Goal: Communication & Community: Answer question/provide support

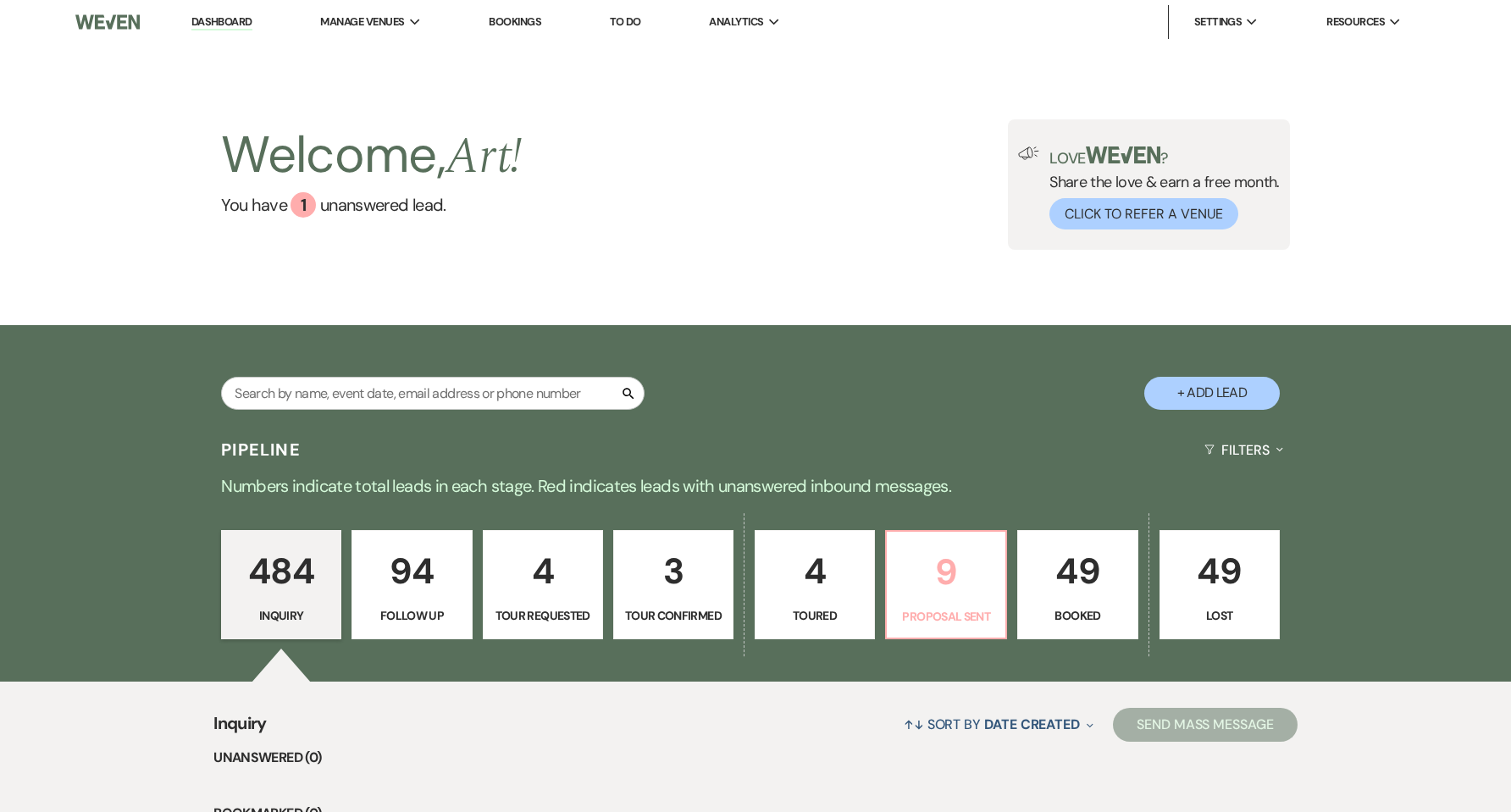
click at [956, 580] on p "9" at bounding box center [946, 572] width 98 height 57
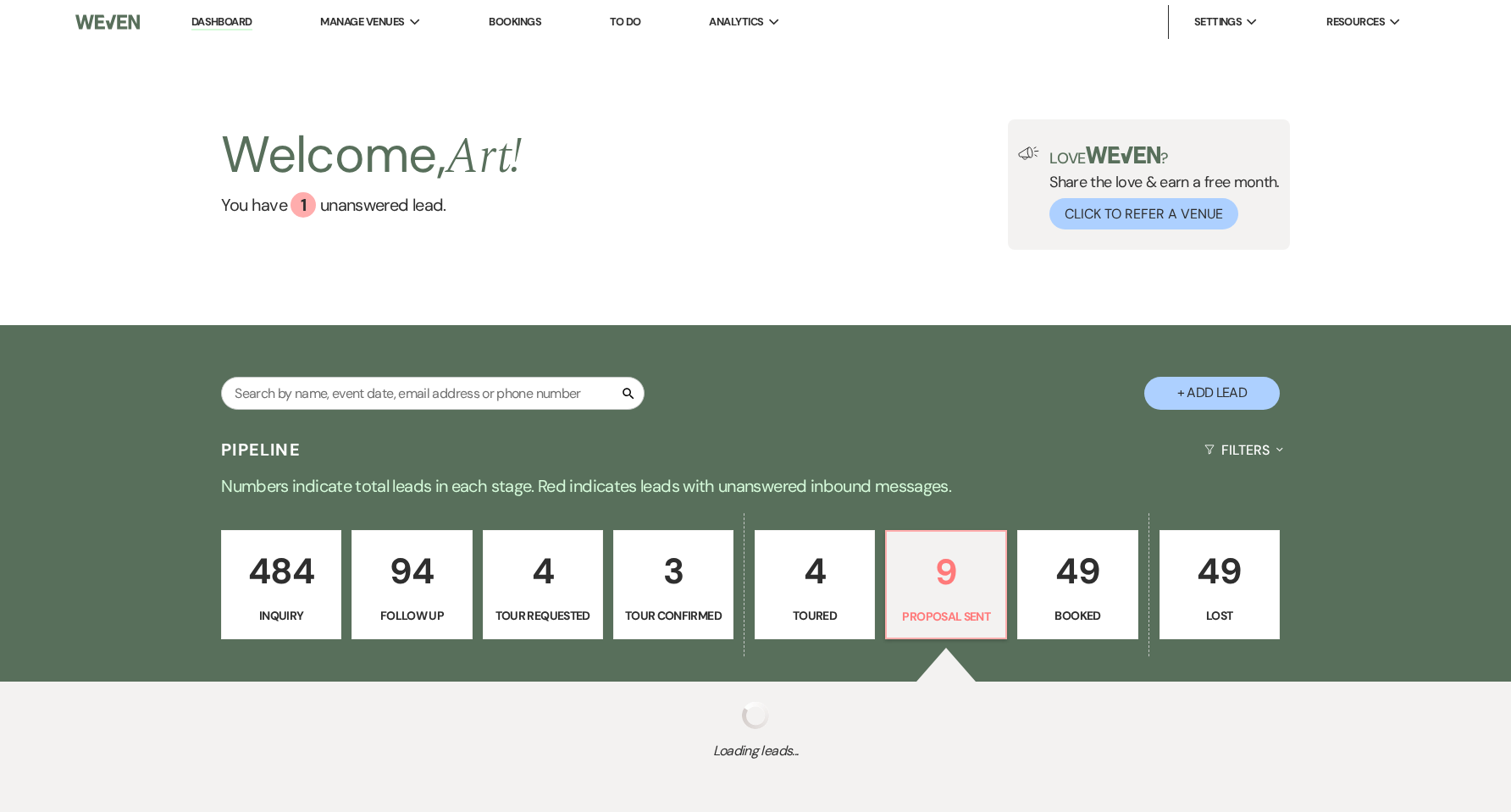
select select "6"
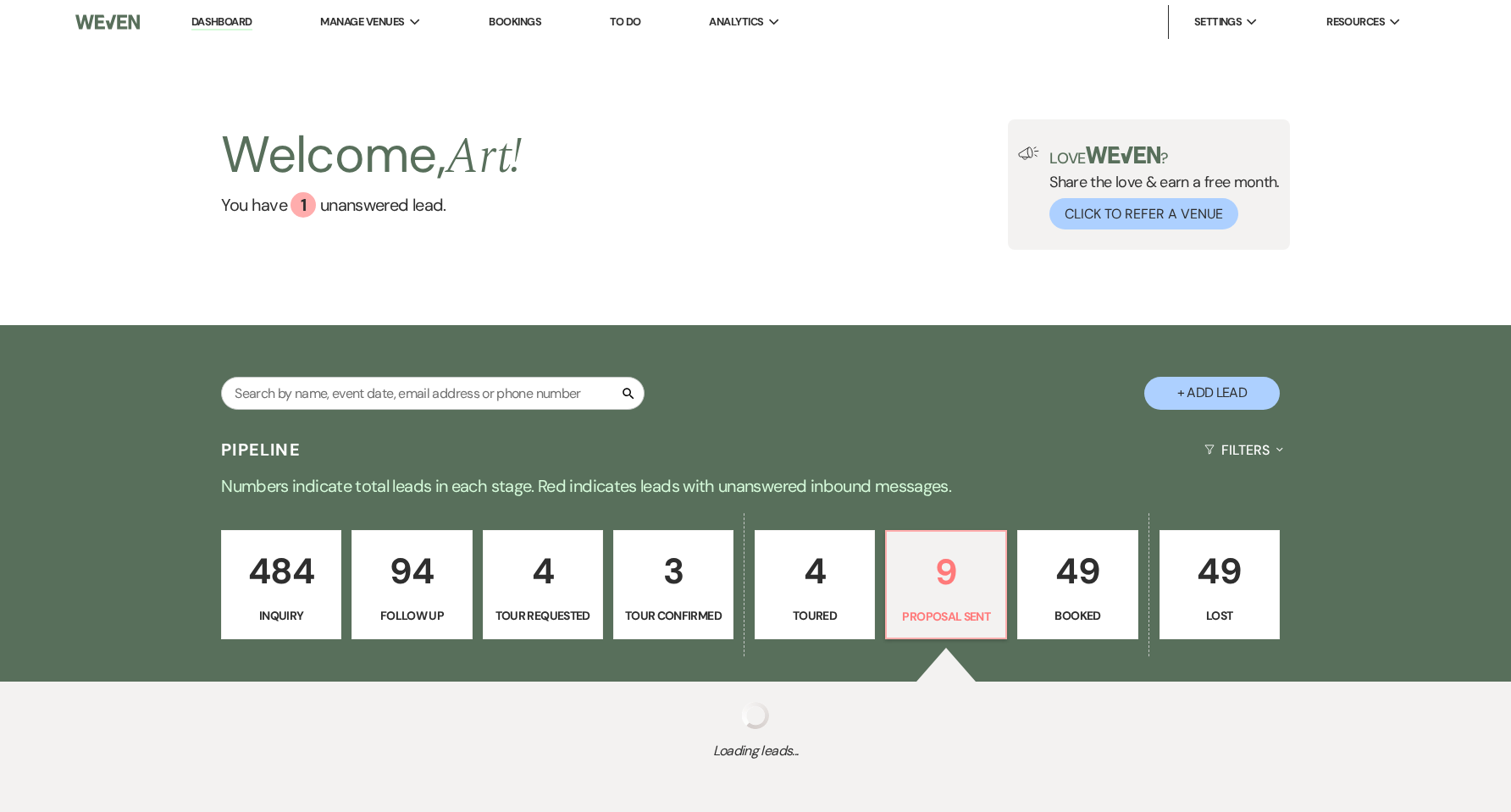
select select "6"
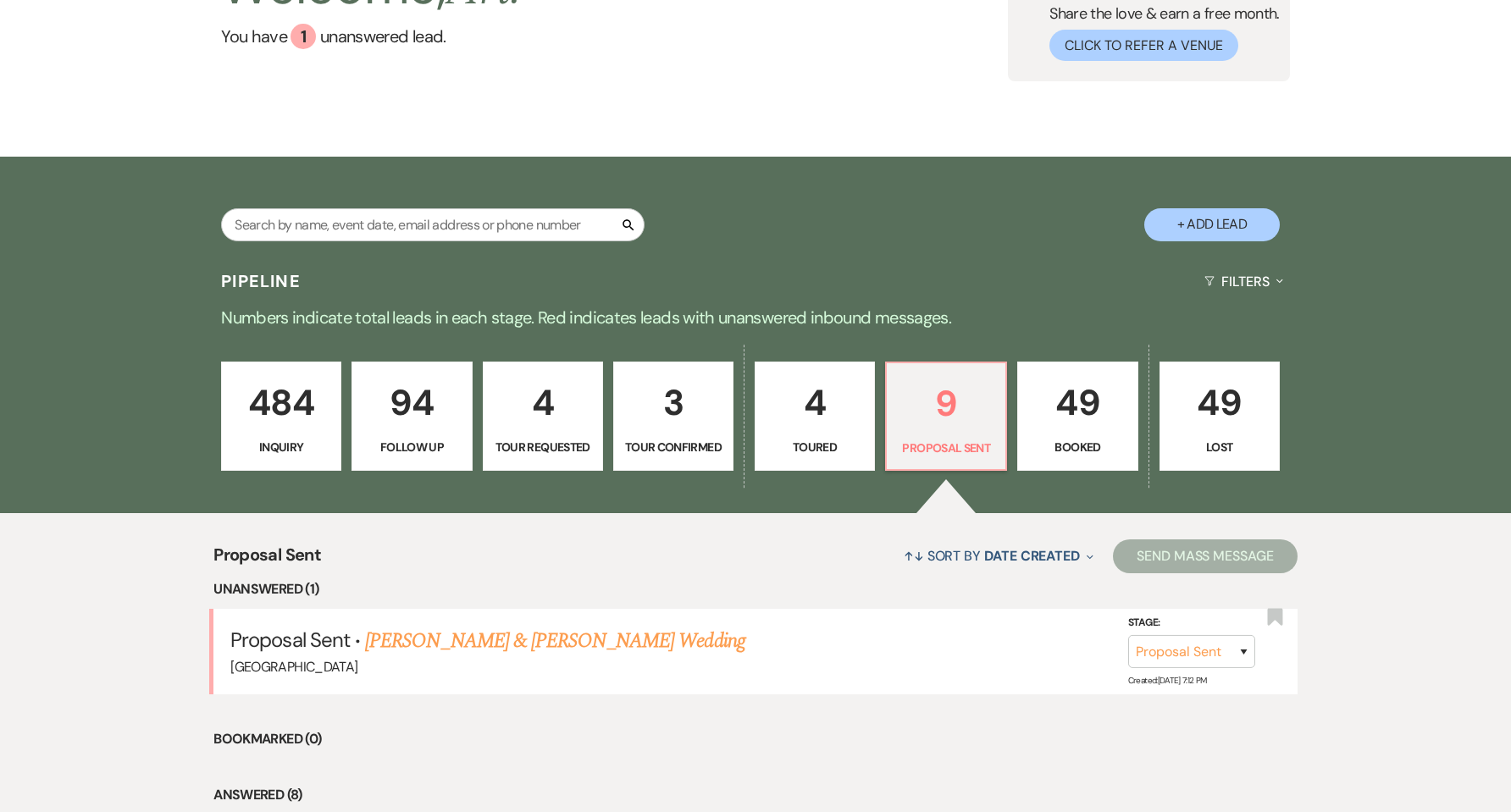
scroll to position [338, 0]
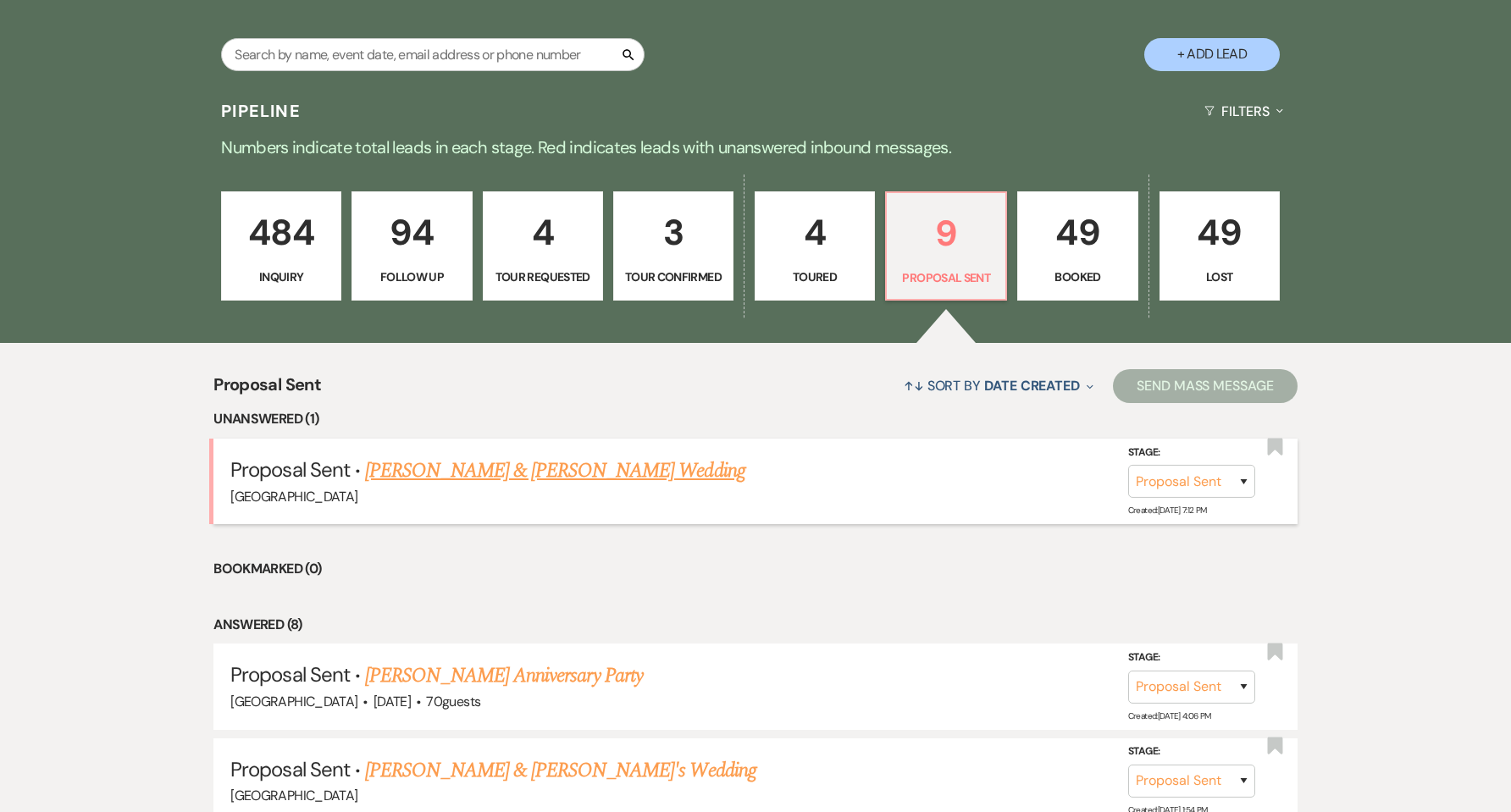
click at [534, 477] on link "[PERSON_NAME] & [PERSON_NAME] Wedding" at bounding box center [554, 471] width 379 height 31
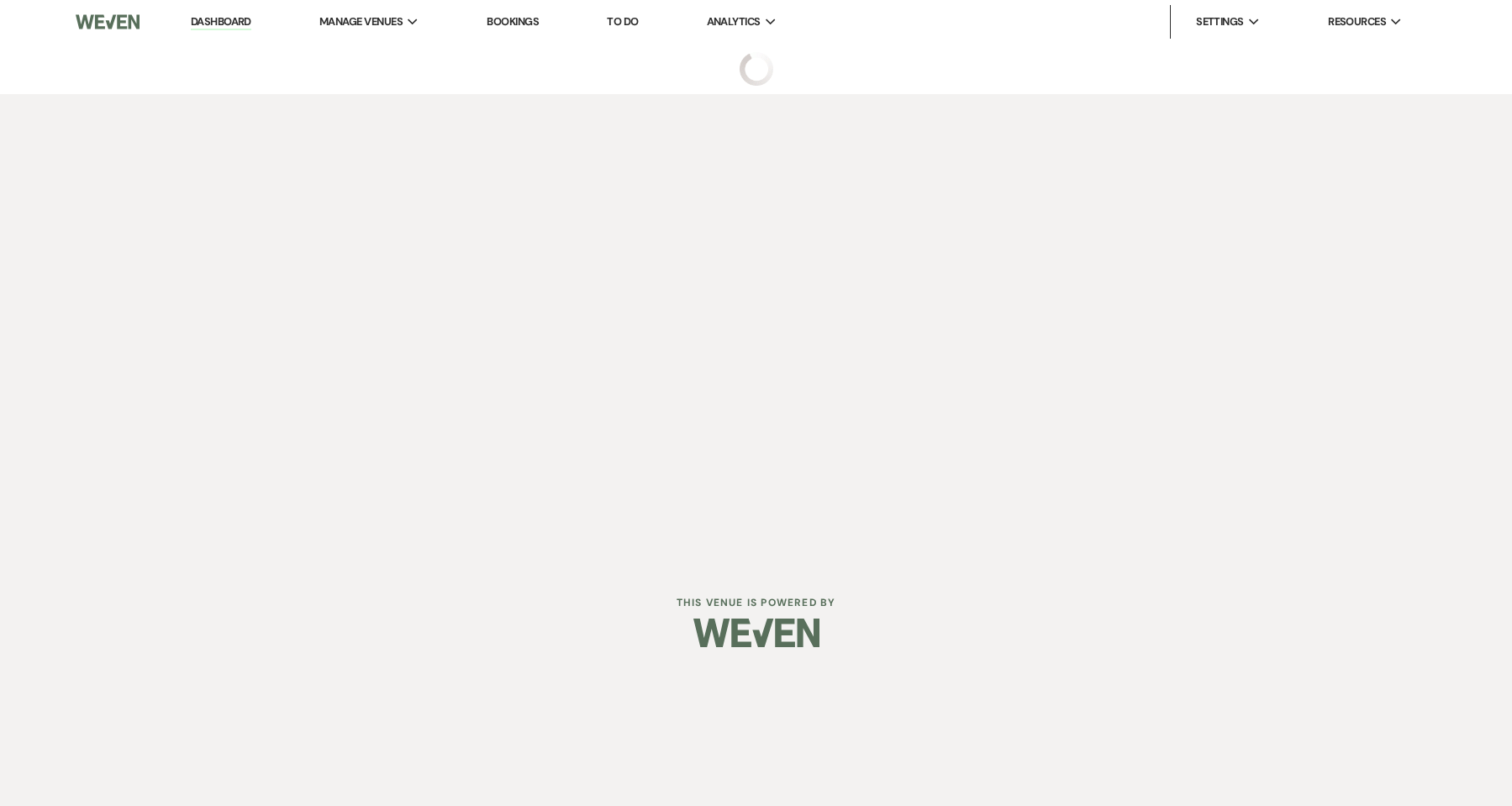
select select "6"
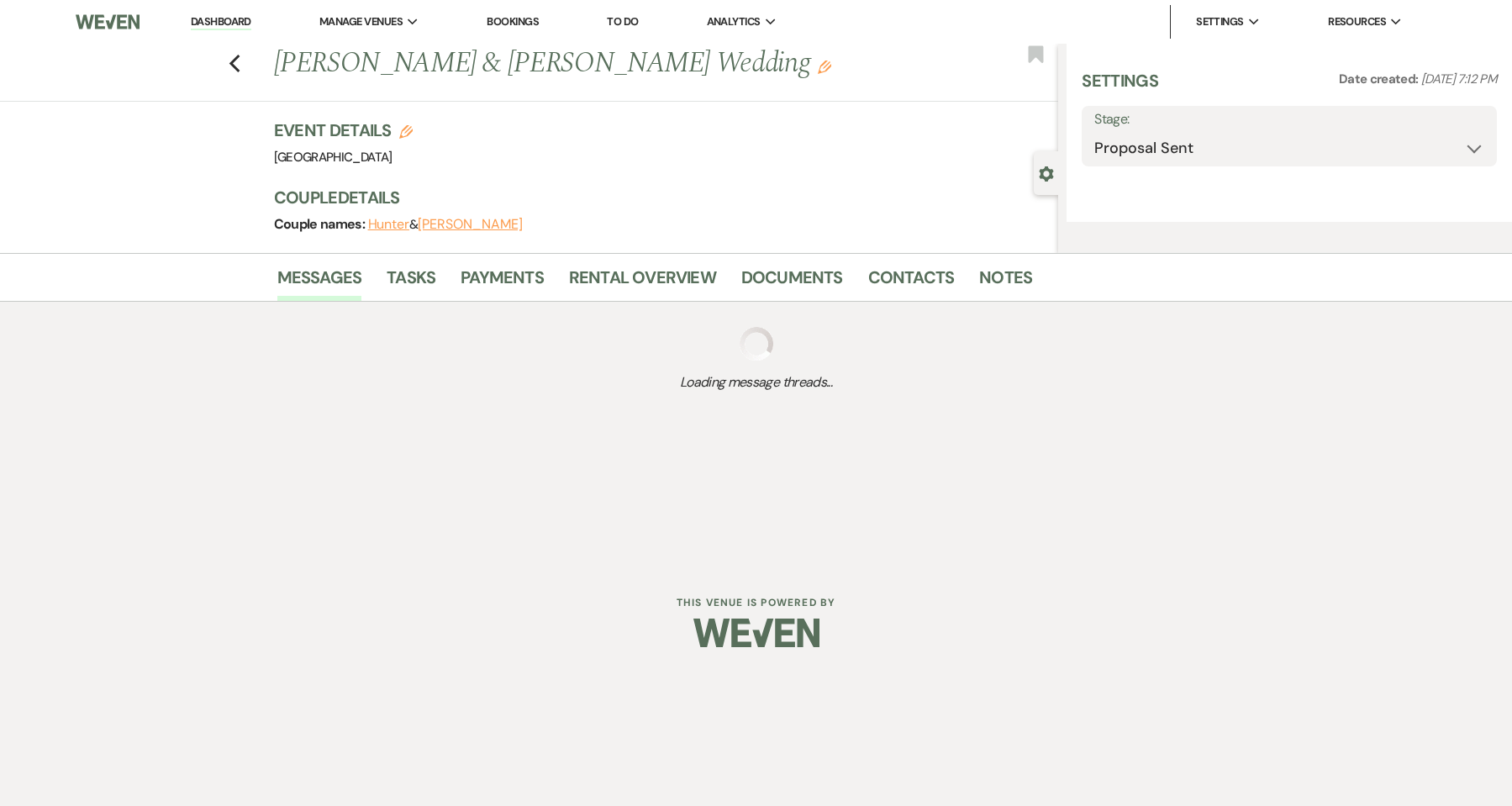
select select "1"
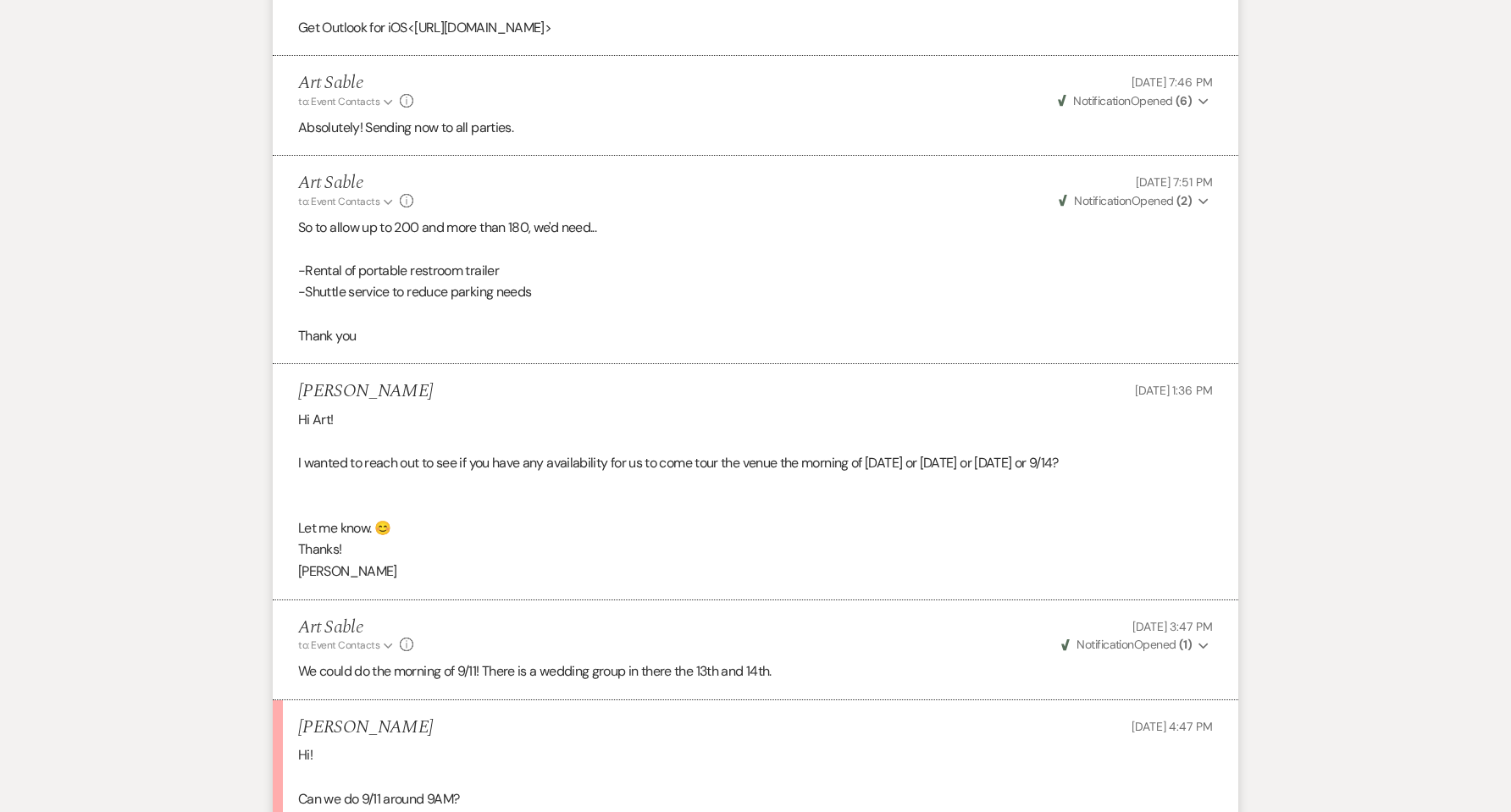
scroll to position [1581, 0]
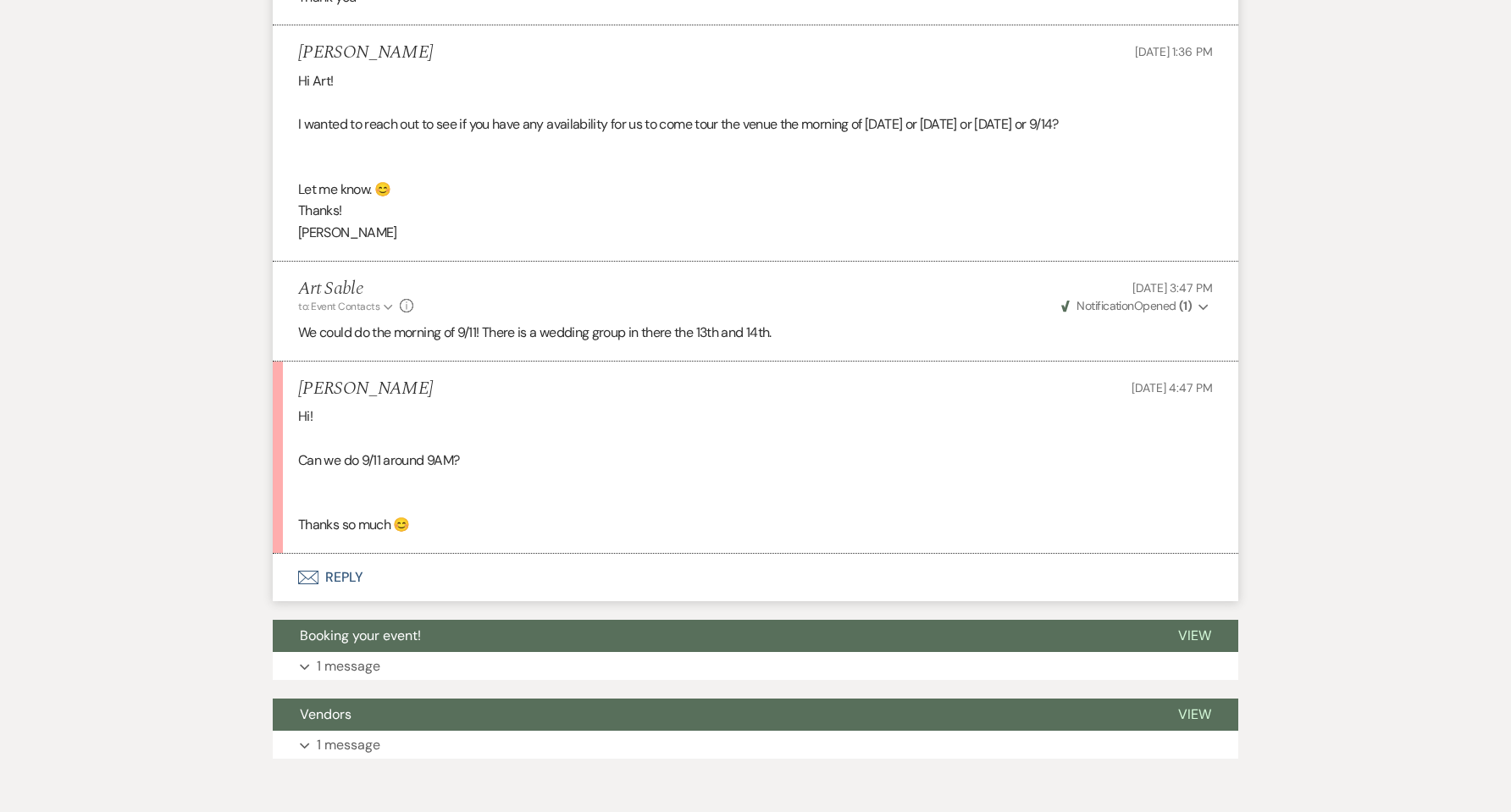
click at [358, 572] on button "Envelope Reply" at bounding box center [756, 577] width 966 height 47
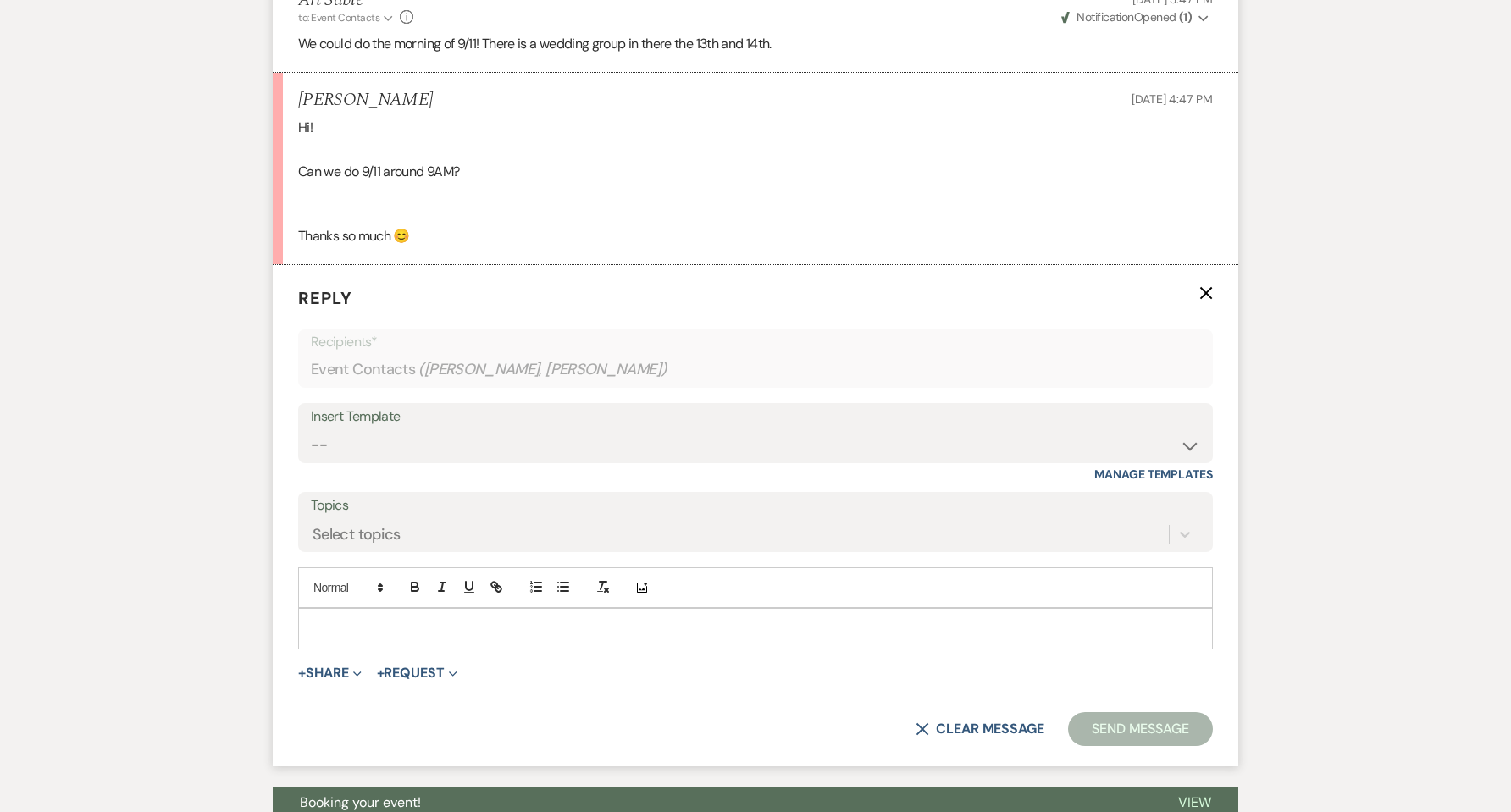
scroll to position [1903, 0]
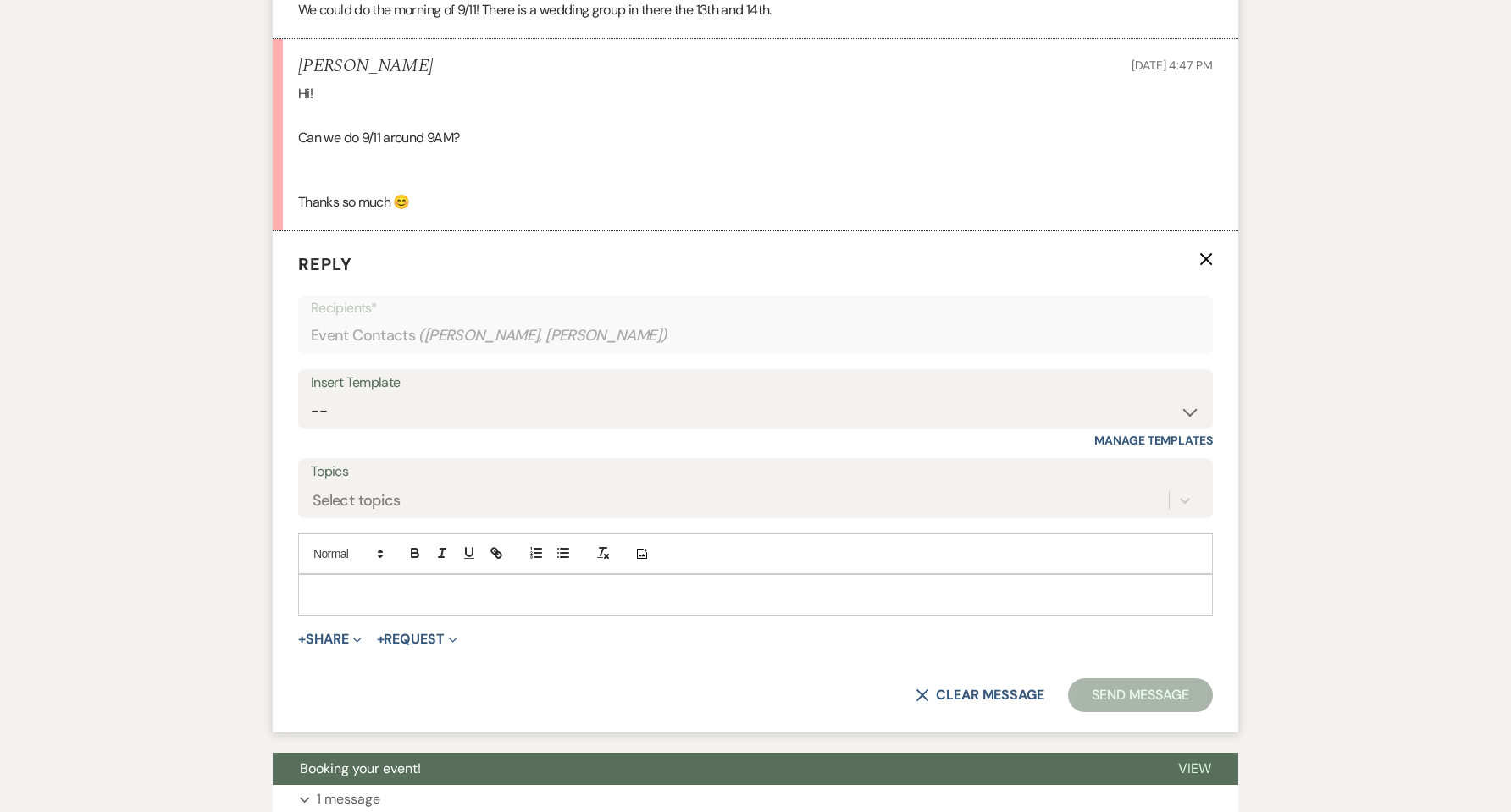
click at [494, 580] on div at bounding box center [755, 594] width 913 height 39
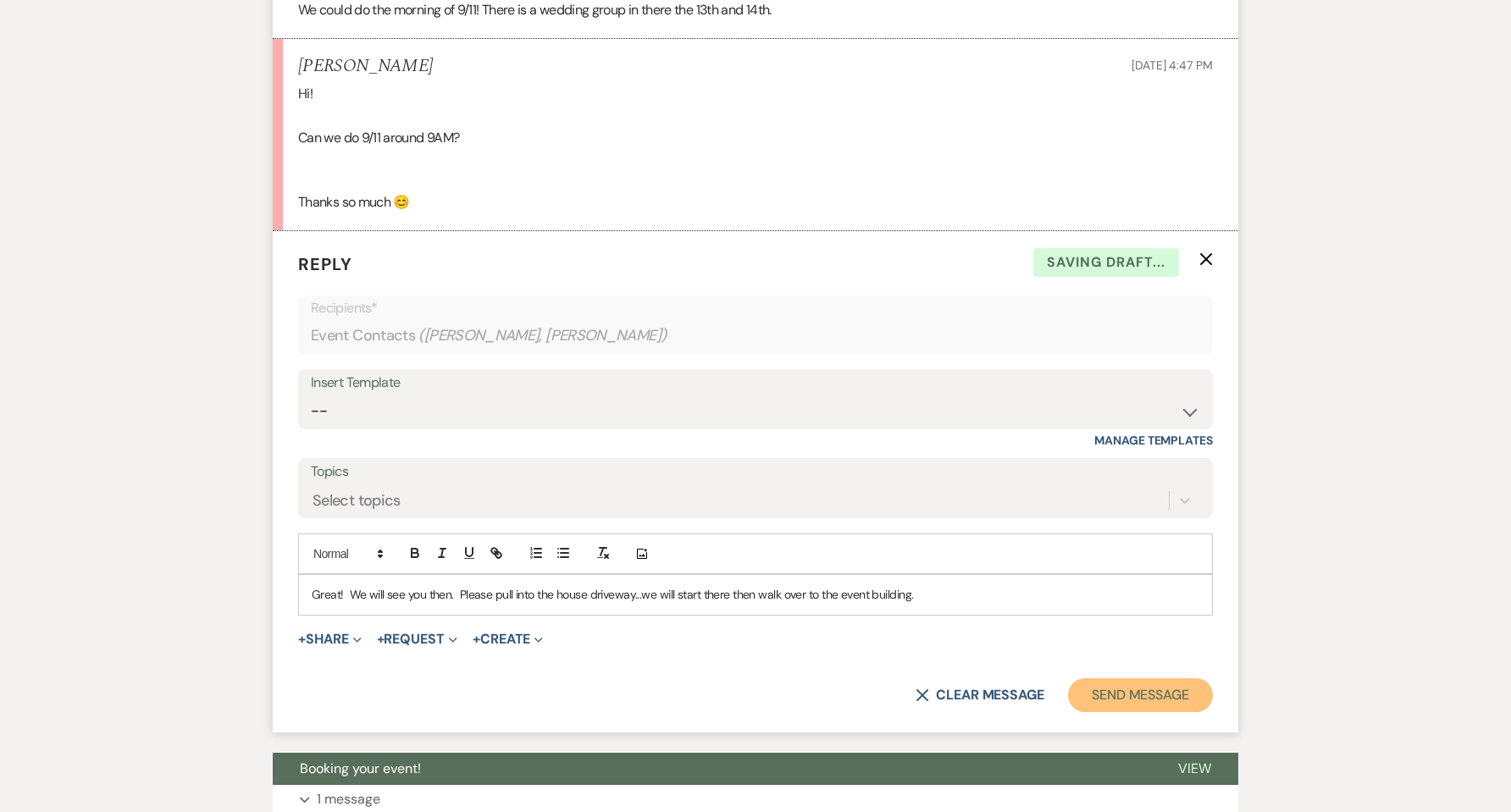
click at [1087, 702] on button "Send Message" at bounding box center [1141, 695] width 145 height 34
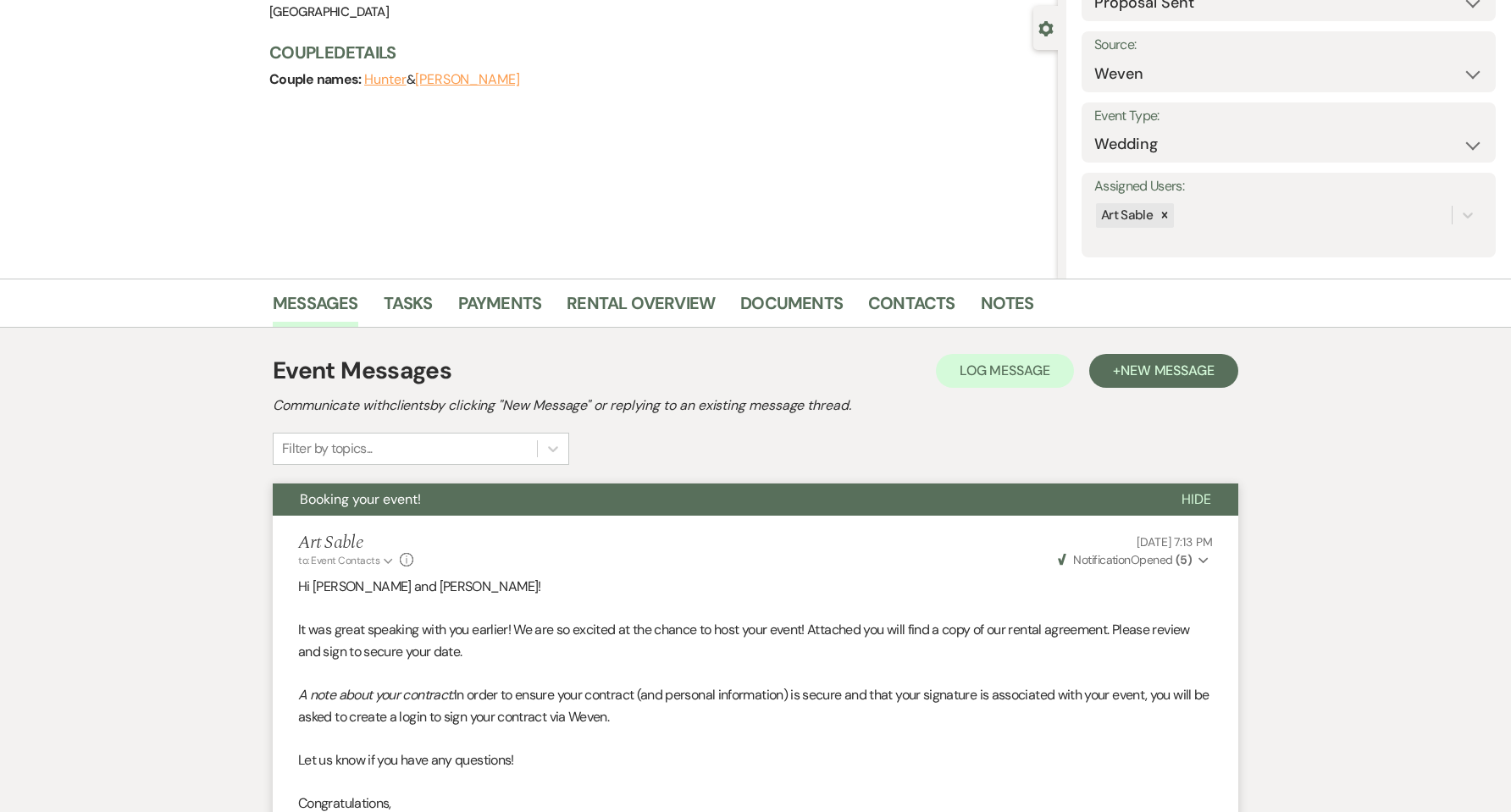
scroll to position [0, 0]
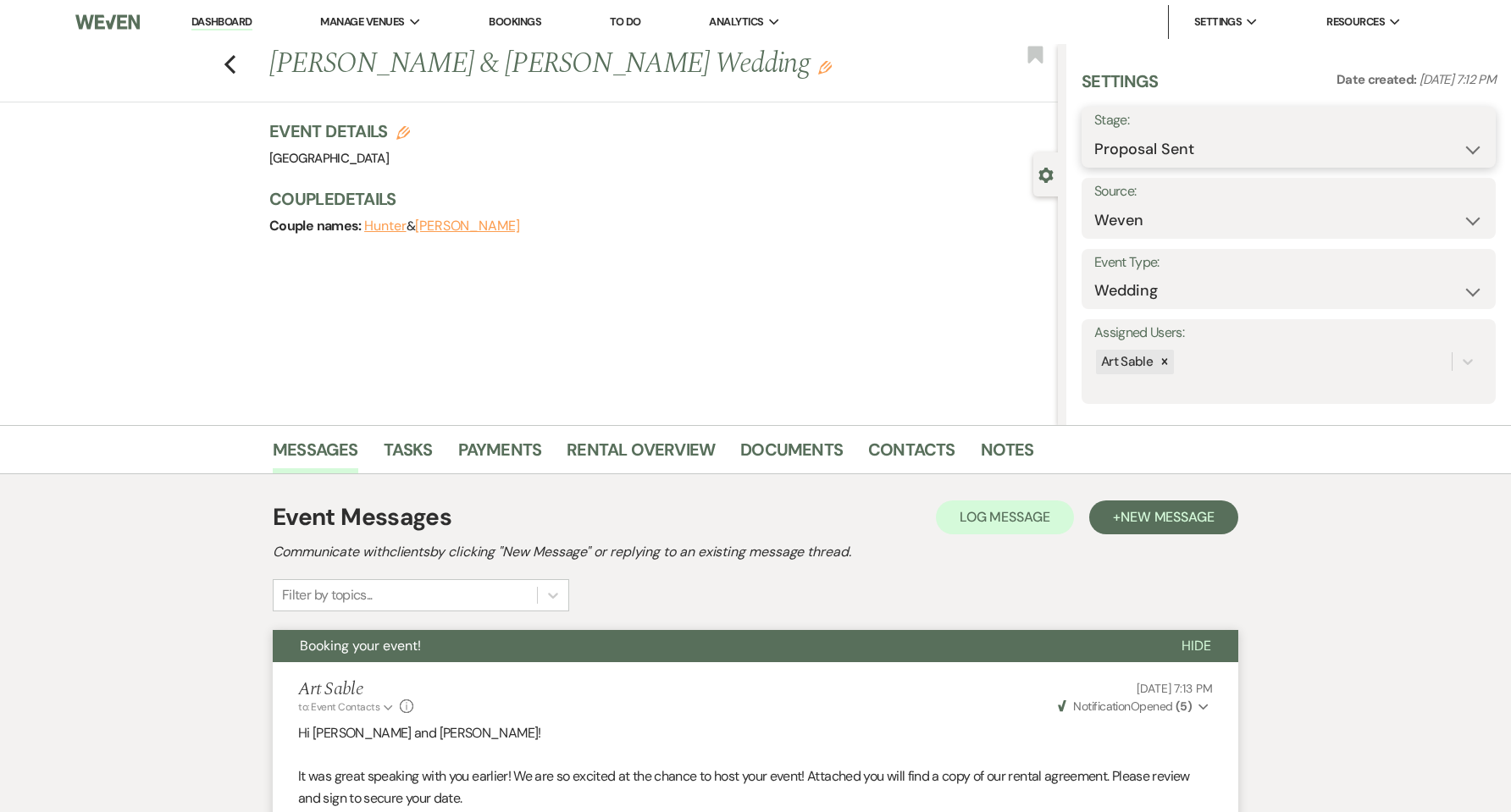
click at [1140, 155] on select "Inquiry Follow Up Tour Requested Tour Confirmed Toured Proposal Sent Booked Lost" at bounding box center [1289, 150] width 388 height 33
click at [967, 212] on div "Couple Details Couple names: Hunter & Rachel Kieffer" at bounding box center [655, 212] width 771 height 51
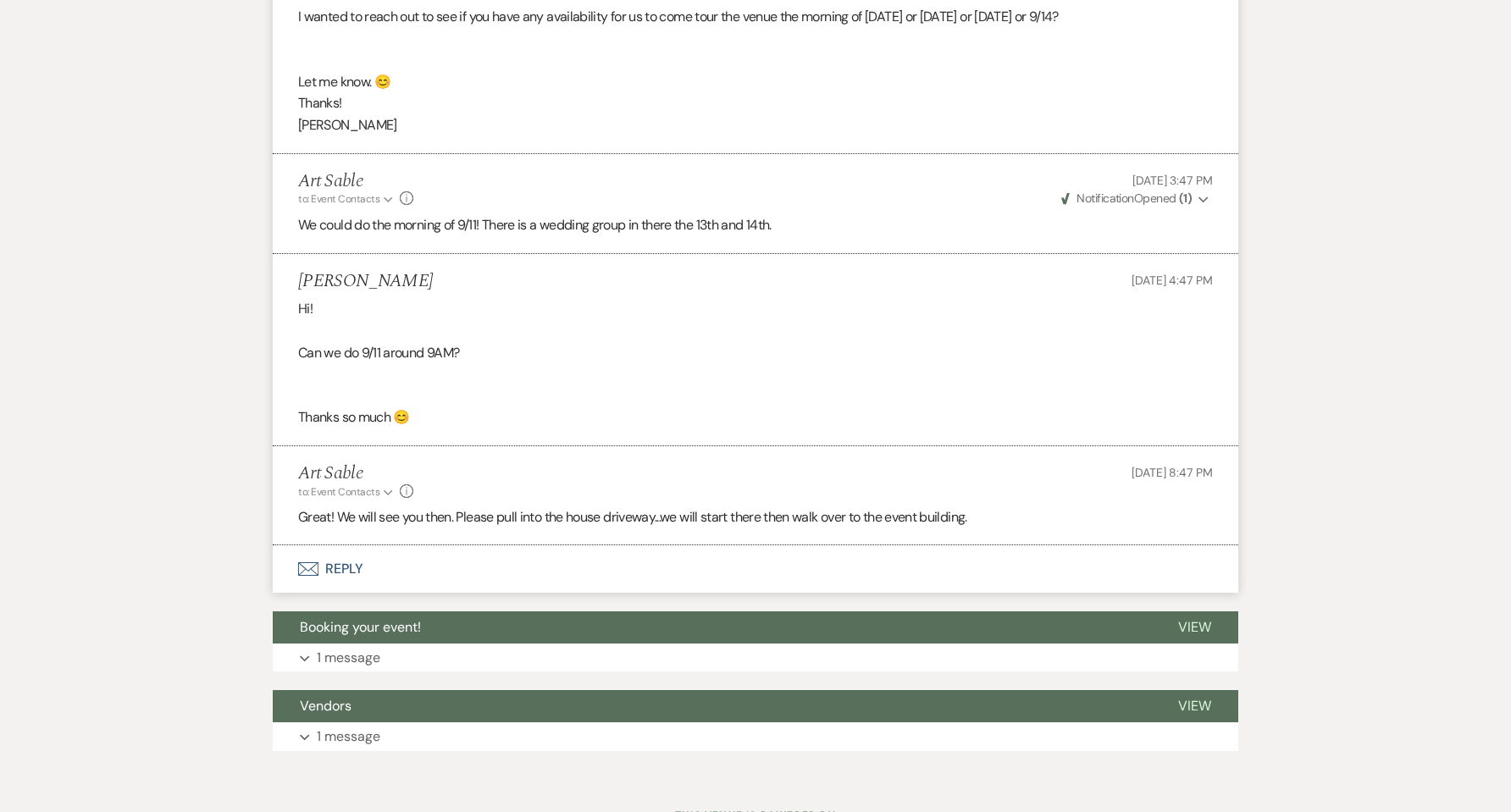
scroll to position [1728, 0]
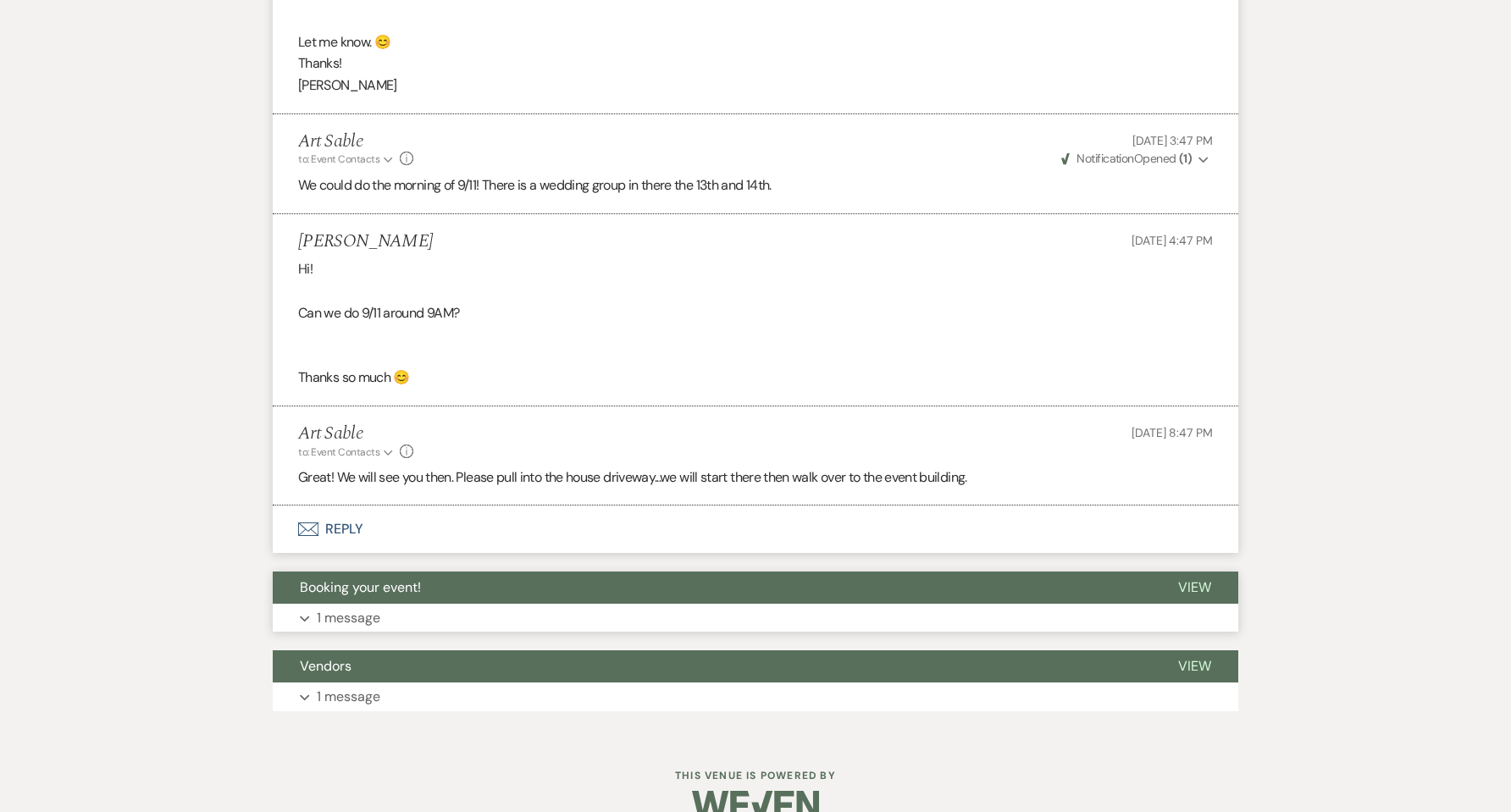
click at [351, 622] on p "1 message" at bounding box center [348, 618] width 64 height 22
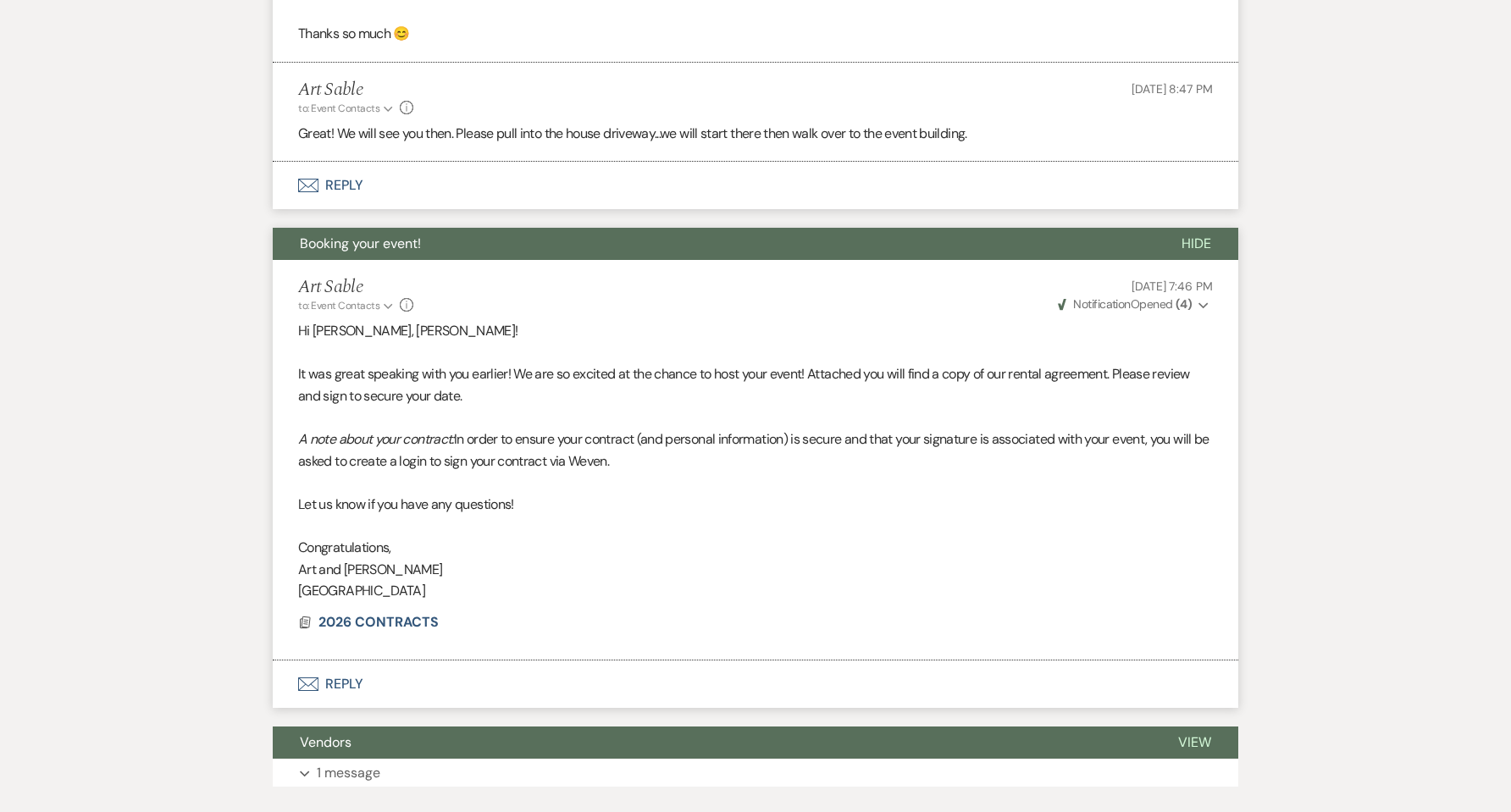
scroll to position [2181, 0]
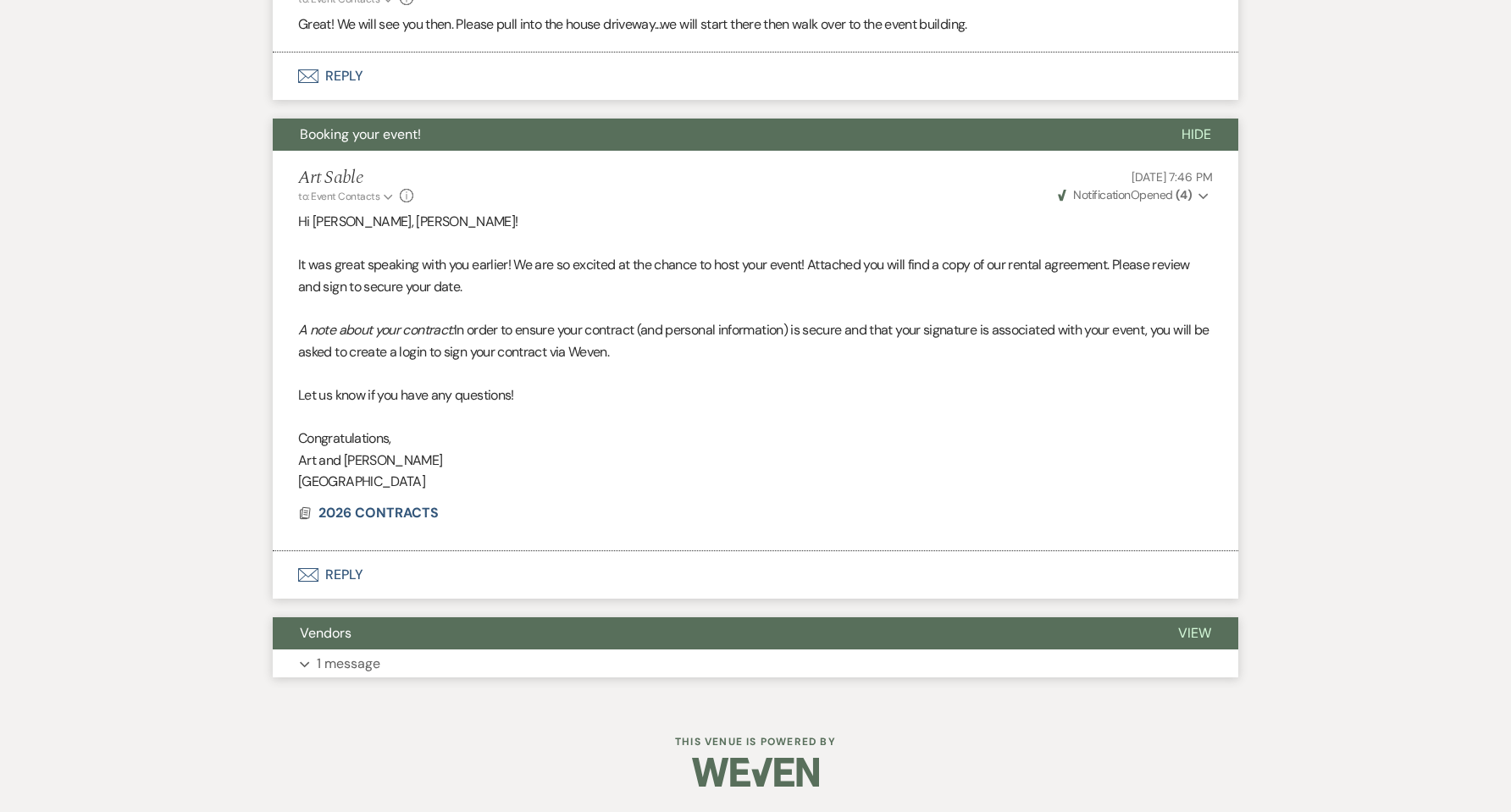
click at [349, 667] on p "1 message" at bounding box center [348, 664] width 64 height 22
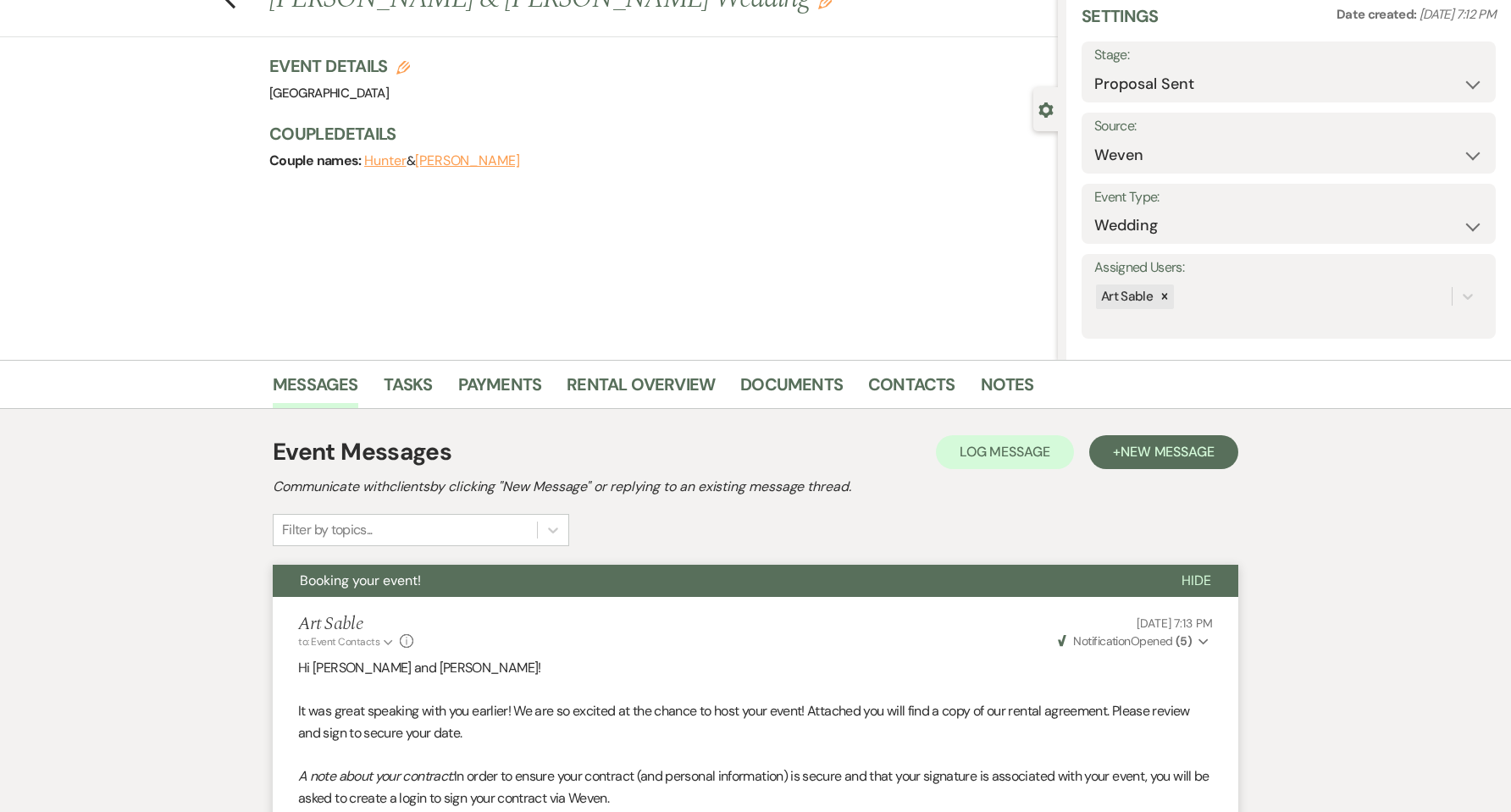
scroll to position [0, 0]
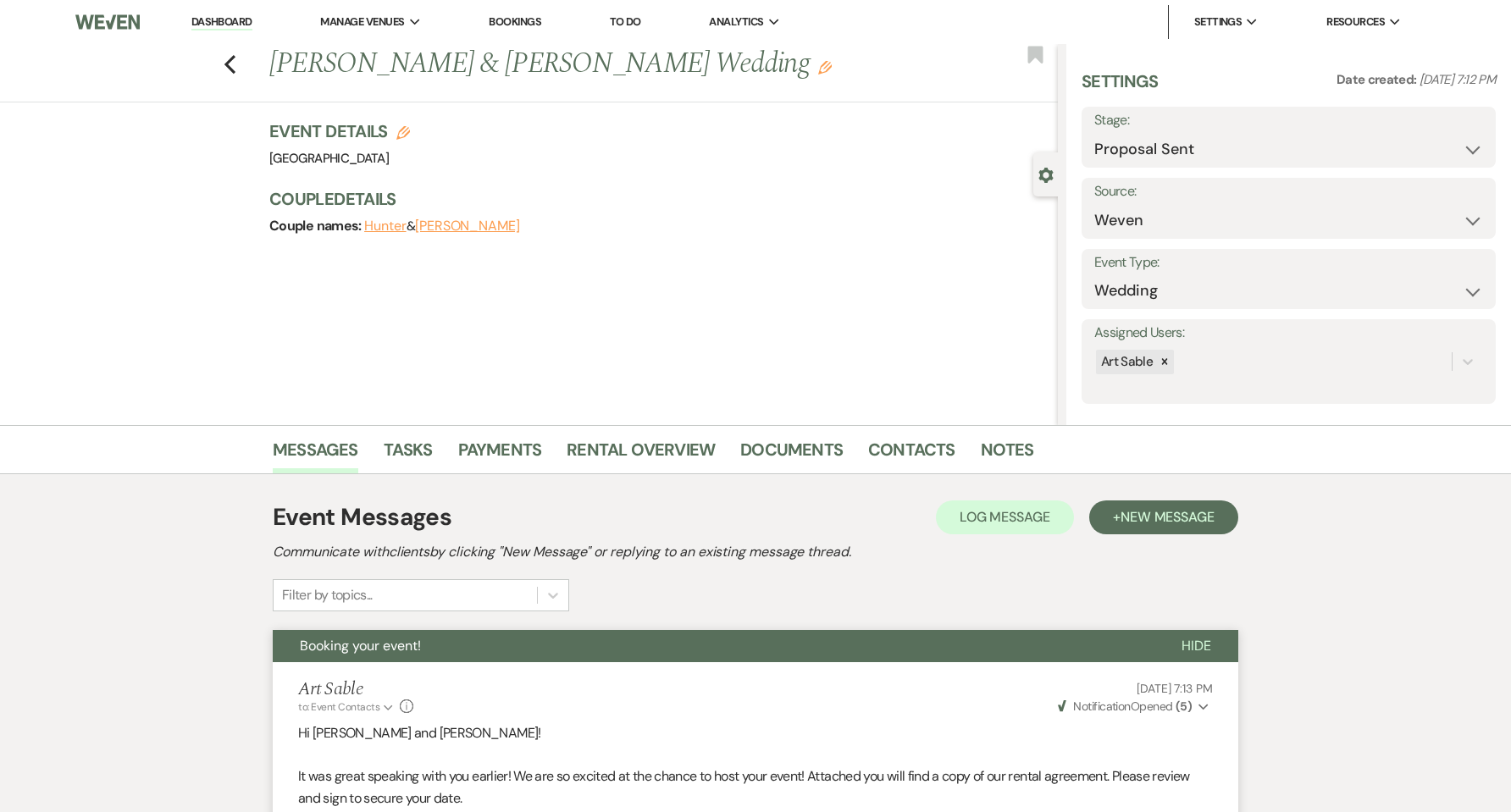
click at [213, 13] on li "Dashboard" at bounding box center [222, 22] width 78 height 34
click at [211, 15] on link "Dashboard" at bounding box center [221, 23] width 61 height 16
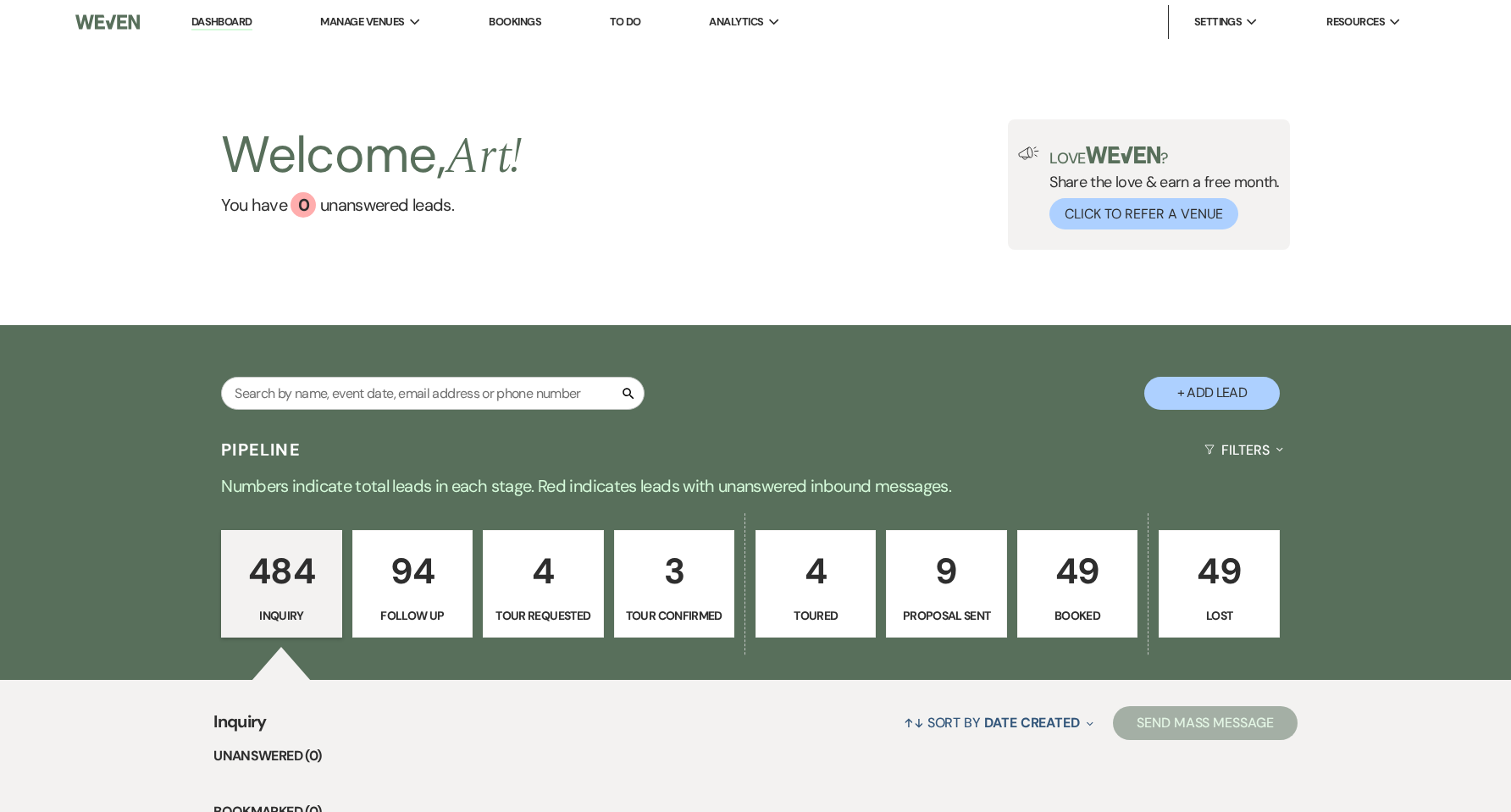
click at [1239, 400] on button "+ Add Lead" at bounding box center [1212, 393] width 135 height 33
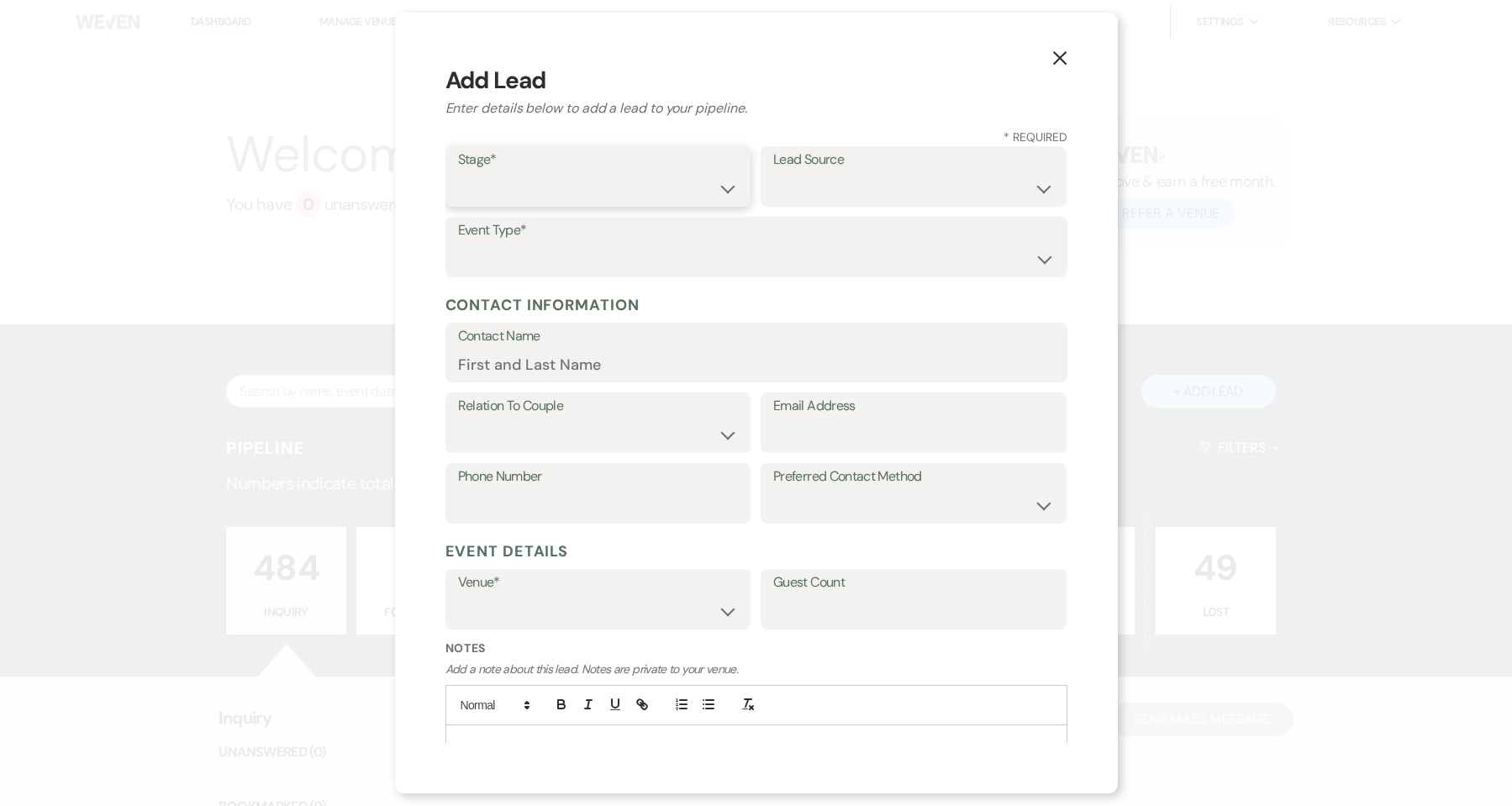
click at [700, 195] on select "Inquiry Follow Up Tour Requested Tour Confirmed Toured Proposal Sent Booked Lost" at bounding box center [599, 188] width 281 height 32
select select "6"
click at [458, 172] on select "Inquiry Follow Up Tour Requested Tour Confirmed Toured Proposal Sent Booked Lost" at bounding box center [599, 188] width 281 height 32
click at [799, 195] on select "Weven Venue Website Instagram Facebook Pinterest Google The Knot Wedding Wire H…" at bounding box center [914, 188] width 281 height 32
select select "11"
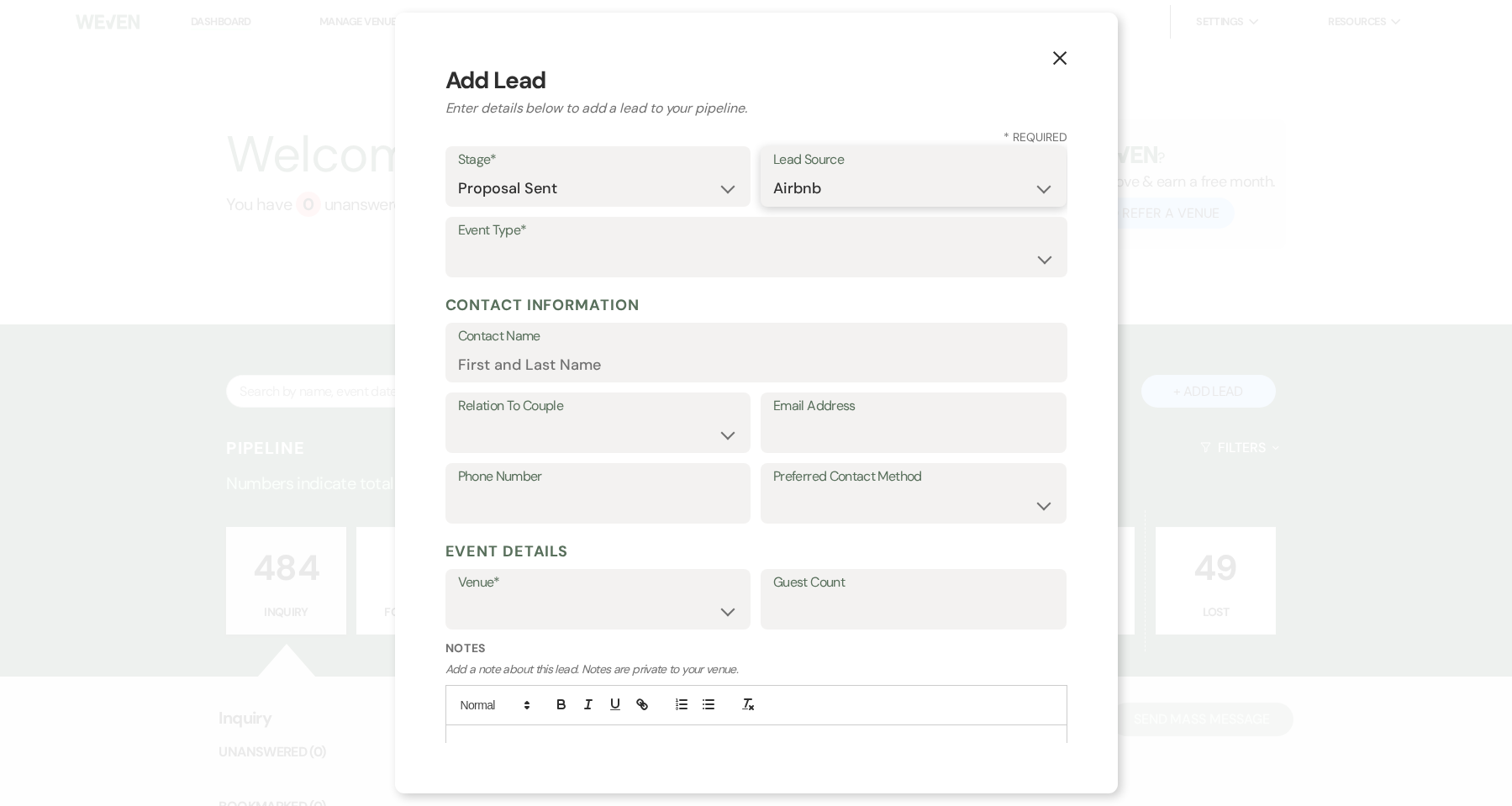
click at [774, 172] on select "Weven Venue Website Instagram Facebook Pinterest Google The Knot Wedding Wire H…" at bounding box center [914, 188] width 281 height 32
click at [578, 265] on select "Wedding Anniversary Party Baby Shower Bachelorette / Bachelor Party Birthday Pa…" at bounding box center [756, 259] width 597 height 32
select select "1"
click at [458, 243] on select "Wedding Anniversary Party Baby Shower Bachelorette / Bachelor Party Birthday Pa…" at bounding box center [756, 259] width 597 height 32
click at [574, 376] on input "Contact Name" at bounding box center [756, 364] width 597 height 32
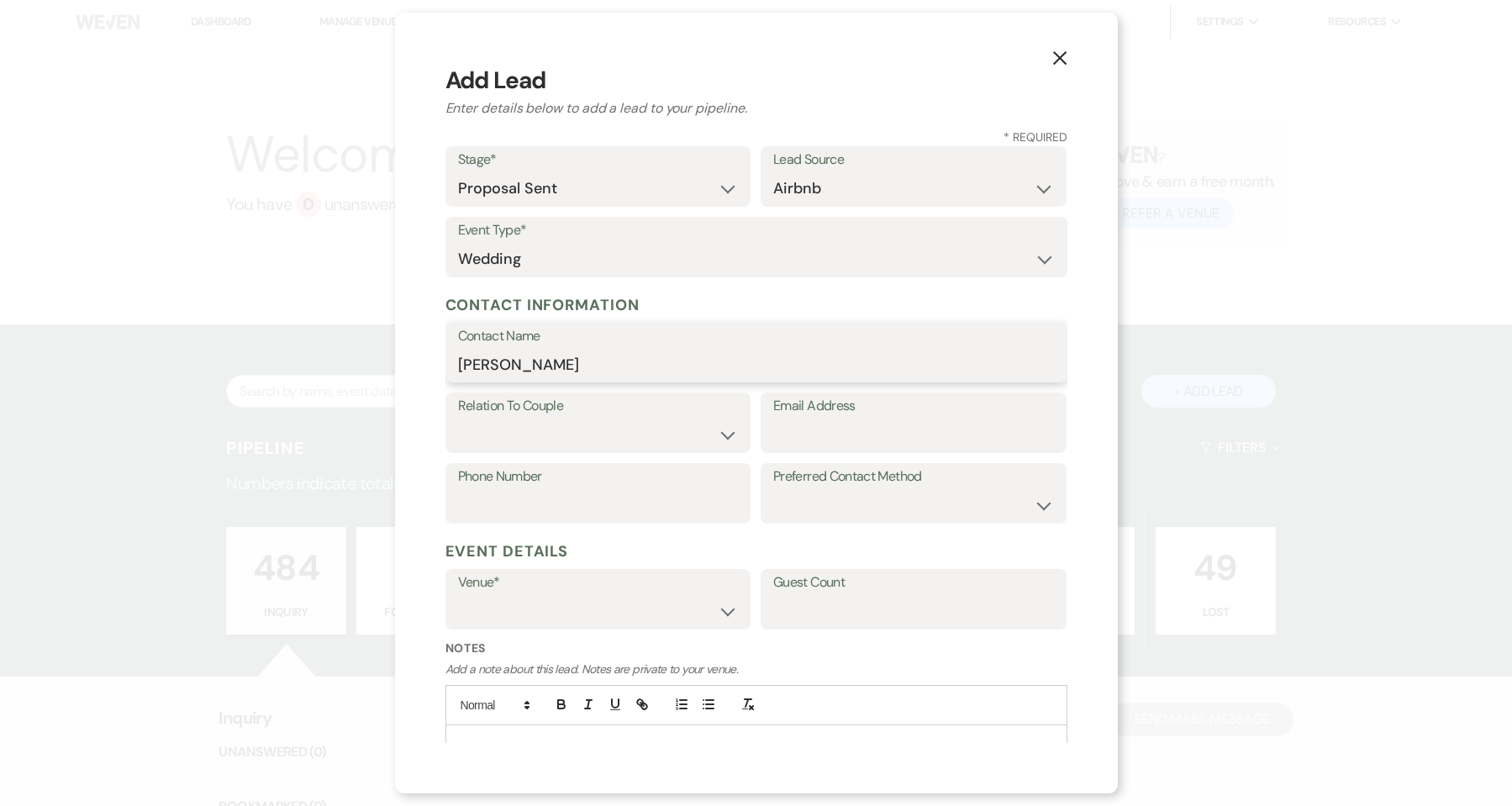
type input "[PERSON_NAME]"
click at [666, 446] on select "Couple Planner Parent of Couple Family Member Friend Other" at bounding box center [599, 435] width 281 height 32
select select "1"
click at [458, 419] on select "Couple Planner Parent of Couple Family Member Friend Other" at bounding box center [599, 435] width 281 height 32
click at [783, 426] on input "Email Address" at bounding box center [914, 435] width 281 height 32
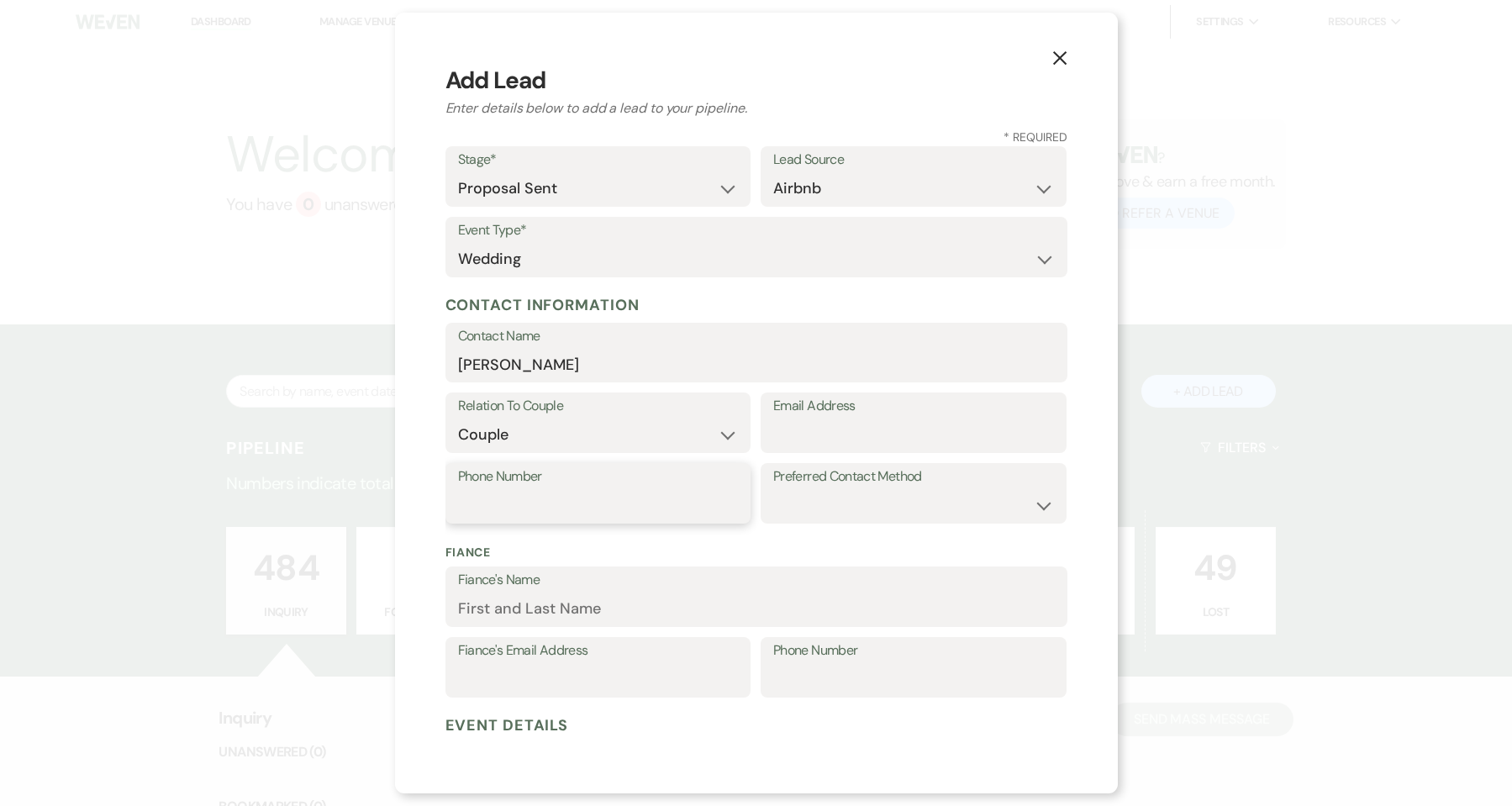
click at [641, 496] on input "Phone Number" at bounding box center [599, 505] width 281 height 32
type input "[PHONE_NUMBER]"
click at [845, 486] on label "Preferred Contact Method" at bounding box center [914, 476] width 281 height 24
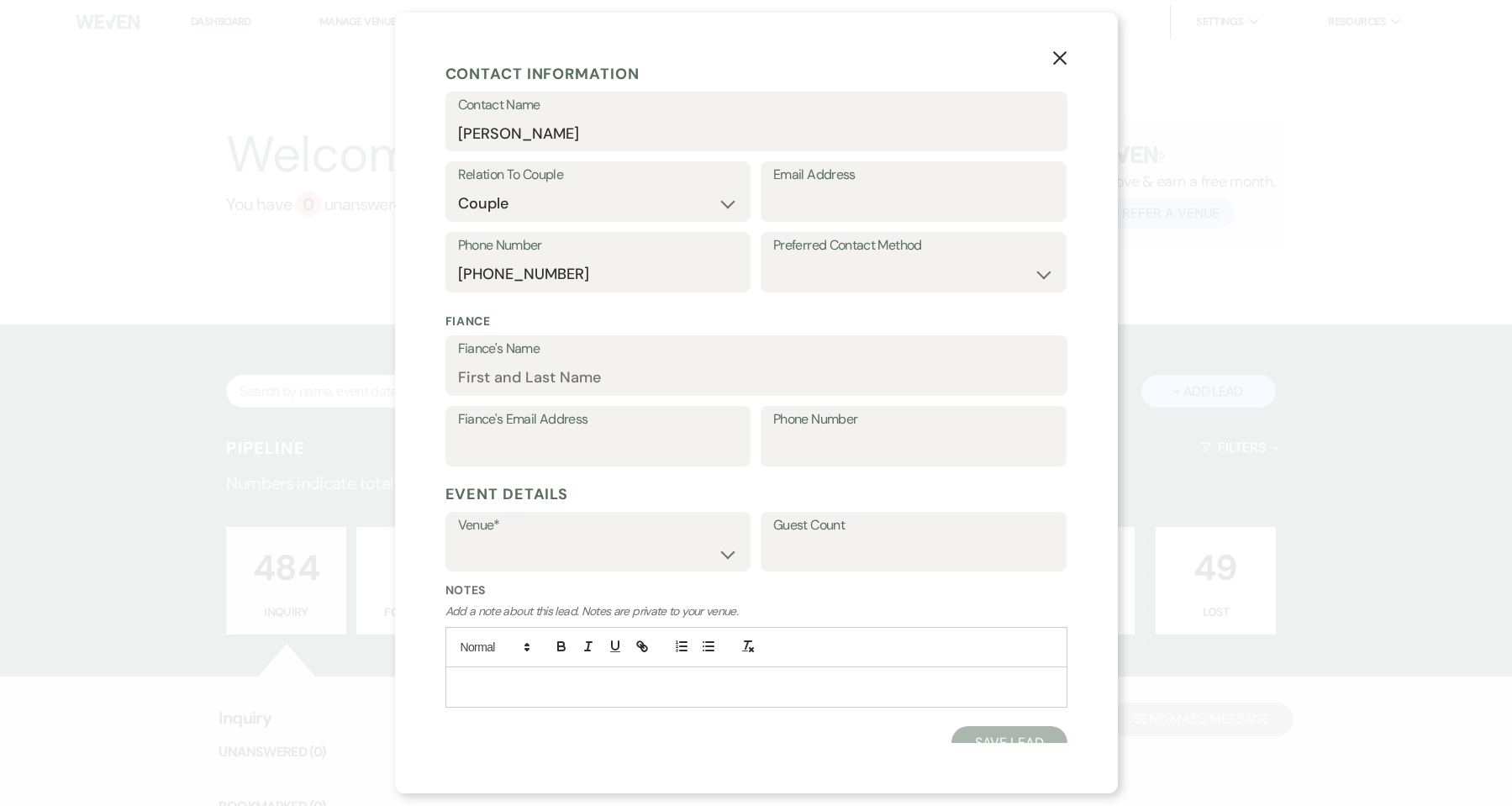
scroll to position [229, 0]
click at [887, 559] on input "Guest Count" at bounding box center [914, 556] width 281 height 32
type input "23"
click at [729, 562] on select "[GEOGRAPHIC_DATA] The Factory at [GEOGRAPHIC_DATA]" at bounding box center [599, 556] width 281 height 32
select select "759"
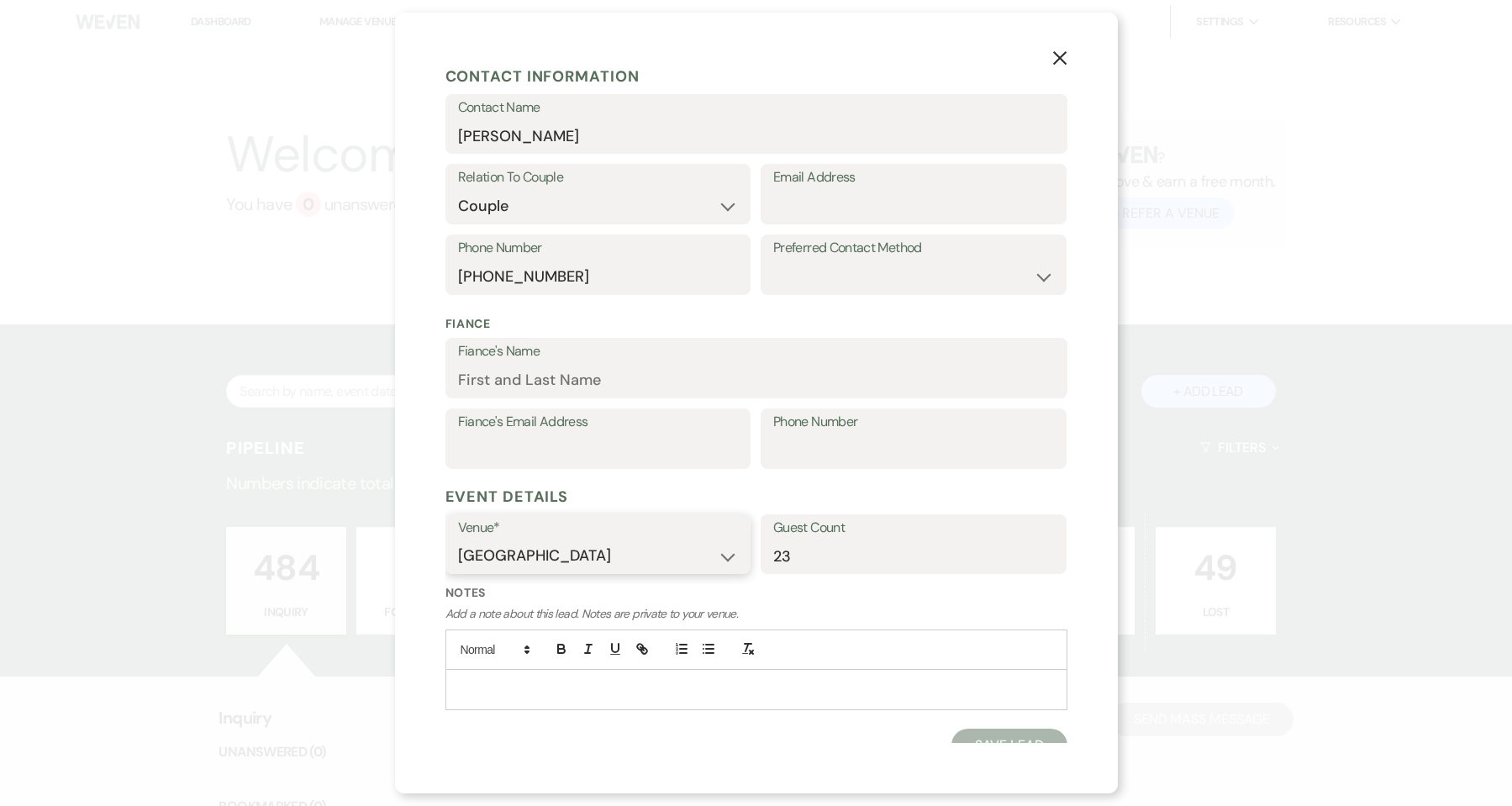
click at [458, 539] on select "[GEOGRAPHIC_DATA] The Factory at [GEOGRAPHIC_DATA]" at bounding box center [599, 556] width 281 height 32
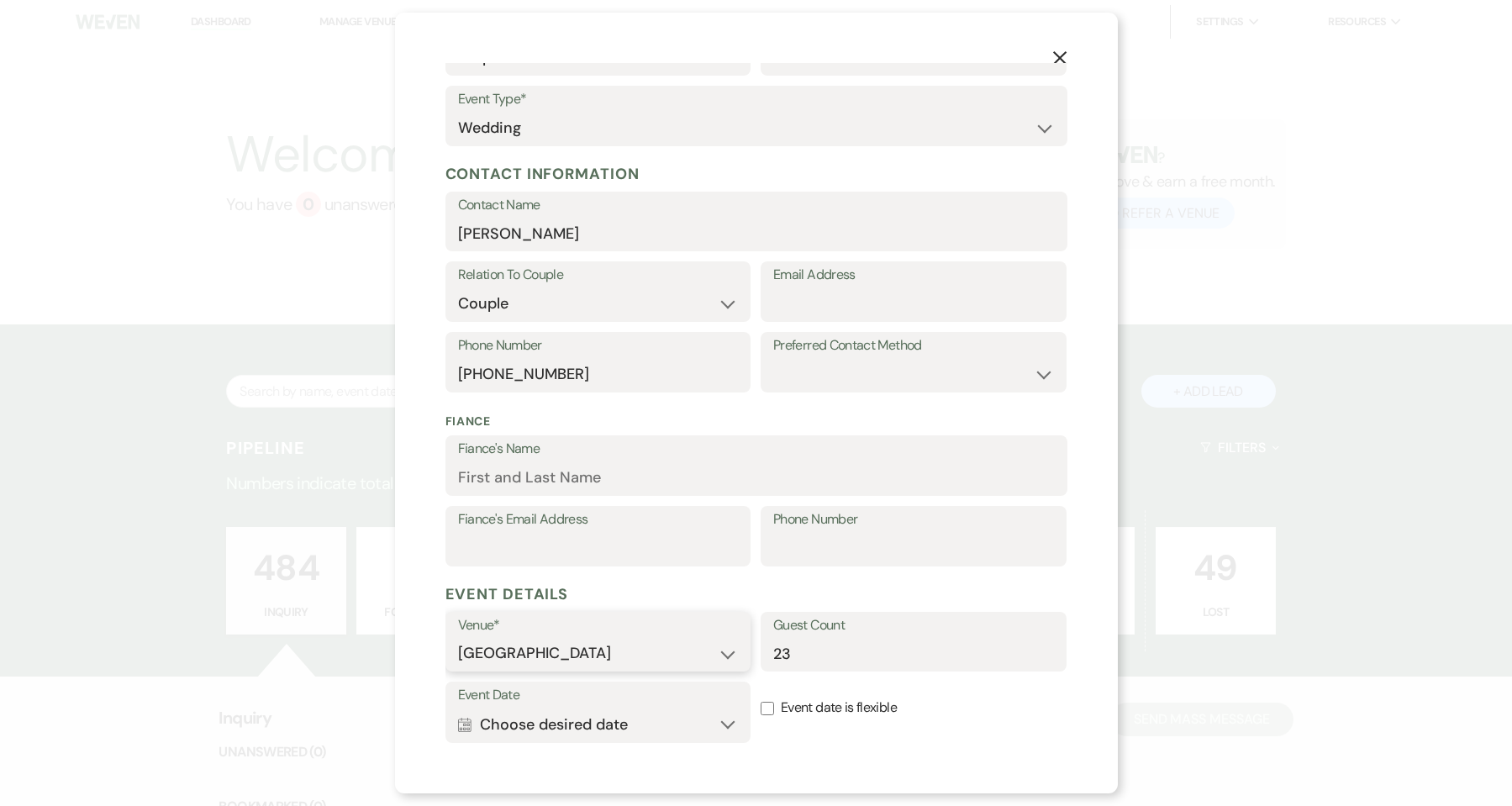
scroll to position [0, 0]
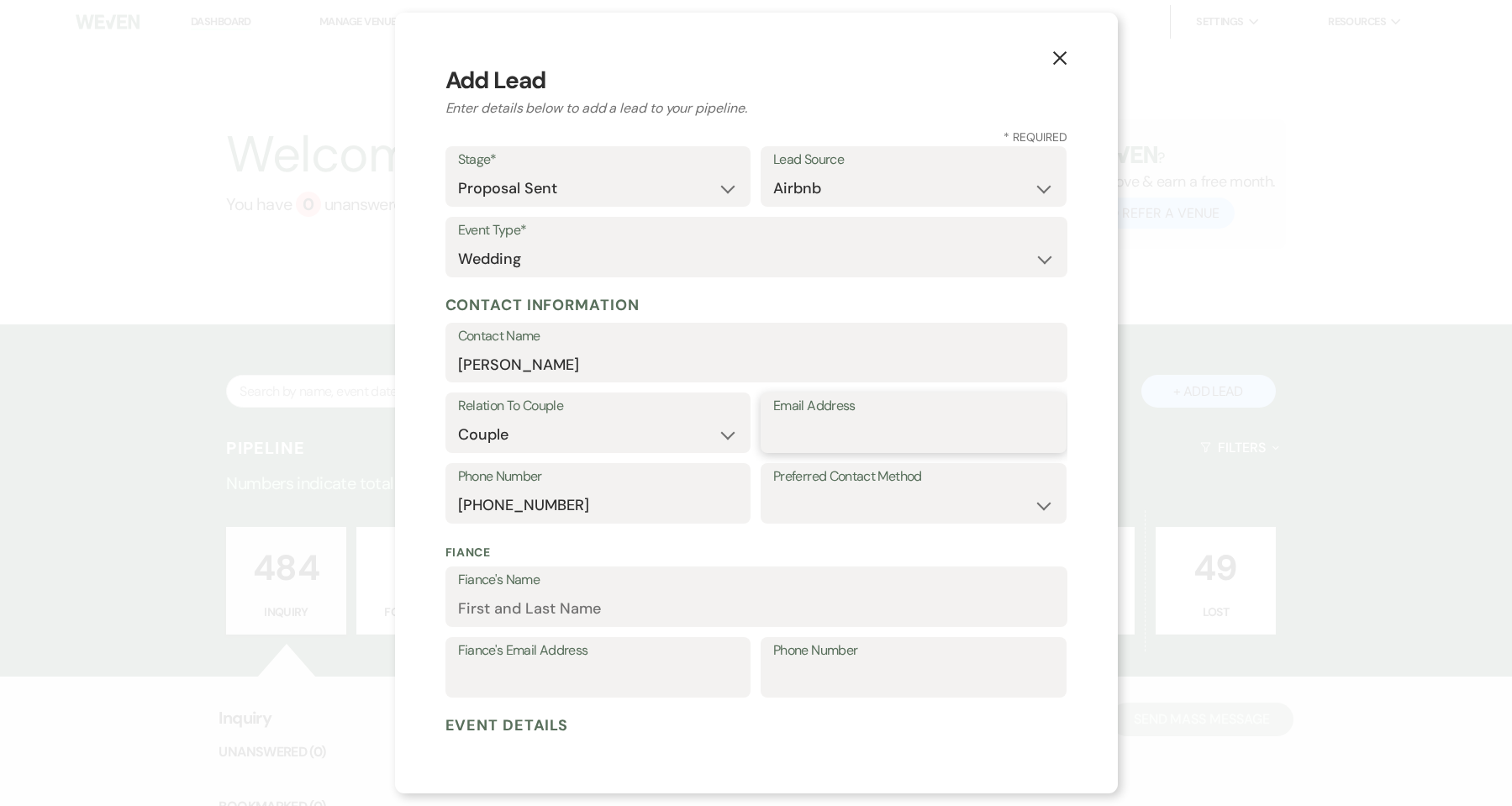
click at [849, 430] on input "Email Address" at bounding box center [914, 435] width 281 height 32
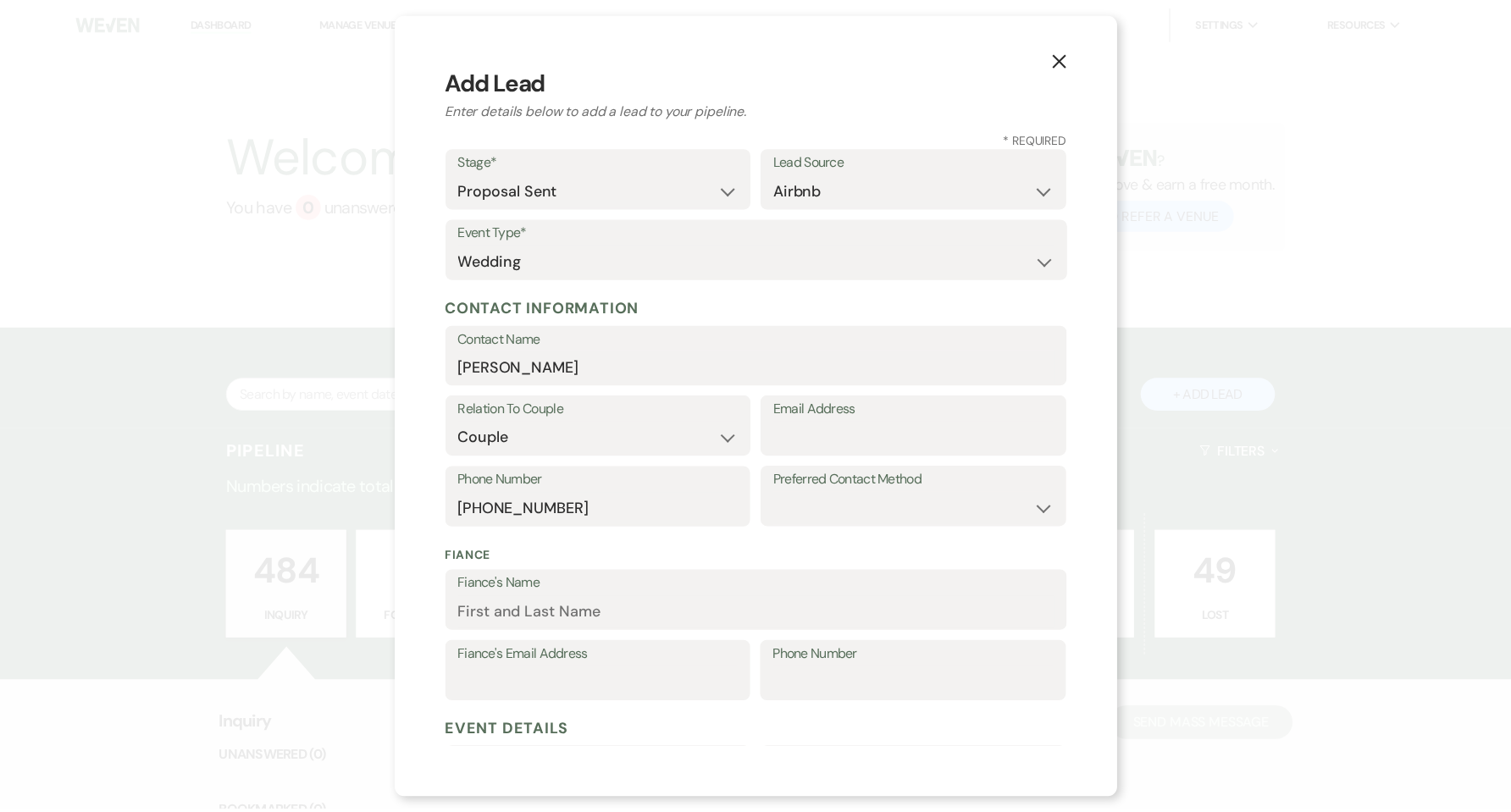
scroll to position [322, 0]
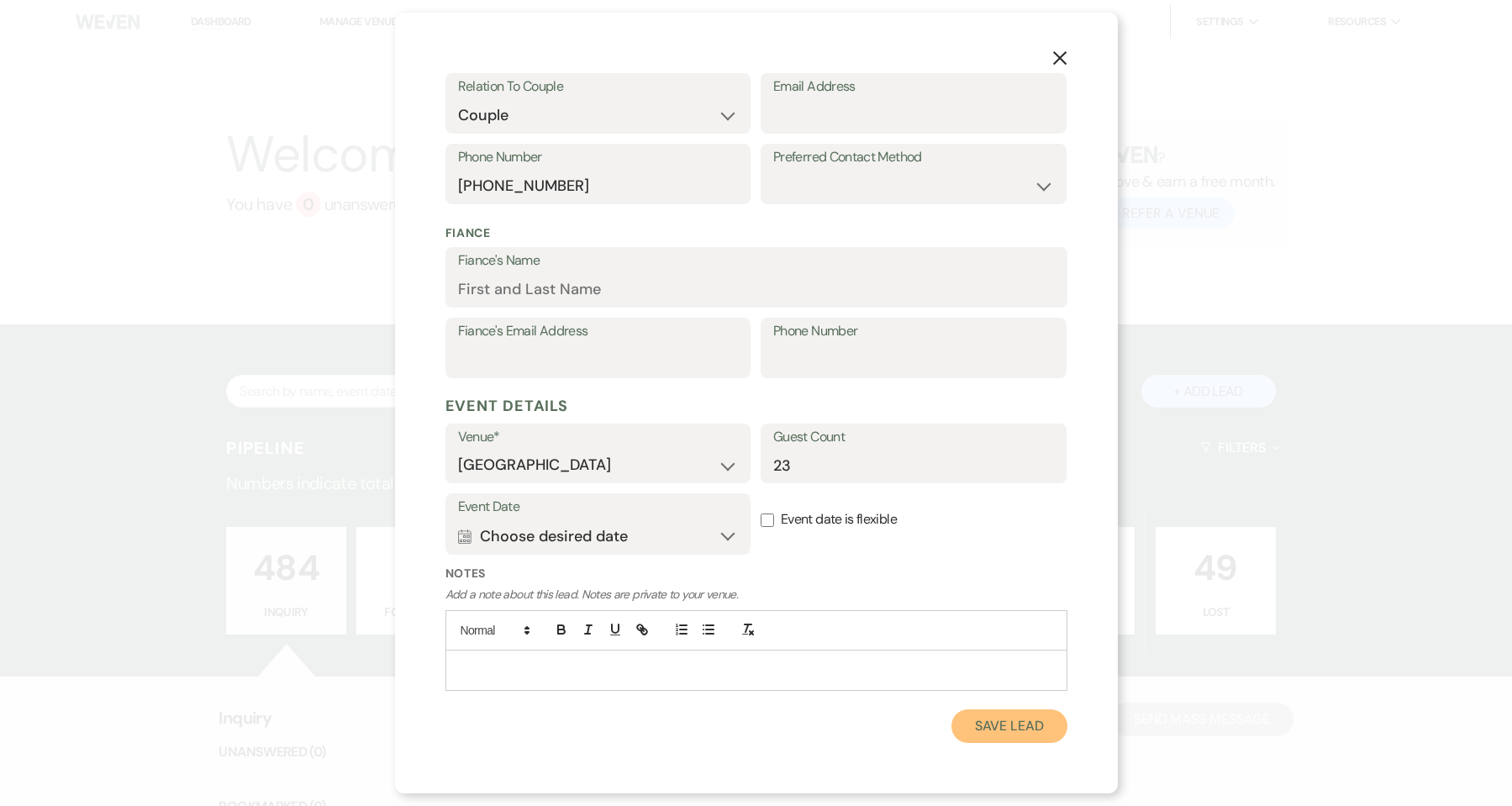
click at [992, 726] on button "Save Lead" at bounding box center [1010, 726] width 115 height 33
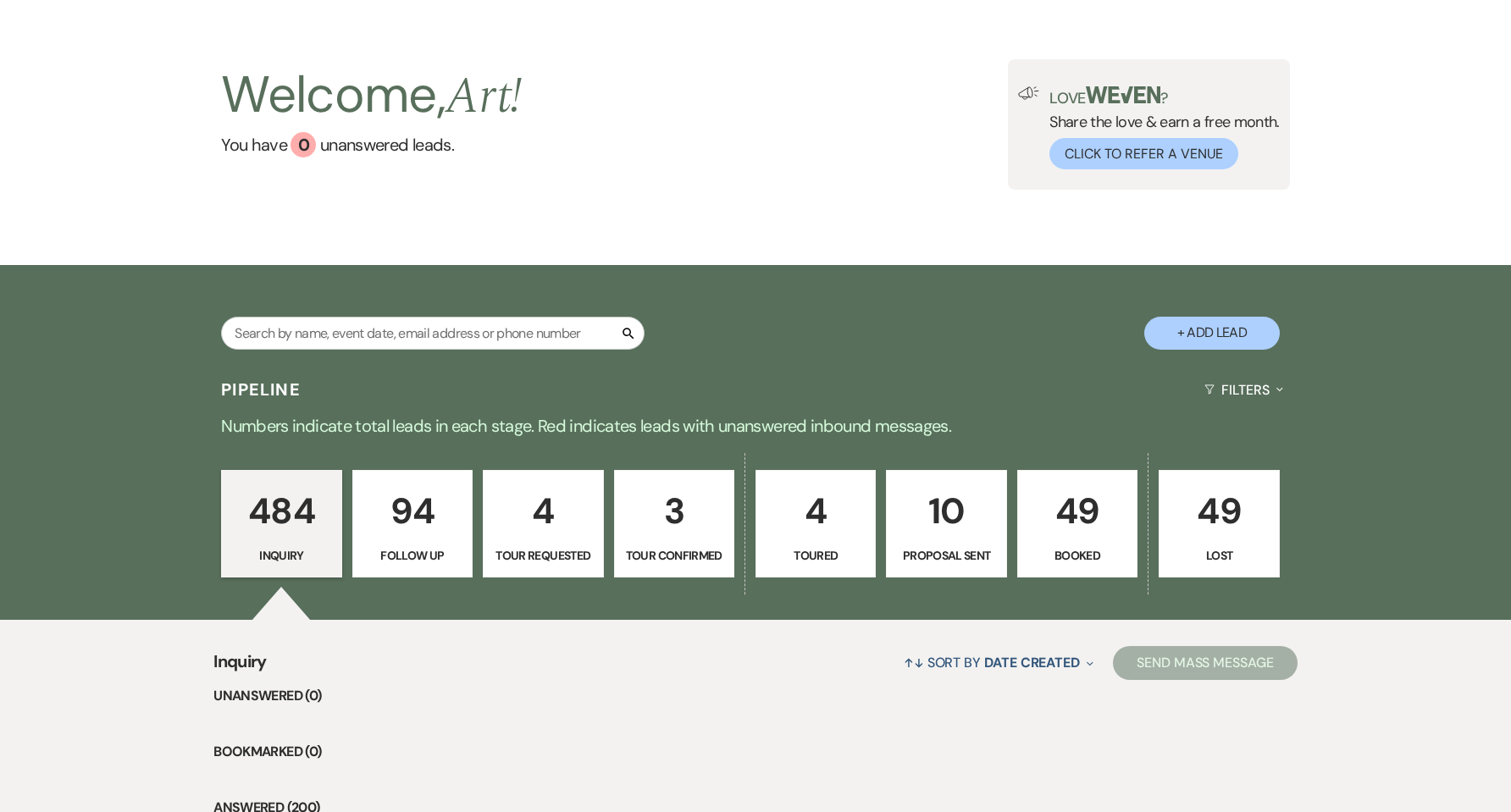
scroll to position [226, 0]
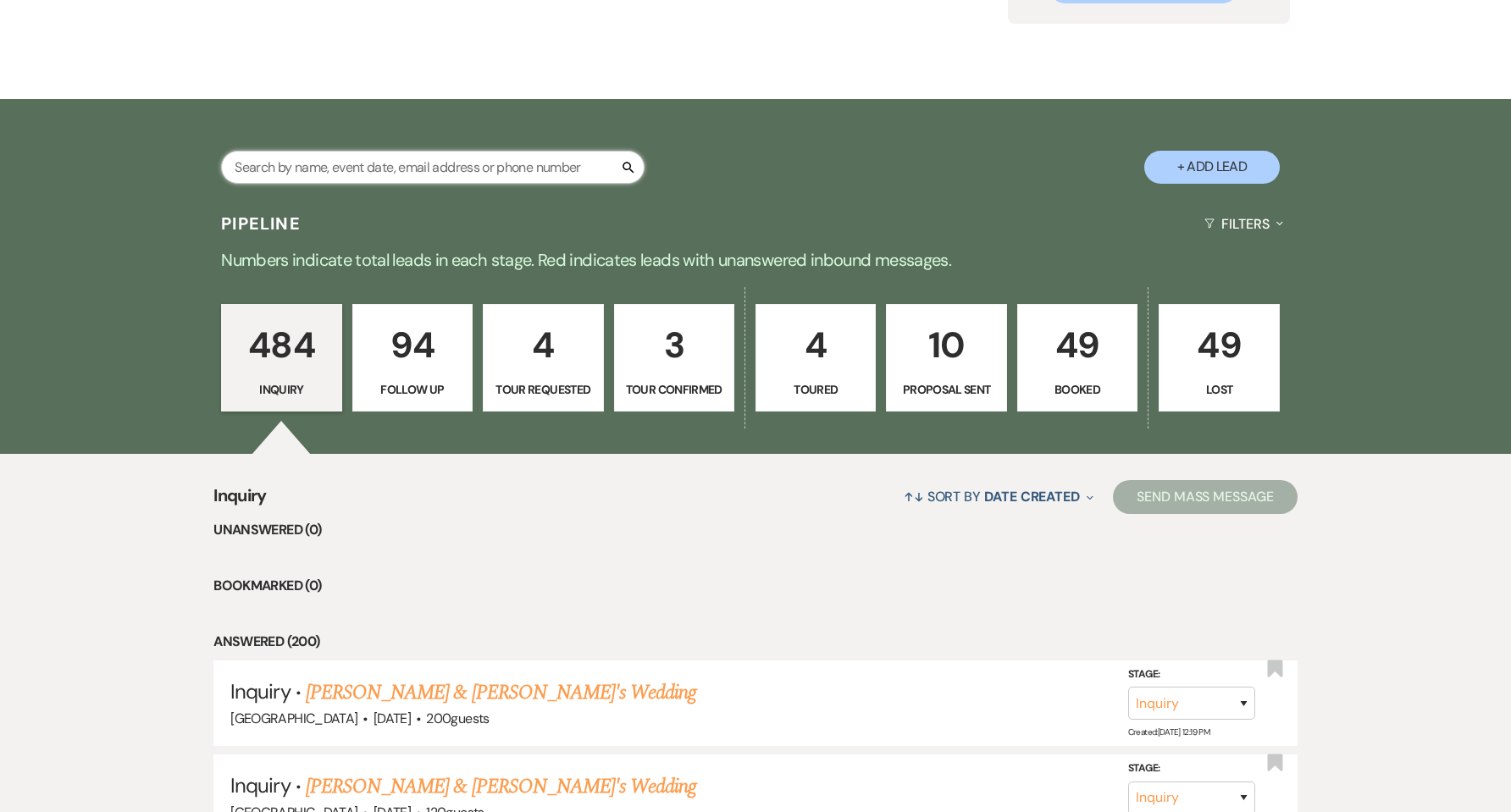
click at [425, 171] on input "text" at bounding box center [433, 167] width 424 height 33
type input "carrier"
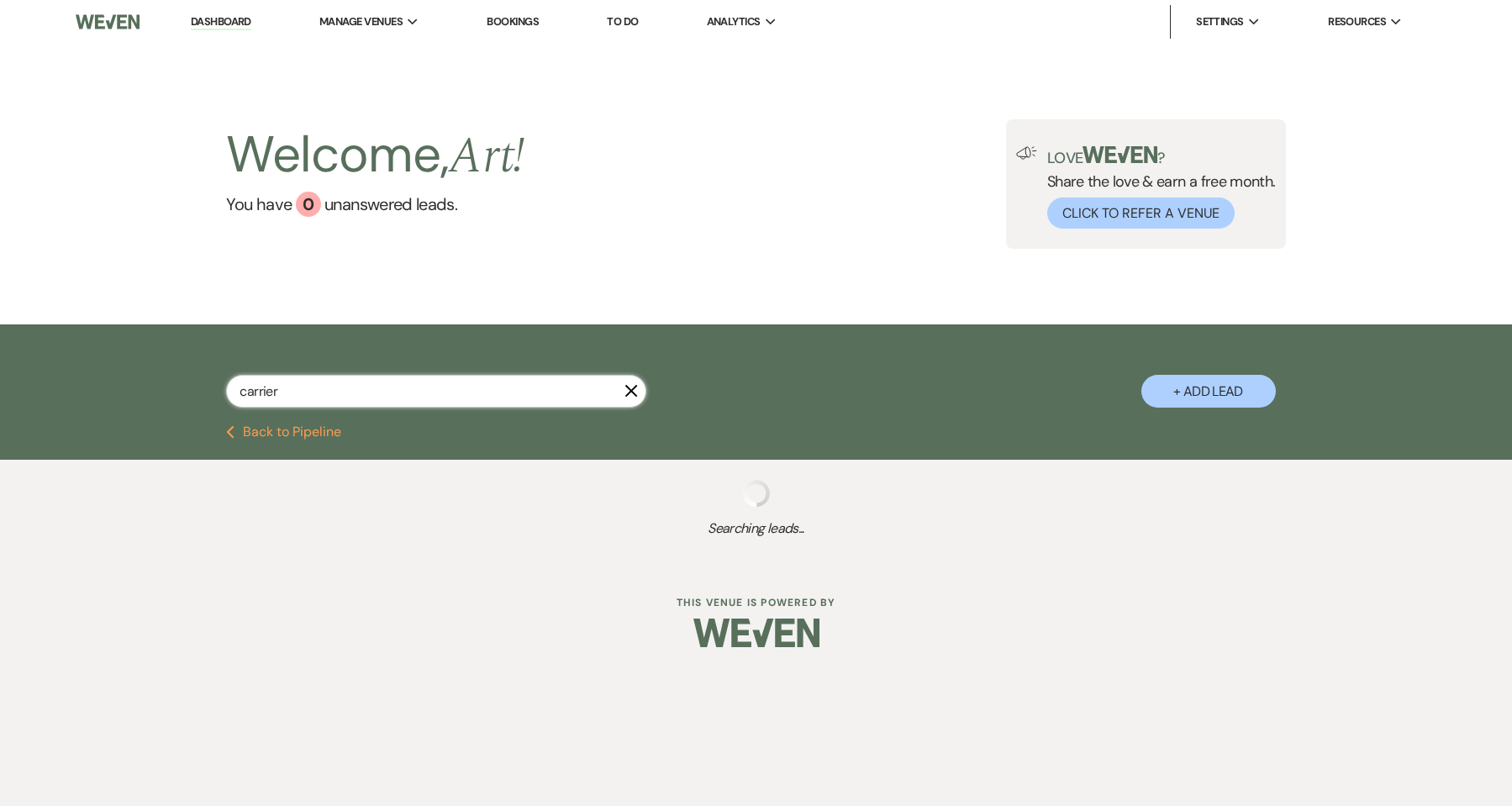
select select "6"
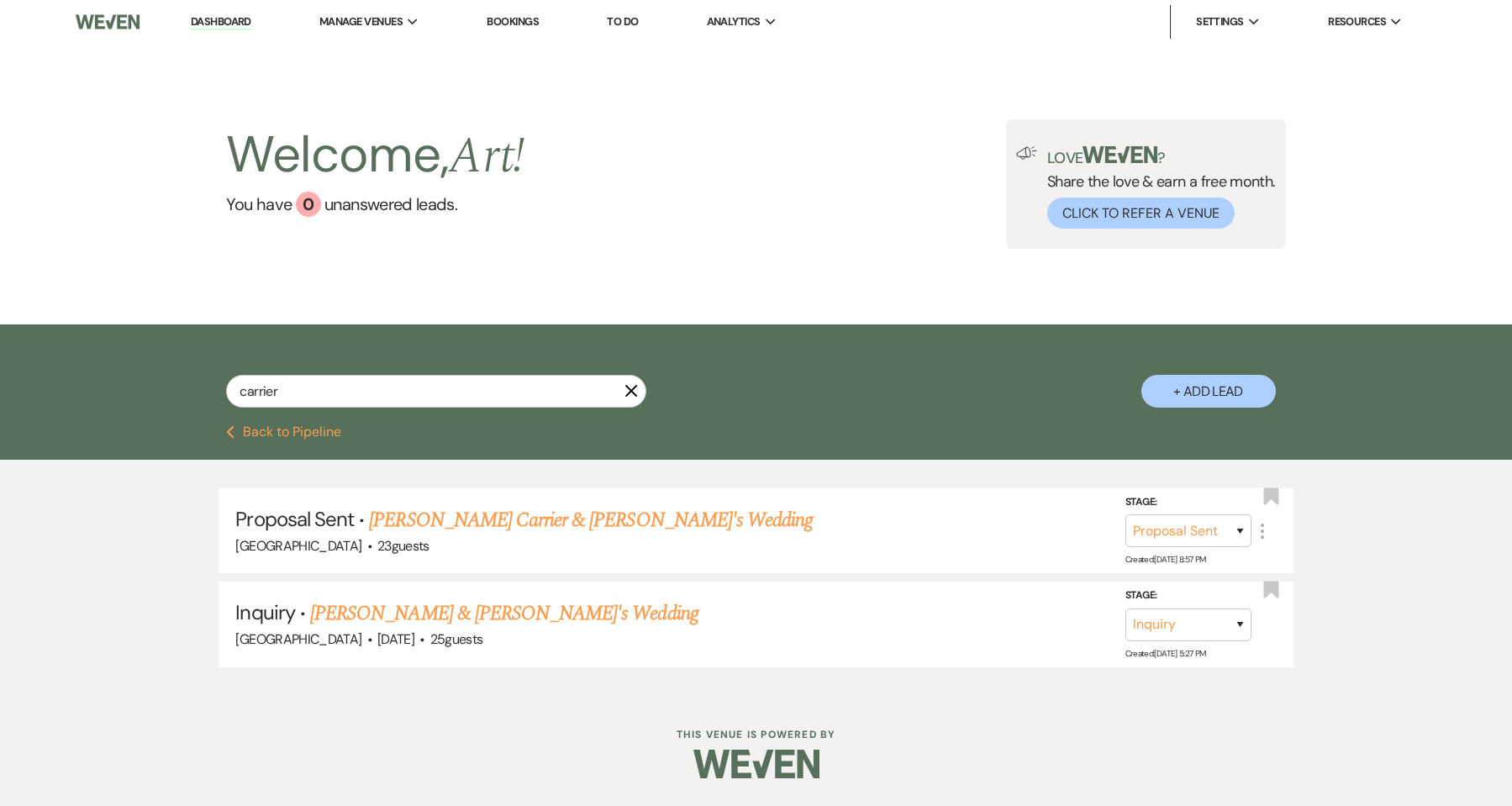
click at [226, 23] on link "Dashboard" at bounding box center [221, 23] width 60 height 16
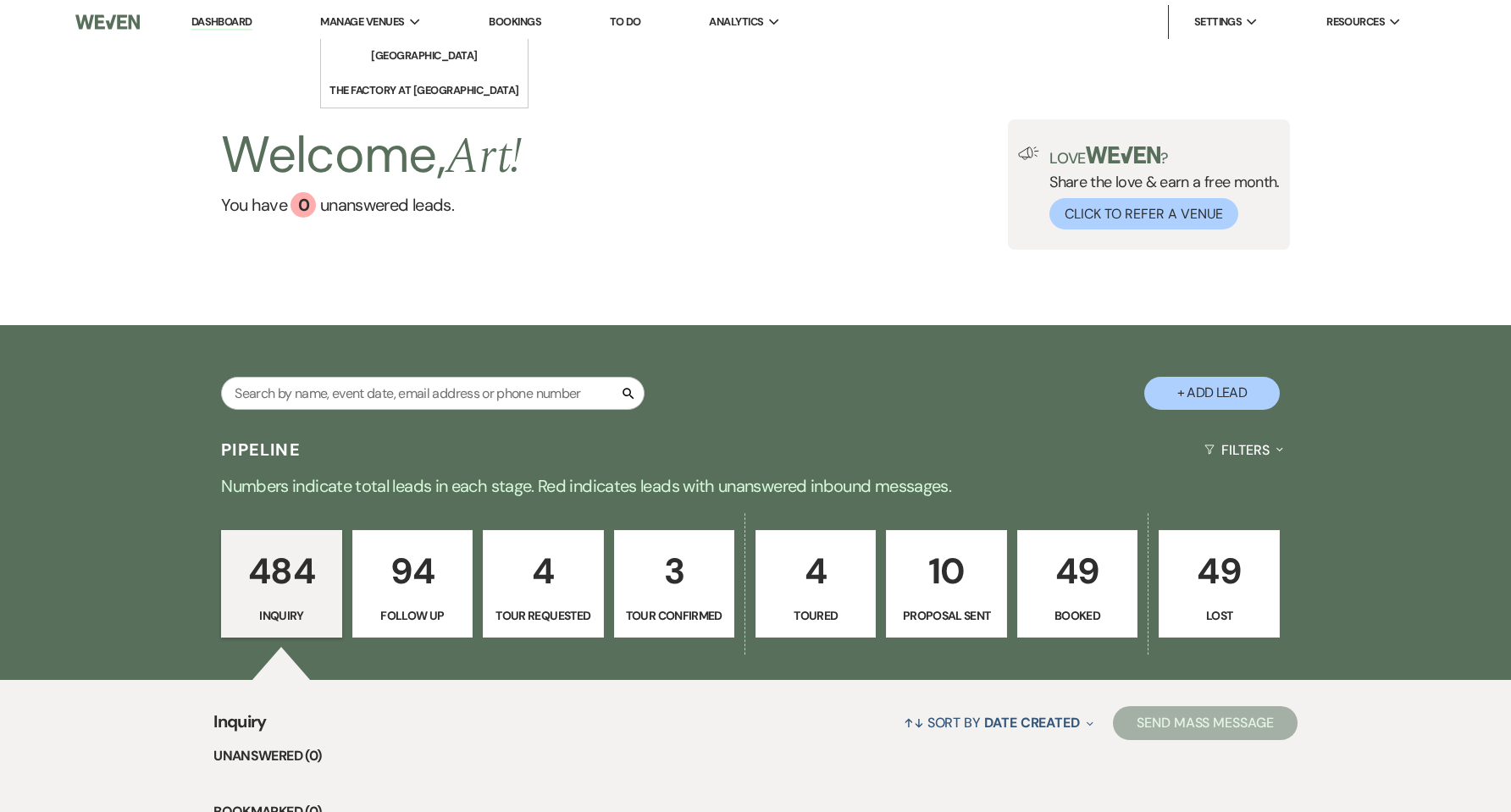
click at [366, 14] on span "Manage Venues" at bounding box center [362, 22] width 83 height 17
click at [368, 44] on link "[GEOGRAPHIC_DATA]" at bounding box center [424, 55] width 170 height 34
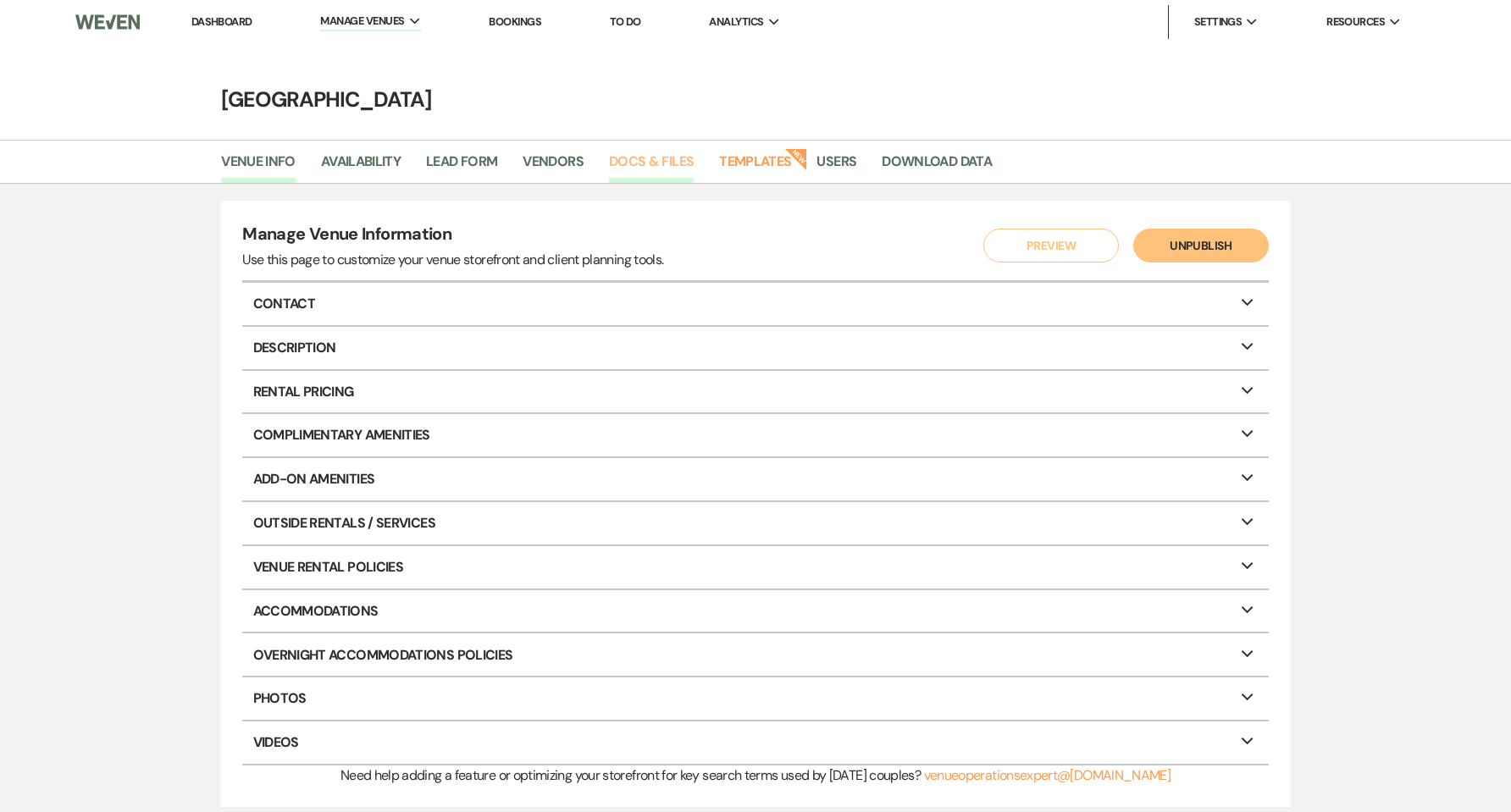
click at [655, 162] on link "Docs & Files" at bounding box center [651, 166] width 84 height 32
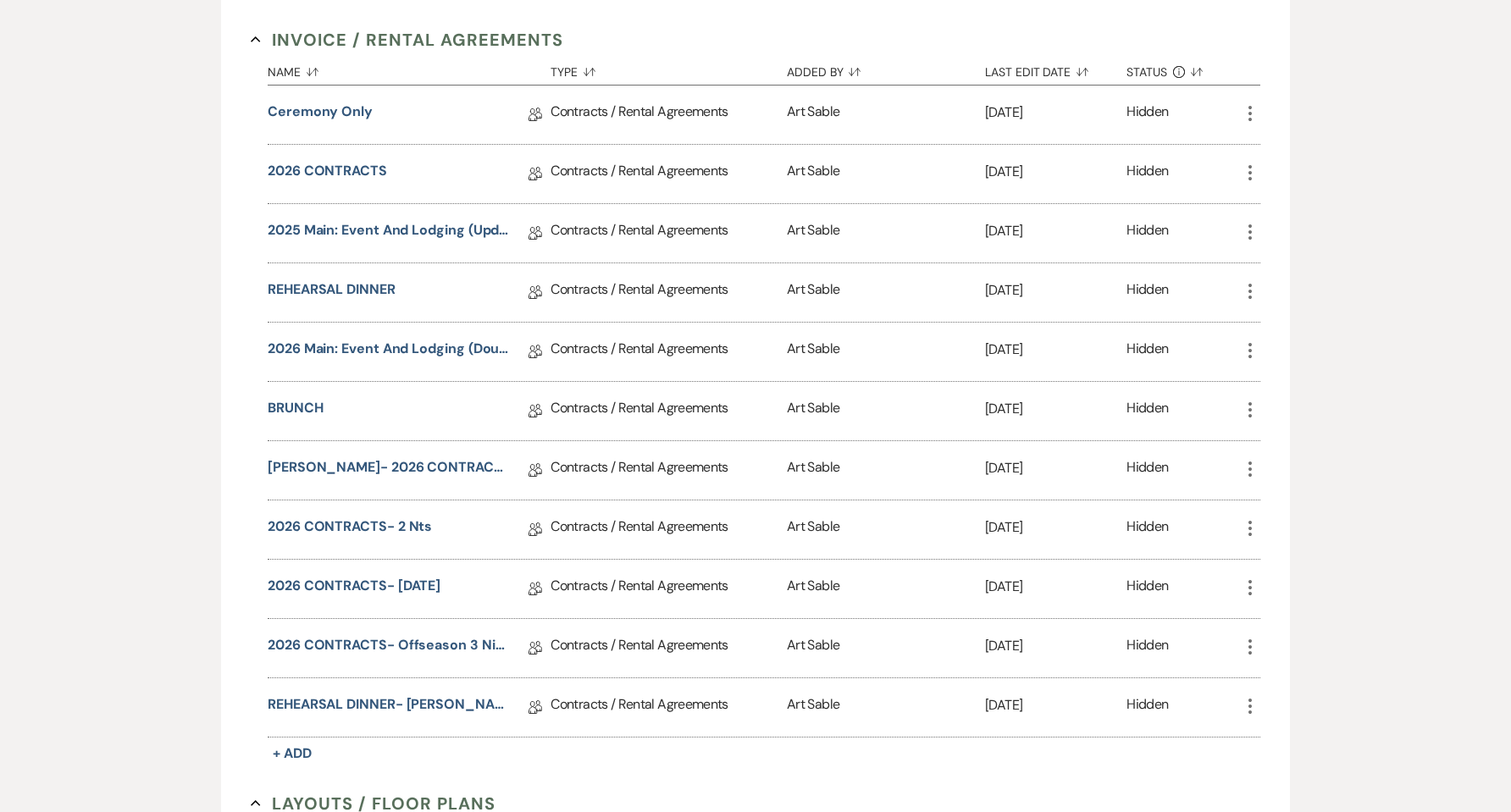
scroll to position [338, 0]
click at [419, 351] on link "2026 Main: Event and Lodging (double weekend)" at bounding box center [388, 350] width 241 height 26
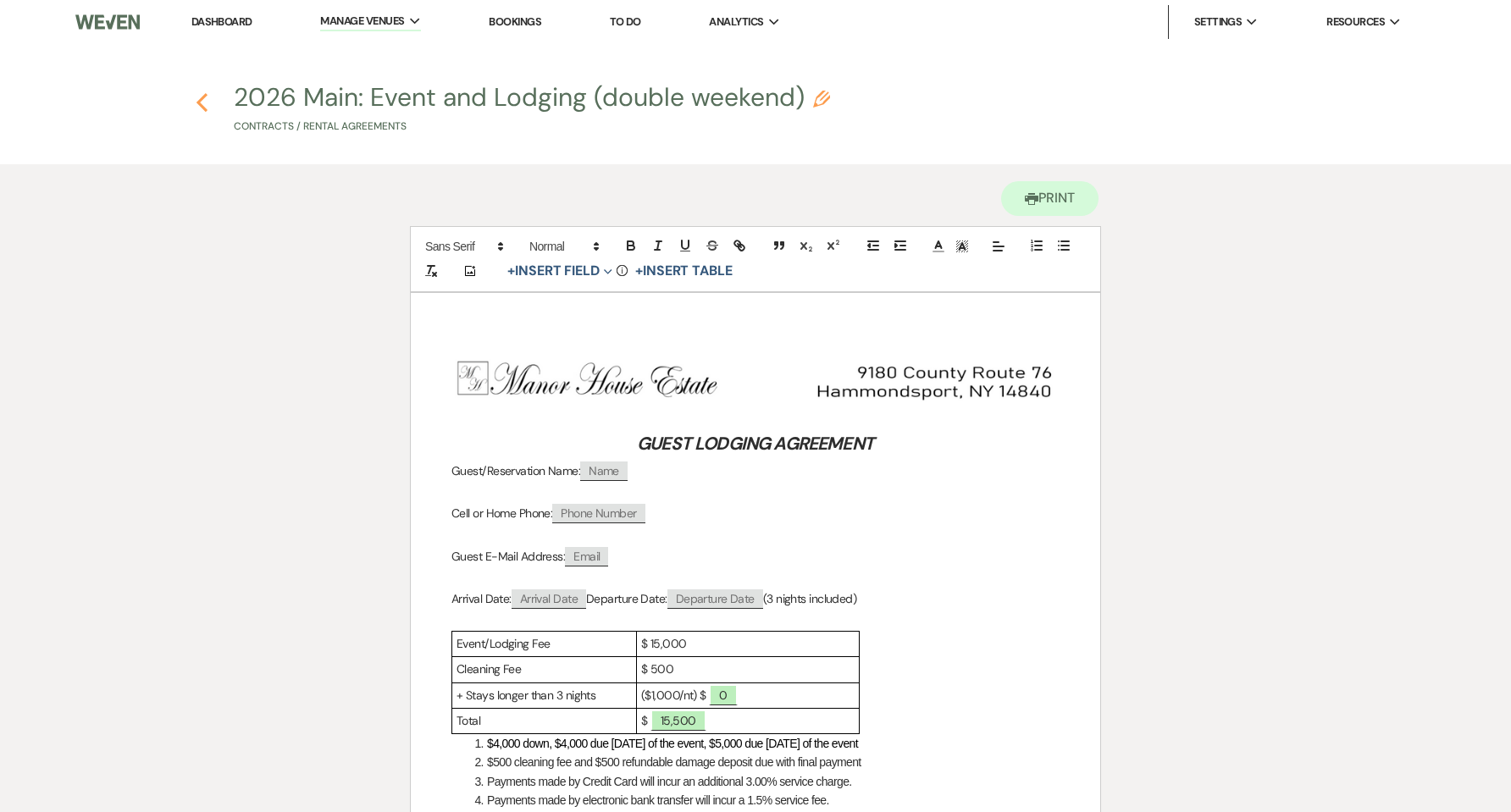
click at [206, 96] on use "button" at bounding box center [202, 103] width 11 height 19
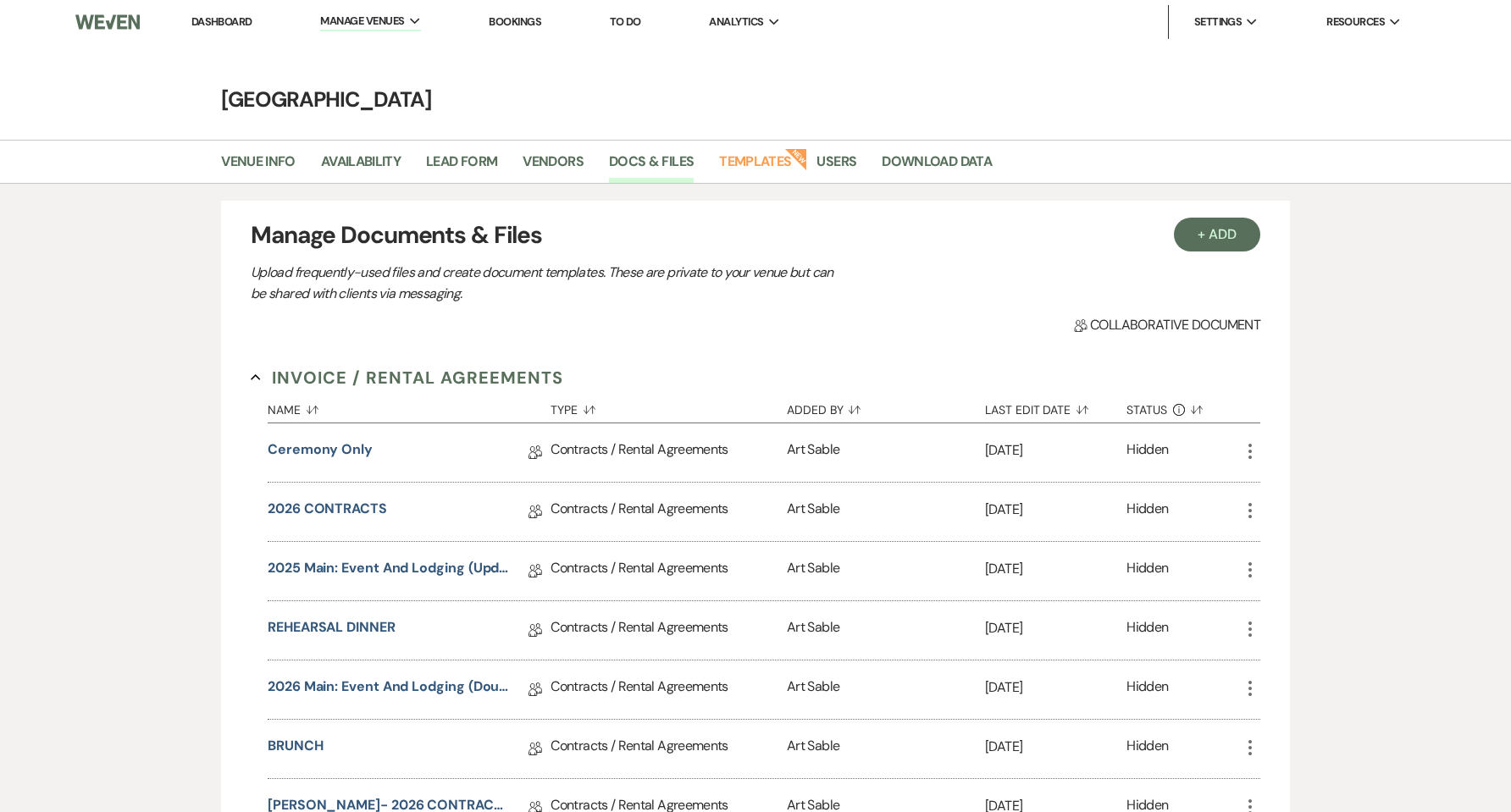
click at [1248, 510] on icon "More" at bounding box center [1250, 511] width 20 height 20
click at [1290, 591] on button "Duplicate Clone" at bounding box center [1292, 602] width 105 height 29
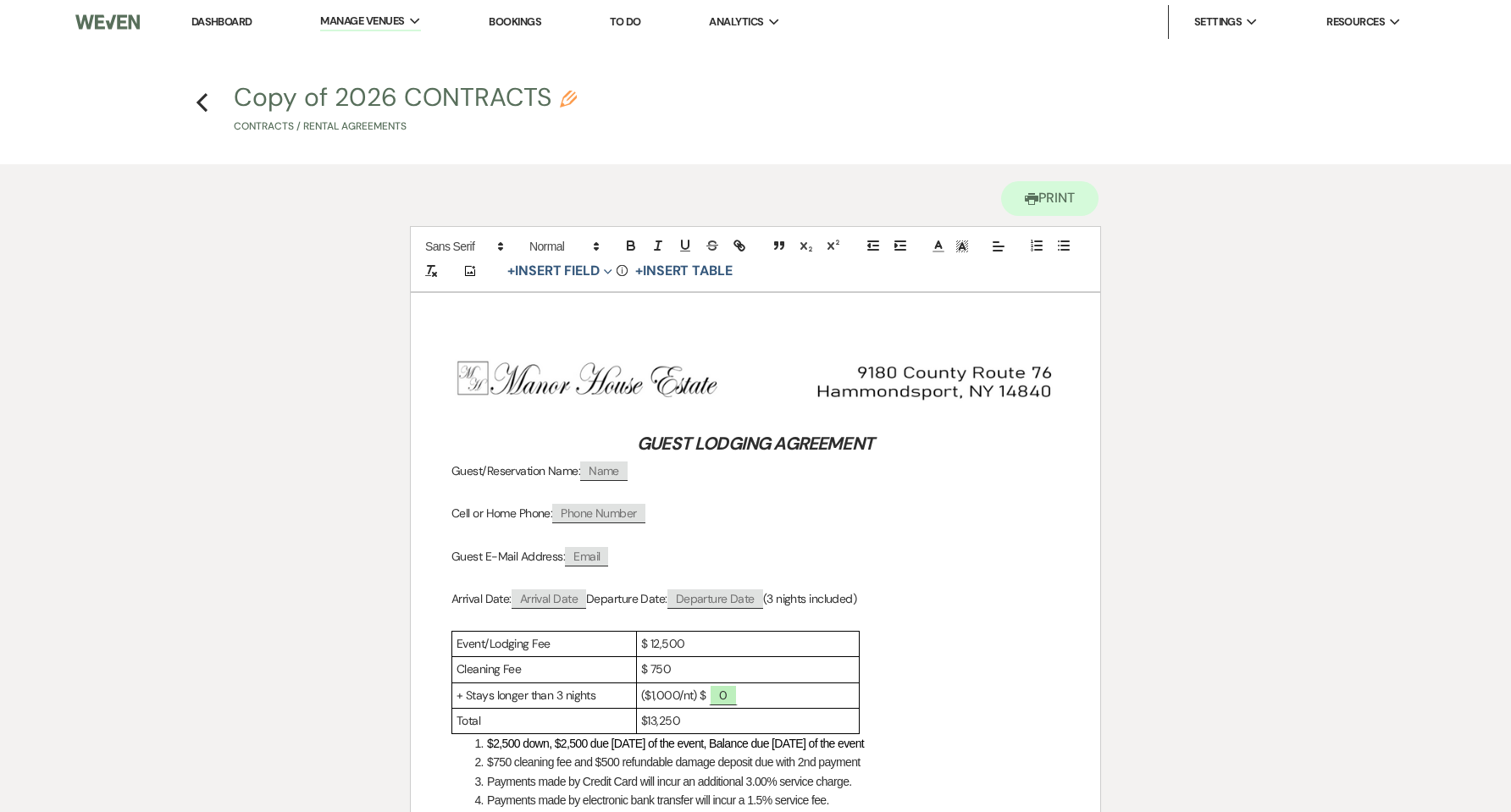
click at [489, 104] on button "Copy of 2026 CONTRACTS Pencil Contracts / Rental Agreements" at bounding box center [406, 109] width 343 height 50
select select "10"
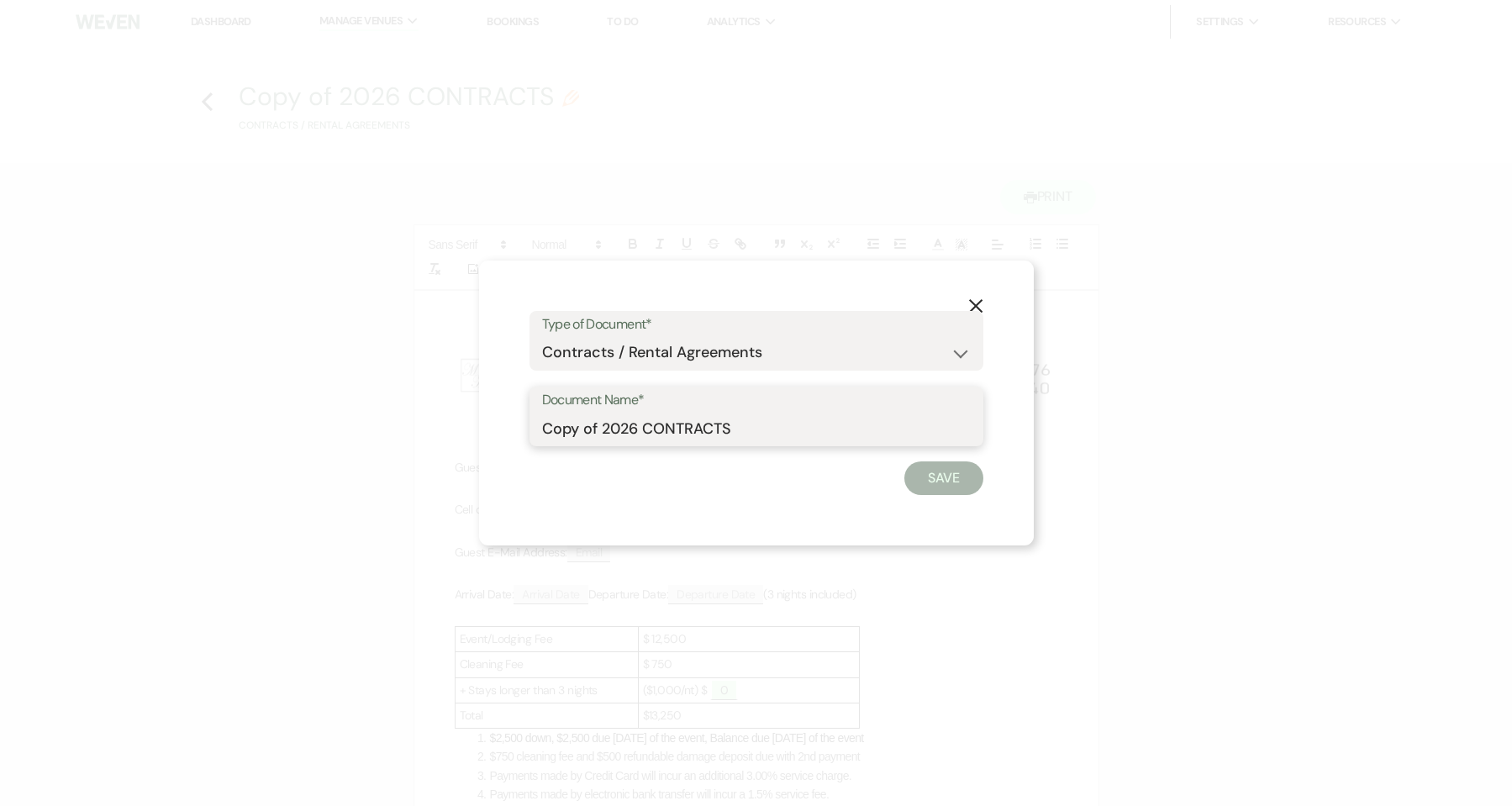
drag, startPoint x: 750, startPoint y: 420, endPoint x: 409, endPoint y: 410, distance: 341.1
click at [413, 411] on div "X Type of Document* Special Event Insurance Vendor Certificate of Insurance Con…" at bounding box center [756, 403] width 1512 height 806
type input "[PERSON_NAME] Carrier contract"
click button "Save" at bounding box center [944, 477] width 79 height 33
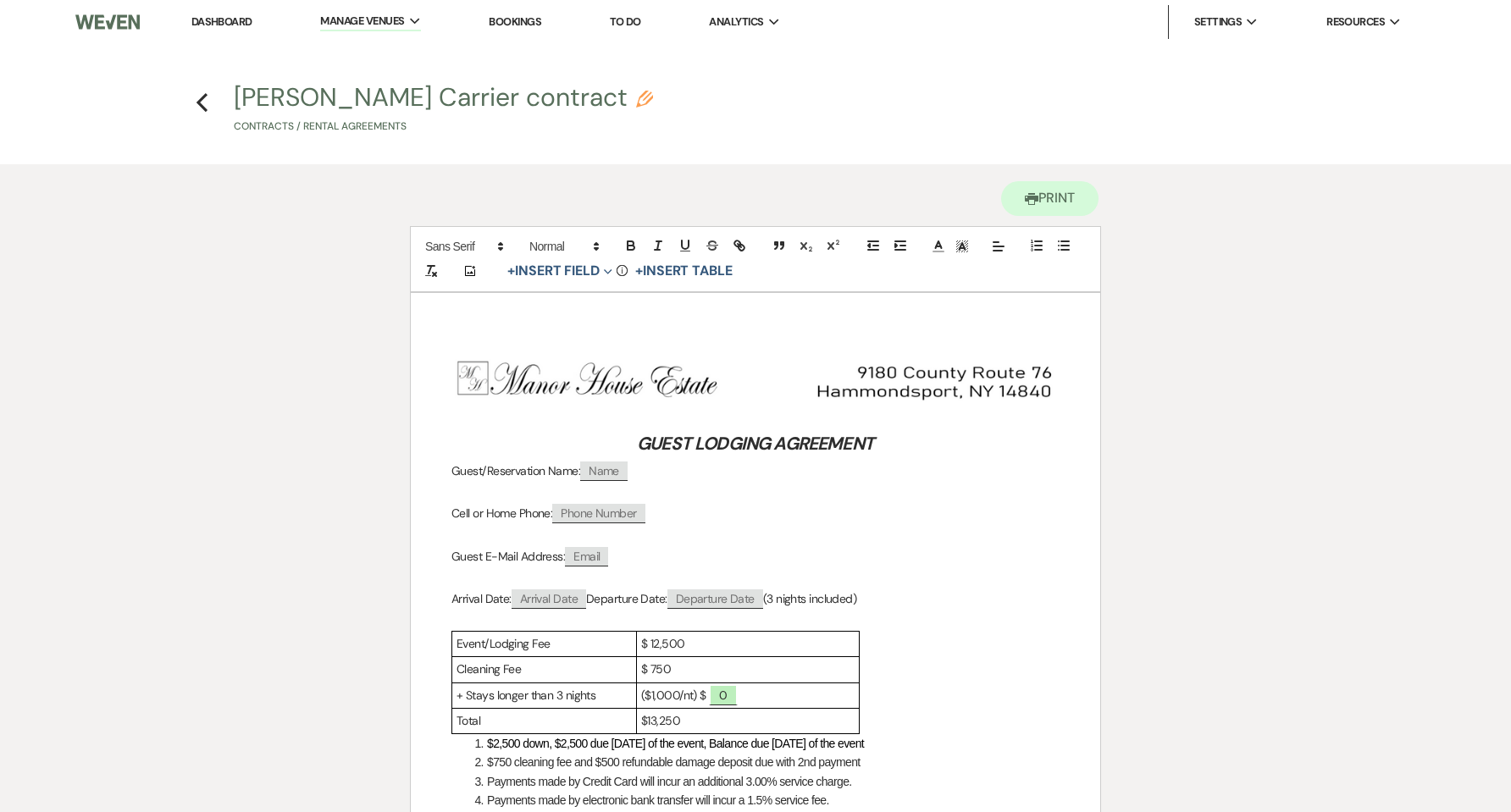
drag, startPoint x: 553, startPoint y: 342, endPoint x: 584, endPoint y: 356, distance: 34.0
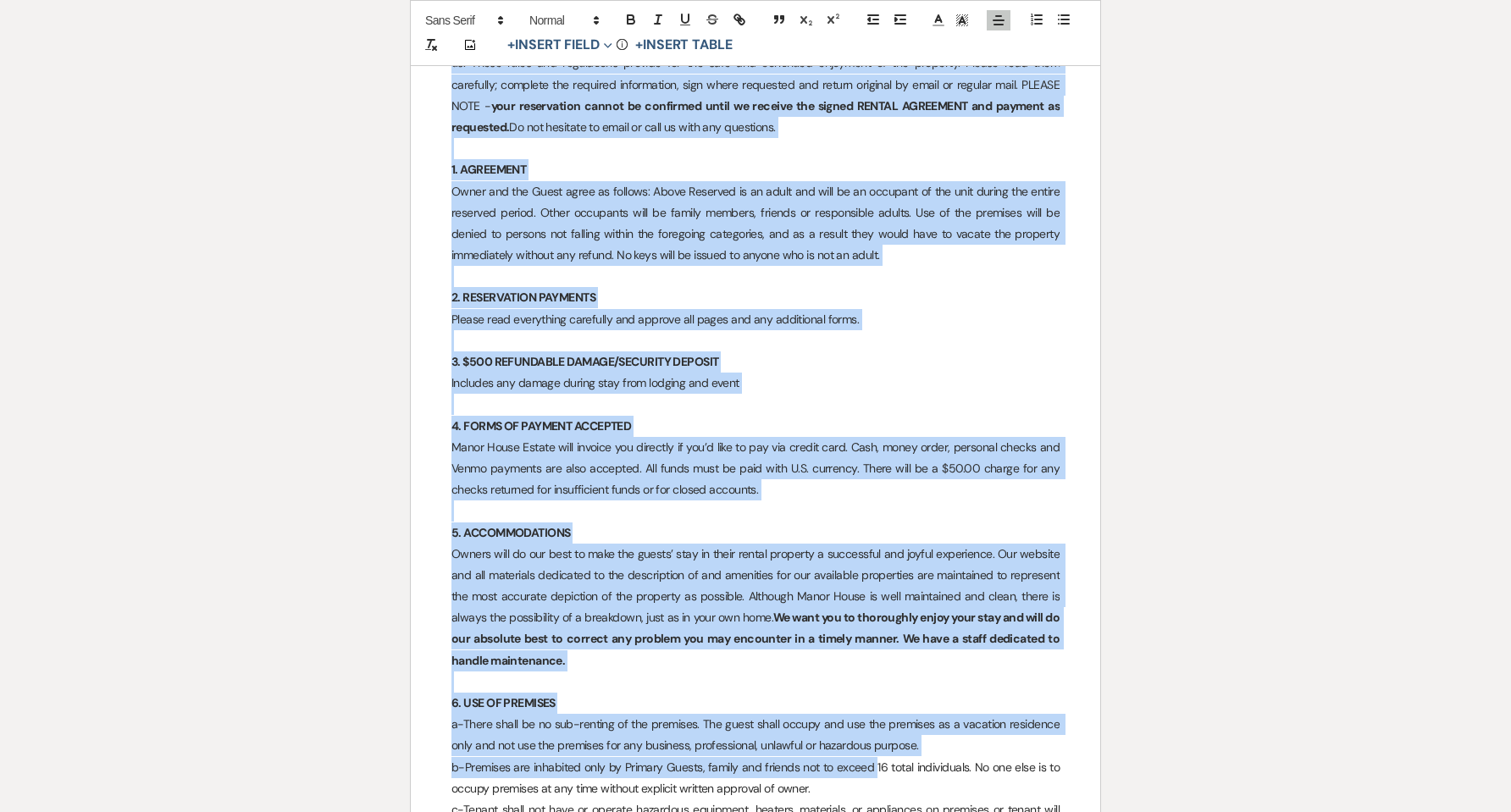
scroll to position [1058, 0]
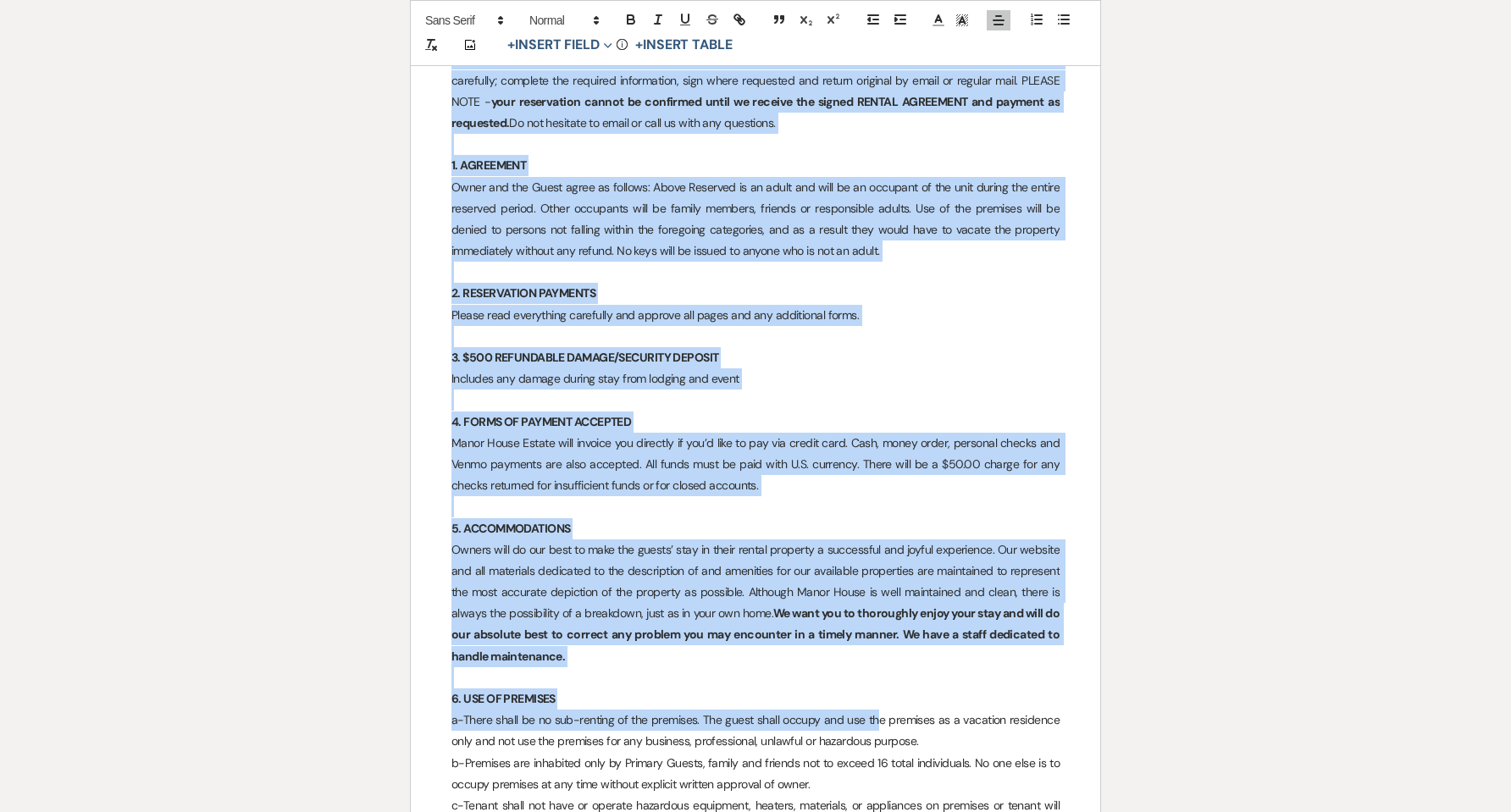
drag, startPoint x: 566, startPoint y: 420, endPoint x: 878, endPoint y: 730, distance: 439.8
click at [871, 631] on strong "We want you to thoroughly enjoy your stay and will do our absolute best to corr…" at bounding box center [756, 633] width 610 height 57
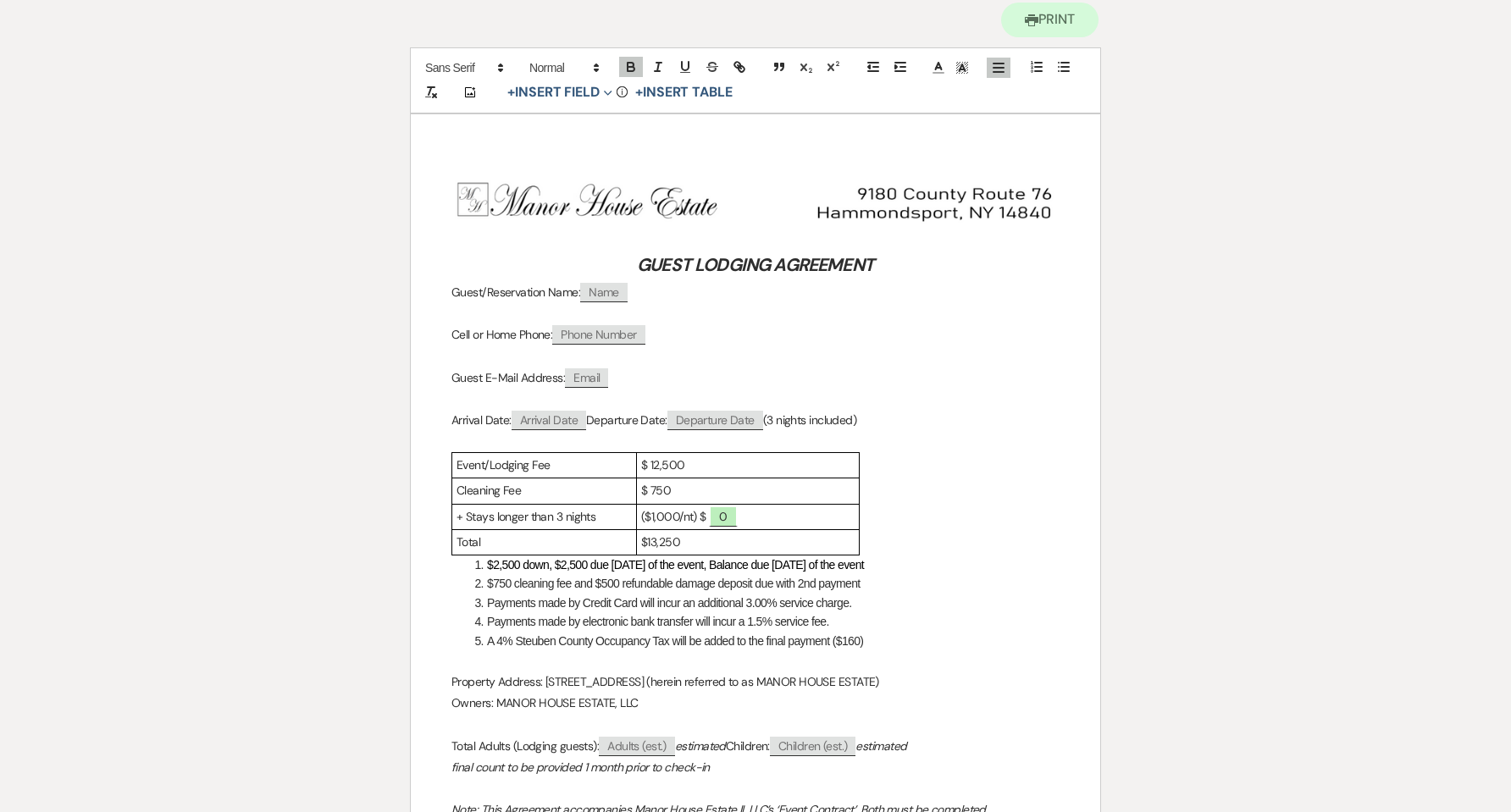
scroll to position [154, 0]
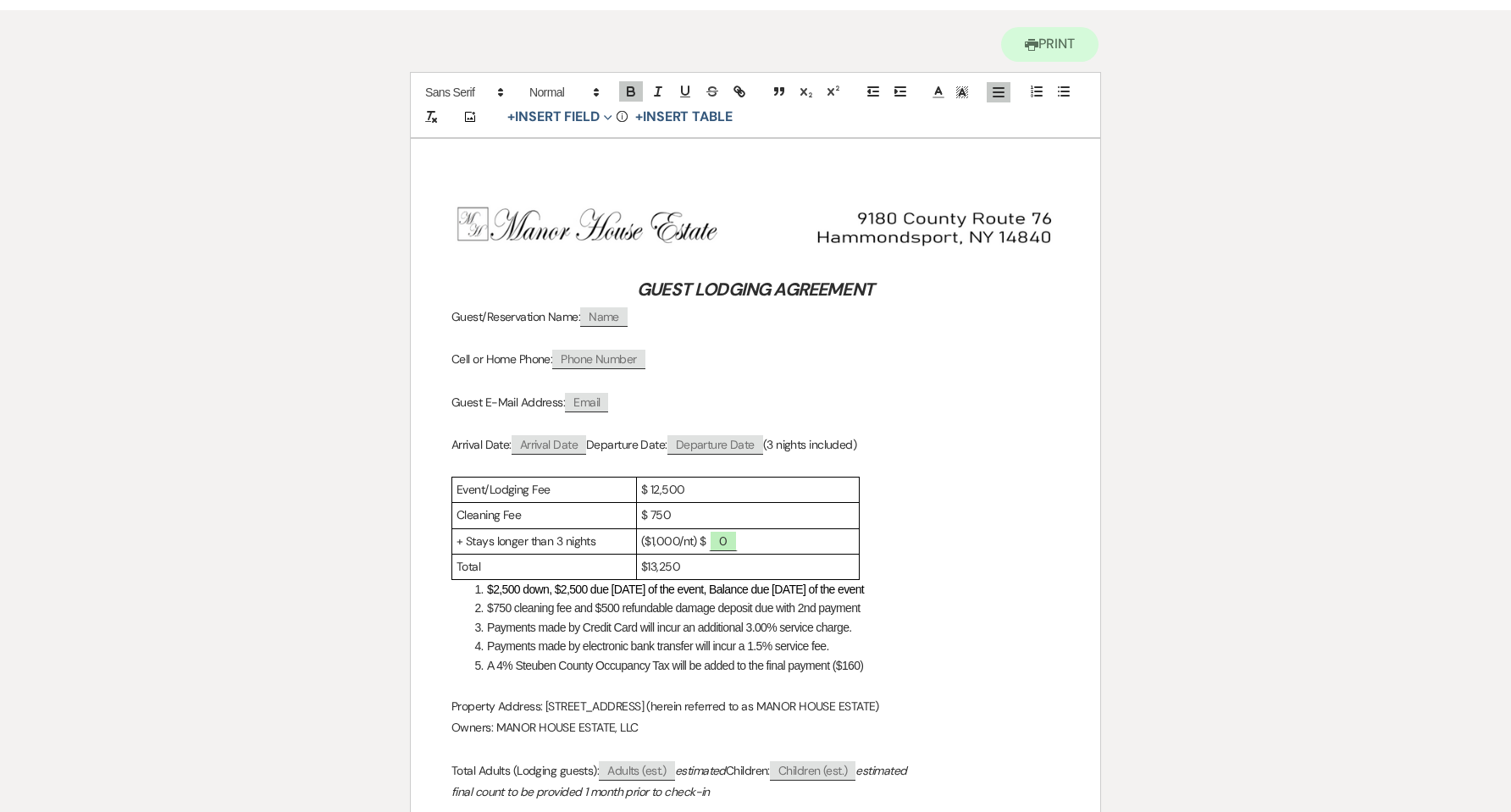
click at [600, 317] on span "Name" at bounding box center [603, 317] width 47 height 19
select select "client"
select select "Name"
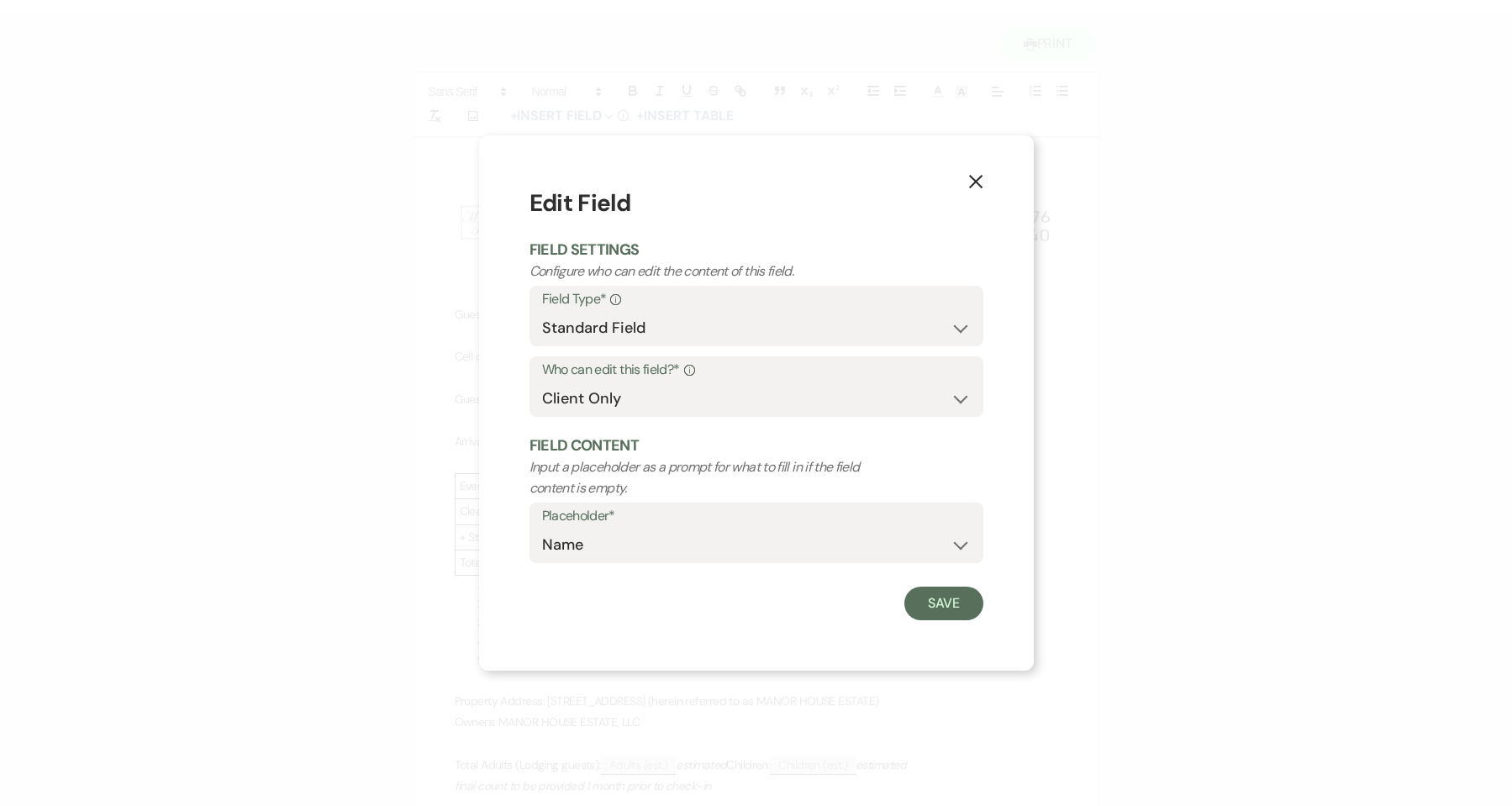
click at [973, 181] on icon "X" at bounding box center [975, 181] width 15 height 15
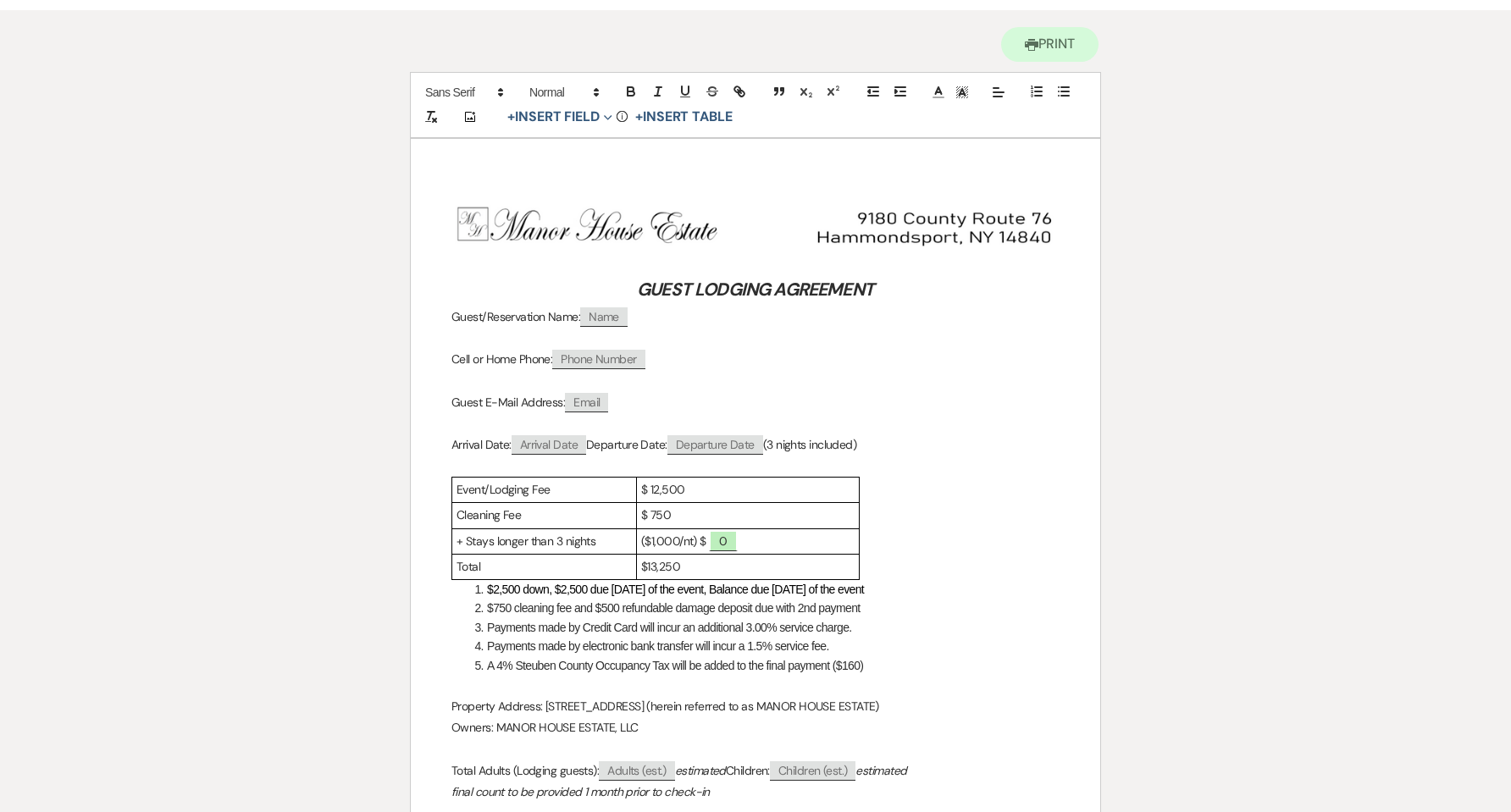
click at [633, 322] on p "Guest/Reservation Name: ﻿ Name ﻿" at bounding box center [755, 317] width 608 height 21
drag, startPoint x: 656, startPoint y: 362, endPoint x: 567, endPoint y: 352, distance: 89.6
click at [567, 352] on p "Cell or Home Phone: ﻿ Phone Number ﻿" at bounding box center [755, 359] width 608 height 21
click at [591, 443] on p "Arrival Date: ﻿ Arrival Date ﻿ Departure Date: ﻿ Departure Date ﻿ (3 nights inc…" at bounding box center [755, 445] width 608 height 21
click at [738, 445] on p "Arrival Date: [DATE] Departure Date: ﻿ Departure Date ﻿ (3 nights included)" at bounding box center [755, 445] width 608 height 21
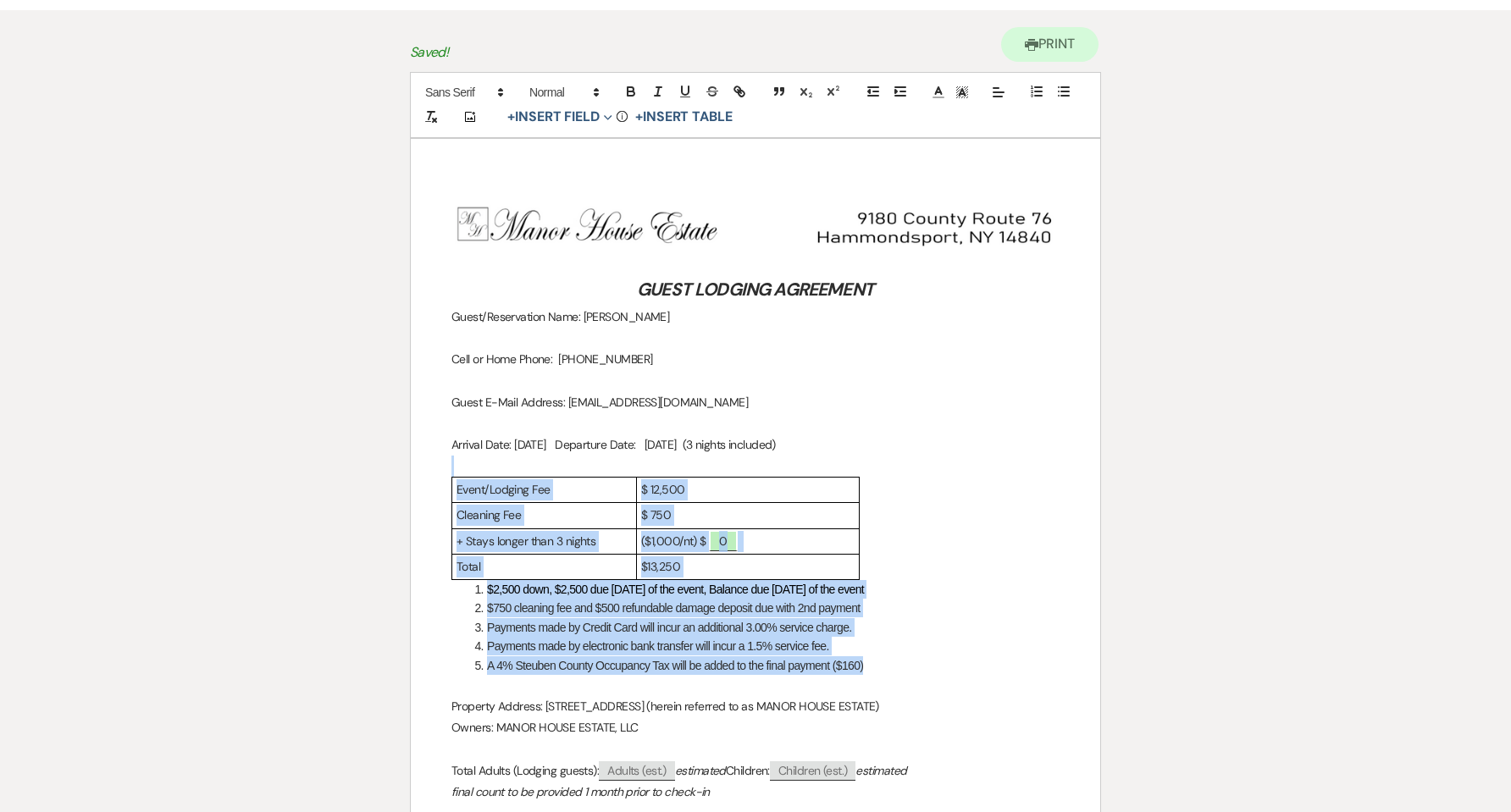
drag, startPoint x: 594, startPoint y: 465, endPoint x: 868, endPoint y: 664, distance: 338.6
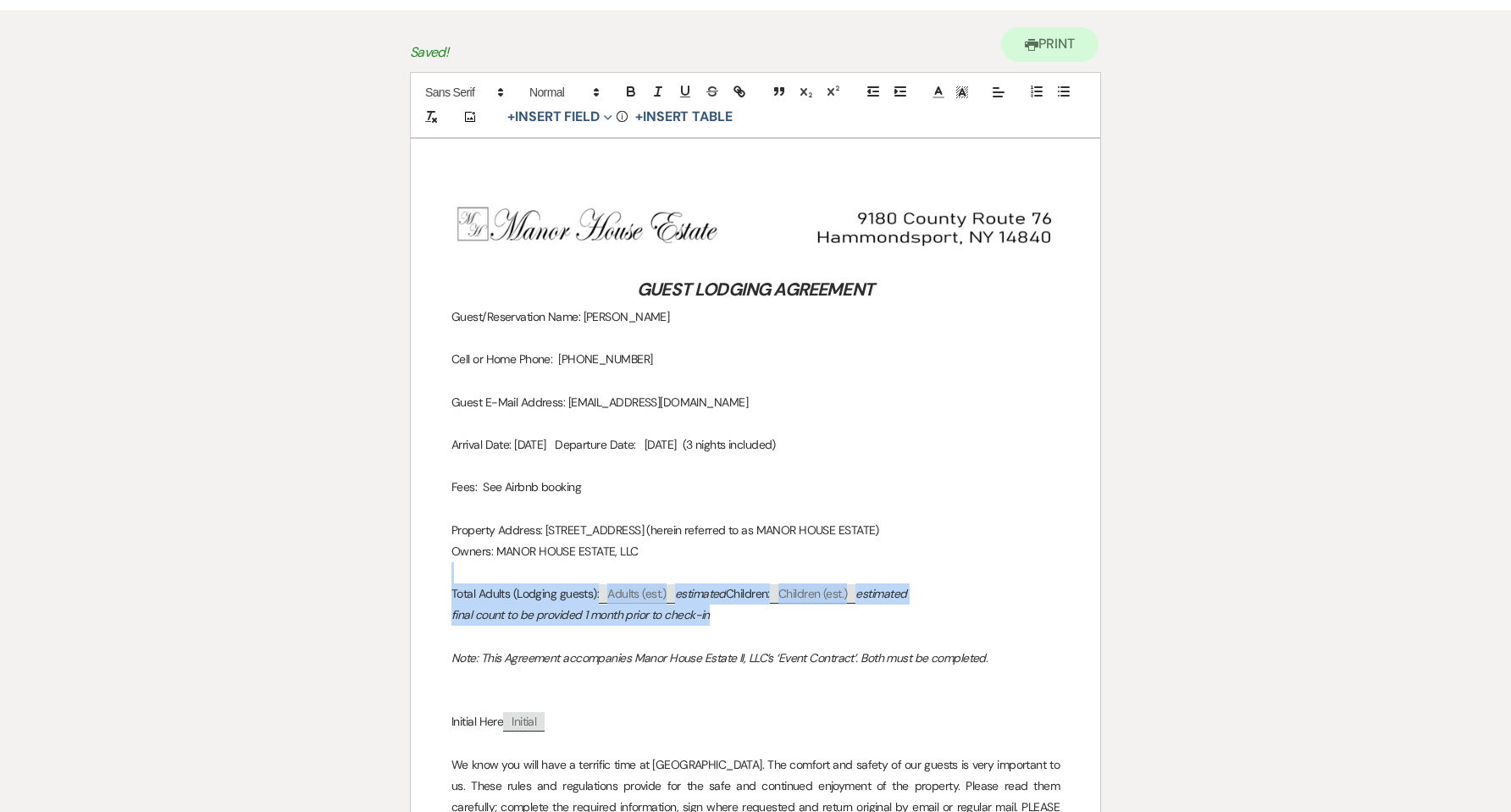
drag, startPoint x: 741, startPoint y: 617, endPoint x: 458, endPoint y: 578, distance: 285.7
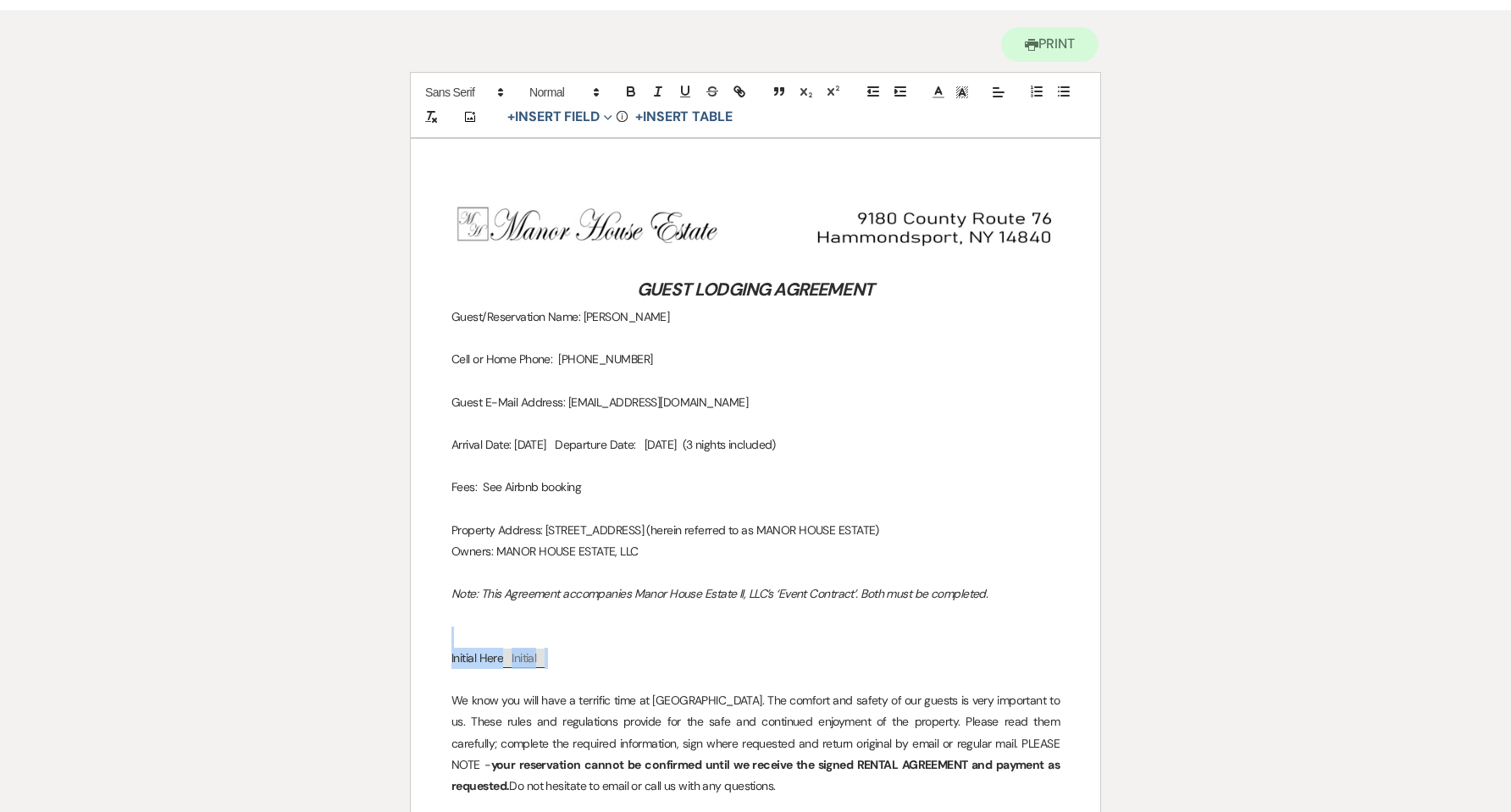
drag, startPoint x: 492, startPoint y: 634, endPoint x: 562, endPoint y: 659, distance: 74.3
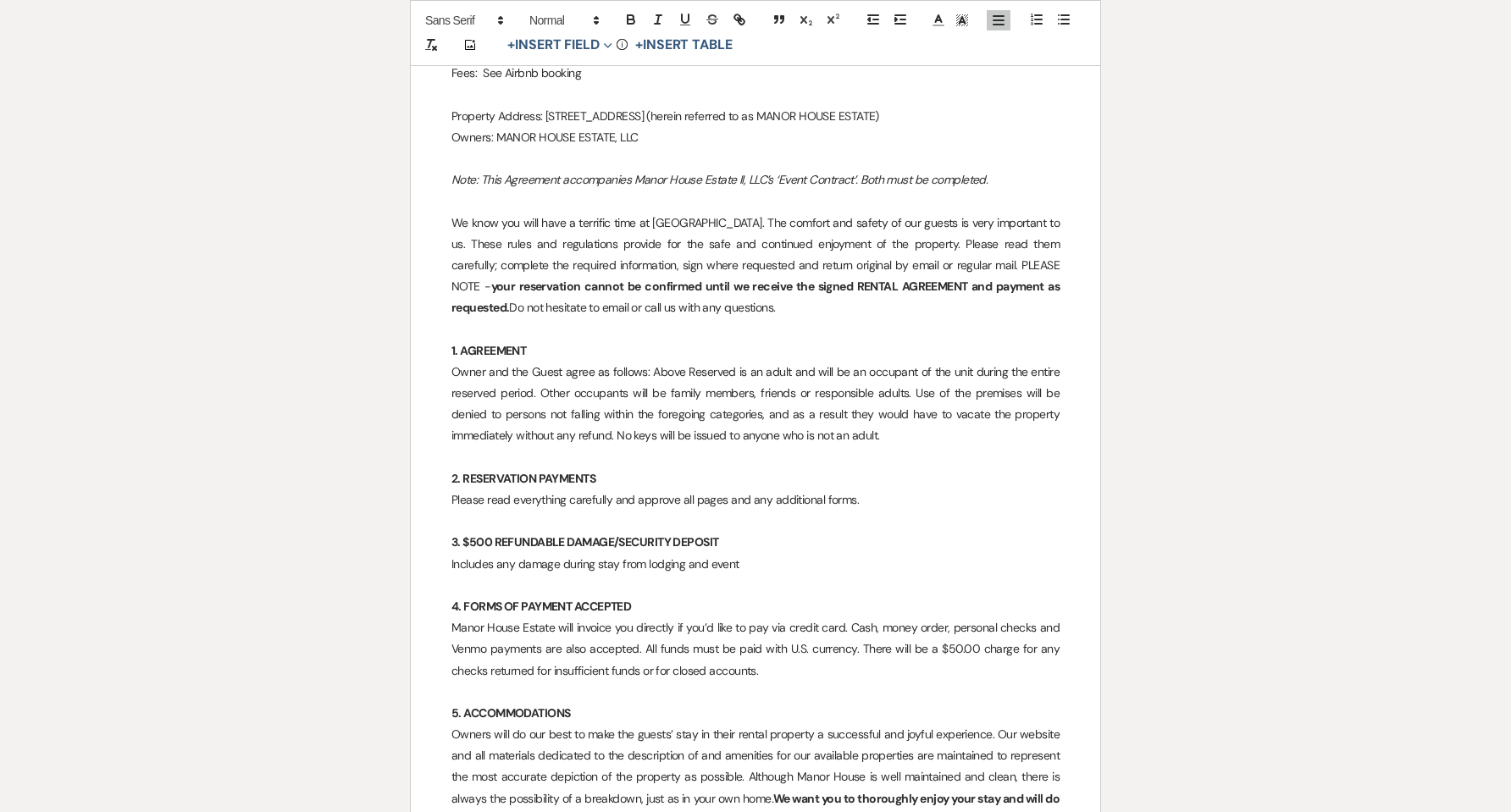
scroll to position [606, 0]
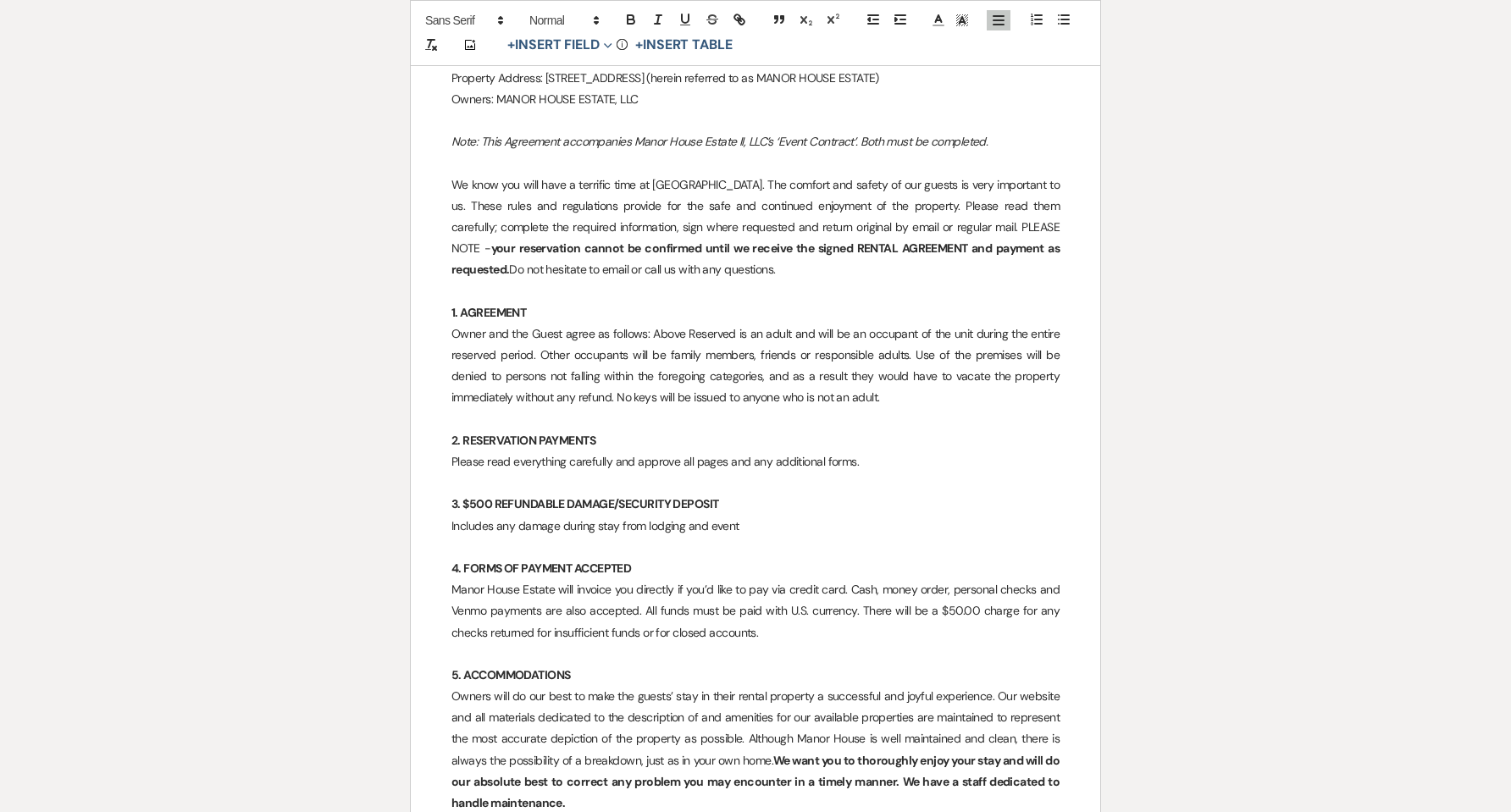
click at [475, 503] on strong "3. $500 REFUNDABLE DAMAGE/SECURITY DEPOSIT" at bounding box center [584, 504] width 267 height 15
drag, startPoint x: 465, startPoint y: 502, endPoint x: 540, endPoint y: 504, distance: 75.0
click at [540, 504] on strong "3. REFUNDABLE DAMAGE/SECURITY DEPOSIT" at bounding box center [568, 504] width 235 height 15
drag, startPoint x: 741, startPoint y: 528, endPoint x: 451, endPoint y: 524, distance: 290.0
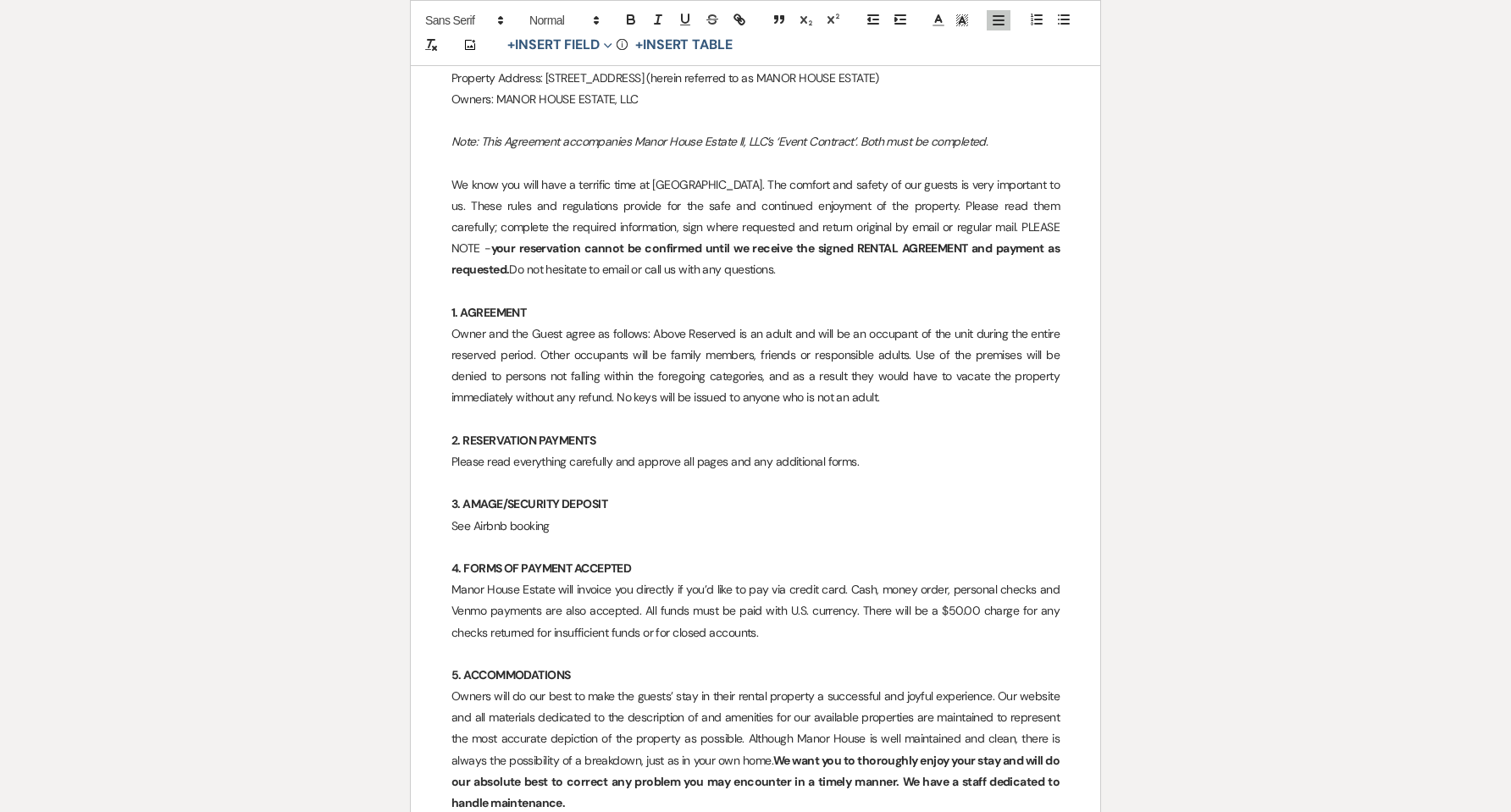
click at [799, 381] on p "Owner and the Guest agree as follows: Above Reserved is an adult and will be an…" at bounding box center [755, 367] width 608 height 85
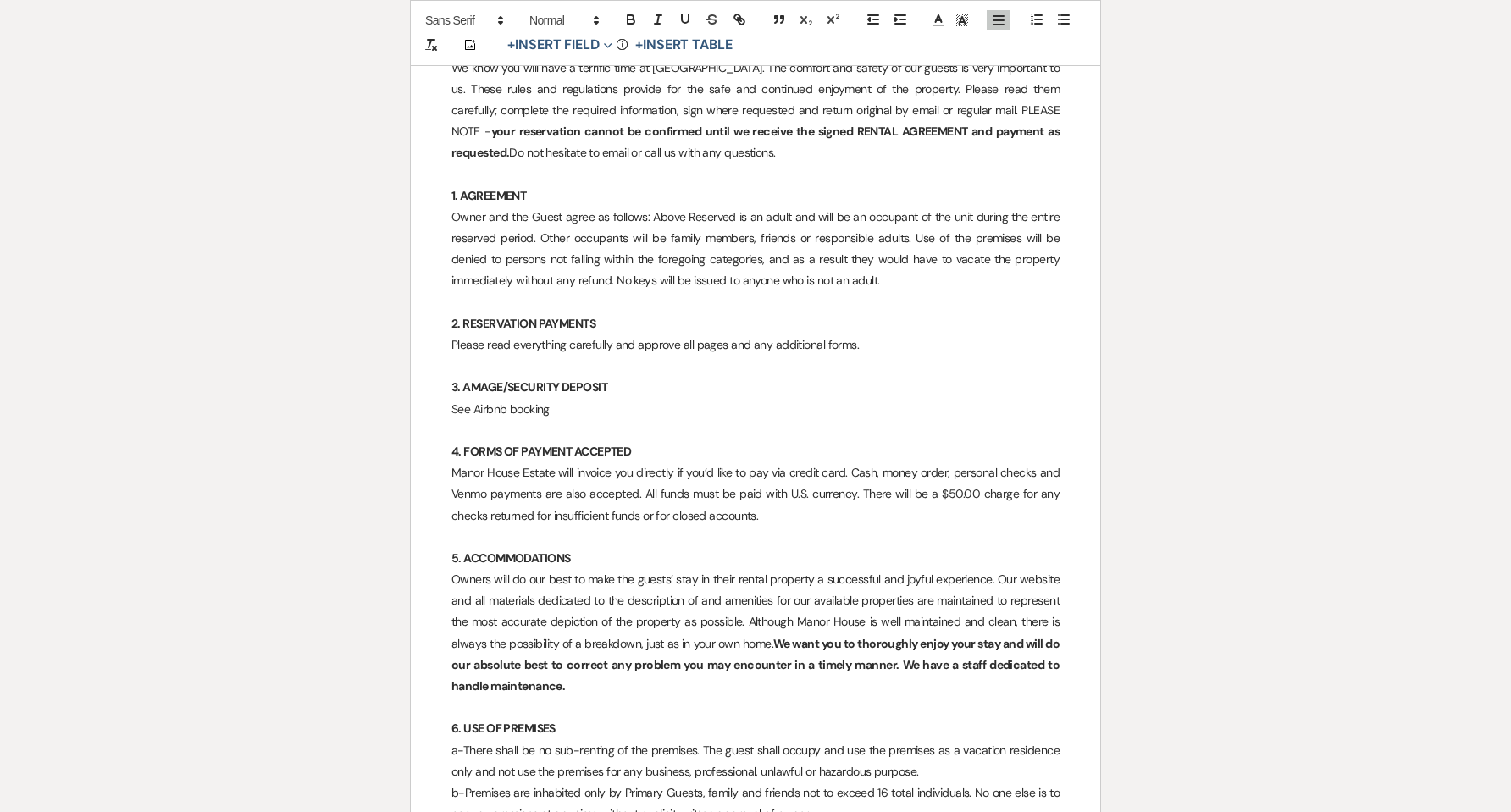
scroll to position [832, 0]
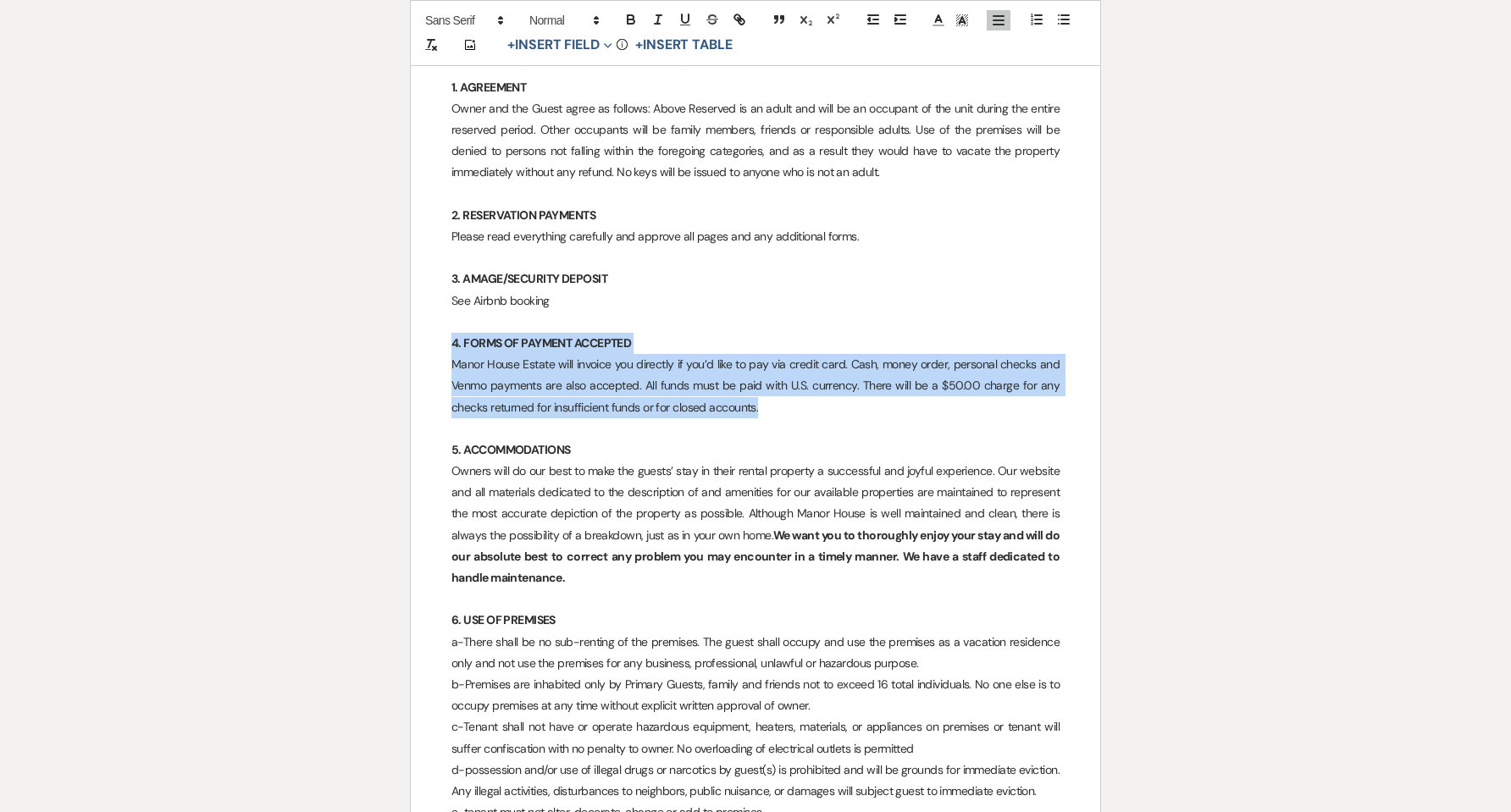
drag, startPoint x: 790, startPoint y: 412, endPoint x: 442, endPoint y: 350, distance: 353.5
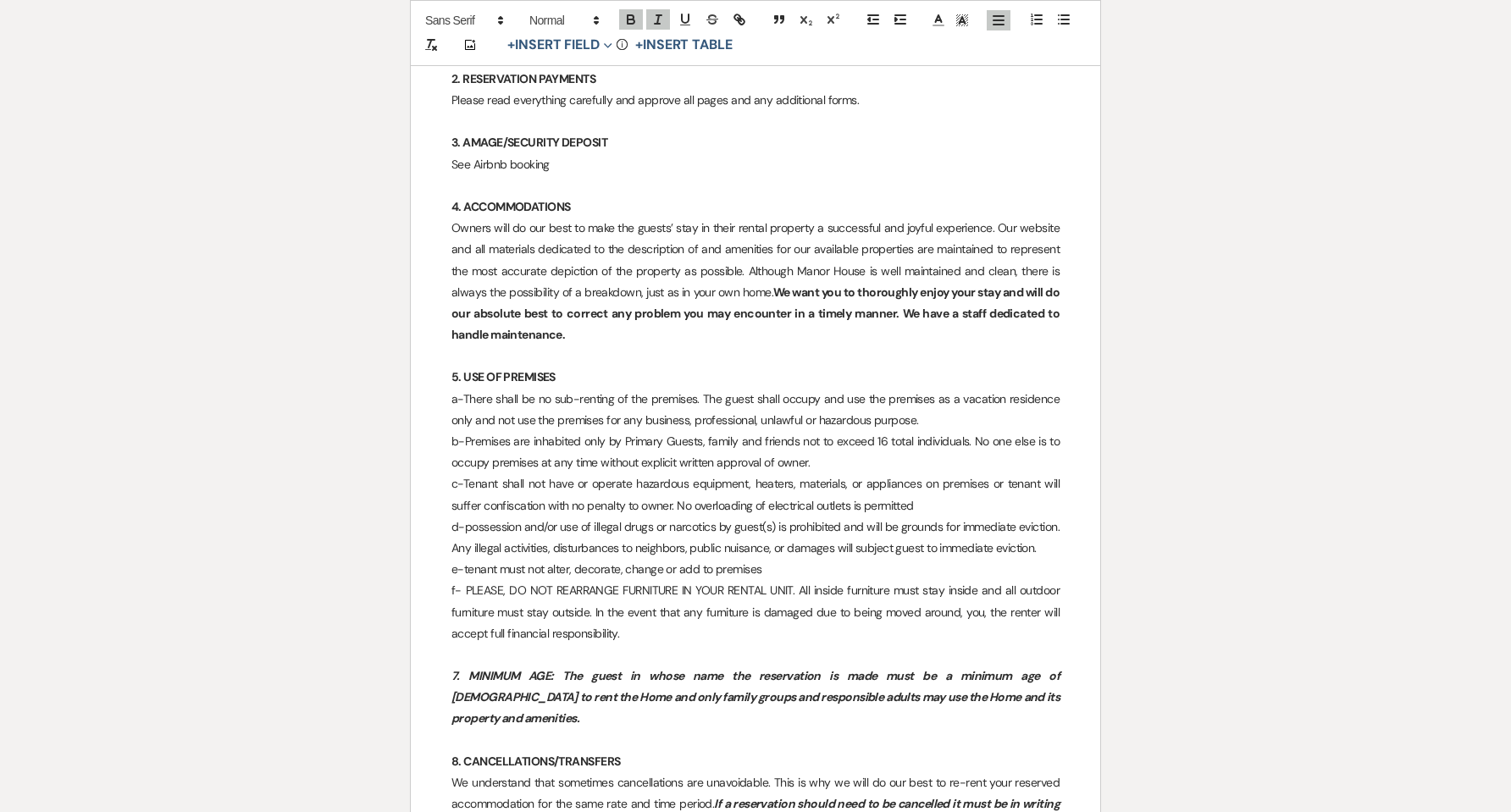
scroll to position [1032, 0]
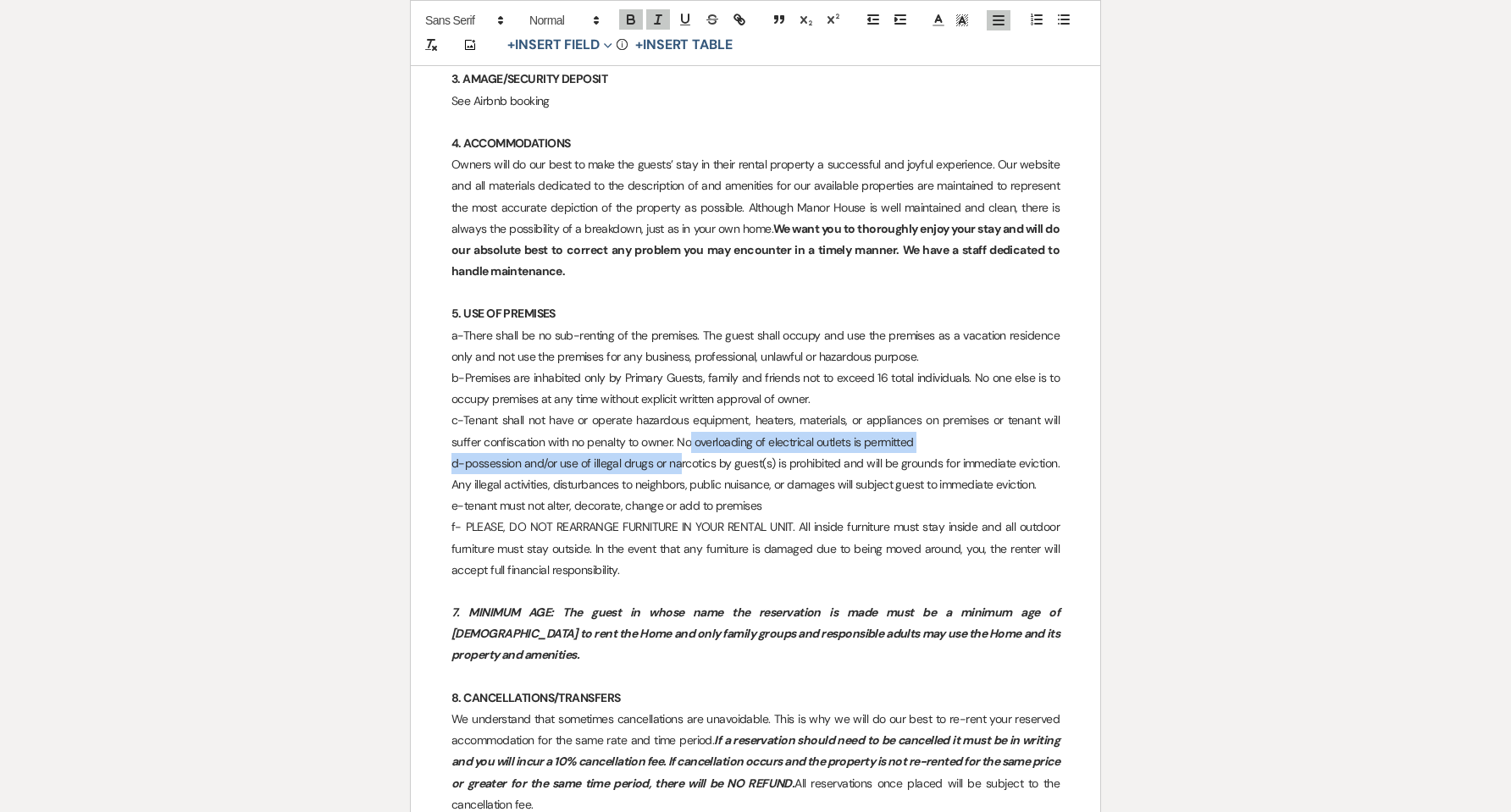
drag, startPoint x: 690, startPoint y: 443, endPoint x: 824, endPoint y: 601, distance: 207.2
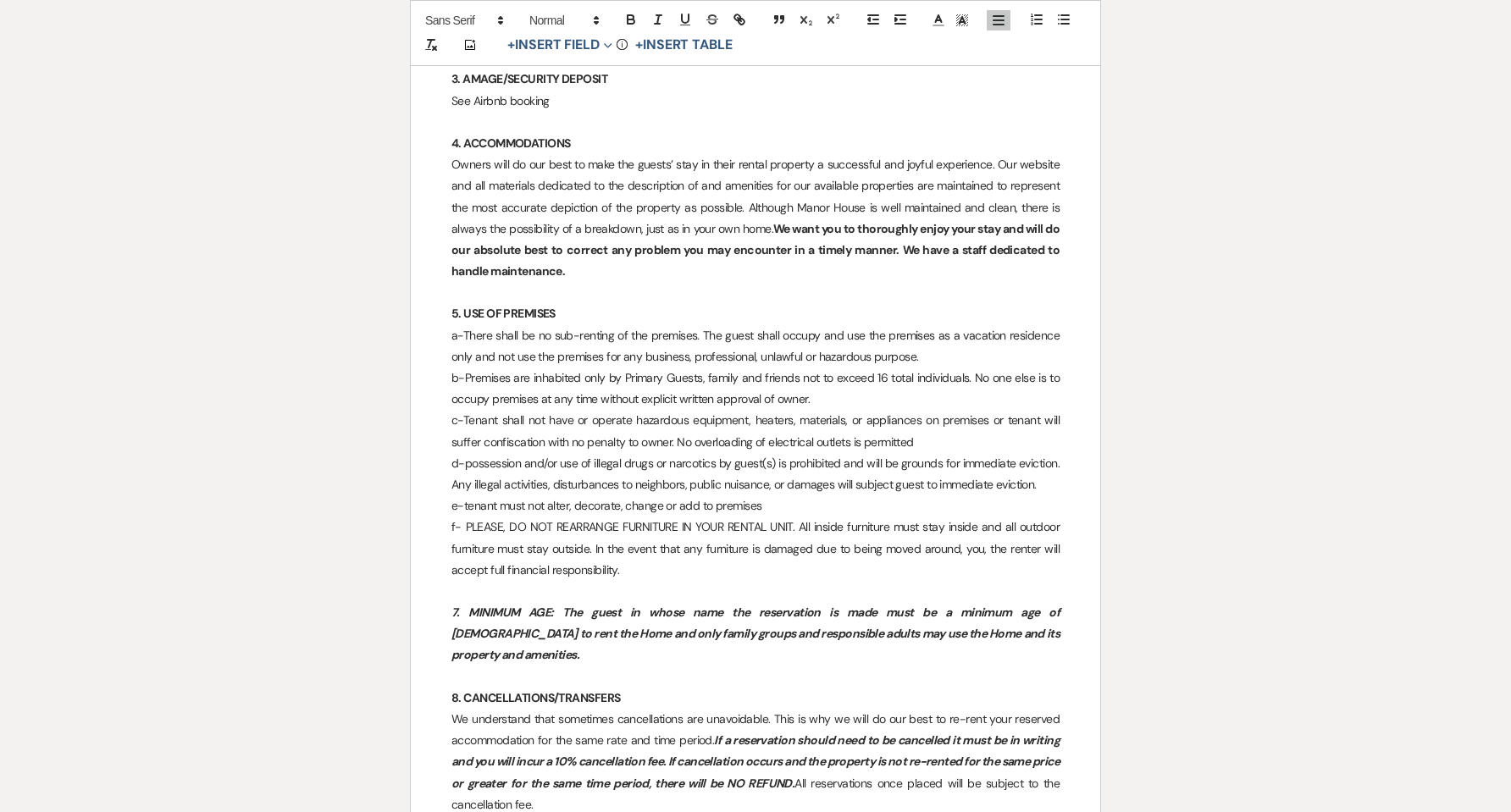
click at [936, 634] on em "7. MINIMUM AGE: The guest in whose name the reservation is made must be a minim…" at bounding box center [756, 632] width 610 height 57
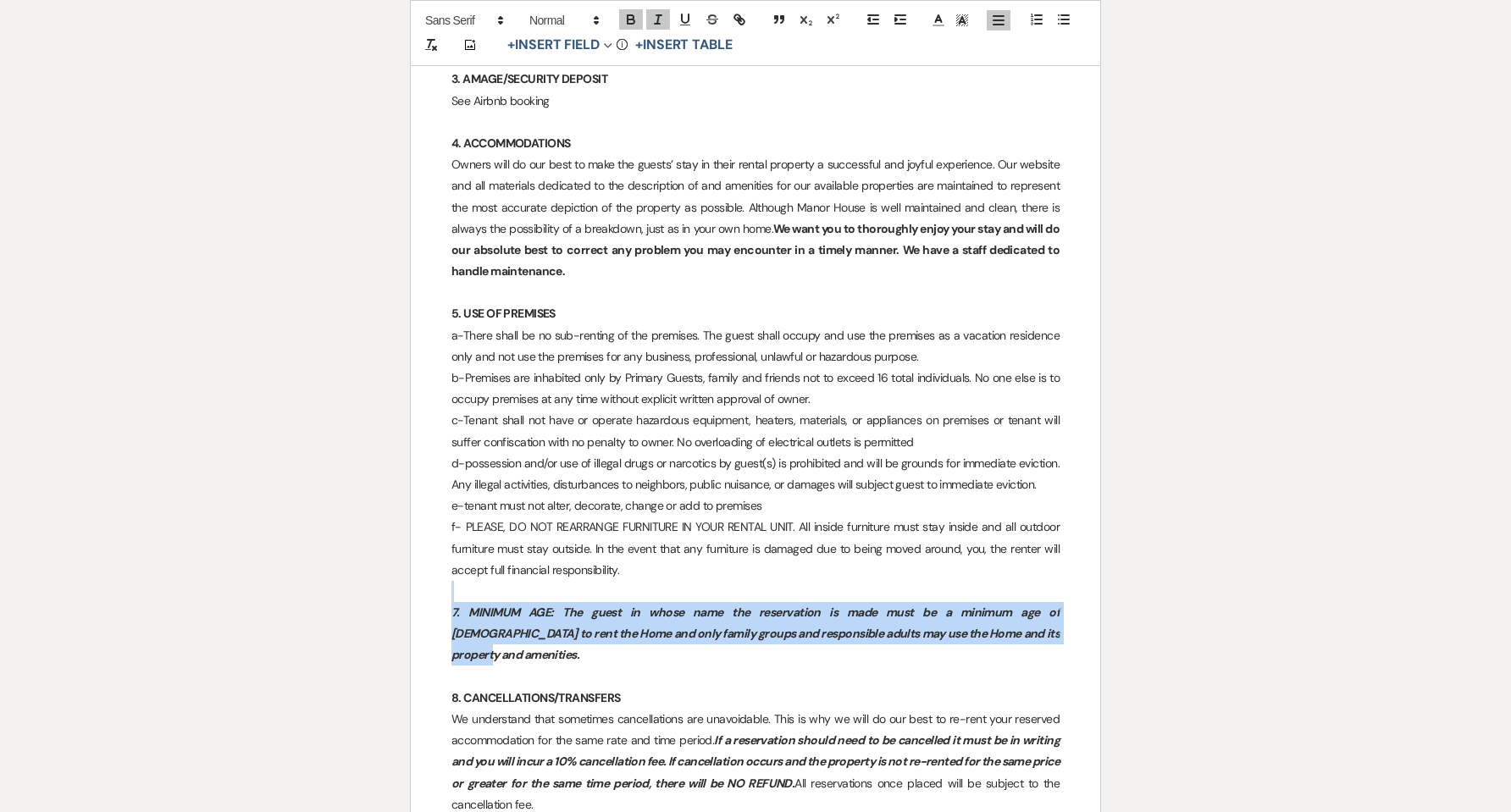
drag, startPoint x: 975, startPoint y: 635, endPoint x: 464, endPoint y: 593, distance: 512.7
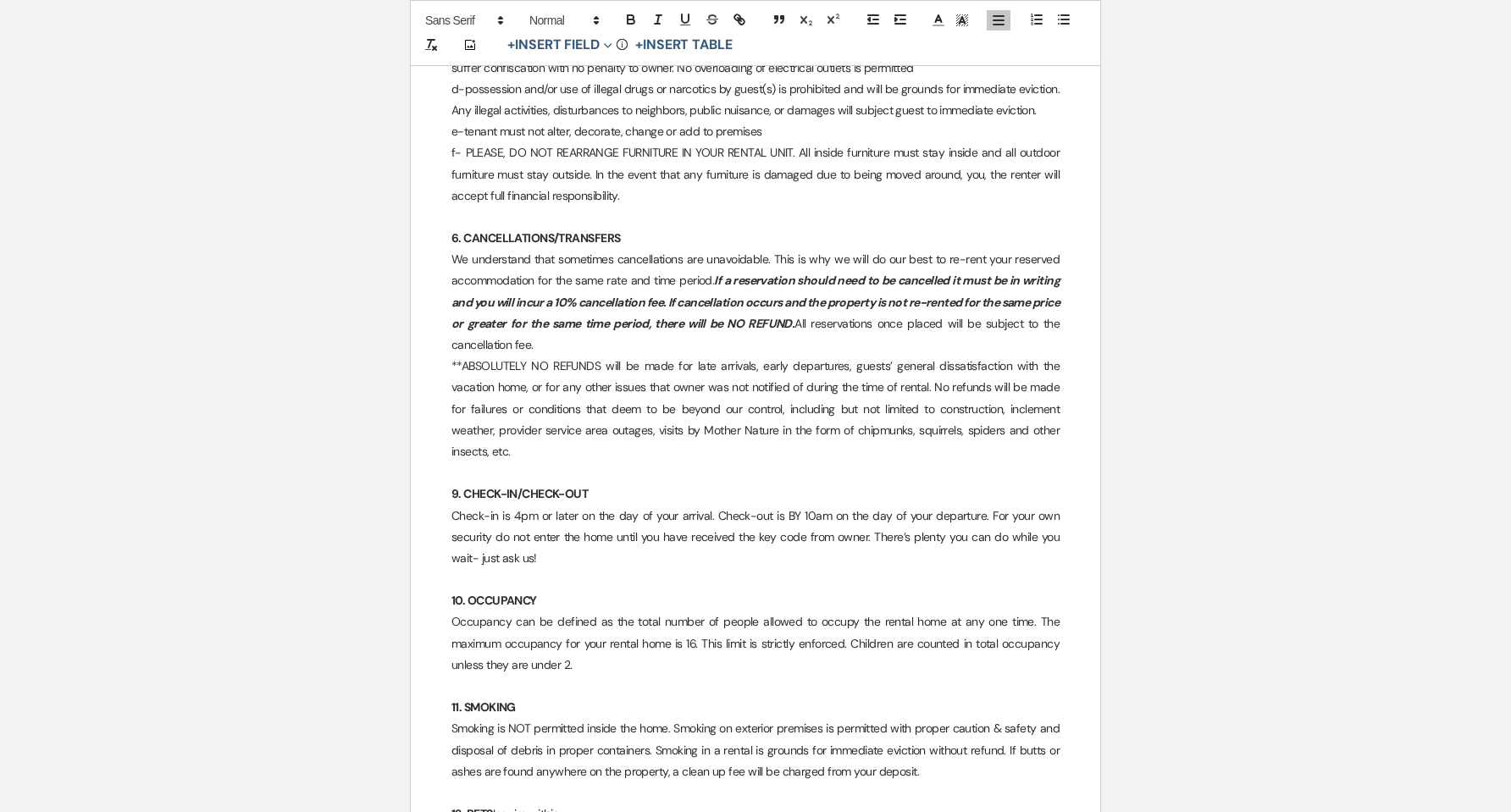
scroll to position [1450, 0]
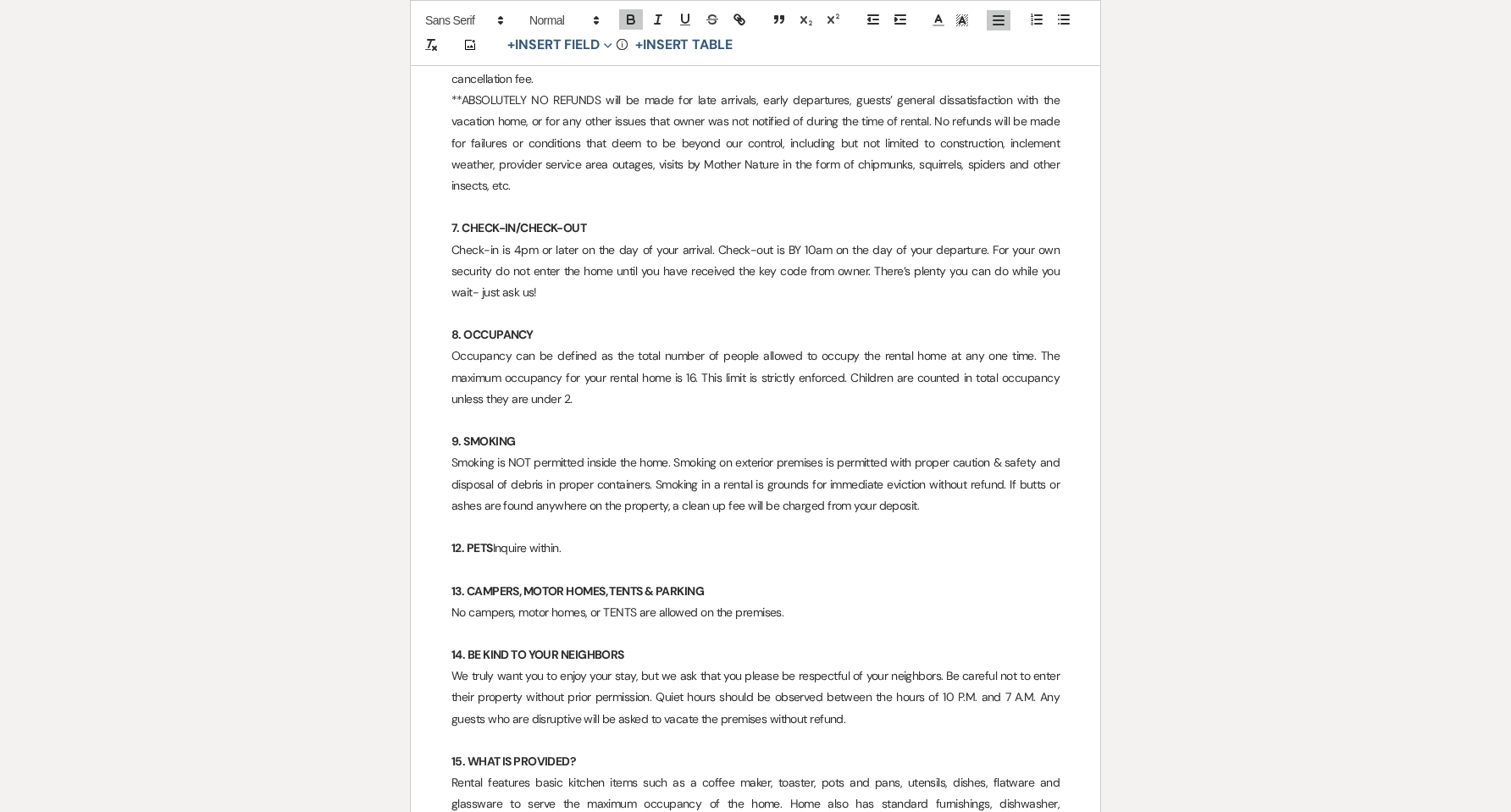
scroll to position [1778, 0]
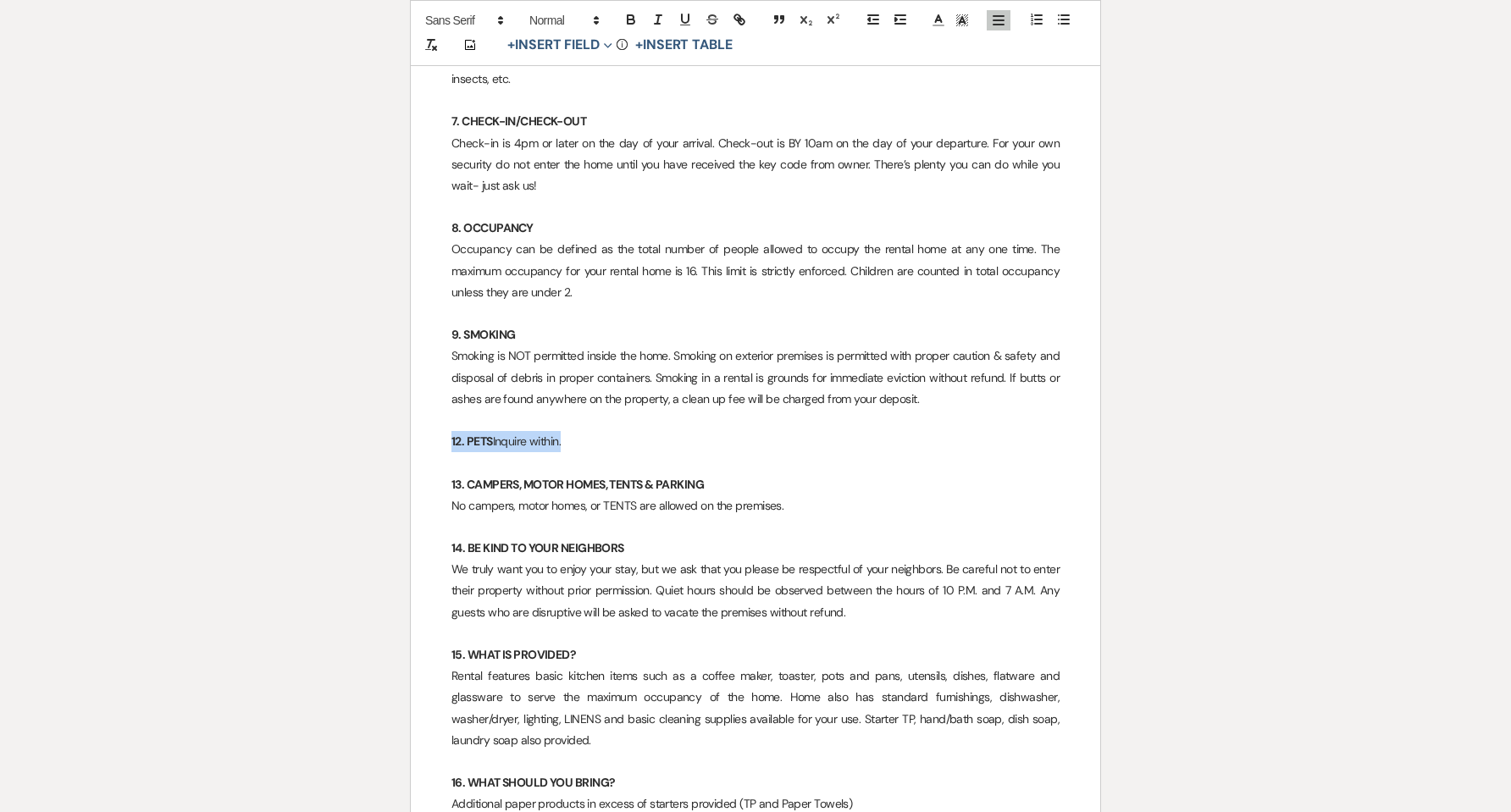
drag, startPoint x: 598, startPoint y: 447, endPoint x: 440, endPoint y: 434, distance: 158.5
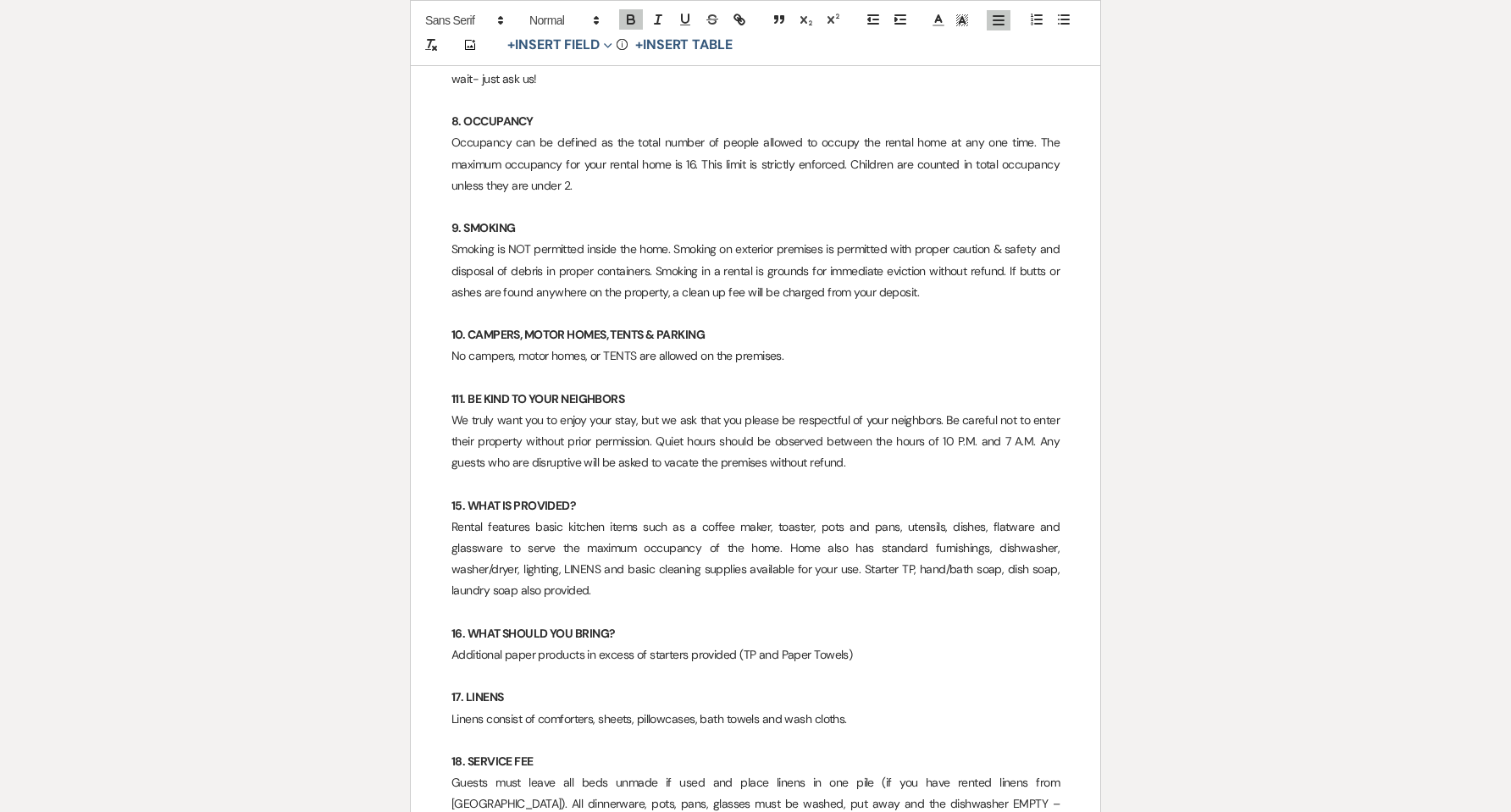
scroll to position [2004, 0]
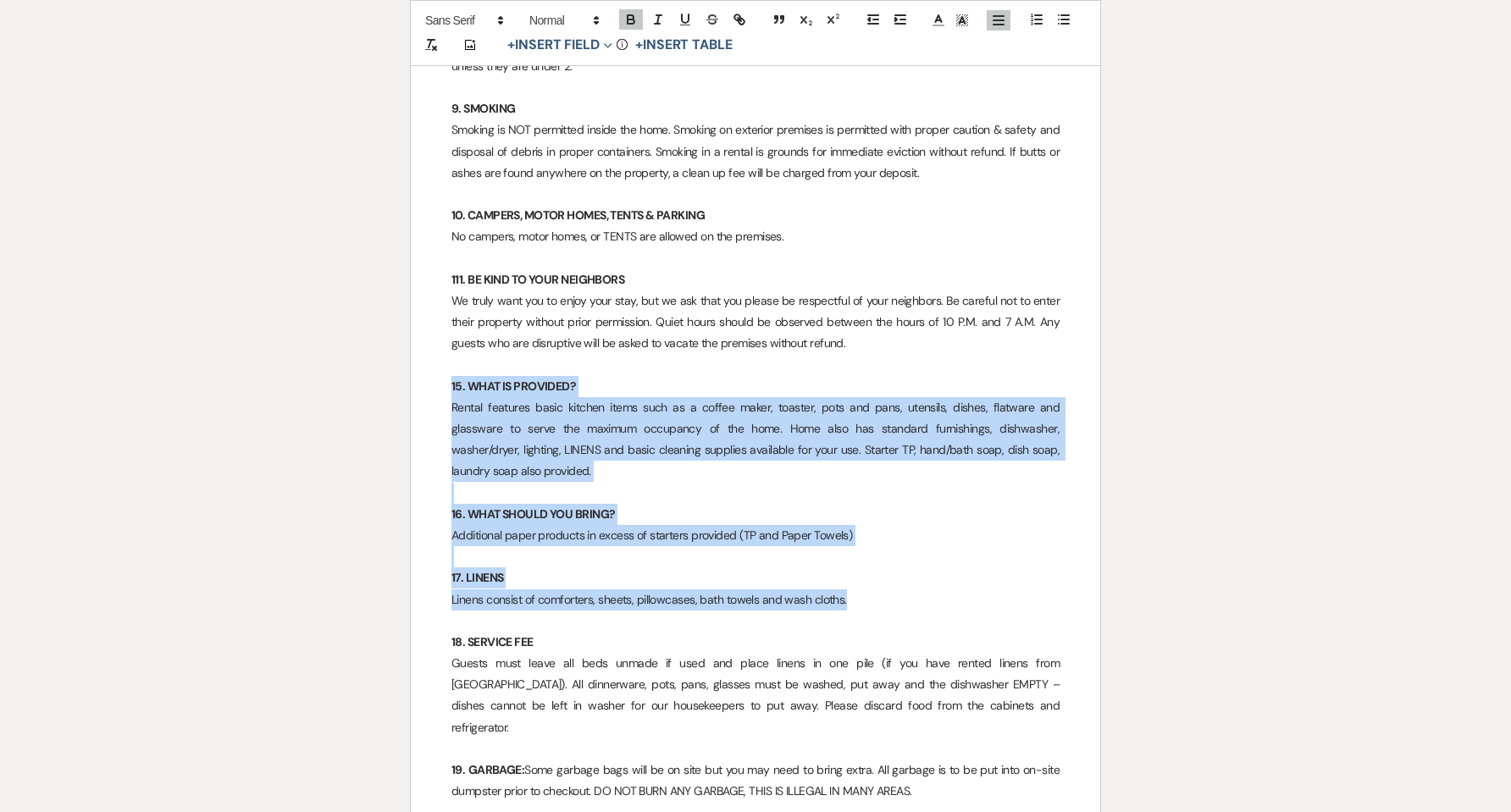
drag, startPoint x: 857, startPoint y: 598, endPoint x: 437, endPoint y: 393, distance: 467.4
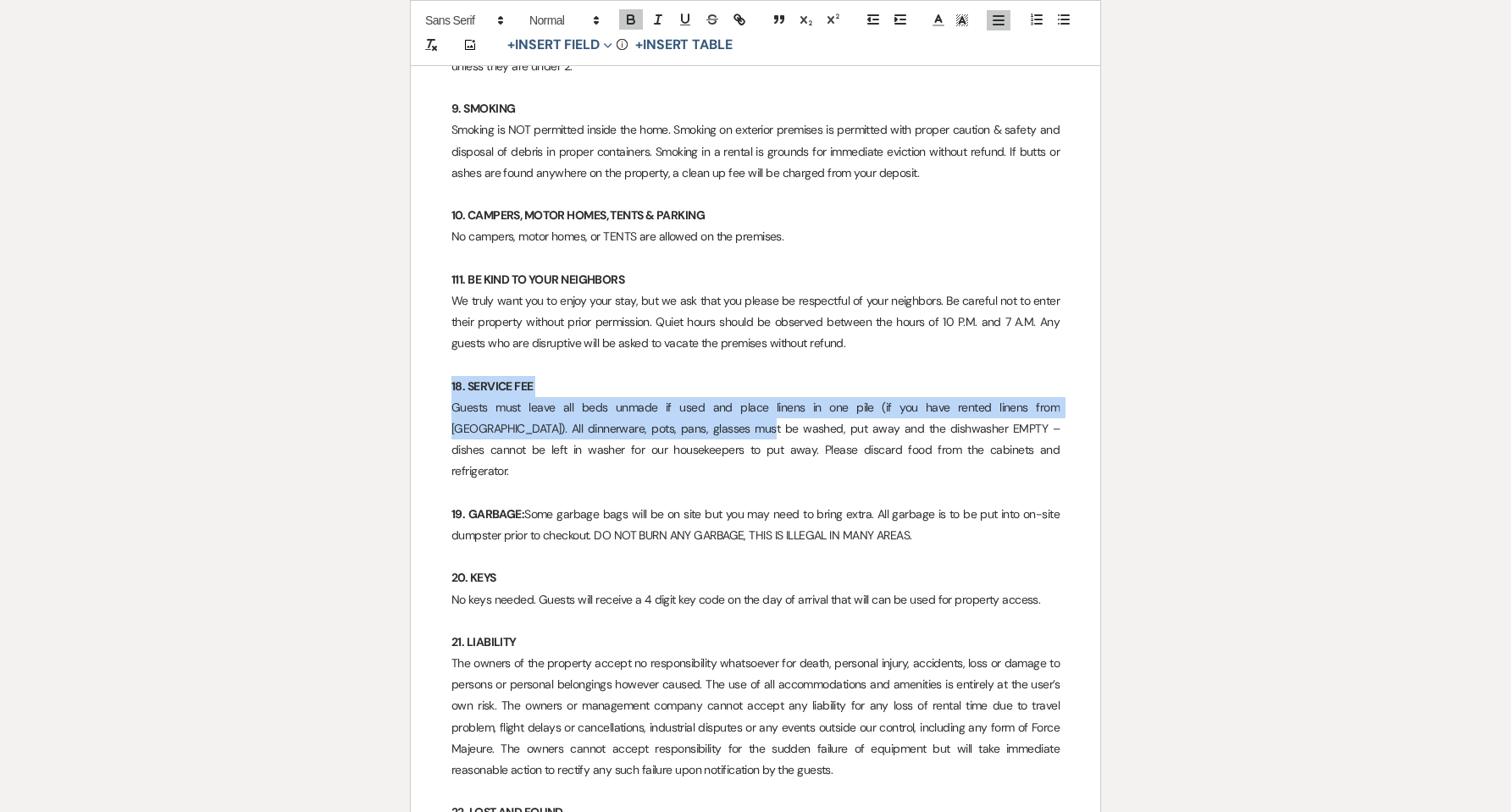
drag, startPoint x: 450, startPoint y: 386, endPoint x: 661, endPoint y: 438, distance: 217.3
click at [556, 438] on p "Guests must leave all beds unmade if used and place linens in one pile (if you …" at bounding box center [755, 440] width 608 height 85
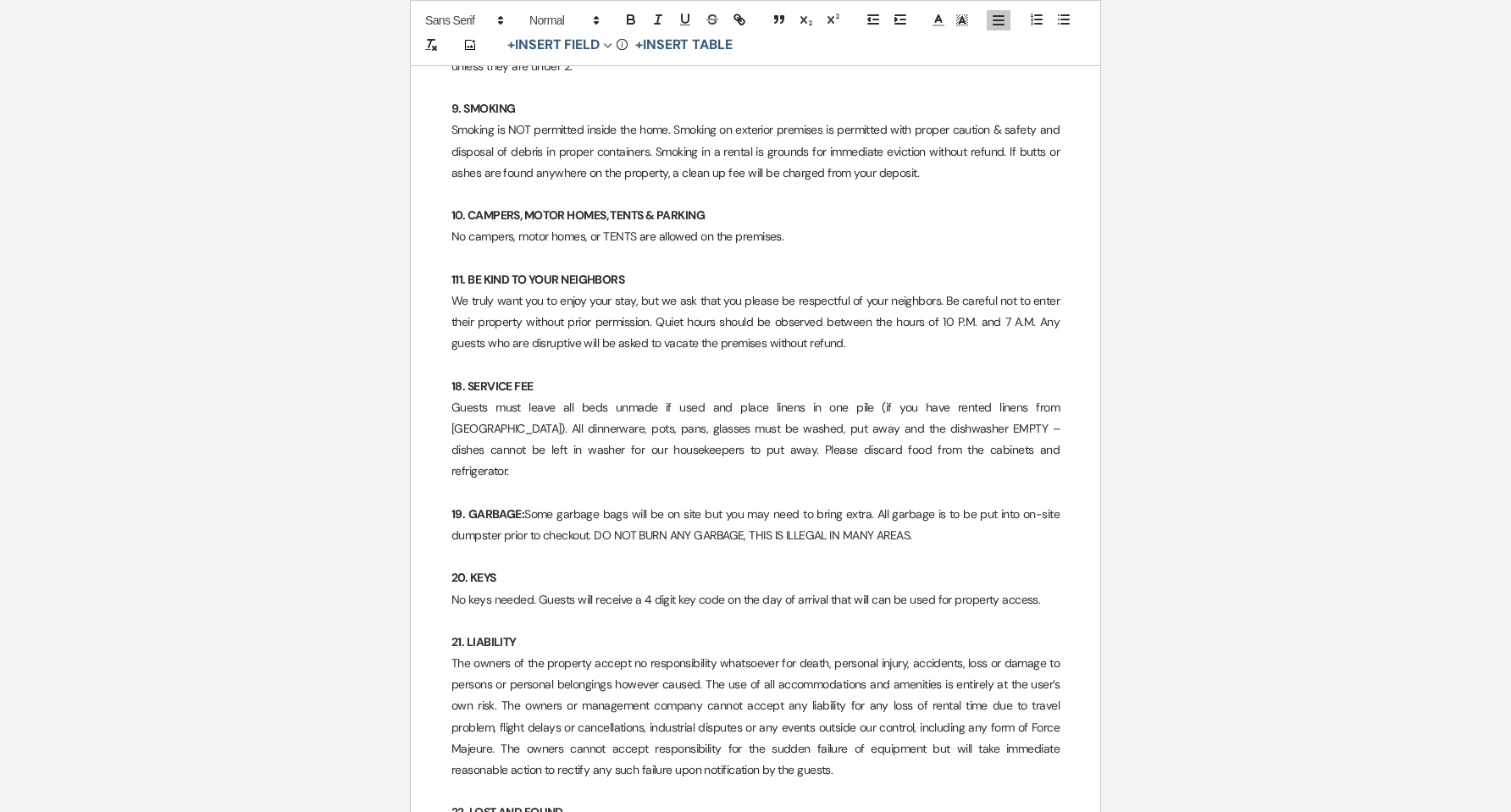
drag, startPoint x: 452, startPoint y: 390, endPoint x: 465, endPoint y: 391, distance: 13.0
click at [452, 389] on strong "18. SERVICE FEE" at bounding box center [492, 386] width 83 height 15
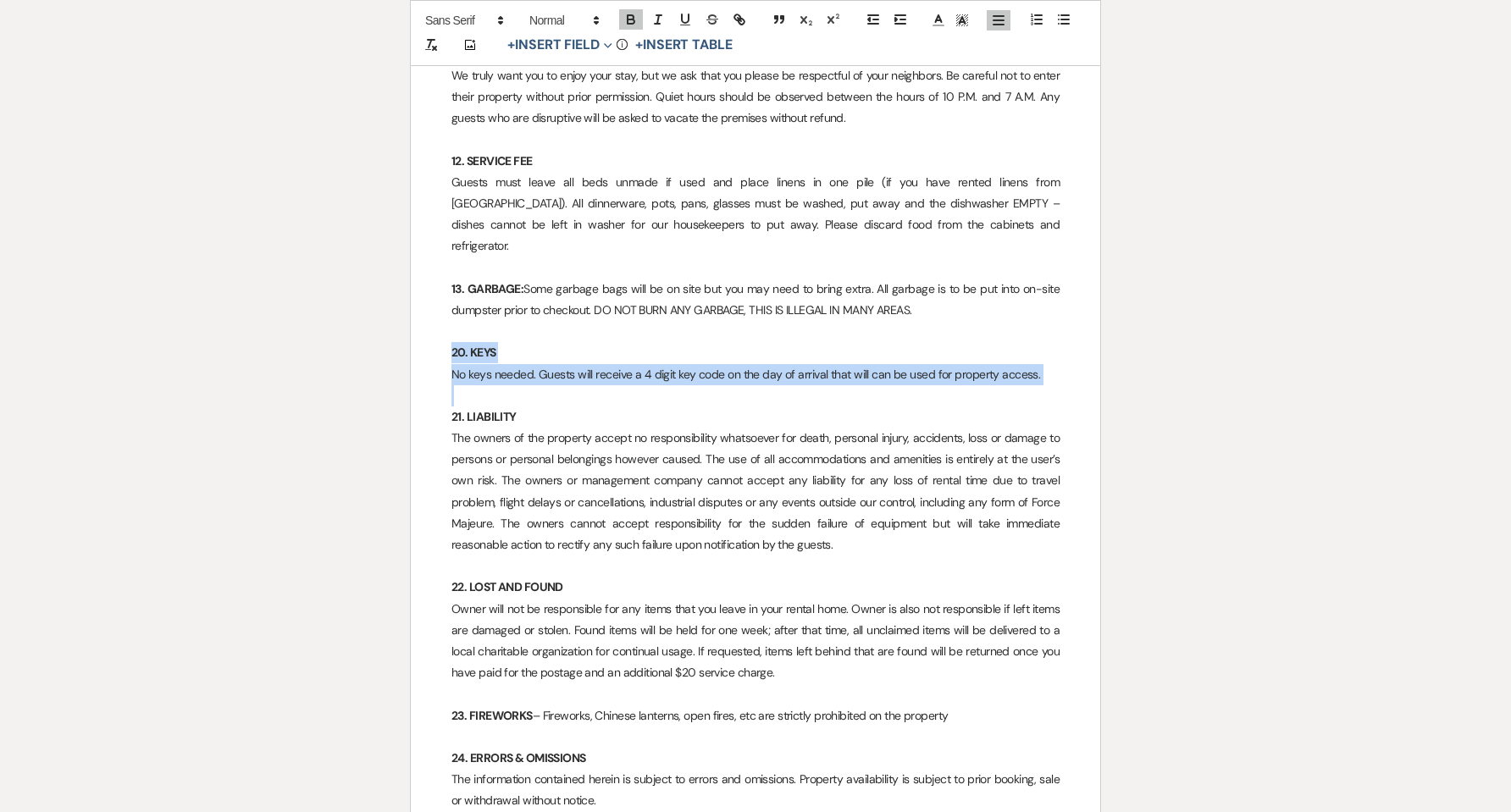
drag, startPoint x: 511, startPoint y: 370, endPoint x: 426, endPoint y: 337, distance: 91.2
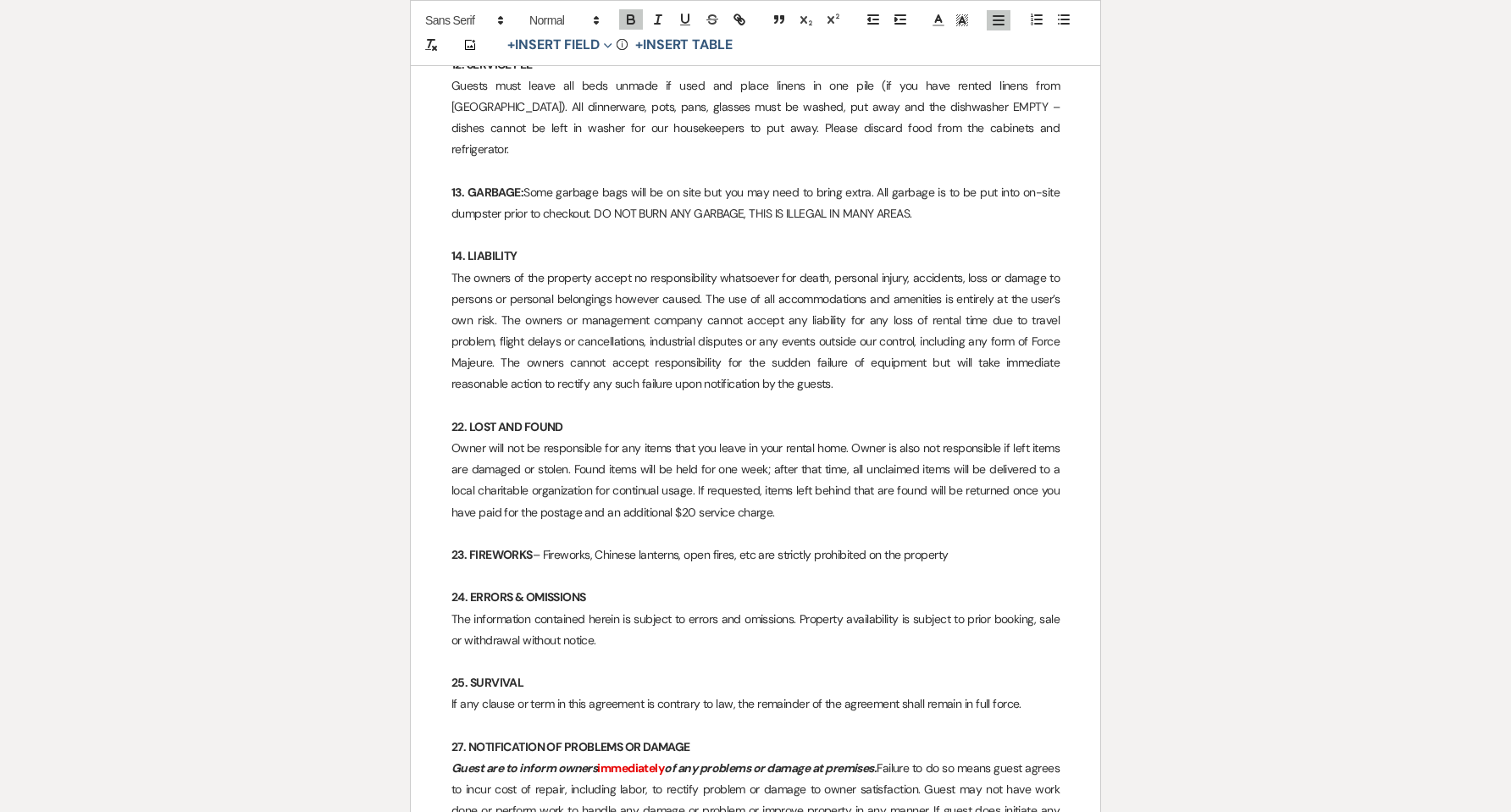
scroll to position [2343, 0]
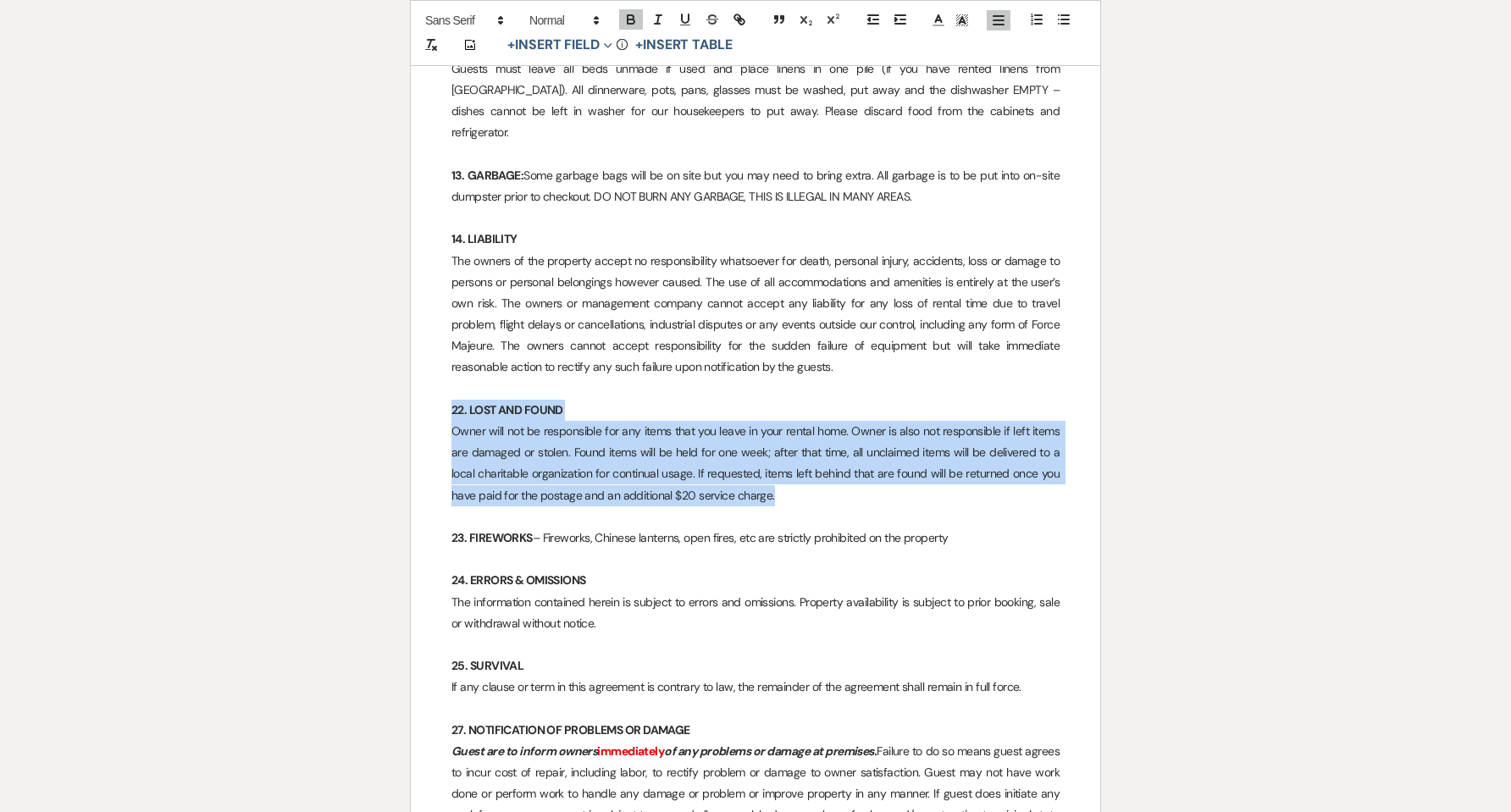
drag, startPoint x: 721, startPoint y: 464, endPoint x: 429, endPoint y: 382, distance: 303.3
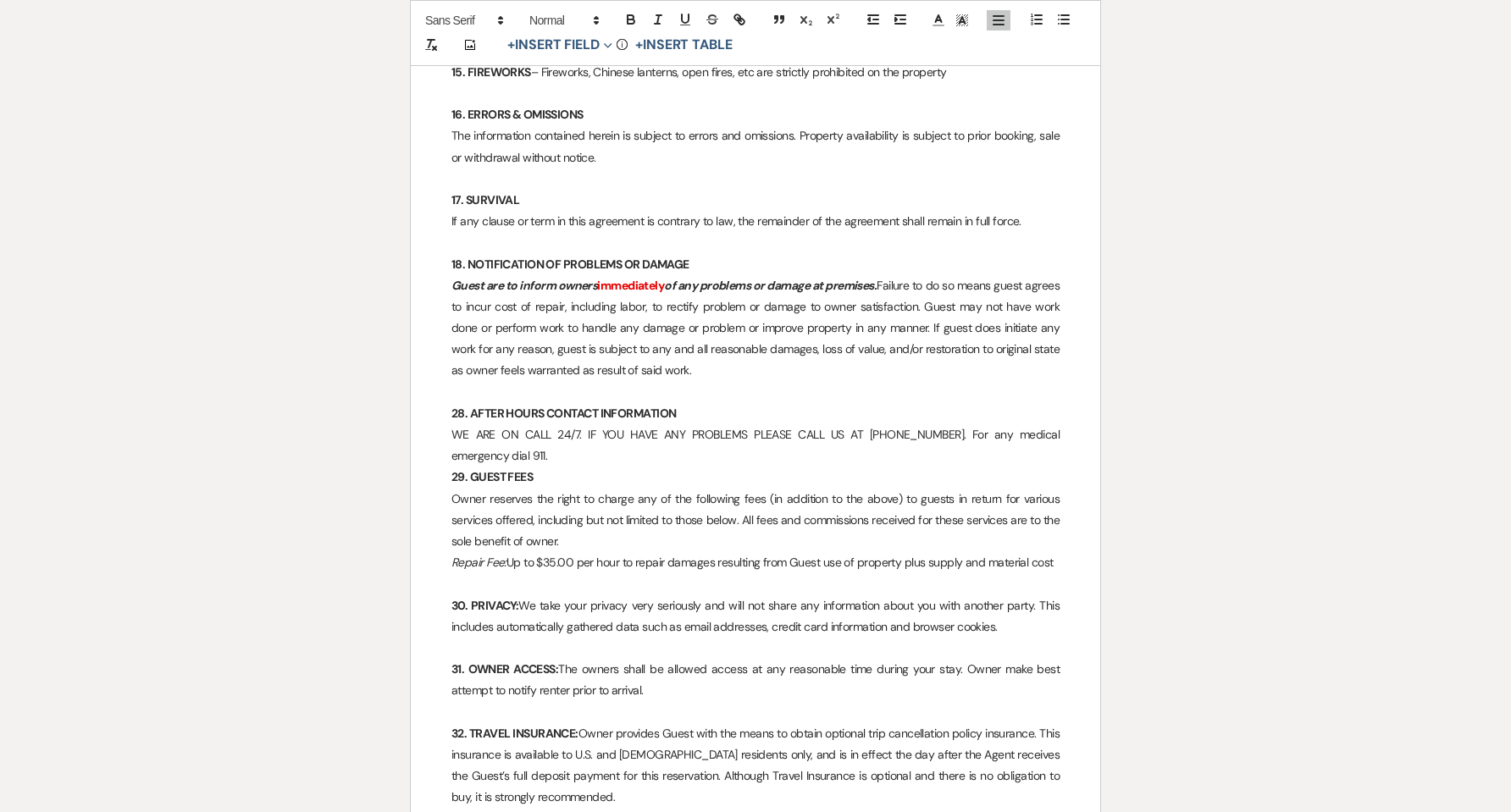
scroll to position [2682, 0]
drag, startPoint x: 449, startPoint y: 391, endPoint x: 463, endPoint y: 391, distance: 14.0
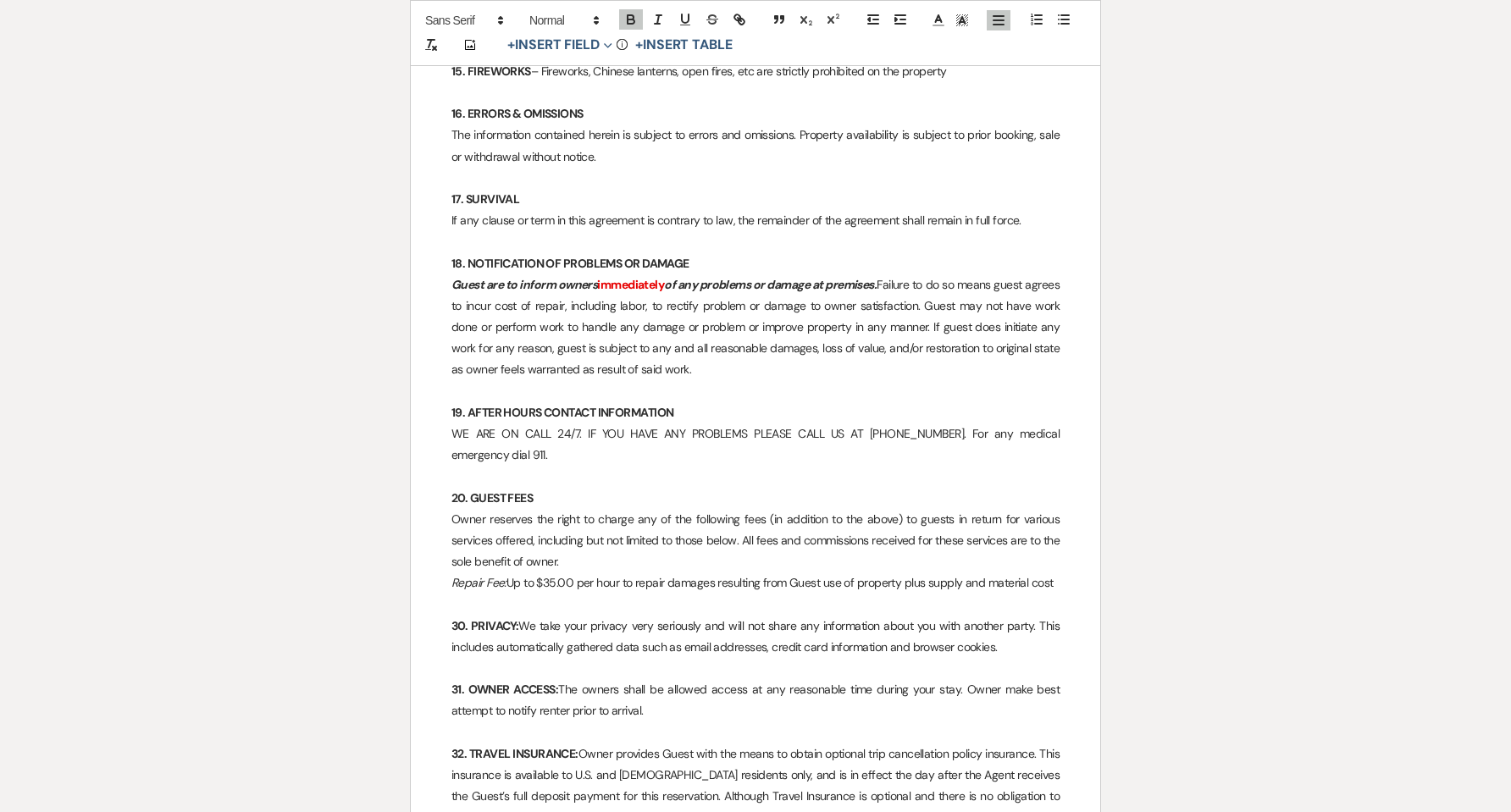
scroll to position [2794, 0]
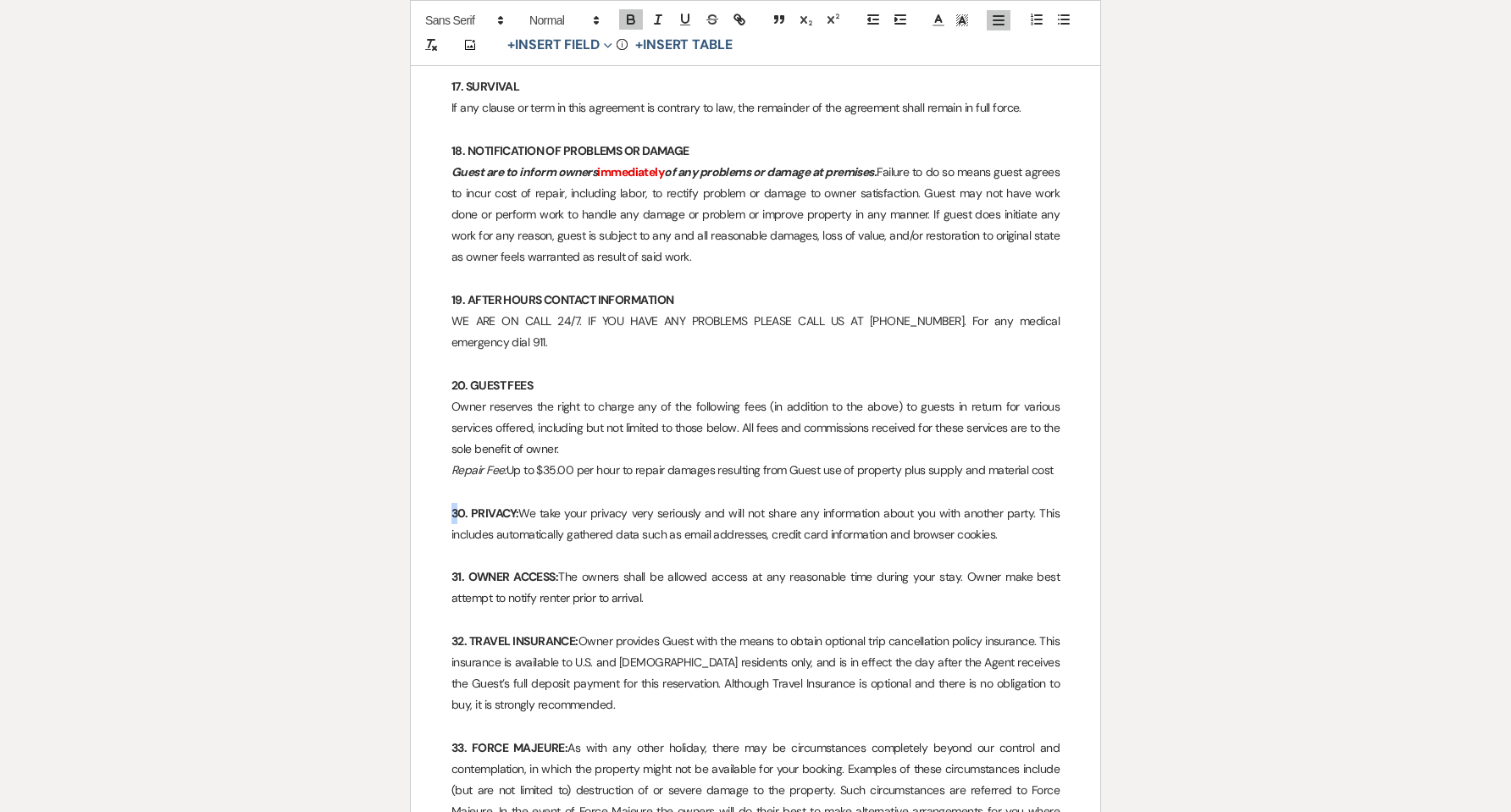
drag, startPoint x: 451, startPoint y: 489, endPoint x: 461, endPoint y: 489, distance: 10.0
click at [461, 505] on strong "30. PRIVACY:" at bounding box center [485, 513] width 67 height 15
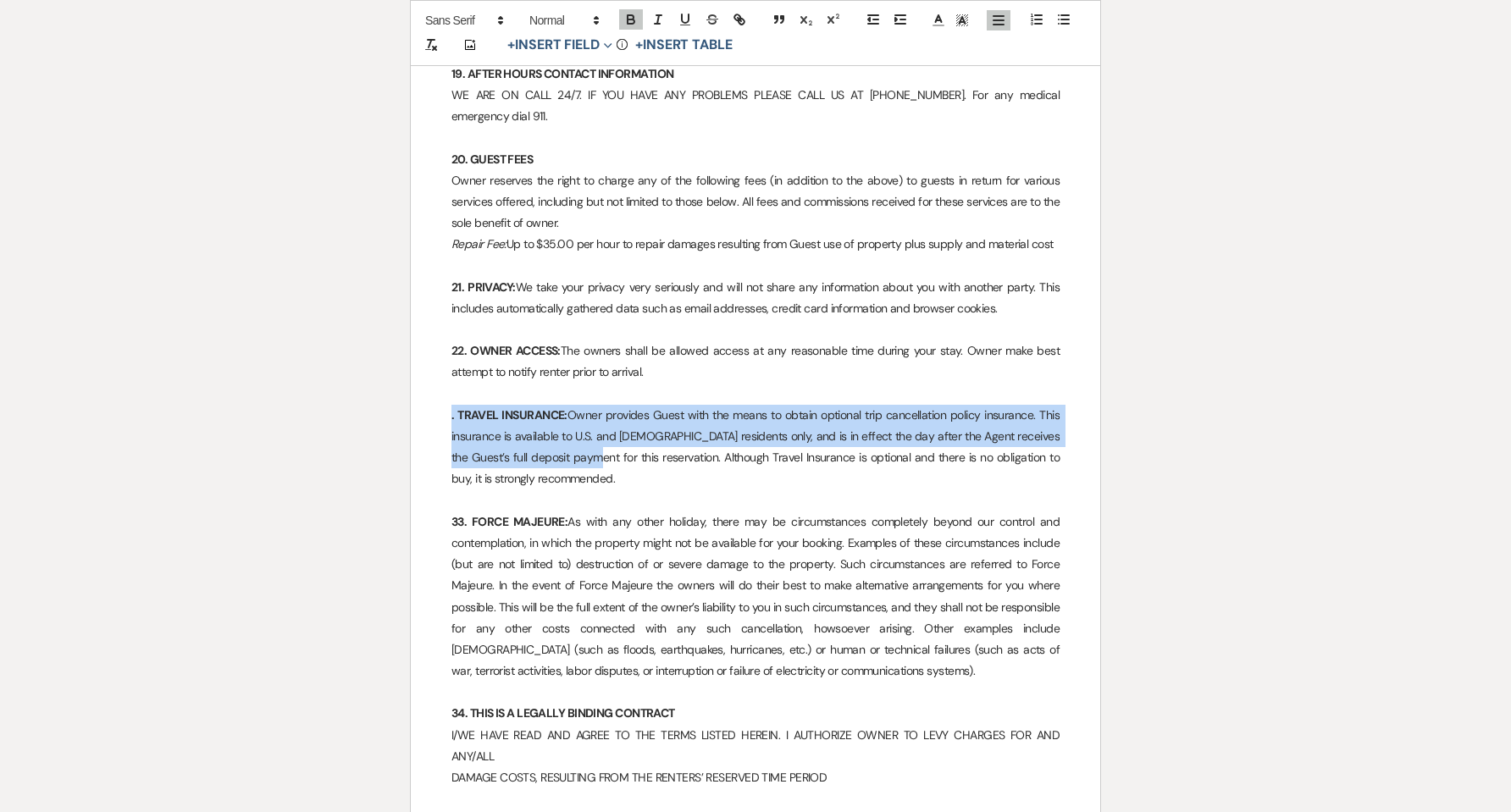
drag, startPoint x: 566, startPoint y: 447, endPoint x: 430, endPoint y: 400, distance: 143.9
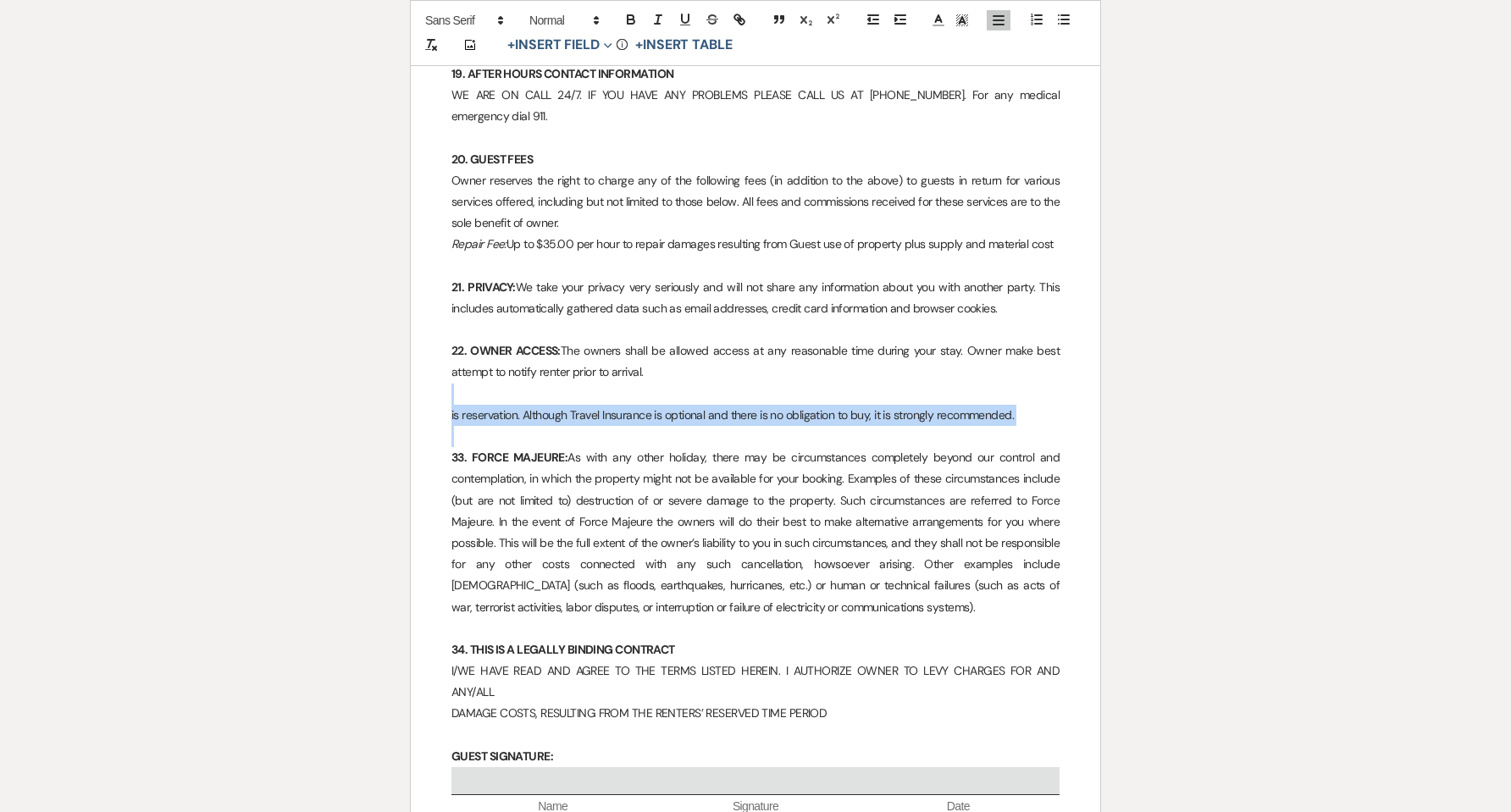
drag, startPoint x: 468, startPoint y: 413, endPoint x: 442, endPoint y: 378, distance: 43.6
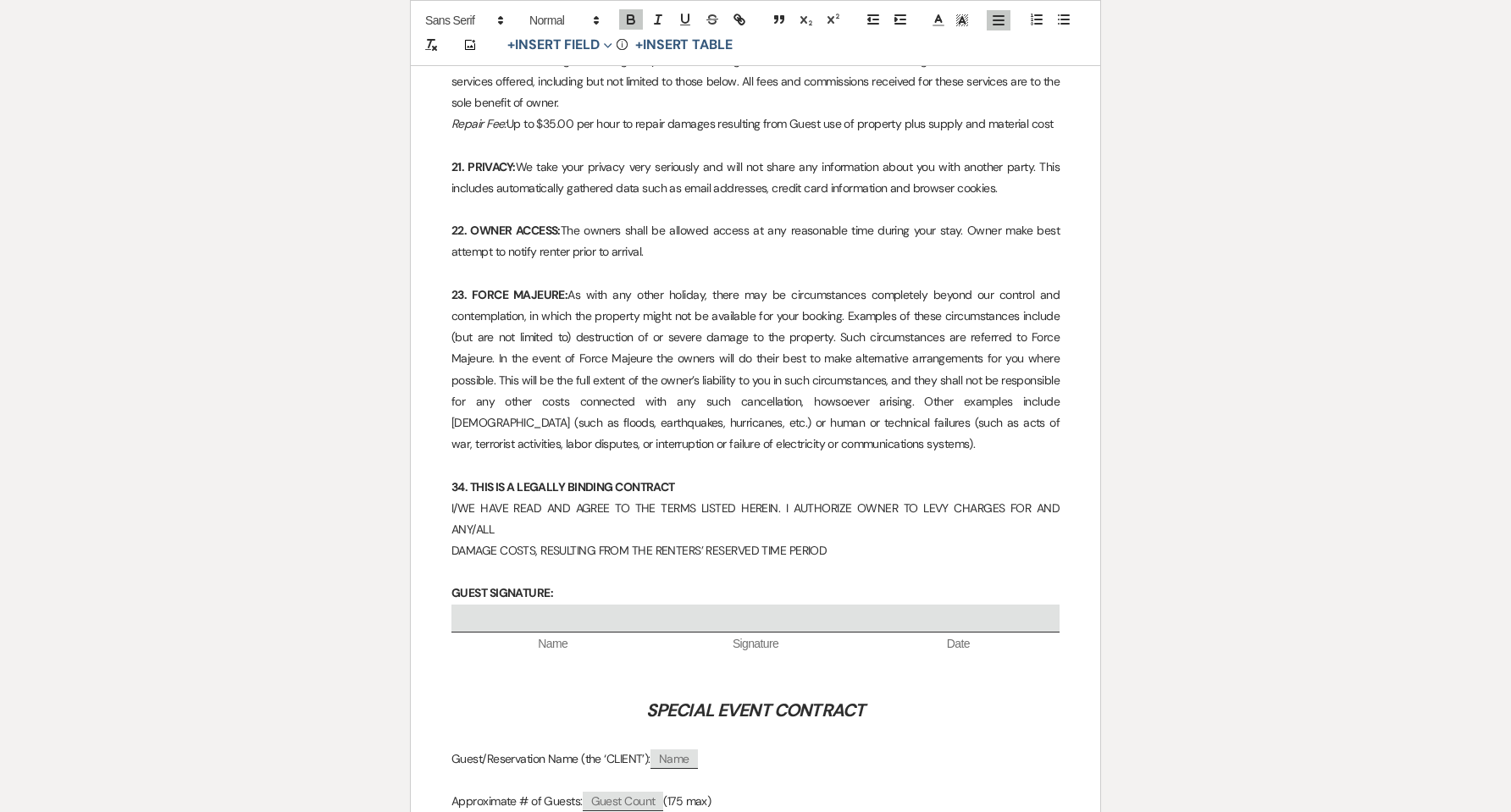
scroll to position [3360, 0]
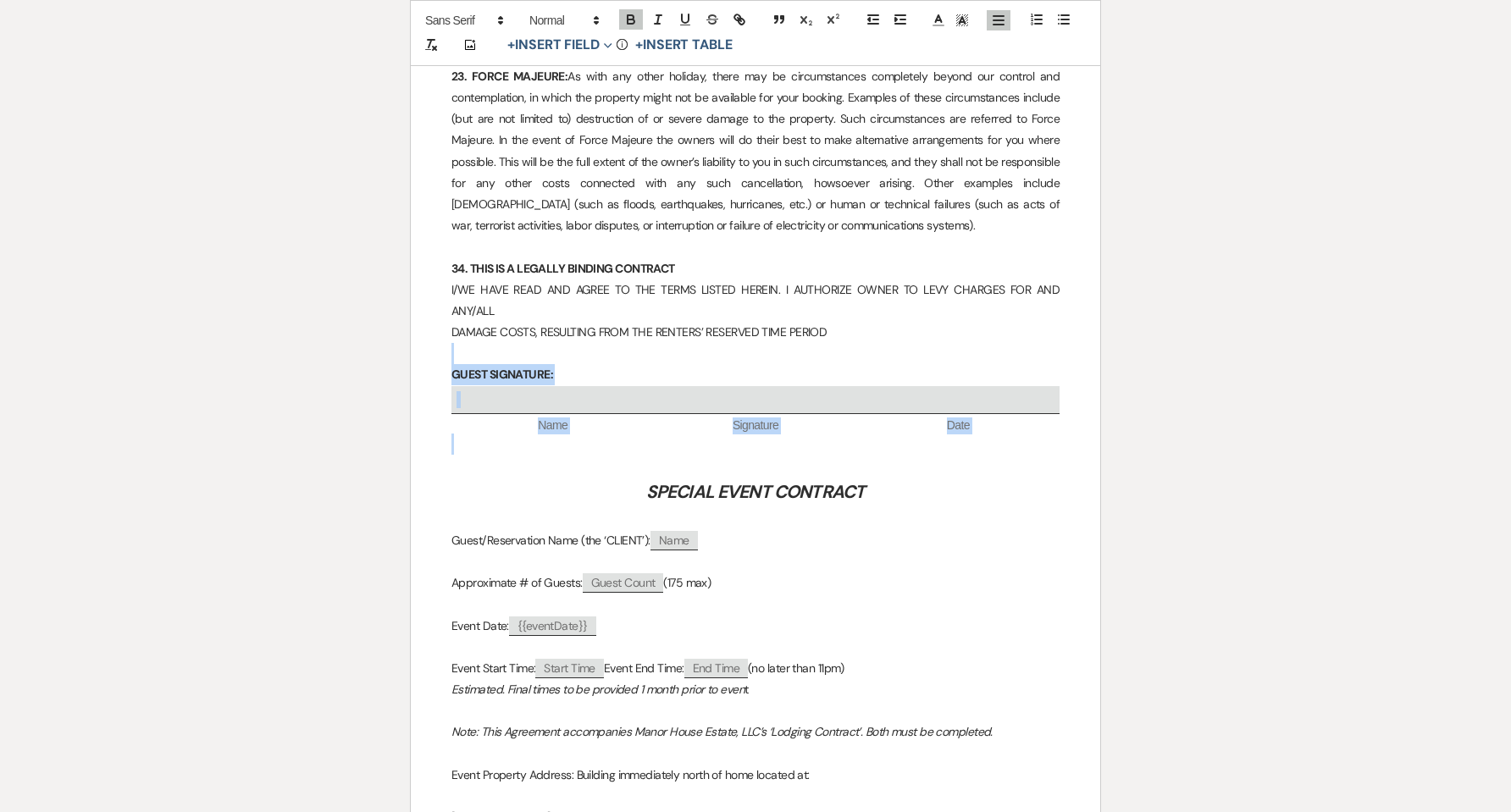
drag, startPoint x: 674, startPoint y: 401, endPoint x: 446, endPoint y: 318, distance: 242.6
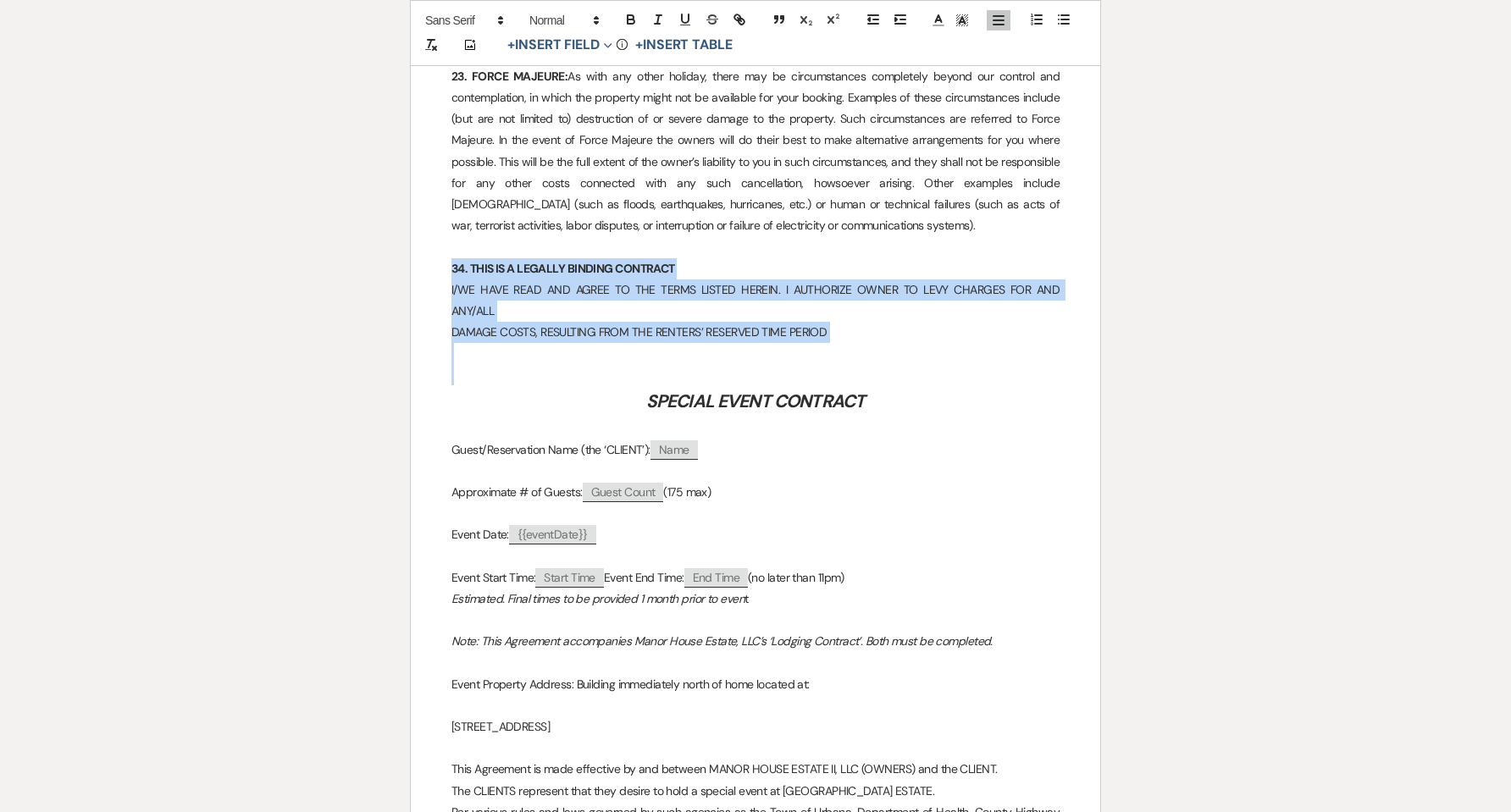
drag, startPoint x: 642, startPoint y: 322, endPoint x: 399, endPoint y: 252, distance: 252.9
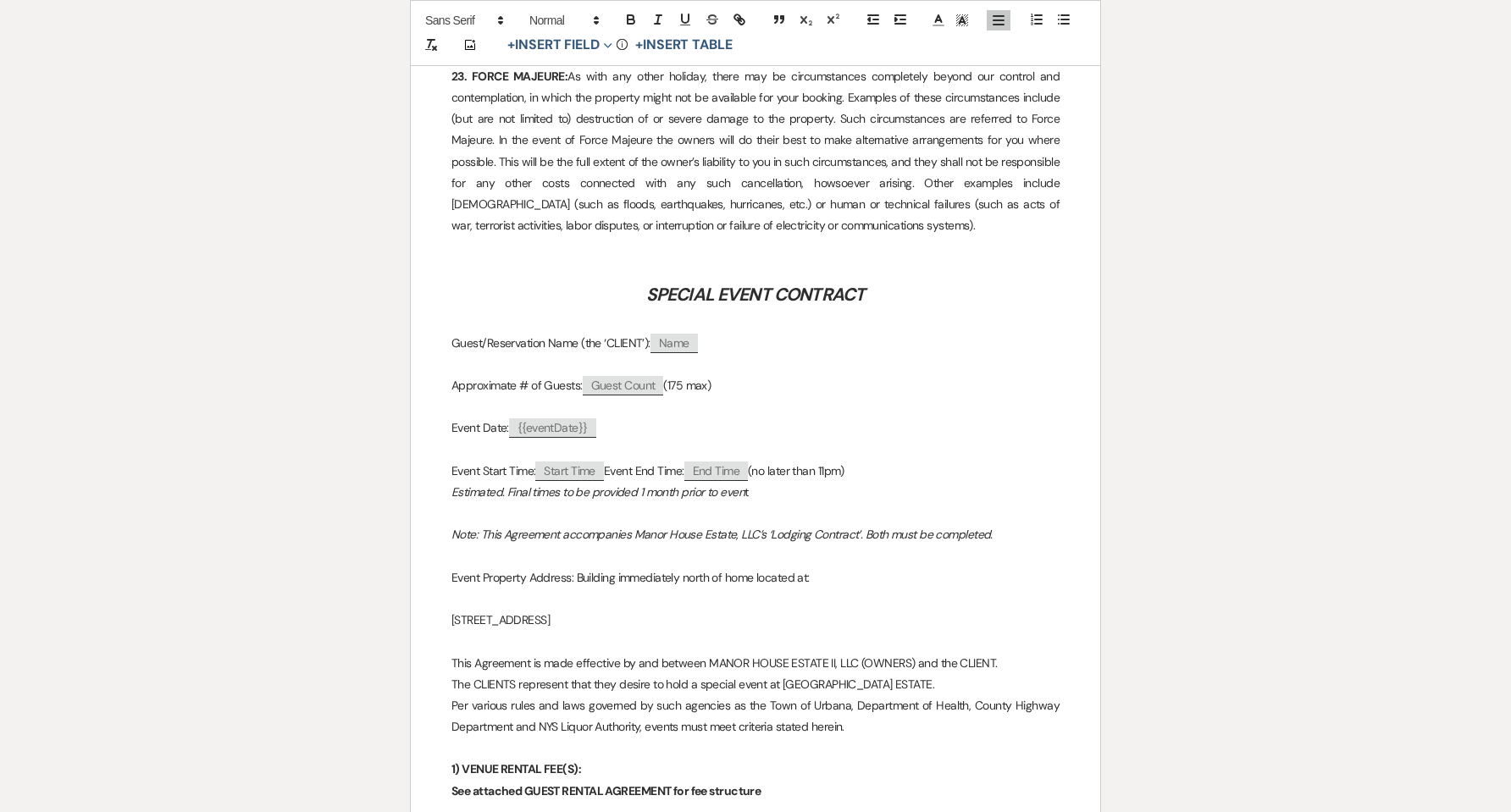
click at [677, 334] on span "Name" at bounding box center [674, 343] width 47 height 19
select select "client"
select select "Name"
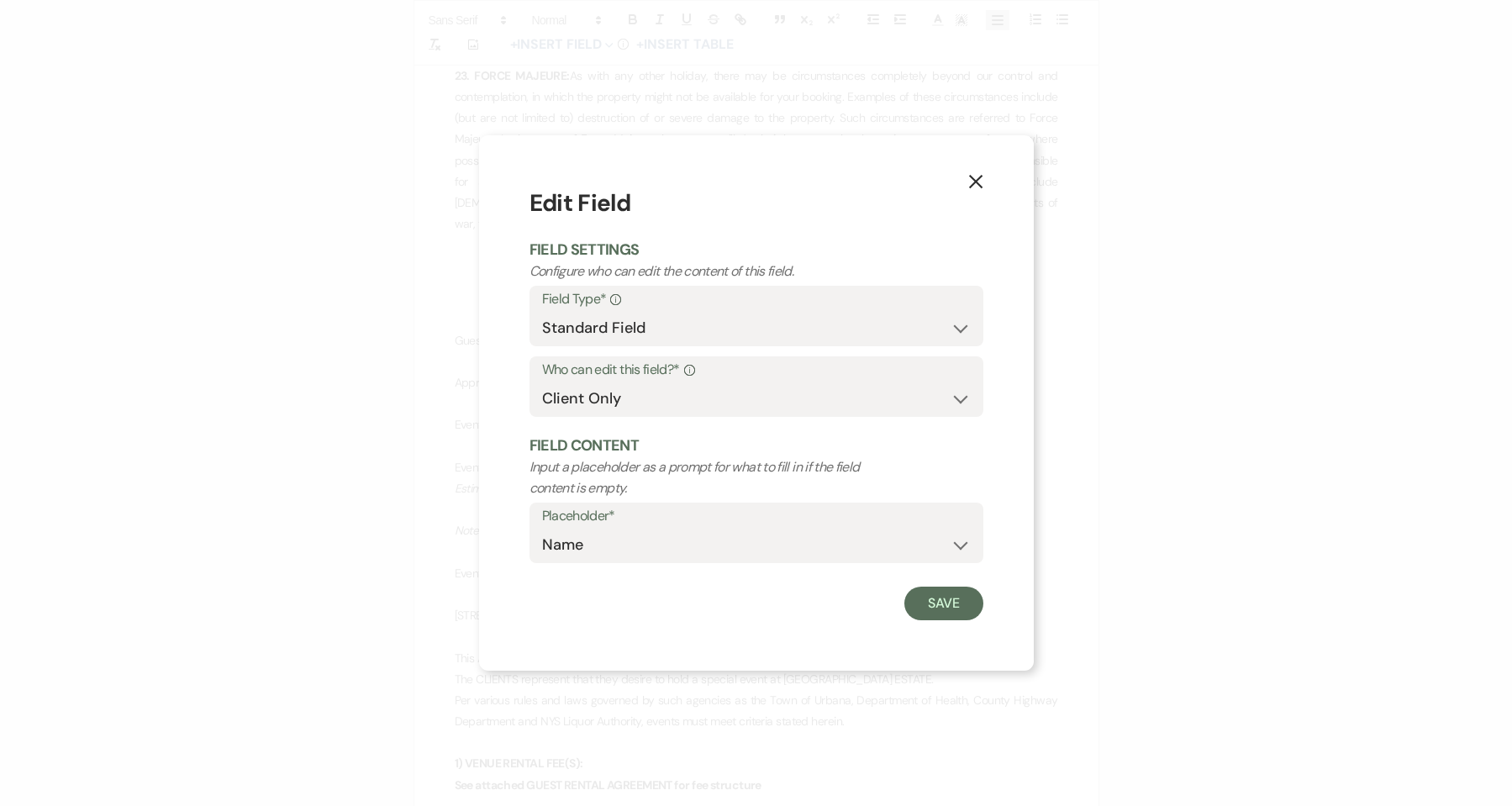
click at [986, 176] on button "X" at bounding box center [976, 180] width 25 height 30
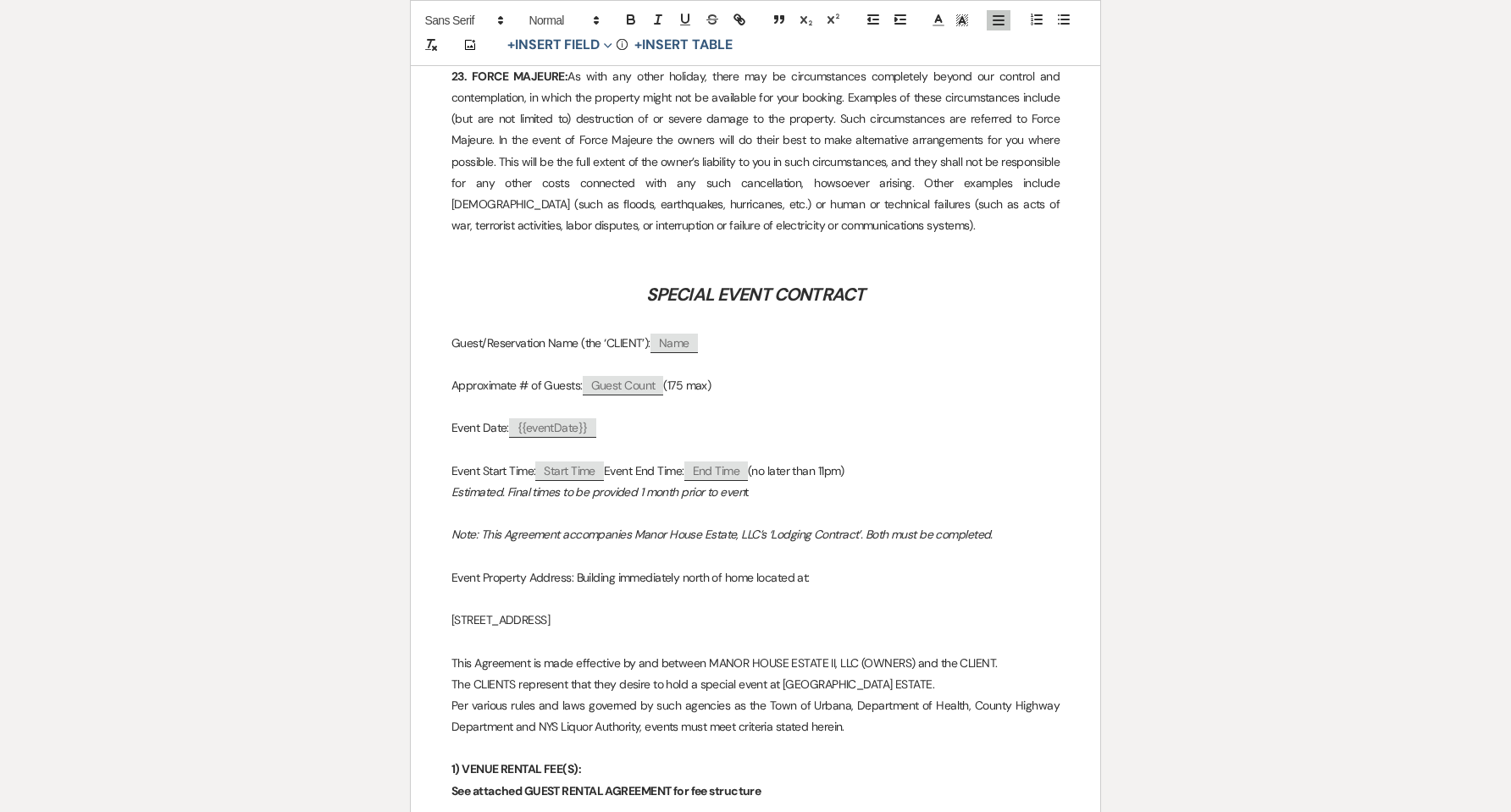
click at [706, 333] on p "Guest/Reservation Name (the ‘CLIENT’): ﻿ Name ﻿" at bounding box center [755, 343] width 608 height 21
drag, startPoint x: 731, startPoint y: 367, endPoint x: 598, endPoint y: 362, distance: 133.1
click at [598, 375] on p "Approximate # of Guests: ﻿ Guest Count ﻿ (175 max)" at bounding box center [755, 385] width 608 height 21
drag, startPoint x: 605, startPoint y: 406, endPoint x: 564, endPoint y: 411, distance: 41.3
click at [515, 417] on p "Event Date: ﻿ {{eventDate}} ﻿" at bounding box center [755, 427] width 608 height 21
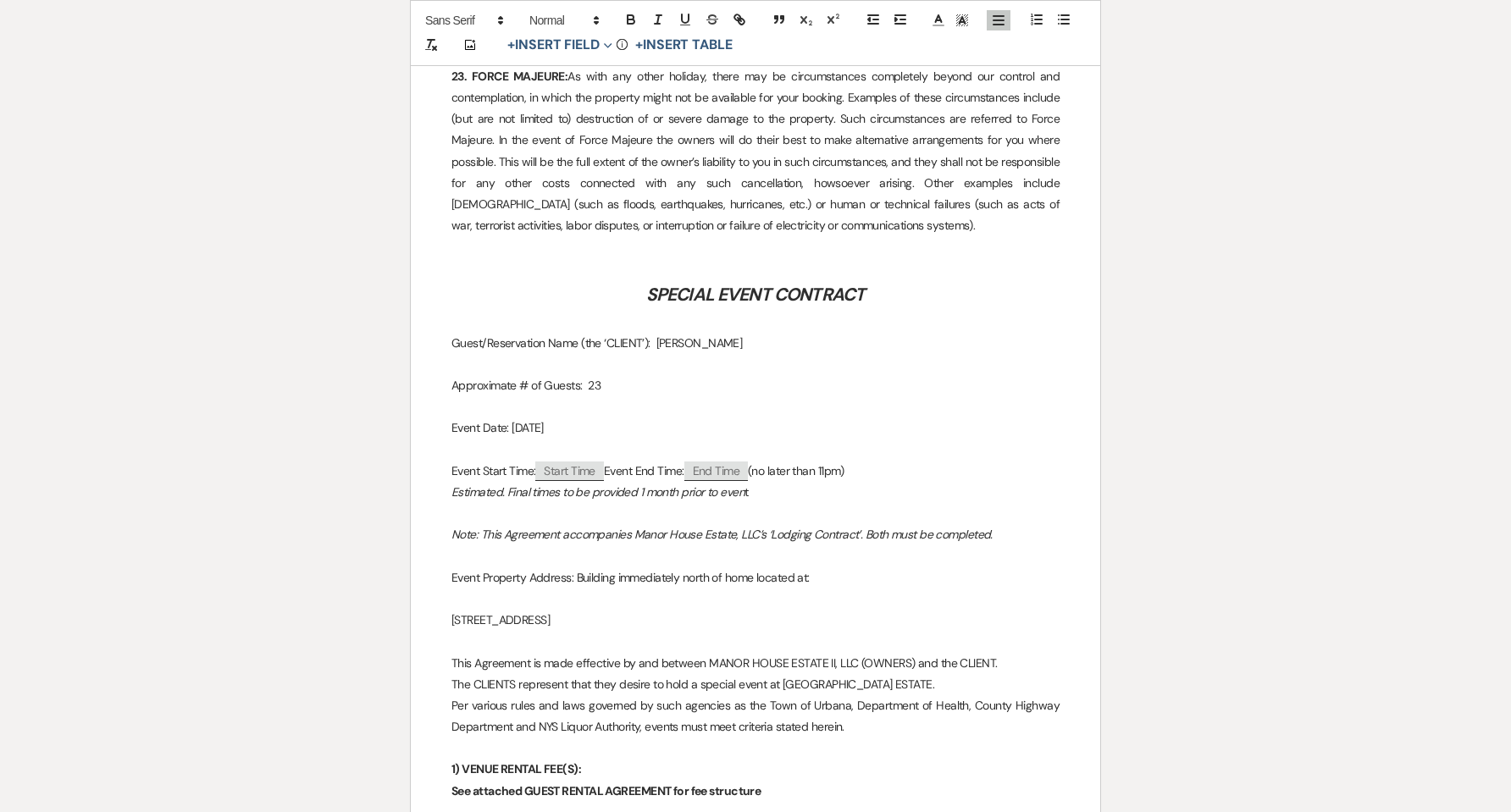
drag, startPoint x: 612, startPoint y: 451, endPoint x: 546, endPoint y: 450, distance: 66.0
click at [546, 461] on p "Event Start Time: ﻿ Start Time ﻿ Event End Time: ﻿ End Time ﻿ (no later than 11…" at bounding box center [755, 471] width 608 height 21
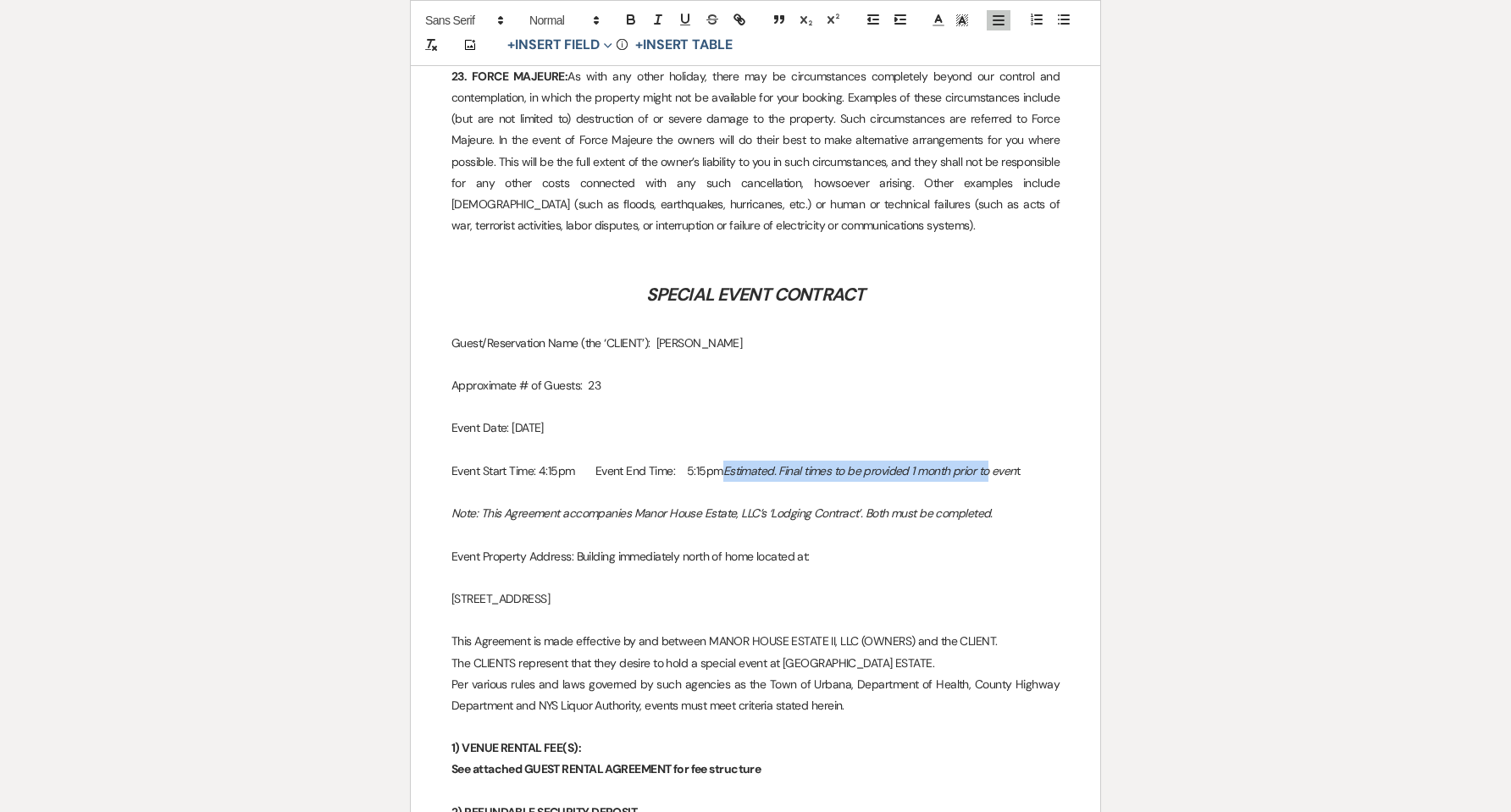
drag, startPoint x: 730, startPoint y: 447, endPoint x: 996, endPoint y: 459, distance: 266.3
click at [996, 461] on p "Event Start Time: 4:15pm Event End Time: 5:15pm Estimated. Final times to be pr…" at bounding box center [755, 471] width 608 height 21
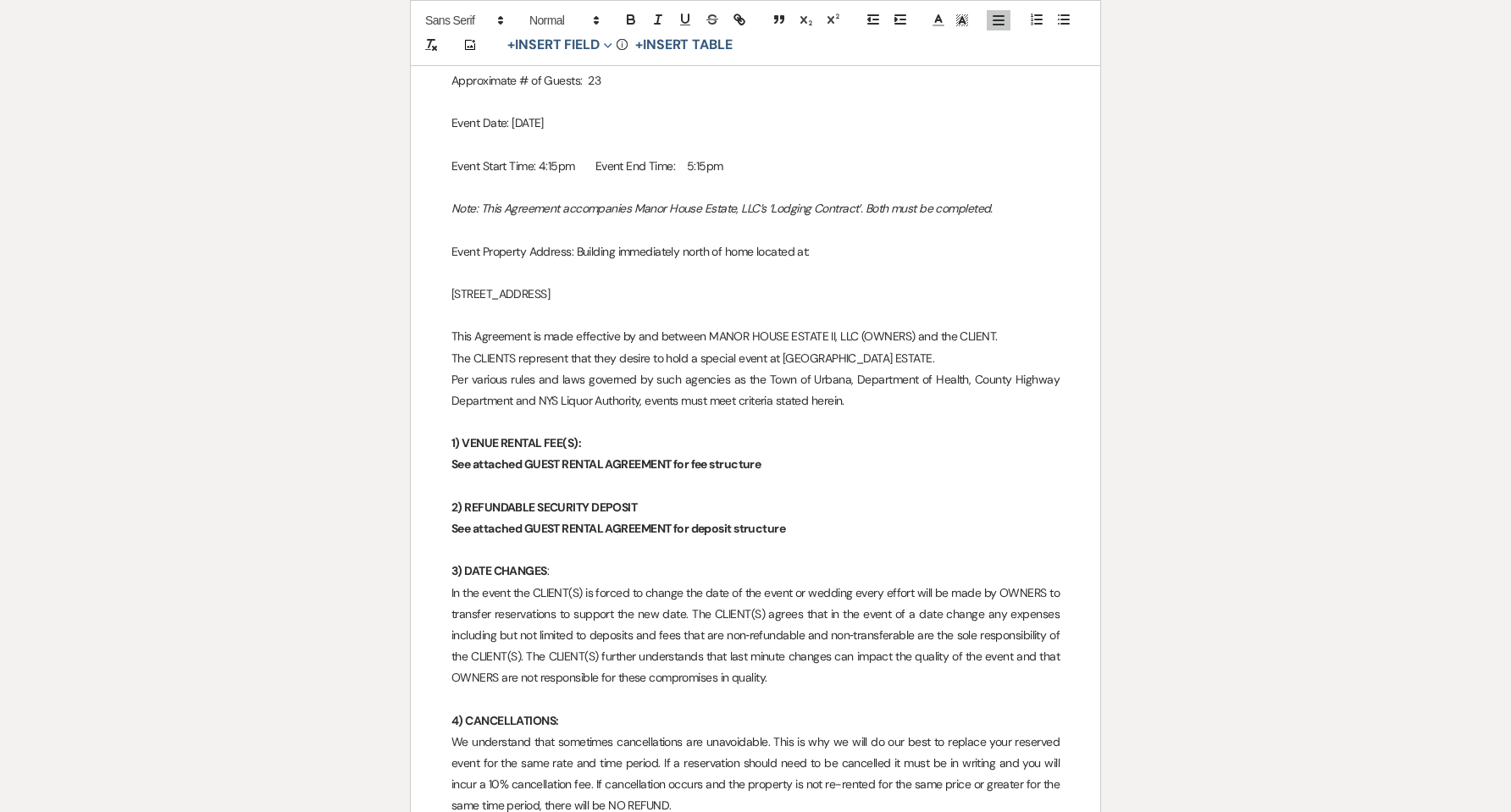
scroll to position [3698, 0]
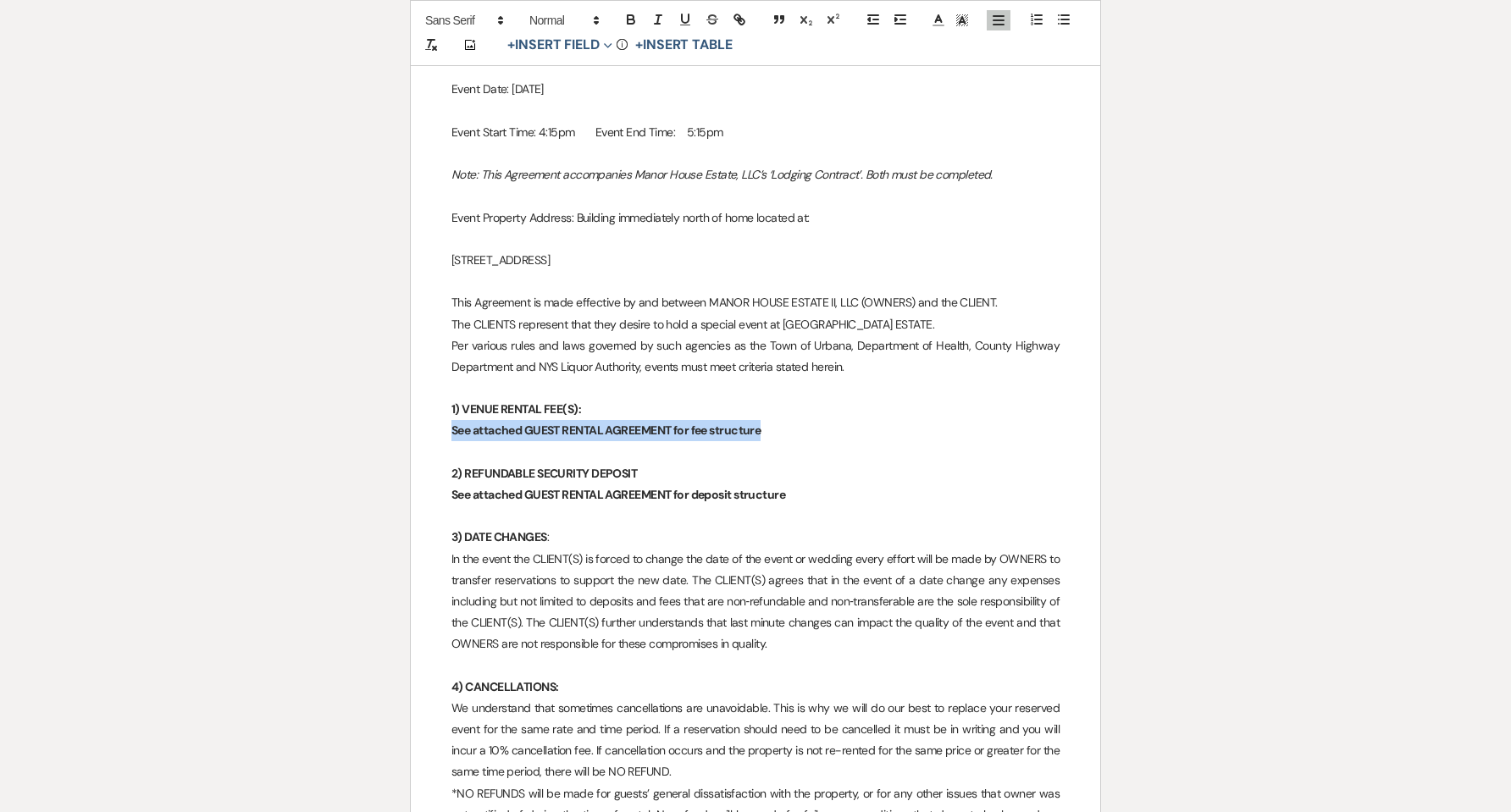
drag, startPoint x: 770, startPoint y: 408, endPoint x: 451, endPoint y: 409, distance: 319.0
click at [451, 420] on p "See attached GUEST RENTAL AGREEMENT for fee structure" at bounding box center [755, 430] width 608 height 21
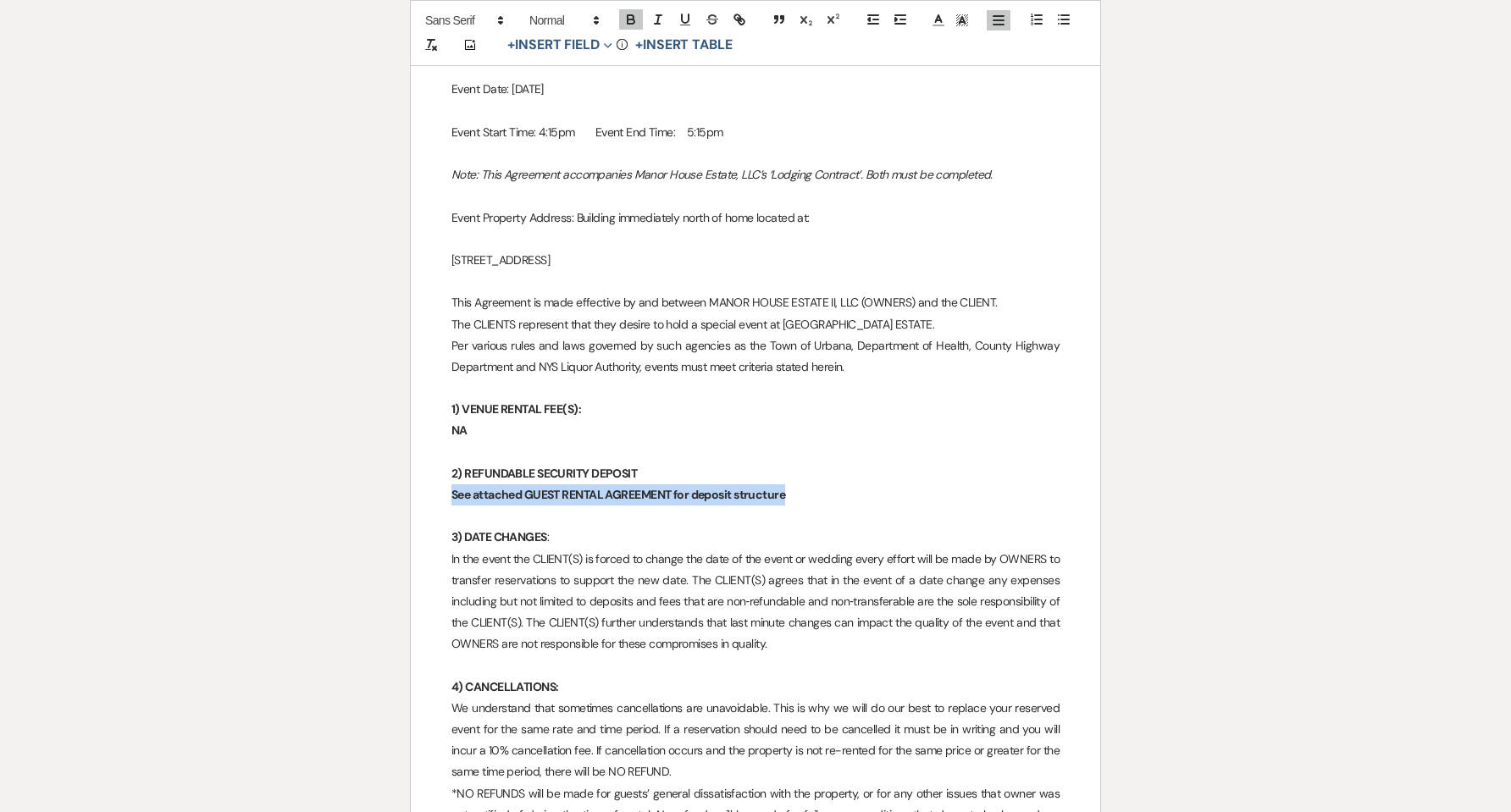
drag, startPoint x: 790, startPoint y: 476, endPoint x: 426, endPoint y: 474, distance: 364.0
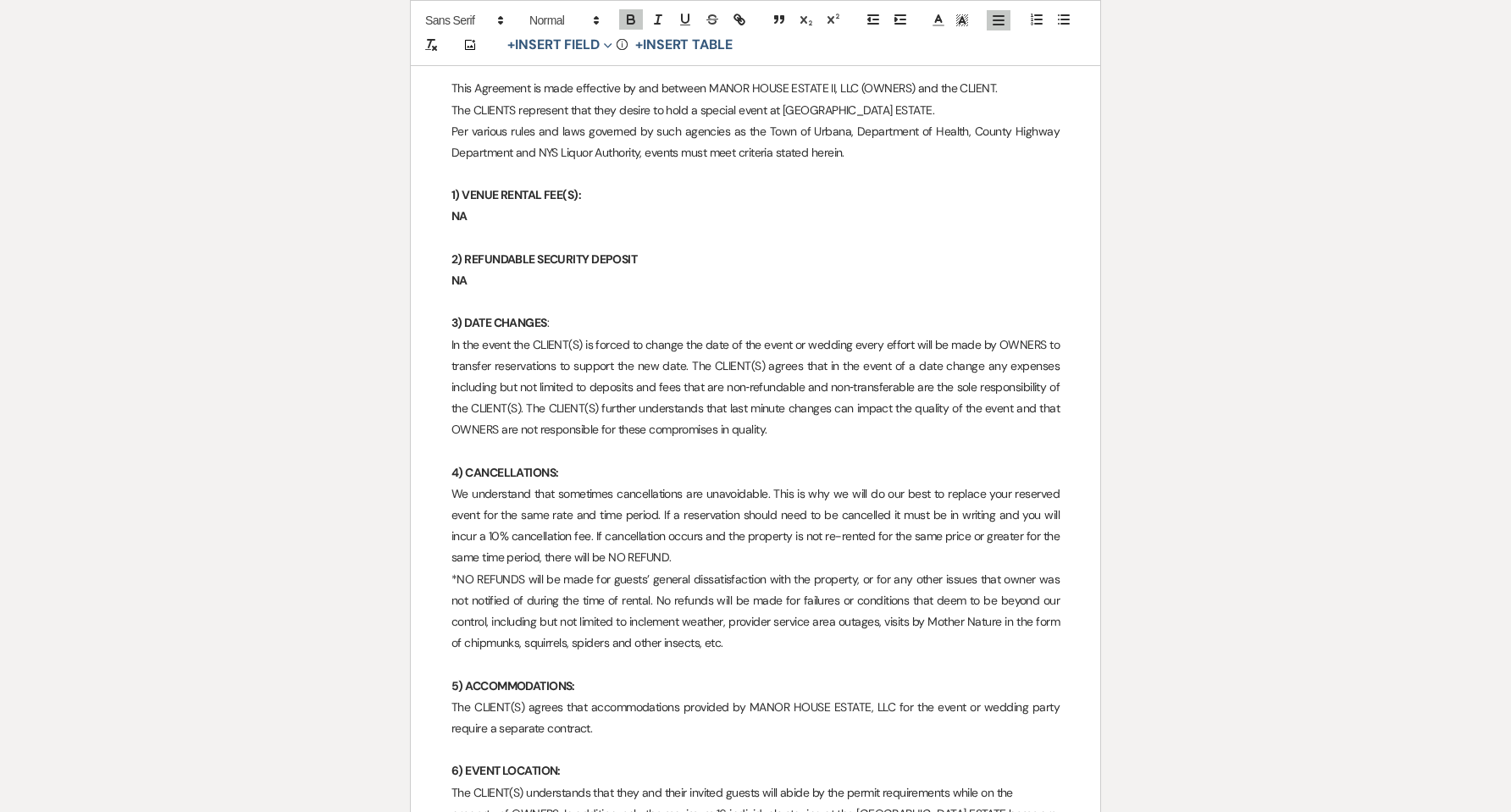
scroll to position [3923, 0]
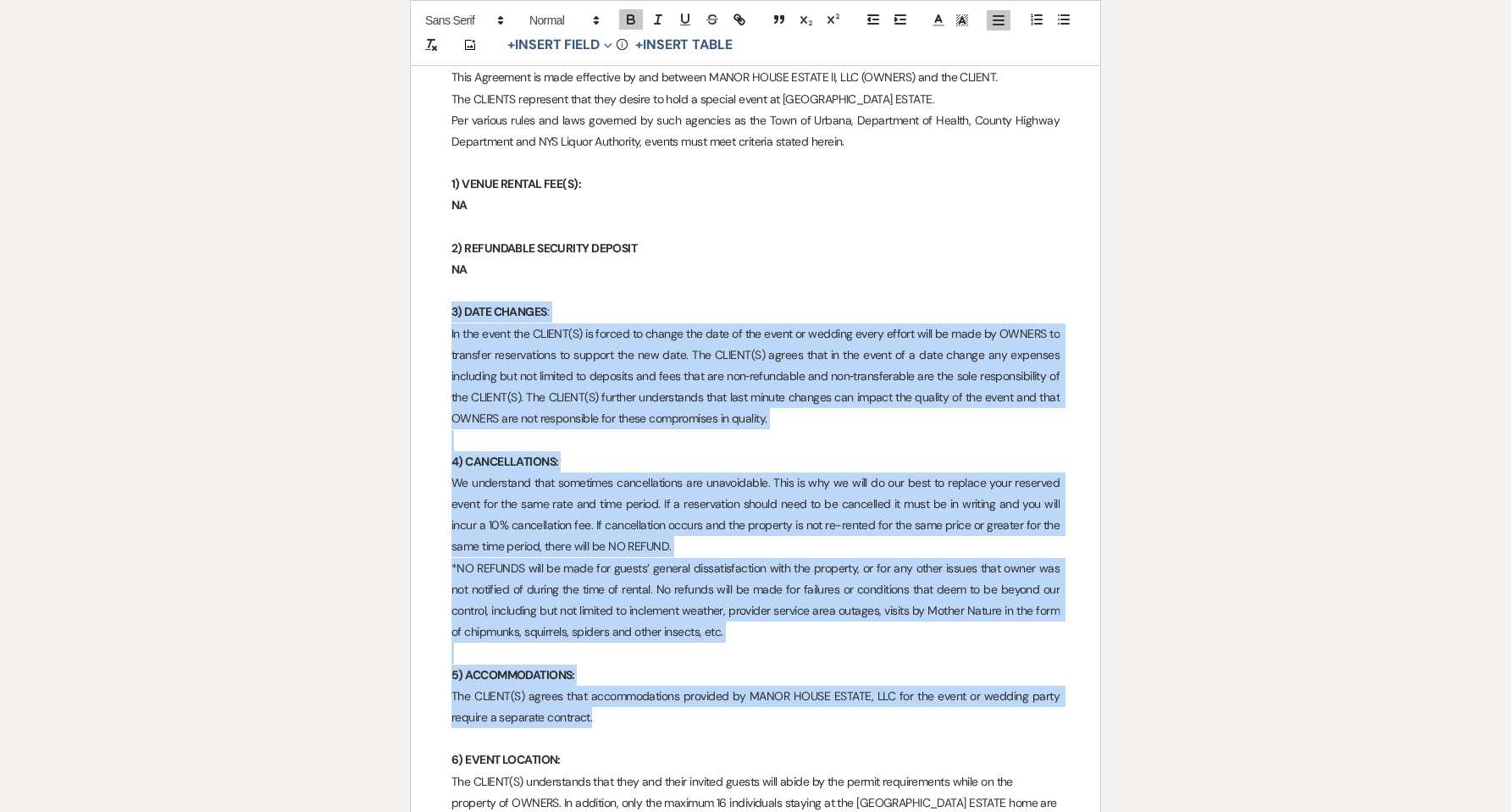
drag, startPoint x: 448, startPoint y: 291, endPoint x: 821, endPoint y: 691, distance: 546.9
click at [821, 691] on div "﻿ ﻿ GUEST LODGING AGREEMENT Guest/Reservation Name: [PERSON_NAME] Carrier Cell …" at bounding box center [756, 638] width 690 height 8536
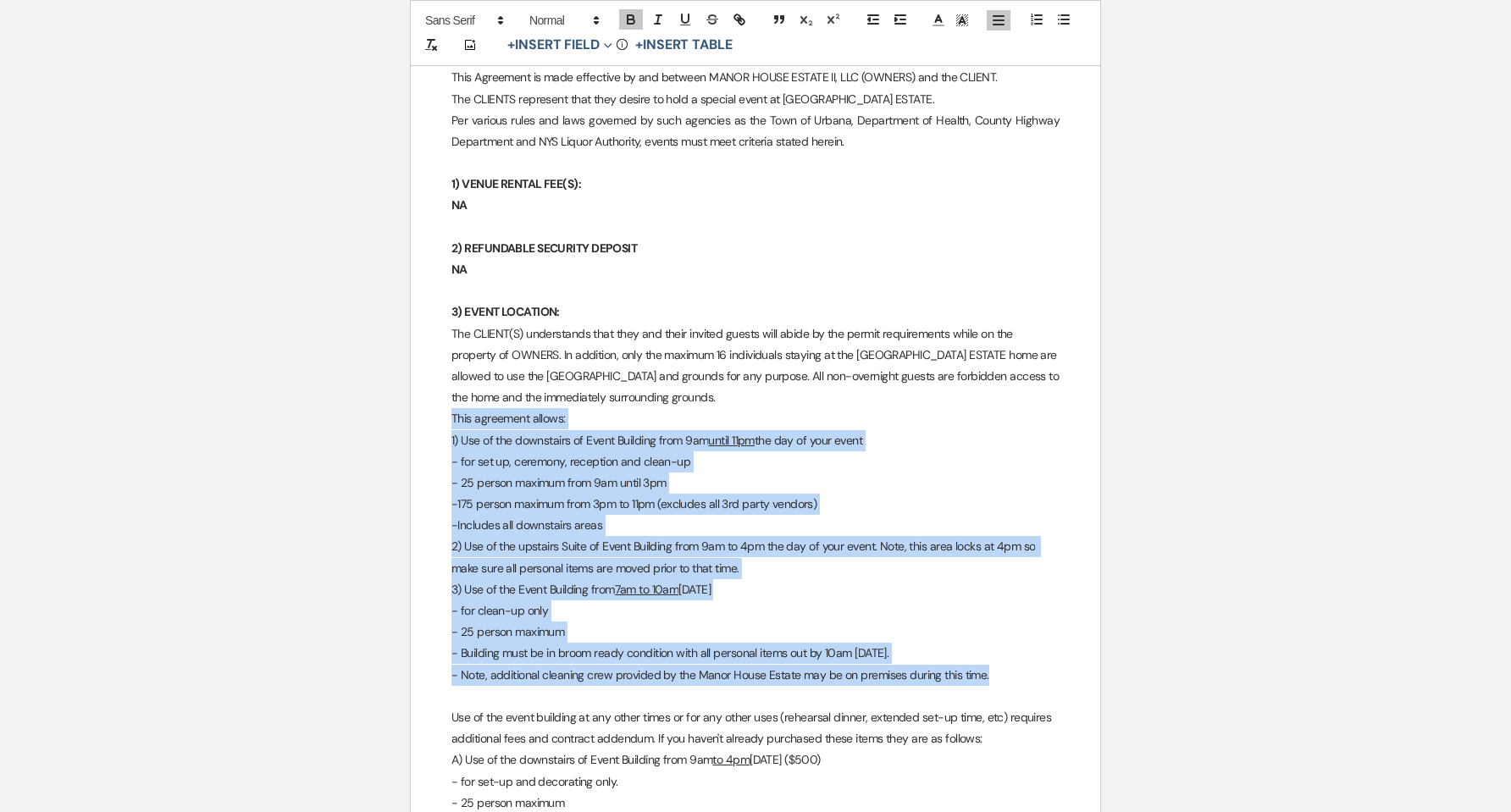
drag, startPoint x: 446, startPoint y: 397, endPoint x: 1032, endPoint y: 651, distance: 638.7
click at [1032, 651] on div "﻿ ﻿ GUEST LODGING AGREEMENT Guest/Reservation Name: [PERSON_NAME] Carrier Cell …" at bounding box center [756, 414] width 690 height 8088
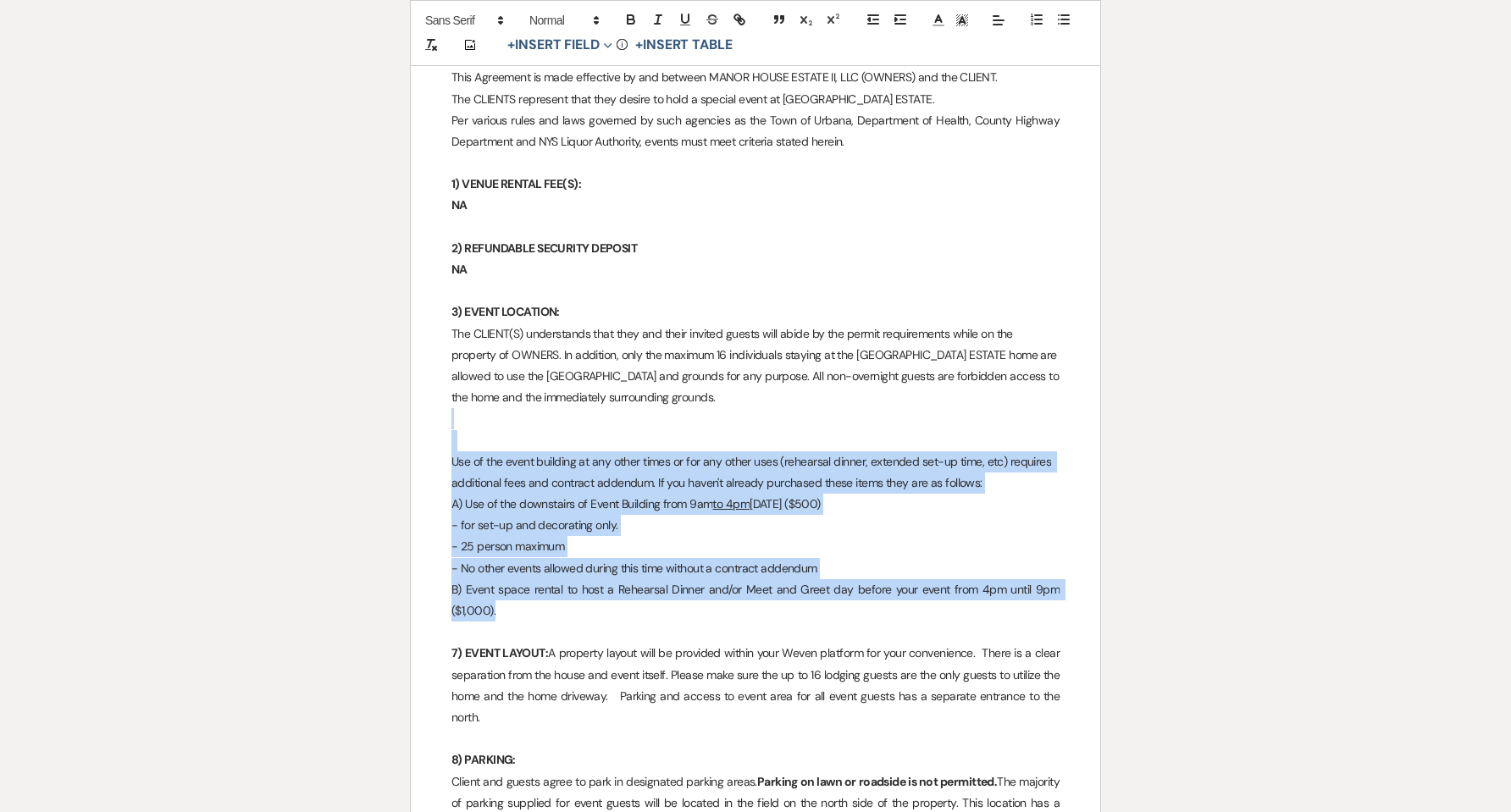
drag, startPoint x: 567, startPoint y: 585, endPoint x: 450, endPoint y: 403, distance: 216.4
click at [450, 403] on div "﻿ ﻿ GUEST LODGING AGREEMENT Guest/Reservation Name: [PERSON_NAME] Carrier Cell …" at bounding box center [756, 286] width 690 height 7832
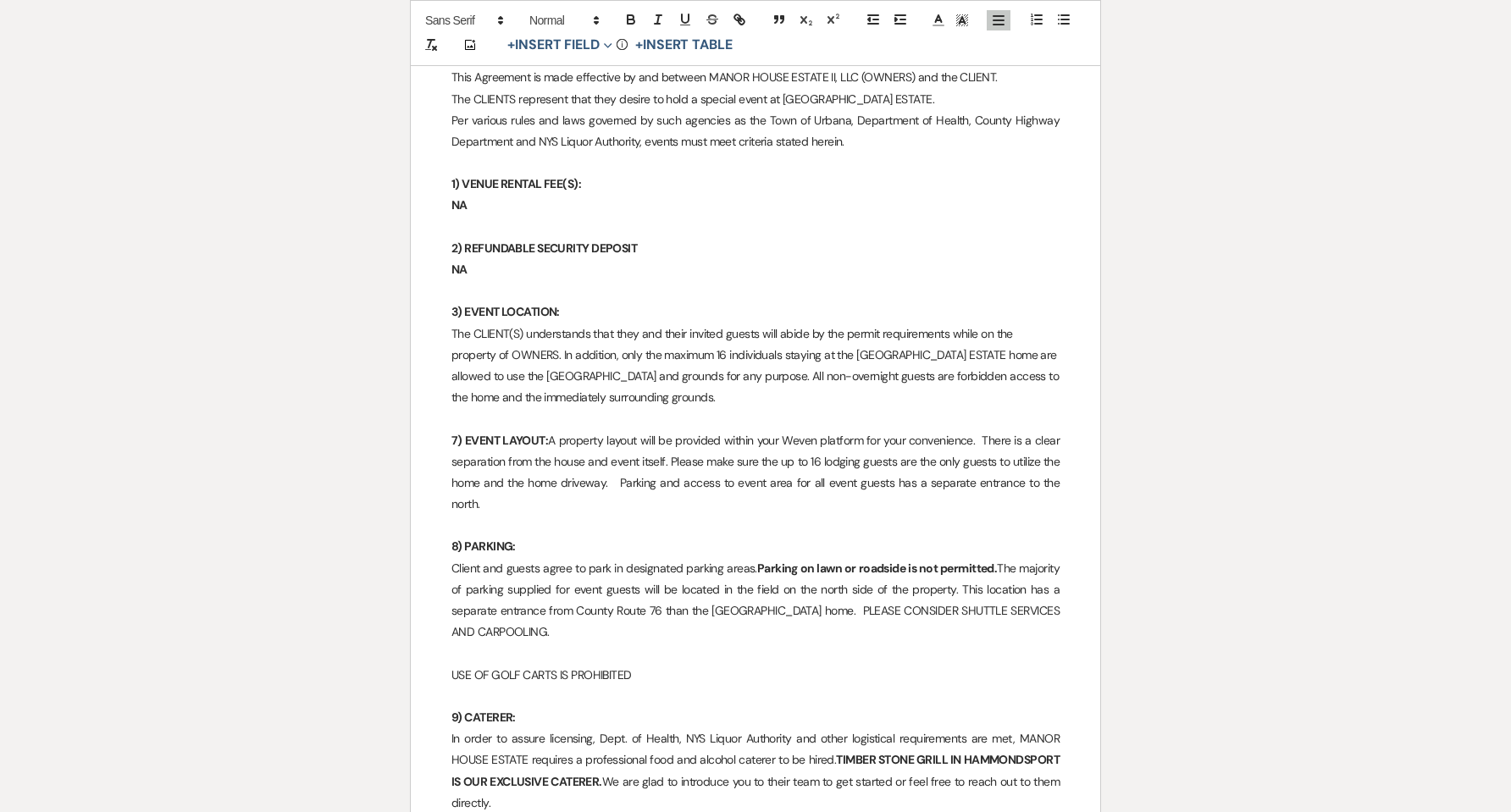
click at [451, 418] on div "﻿ ﻿ GUEST LODGING AGREEMENT Guest/Reservation Name: [PERSON_NAME] Carrier Cell …" at bounding box center [756, 179] width 690 height 7618
drag, startPoint x: 553, startPoint y: 424, endPoint x: 572, endPoint y: 423, distance: 19.0
click at [572, 430] on p "4) EVENT LAYOUT: A property layout will be provided within your Weven platform …" at bounding box center [755, 473] width 608 height 85
click at [552, 483] on p "4) EVENT LAYOUT: A property layout will be provided within your Weven platform …" at bounding box center [755, 473] width 608 height 85
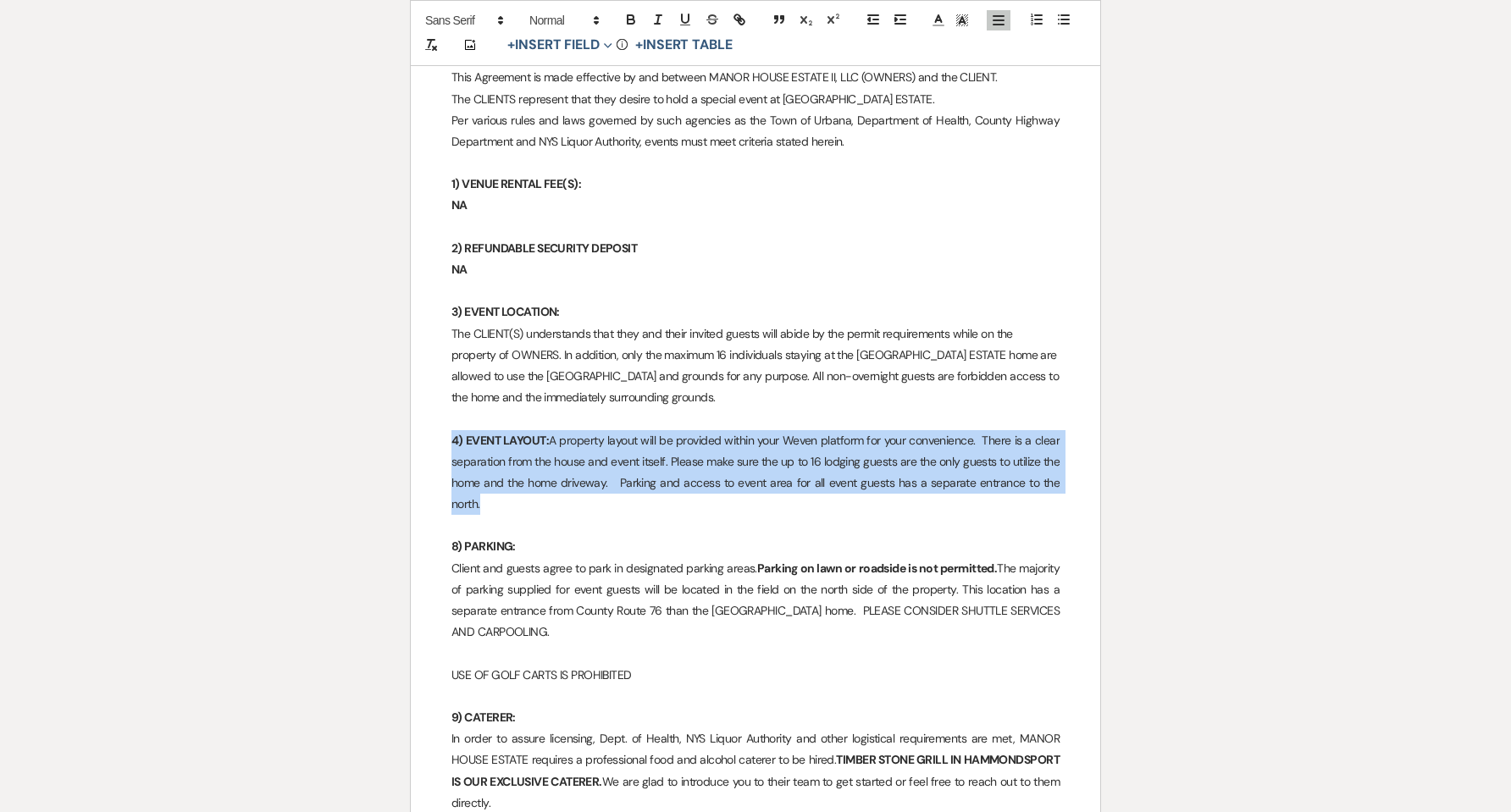
drag, startPoint x: 544, startPoint y: 478, endPoint x: 439, endPoint y: 423, distance: 118.5
click at [439, 423] on div "﻿ ﻿ GUEST LODGING AGREEMENT Guest/Reservation Name: [PERSON_NAME] Carrier Cell …" at bounding box center [756, 179] width 690 height 7618
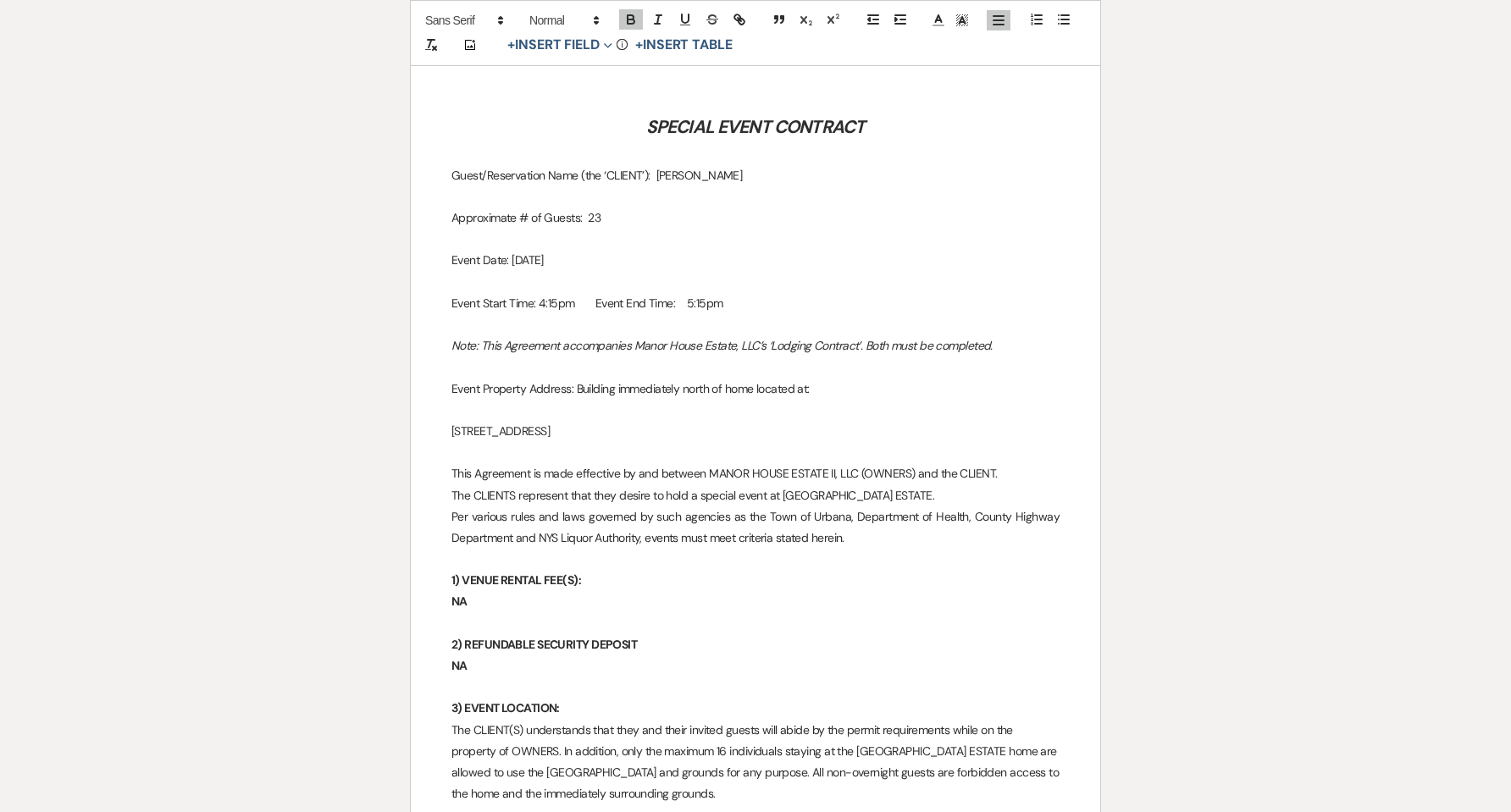
scroll to position [3472, 0]
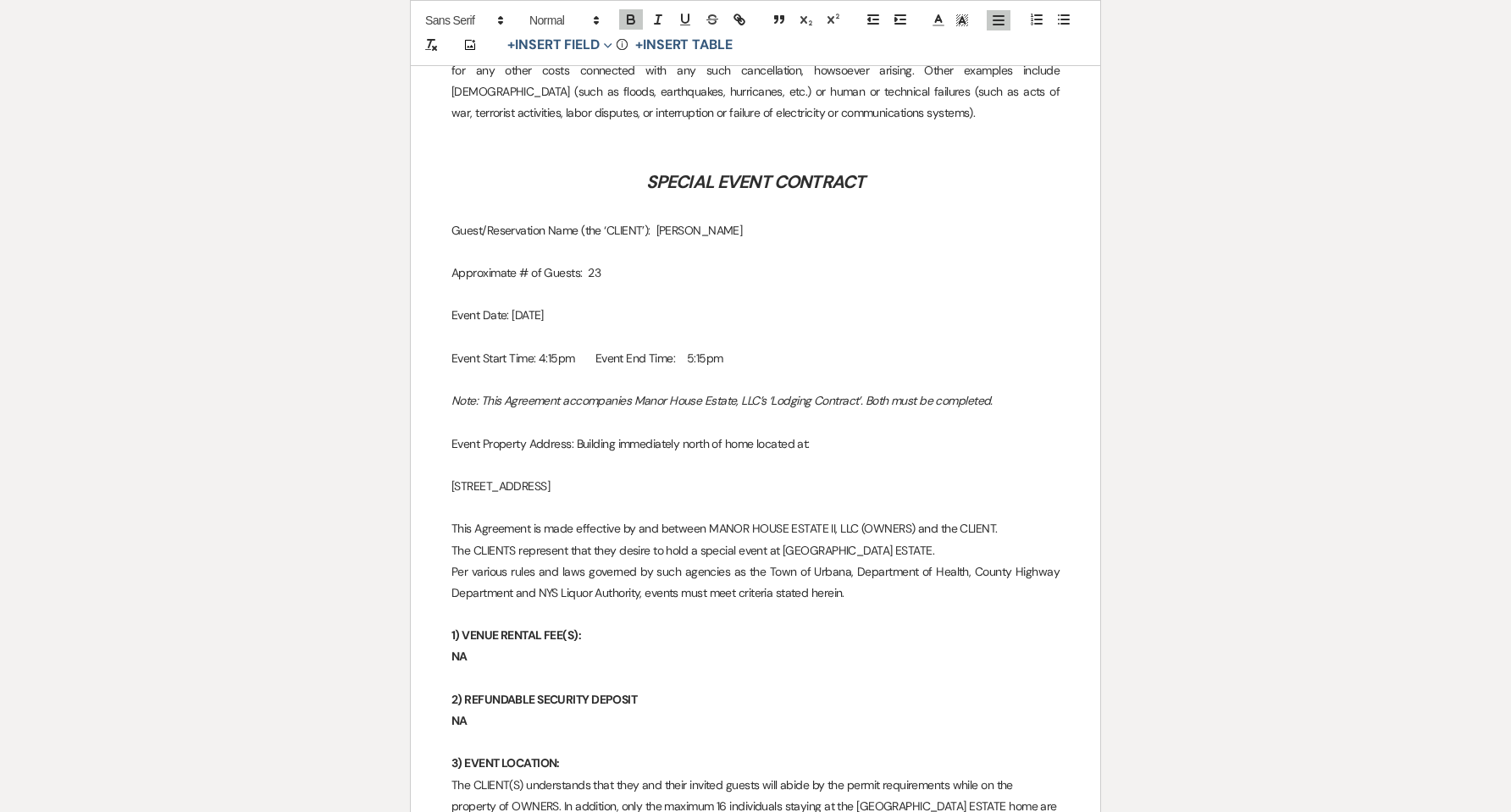
click at [751, 348] on p "Event Start Time: 4:15pm Event End Time: 5:15pm" at bounding box center [755, 358] width 608 height 21
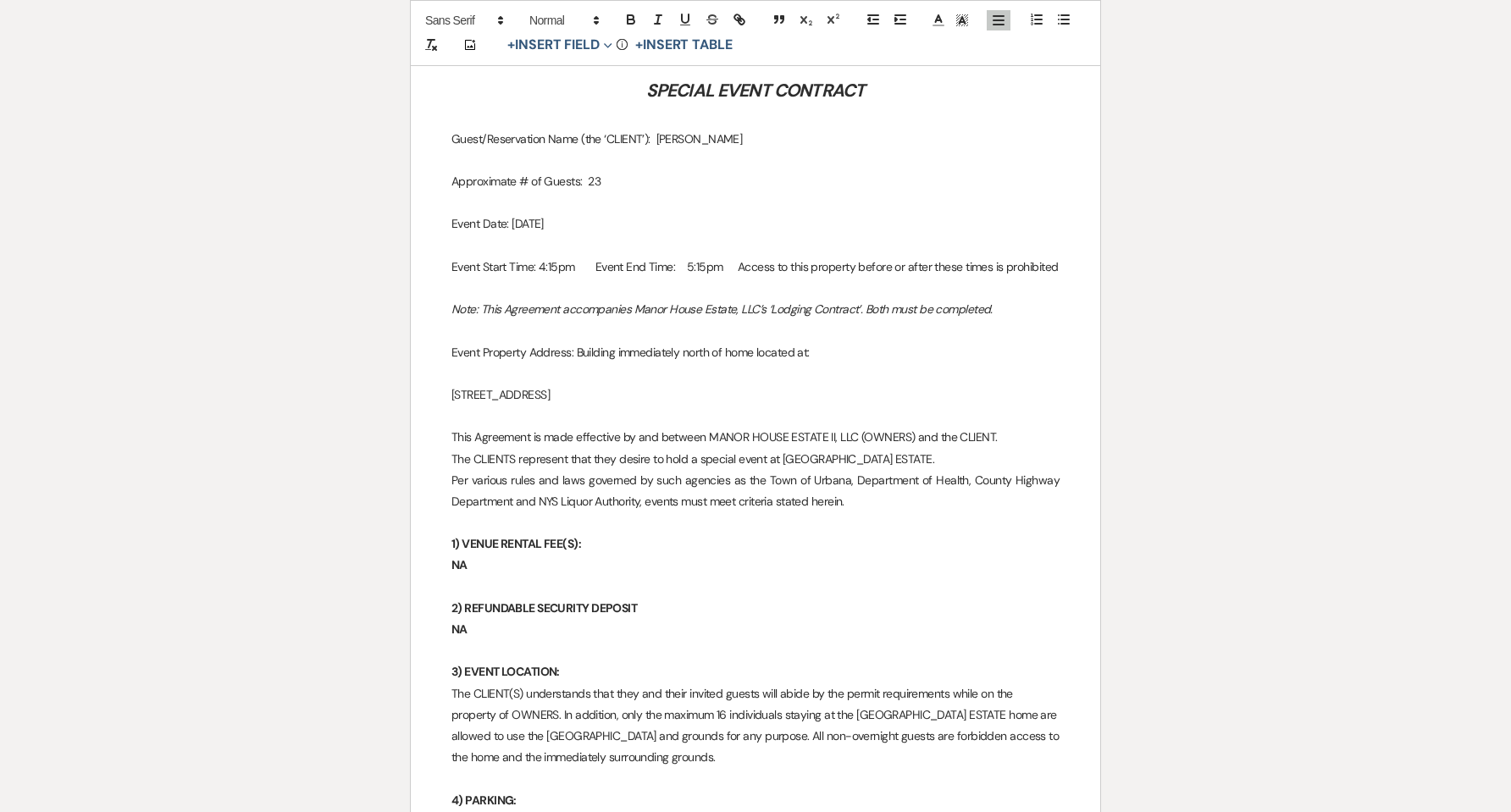
scroll to position [3698, 0]
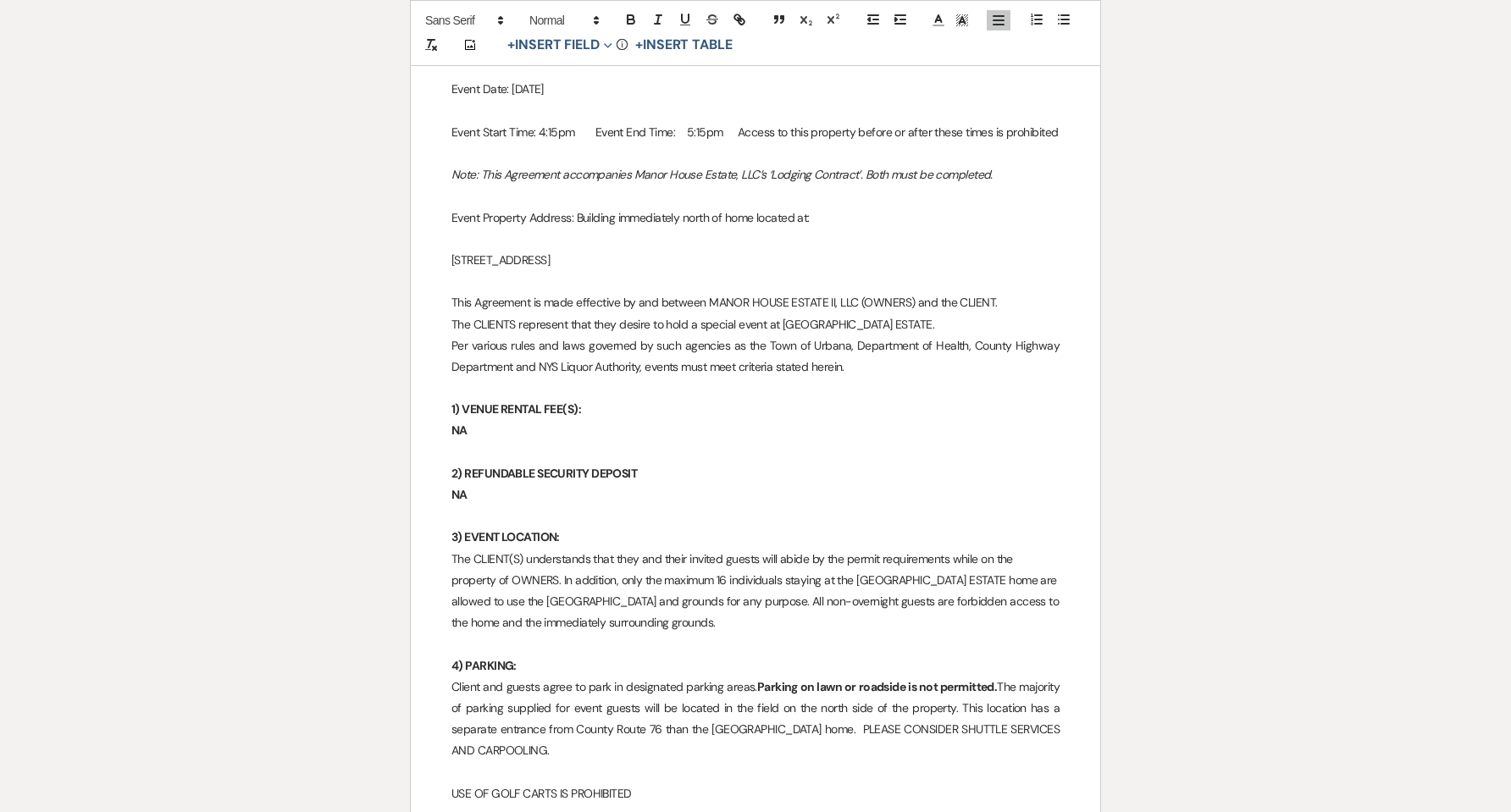
drag, startPoint x: 1058, startPoint y: 109, endPoint x: 731, endPoint y: 116, distance: 327.1
click at [731, 122] on p "Event Start Time: 4:15pm Event End Time: 5:15pm Access to this property before …" at bounding box center [755, 132] width 608 height 21
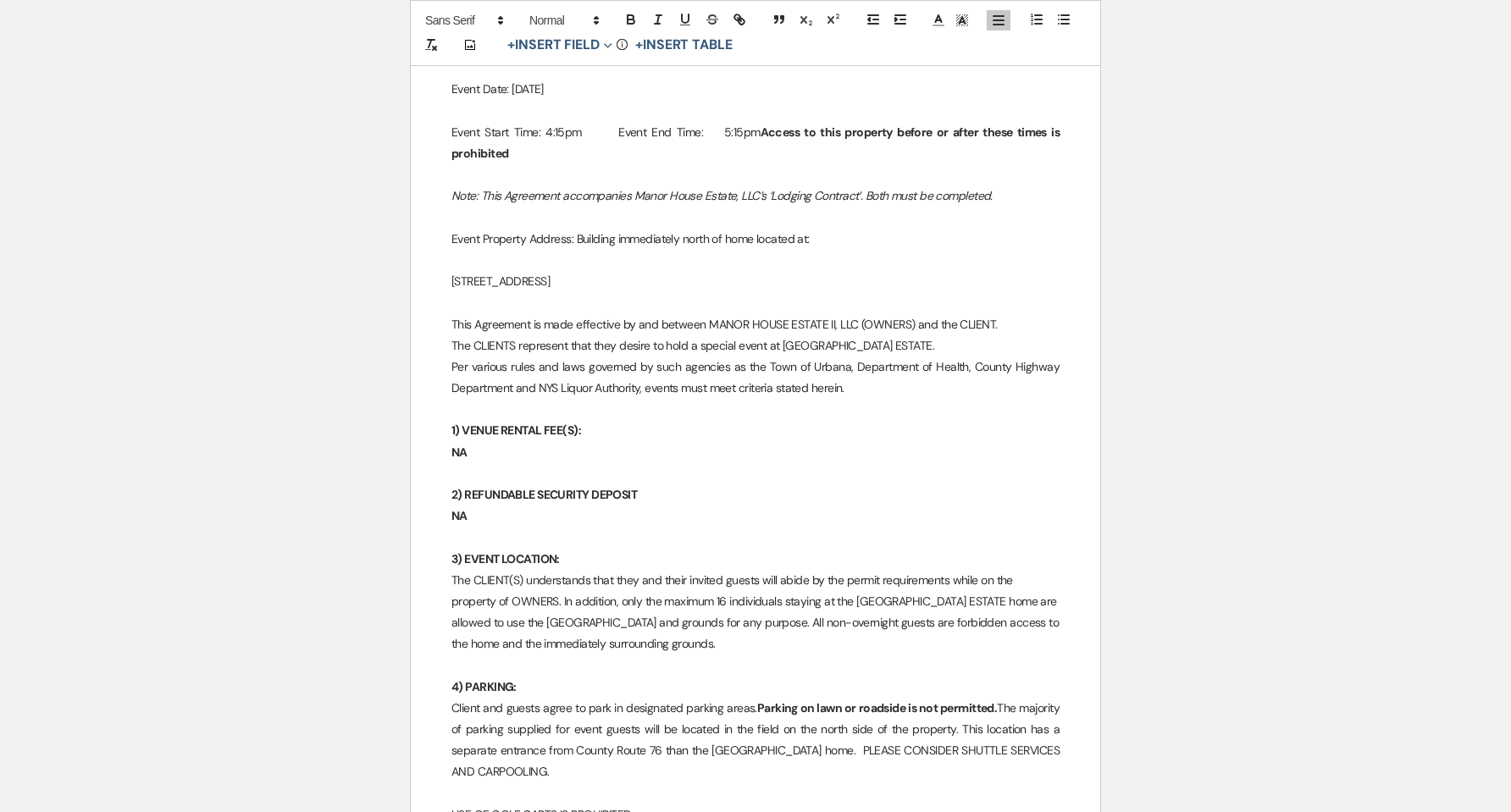
click at [727, 208] on p at bounding box center [755, 218] width 608 height 21
click at [763, 124] on strong "Access to this property before or after these times is prohibited" at bounding box center [756, 142] width 610 height 36
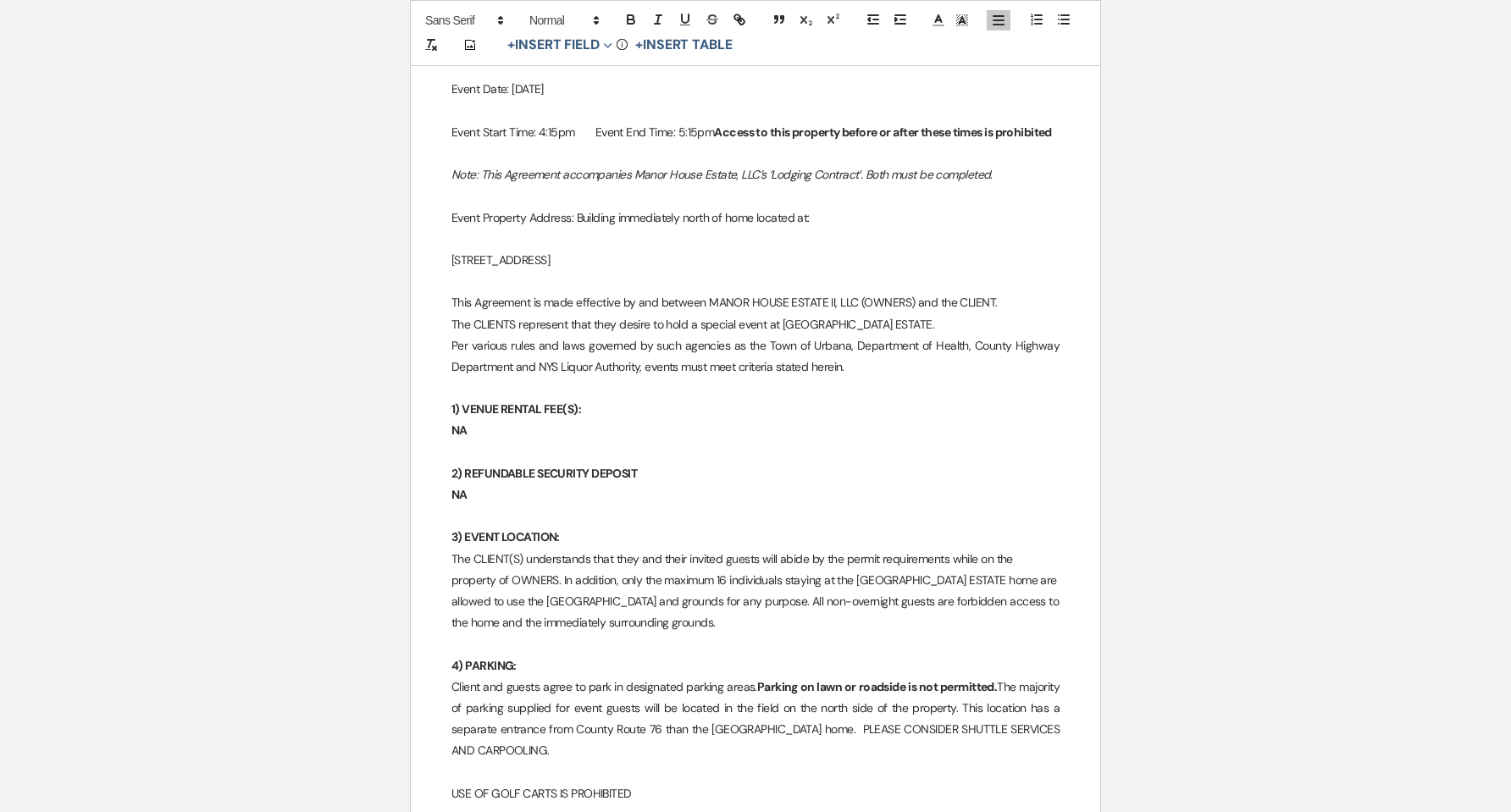
click at [794, 208] on p "Event Property Address: Building immediately north of home located at:" at bounding box center [755, 218] width 608 height 21
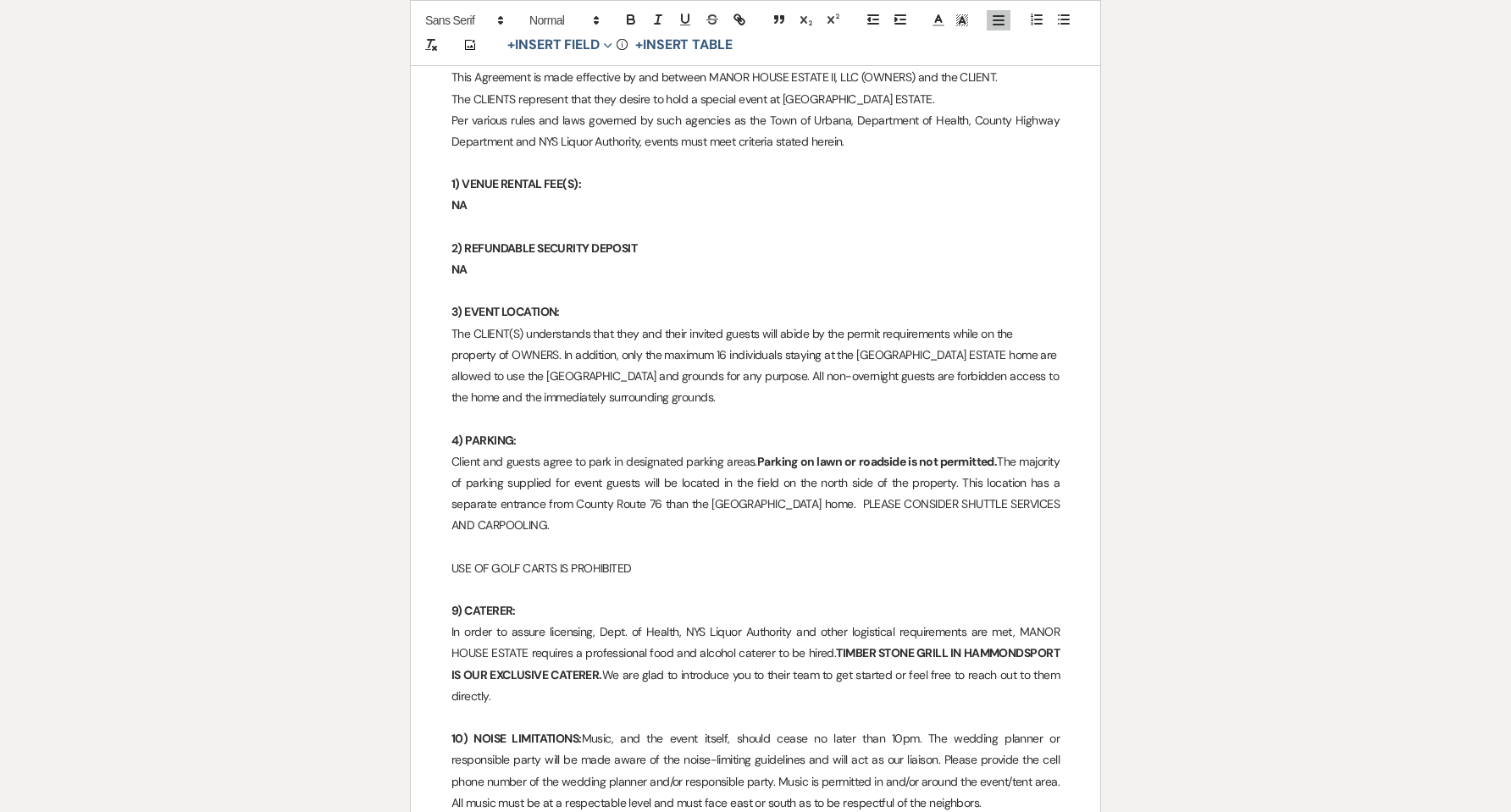
scroll to position [4036, 0]
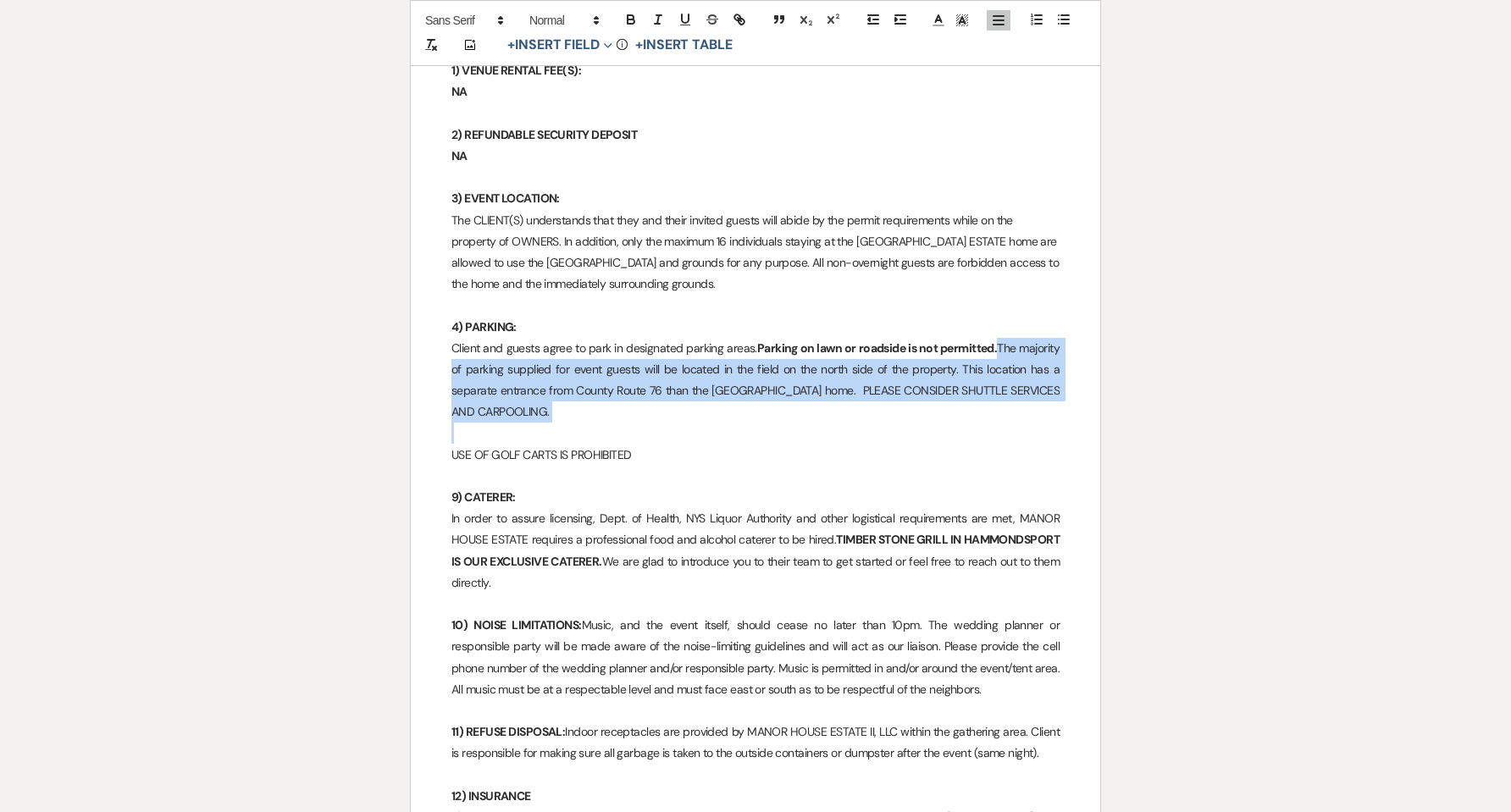
drag, startPoint x: 998, startPoint y: 324, endPoint x: 972, endPoint y: 406, distance: 86.0
click at [972, 406] on div "﻿ ﻿ GUEST LODGING AGREEMENT Guest/Reservation Name: [PERSON_NAME] Carrier Cell …" at bounding box center [756, 13] width 690 height 7512
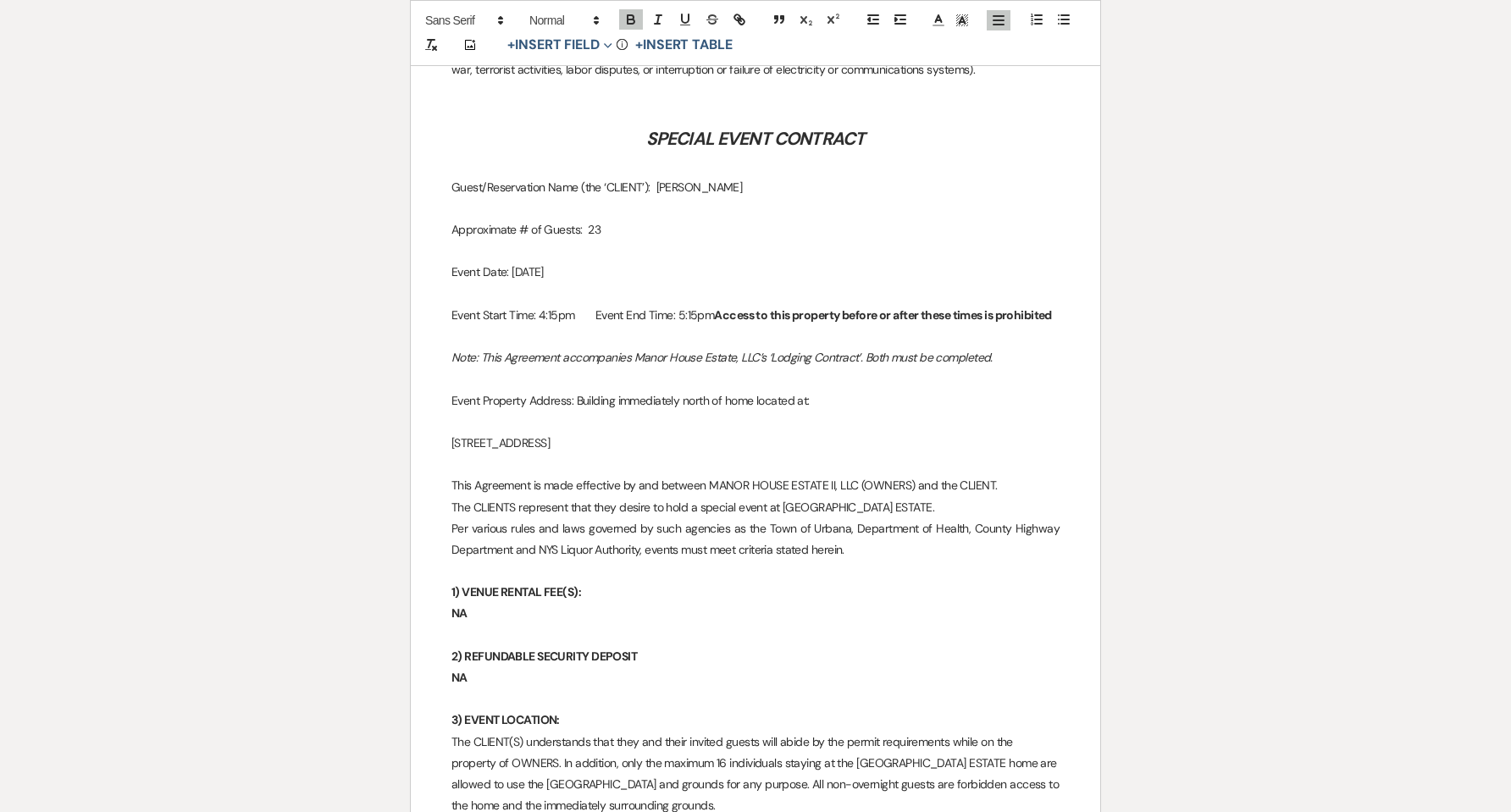
scroll to position [3472, 0]
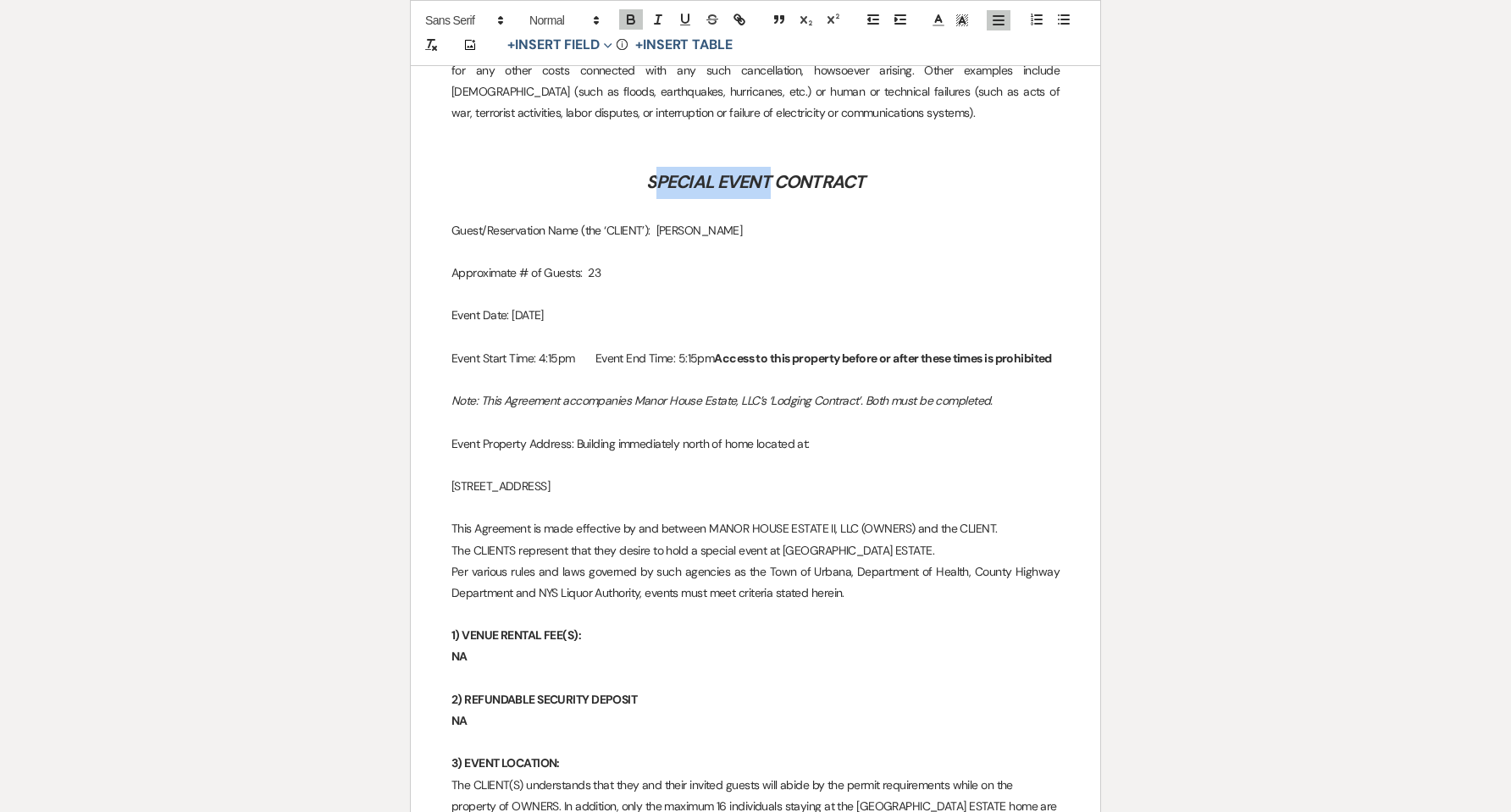
drag, startPoint x: 652, startPoint y: 161, endPoint x: 767, endPoint y: 160, distance: 115.0
click at [767, 171] on em "SPECIAL EVENT CONTRACT" at bounding box center [756, 182] width 220 height 24
click at [744, 241] on p at bounding box center [755, 251] width 608 height 21
click at [625, 262] on p "Approximate # of Guests: 23" at bounding box center [755, 272] width 608 height 21
click at [603, 262] on p "Approximate # of Guests: 23 CEREMONY ONLY" at bounding box center [755, 272] width 608 height 21
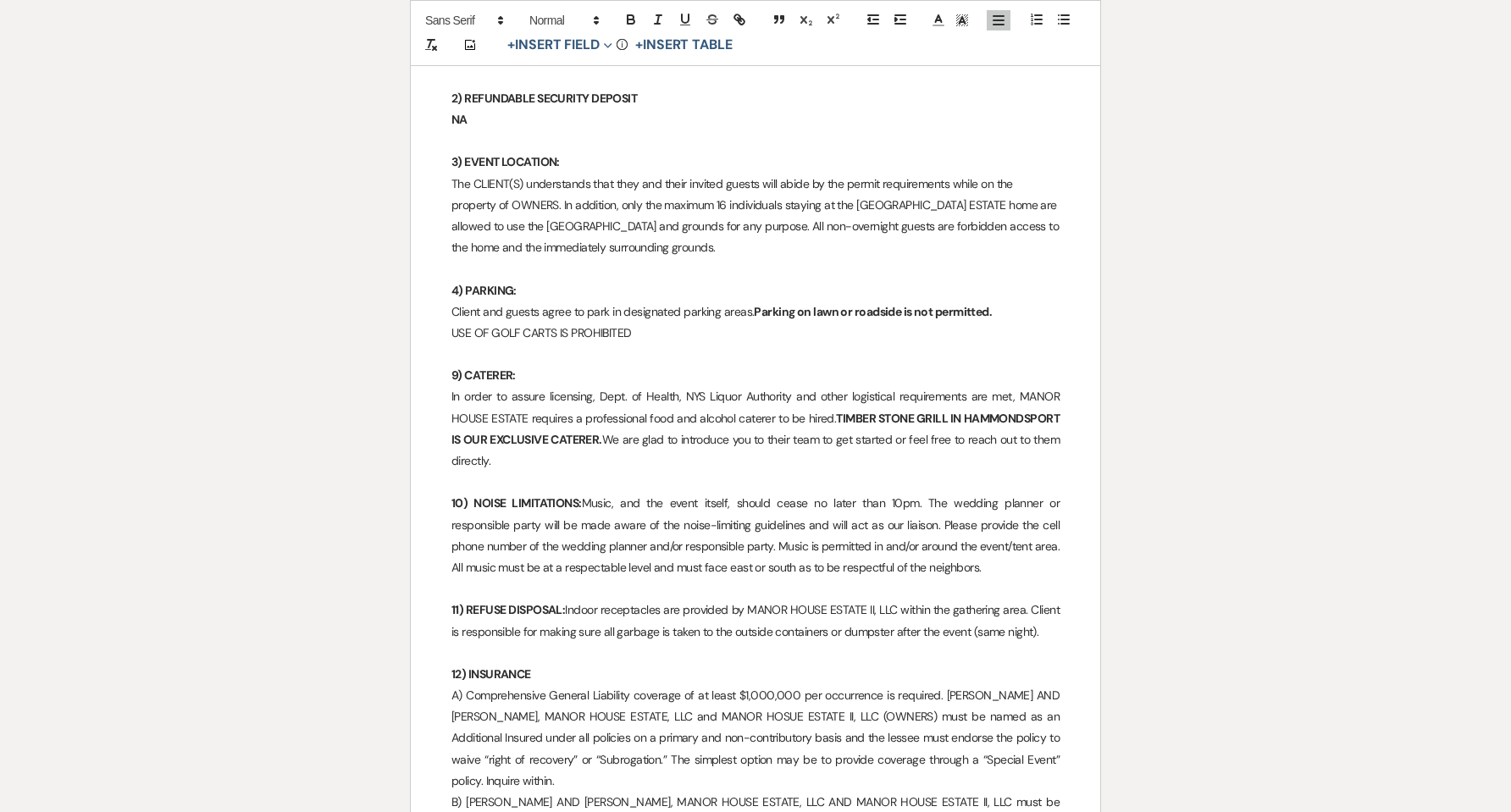
scroll to position [4036, 0]
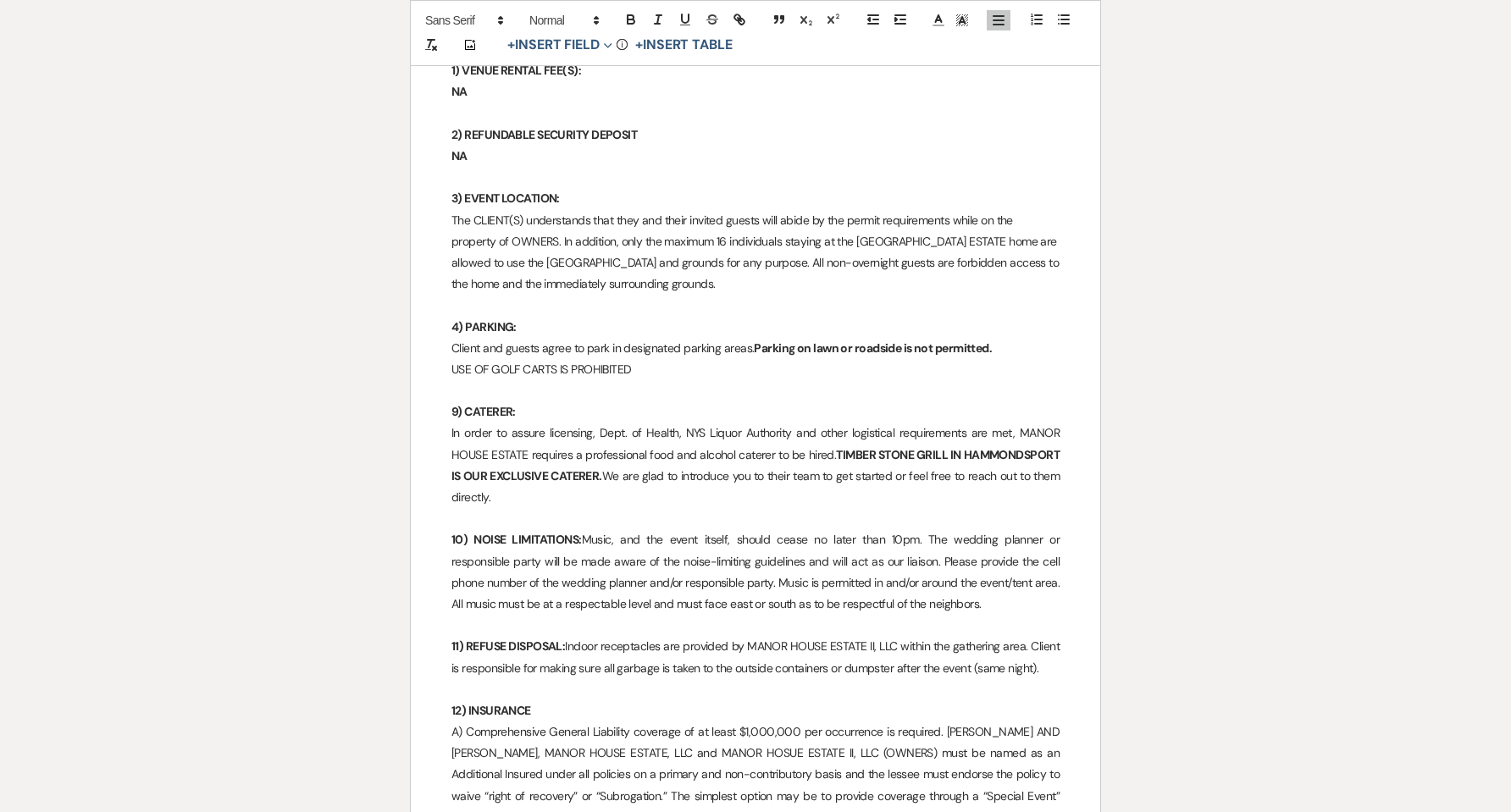
click at [451, 404] on strong "9) CATERER:" at bounding box center [483, 411] width 64 height 15
drag, startPoint x: 455, startPoint y: 387, endPoint x: 675, endPoint y: 483, distance: 240.0
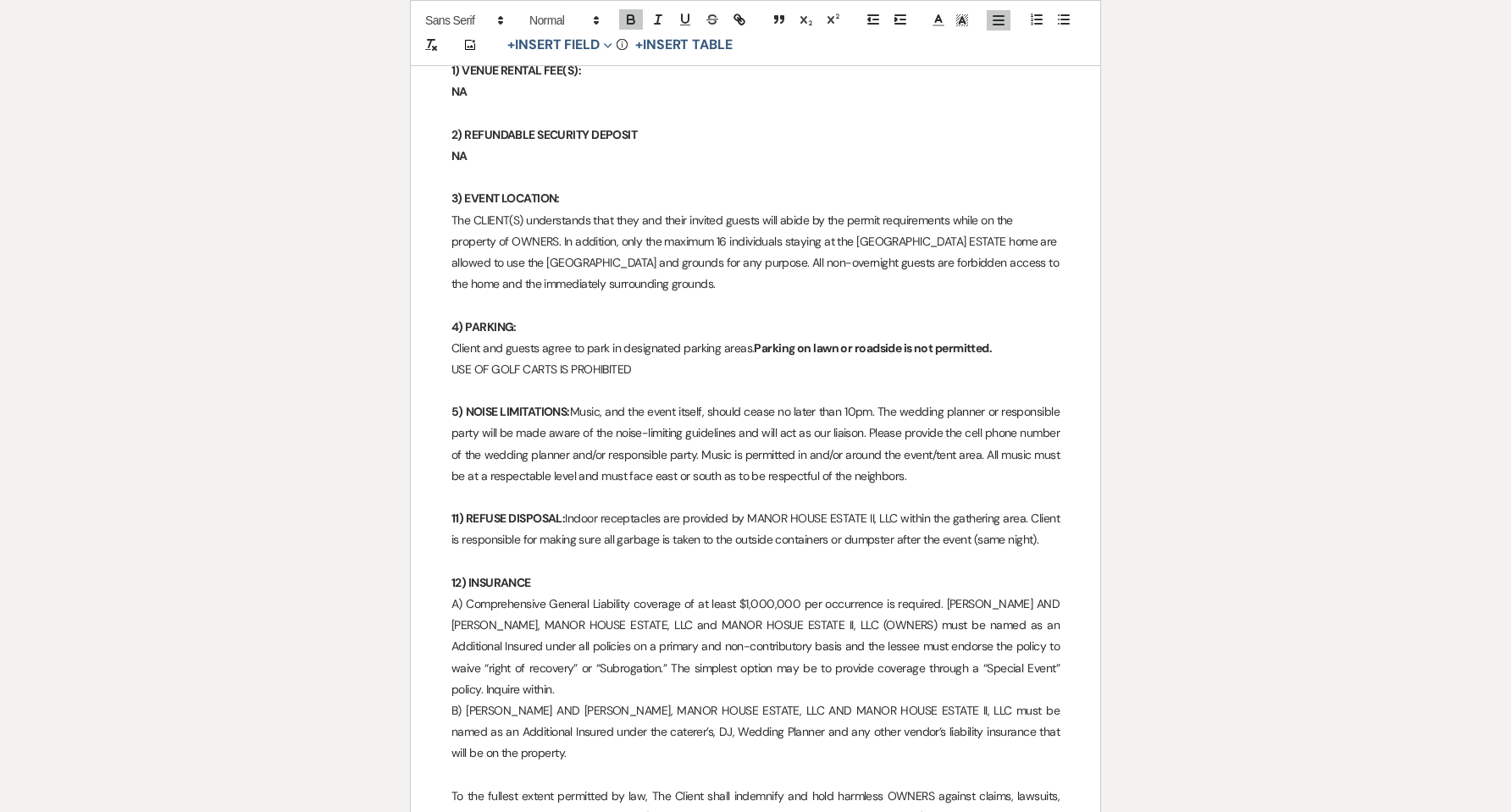
drag, startPoint x: 935, startPoint y: 453, endPoint x: 424, endPoint y: 386, distance: 515.4
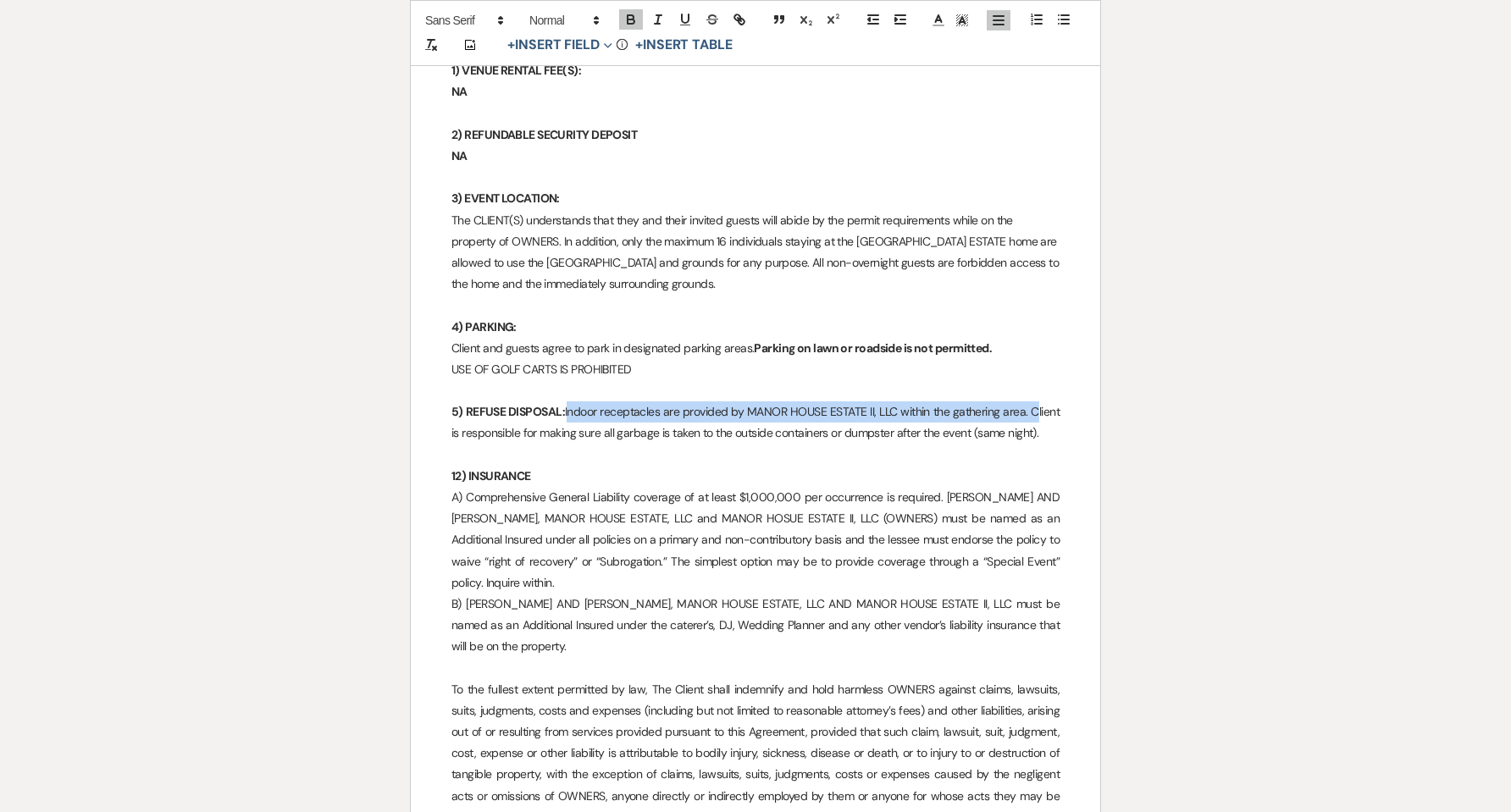
drag, startPoint x: 567, startPoint y: 394, endPoint x: 1031, endPoint y: 389, distance: 464.0
click at [1031, 401] on p "5) REFUSE DISPOSAL: Indoor receptacles are provided by MANOR HOUSE ESTATE II, L…" at bounding box center [755, 422] width 608 height 43
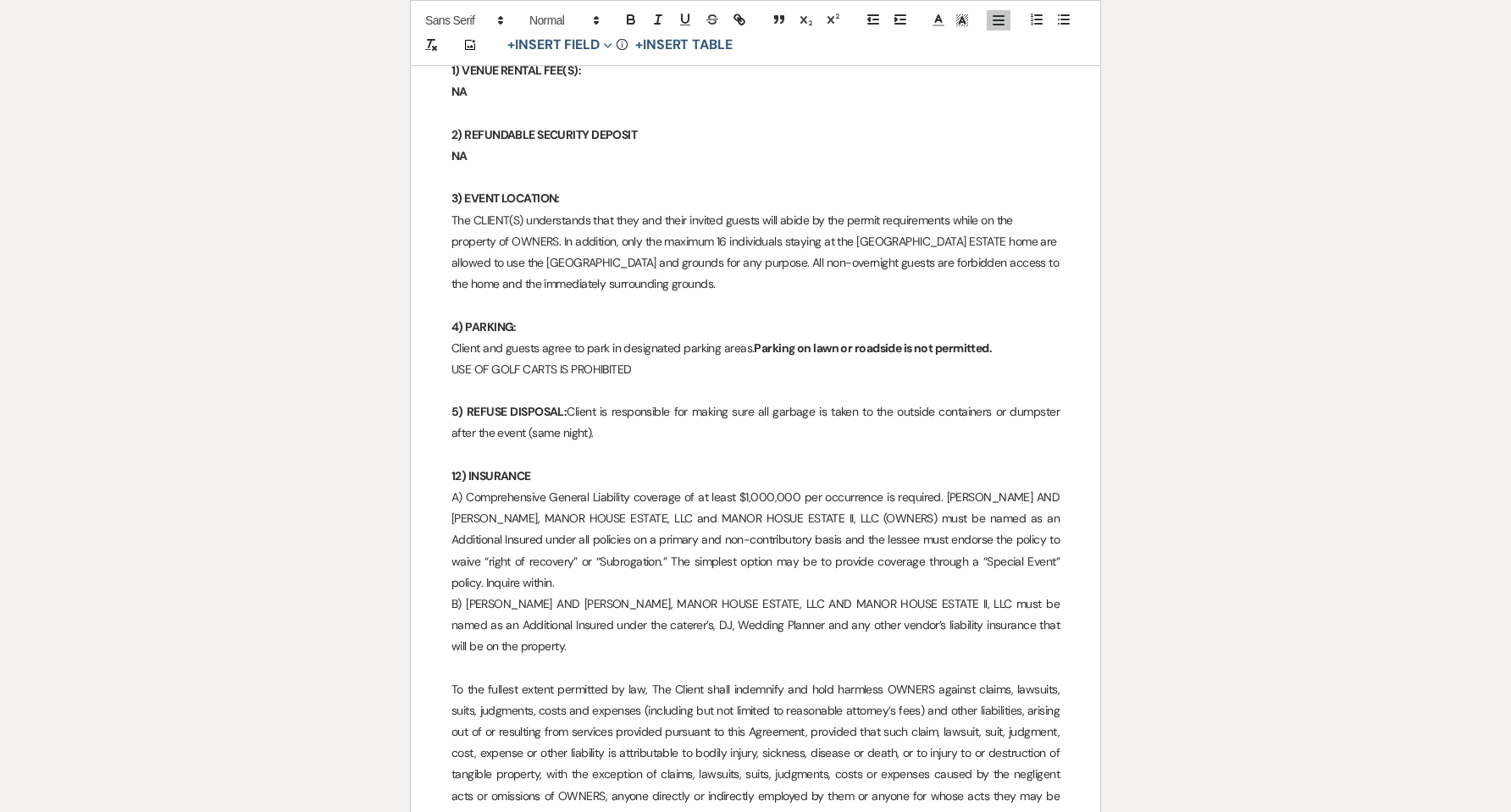
scroll to position [4149, 0]
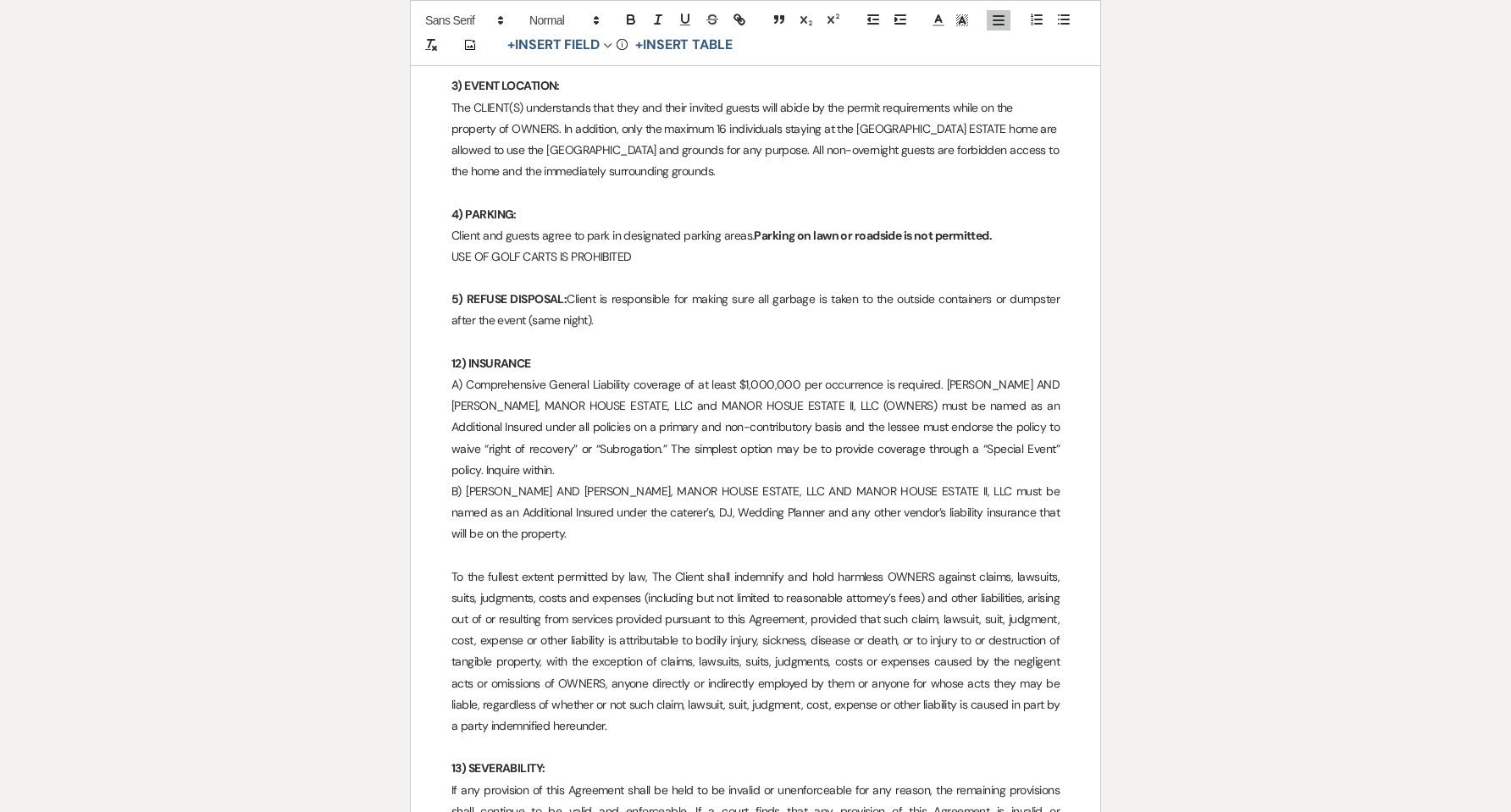
click at [453, 356] on strong "12) INSURANCE" at bounding box center [491, 363] width 80 height 15
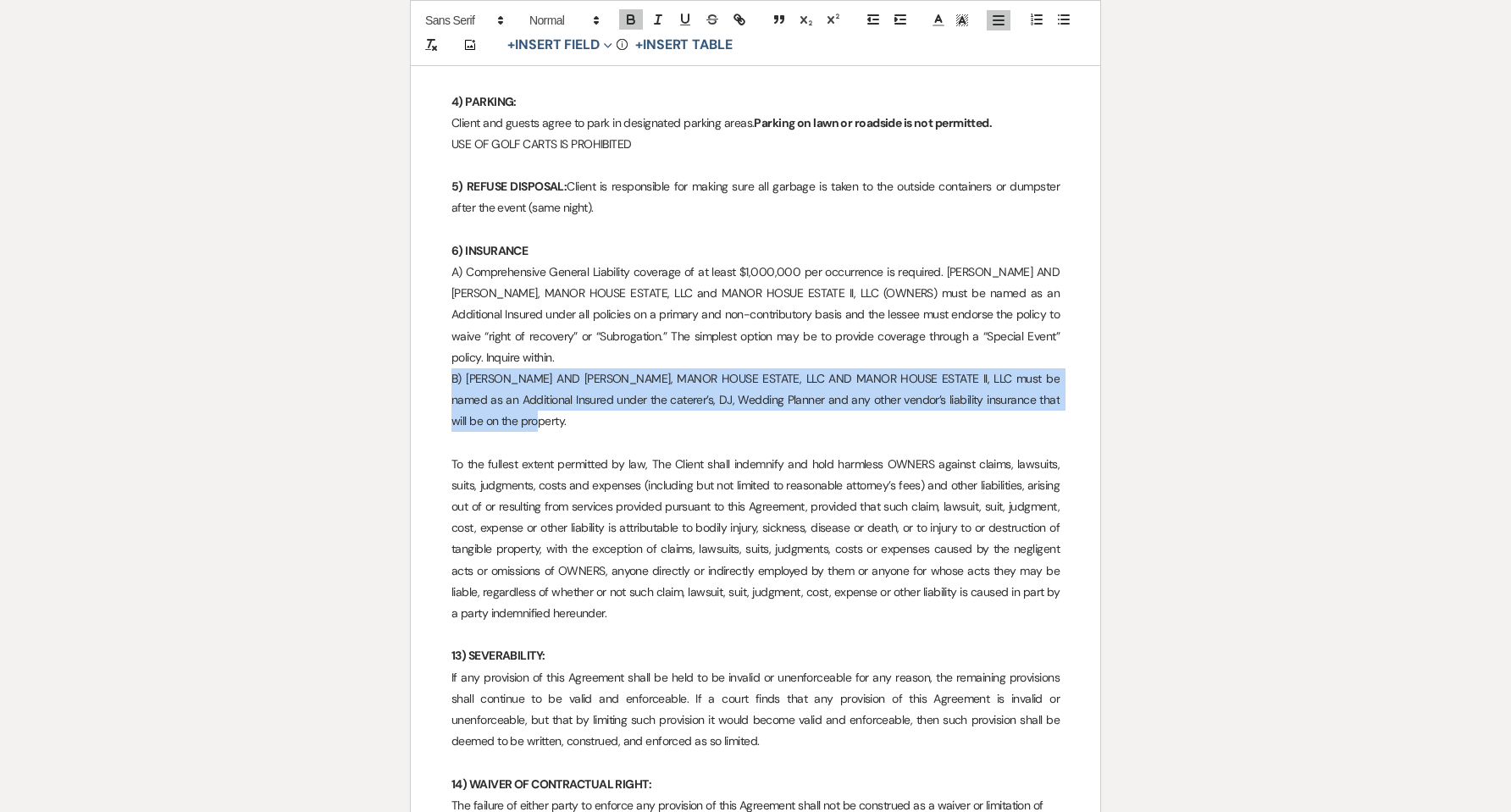
drag, startPoint x: 449, startPoint y: 361, endPoint x: 518, endPoint y: 405, distance: 81.8
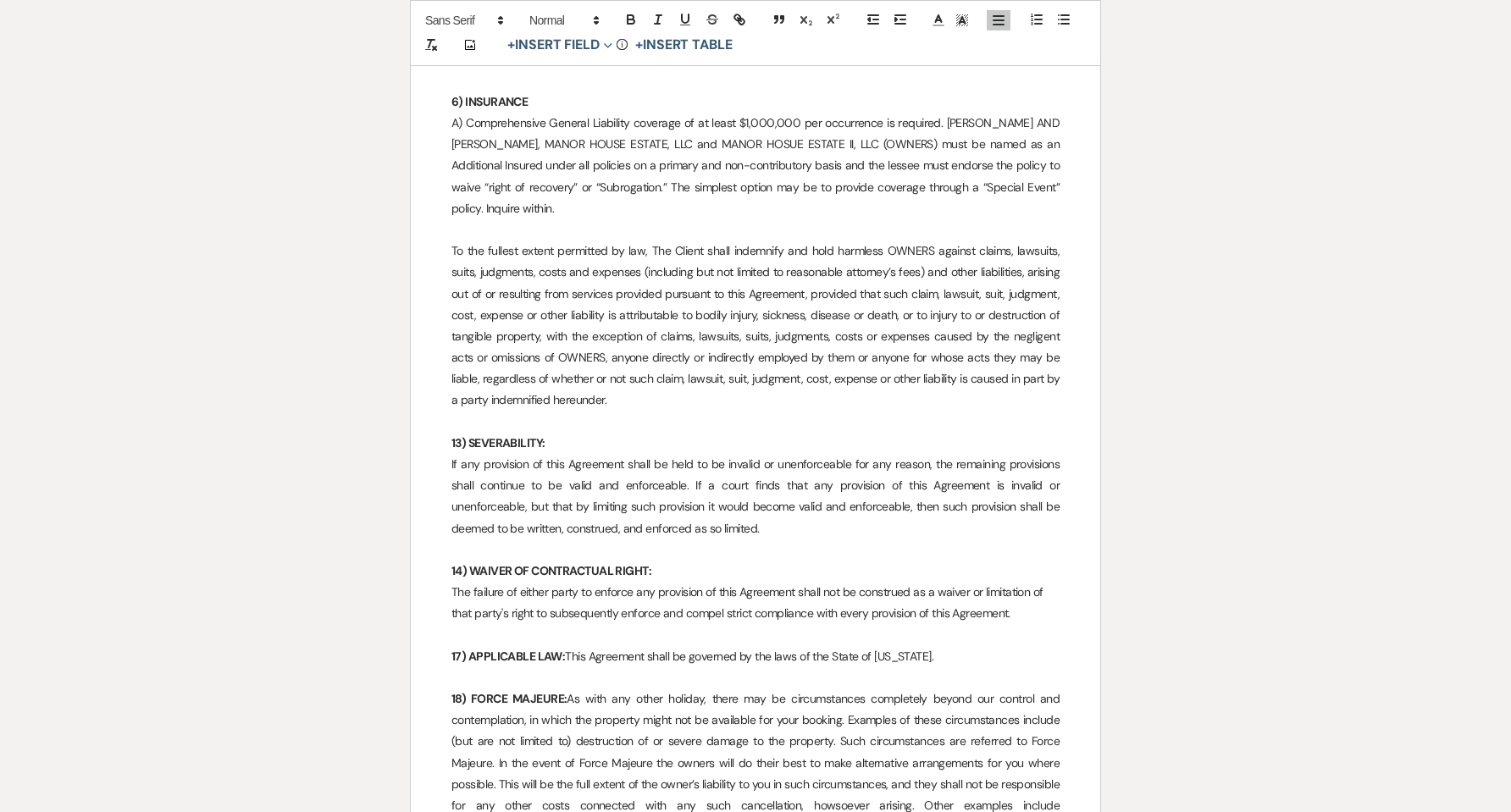
scroll to position [4376, 0]
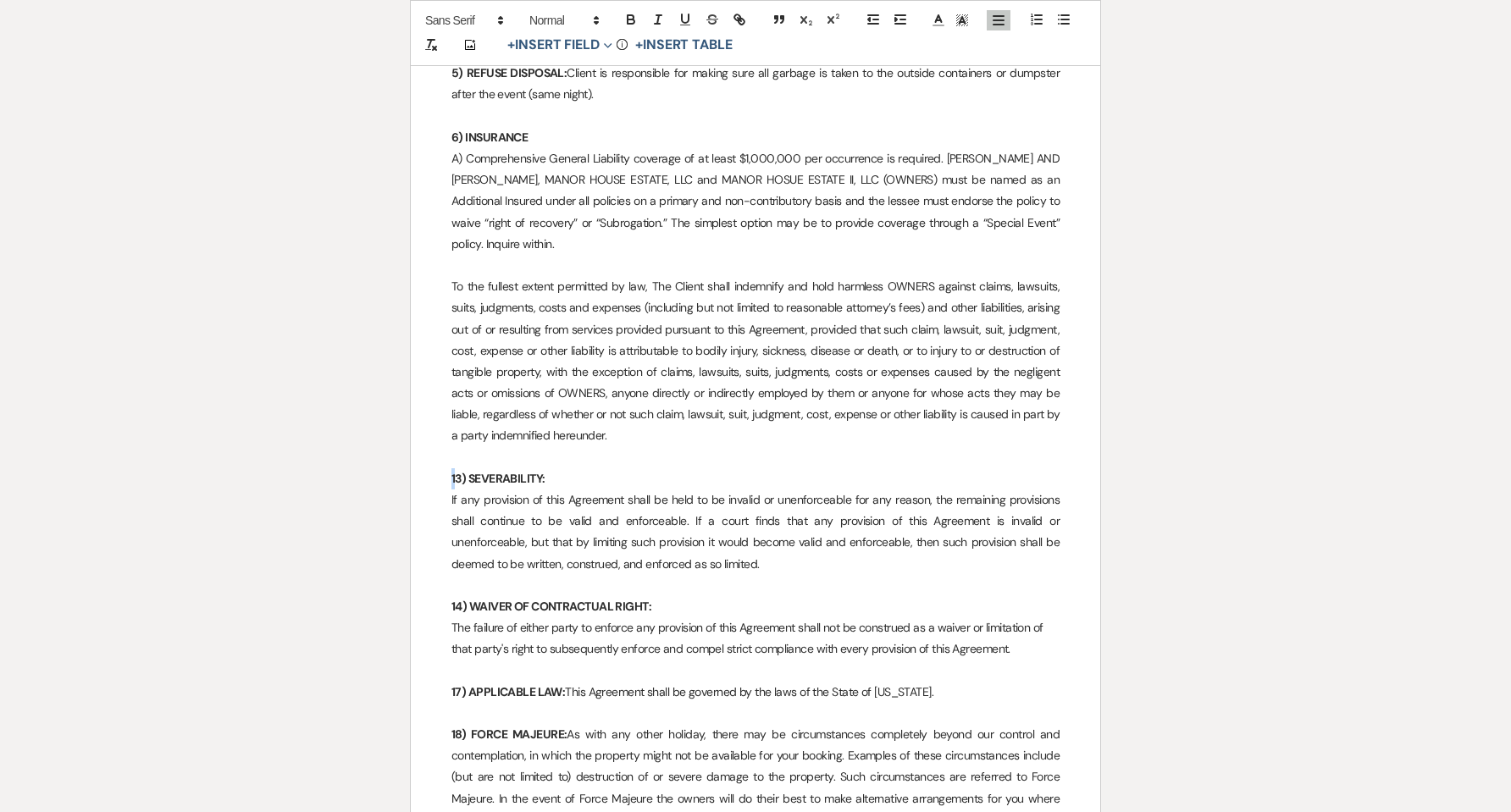
drag, startPoint x: 446, startPoint y: 454, endPoint x: 458, endPoint y: 454, distance: 12.0
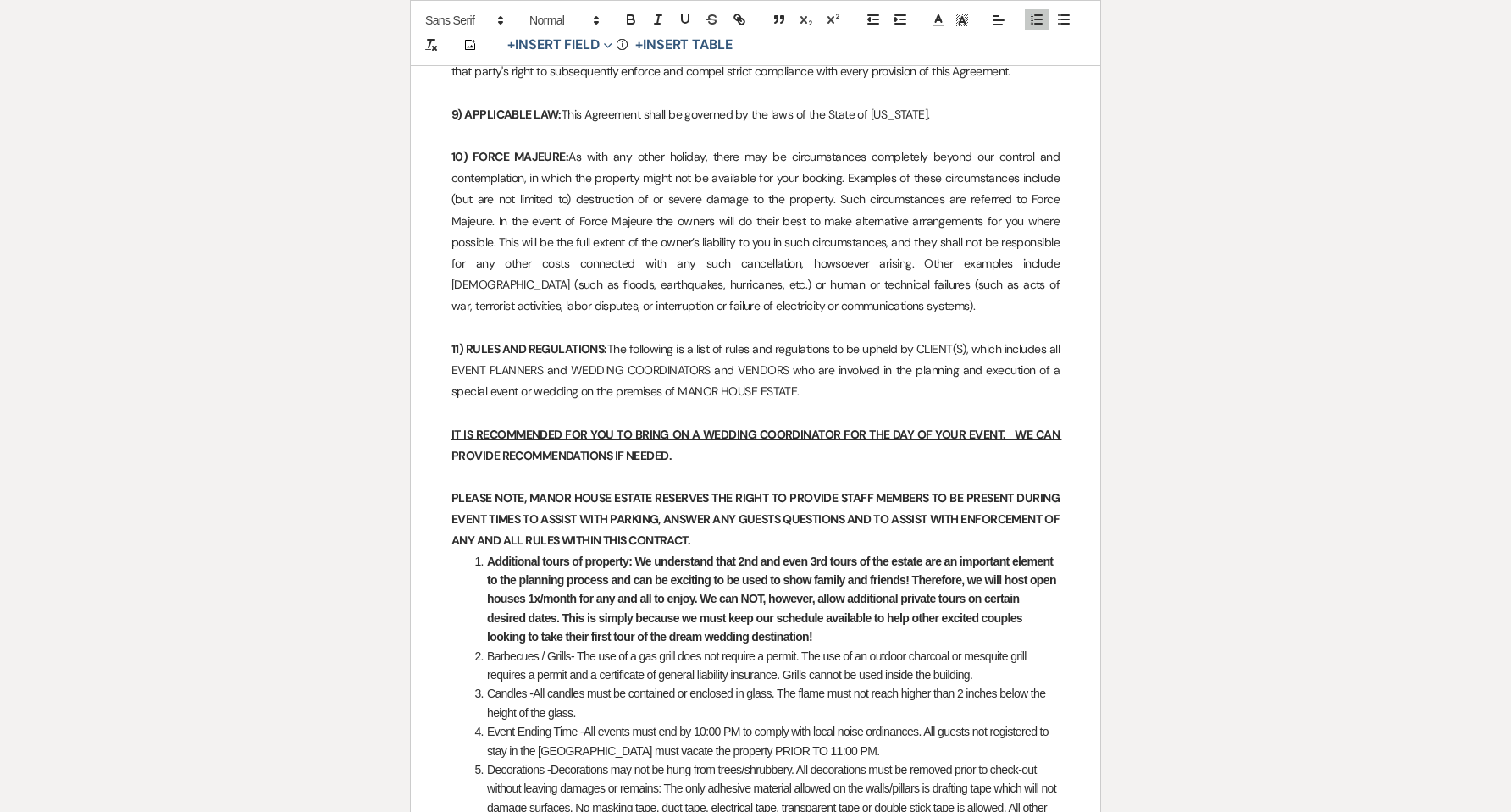
scroll to position [4973, 0]
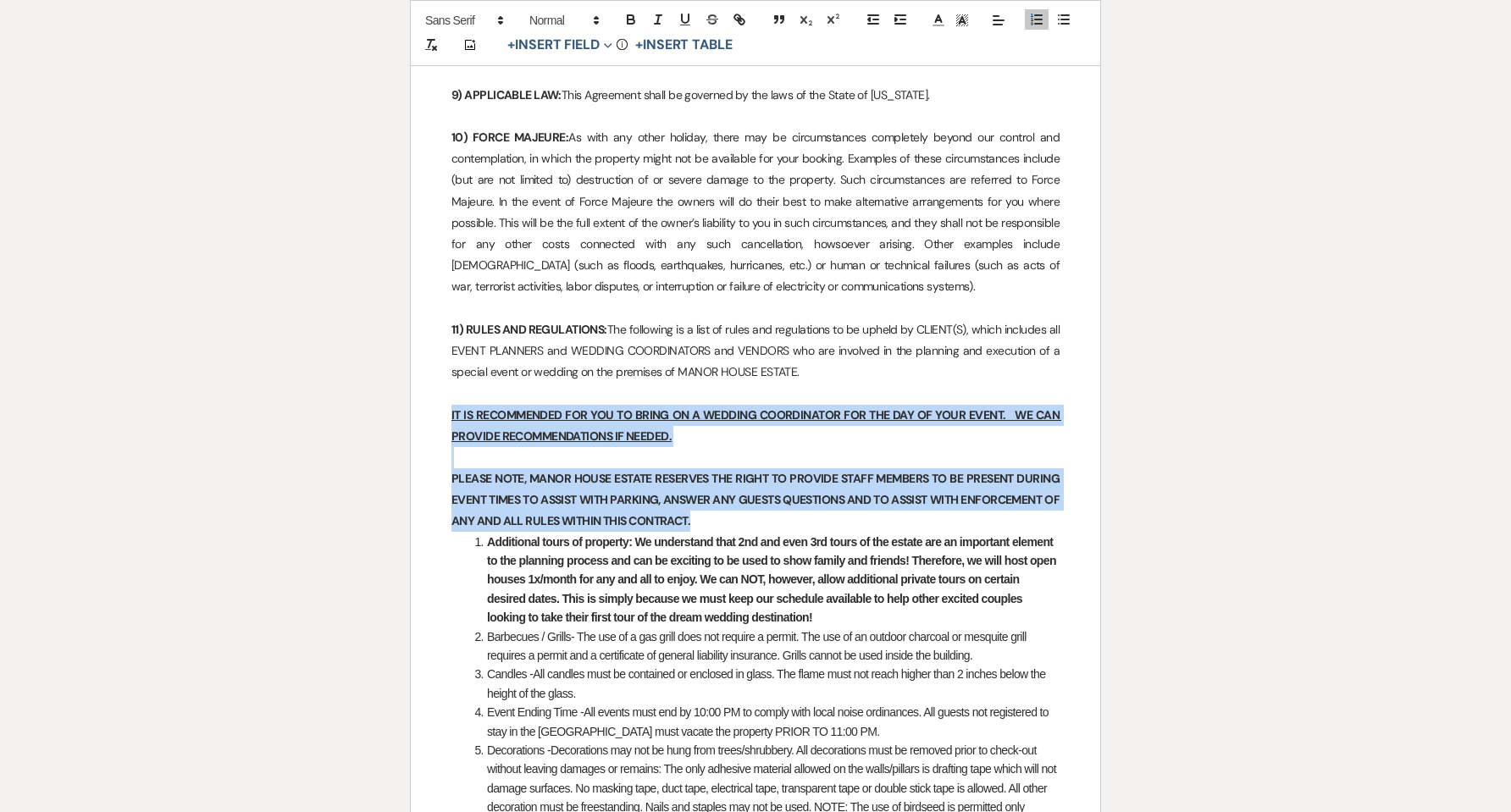
drag, startPoint x: 435, startPoint y: 394, endPoint x: 744, endPoint y: 495, distance: 325.1
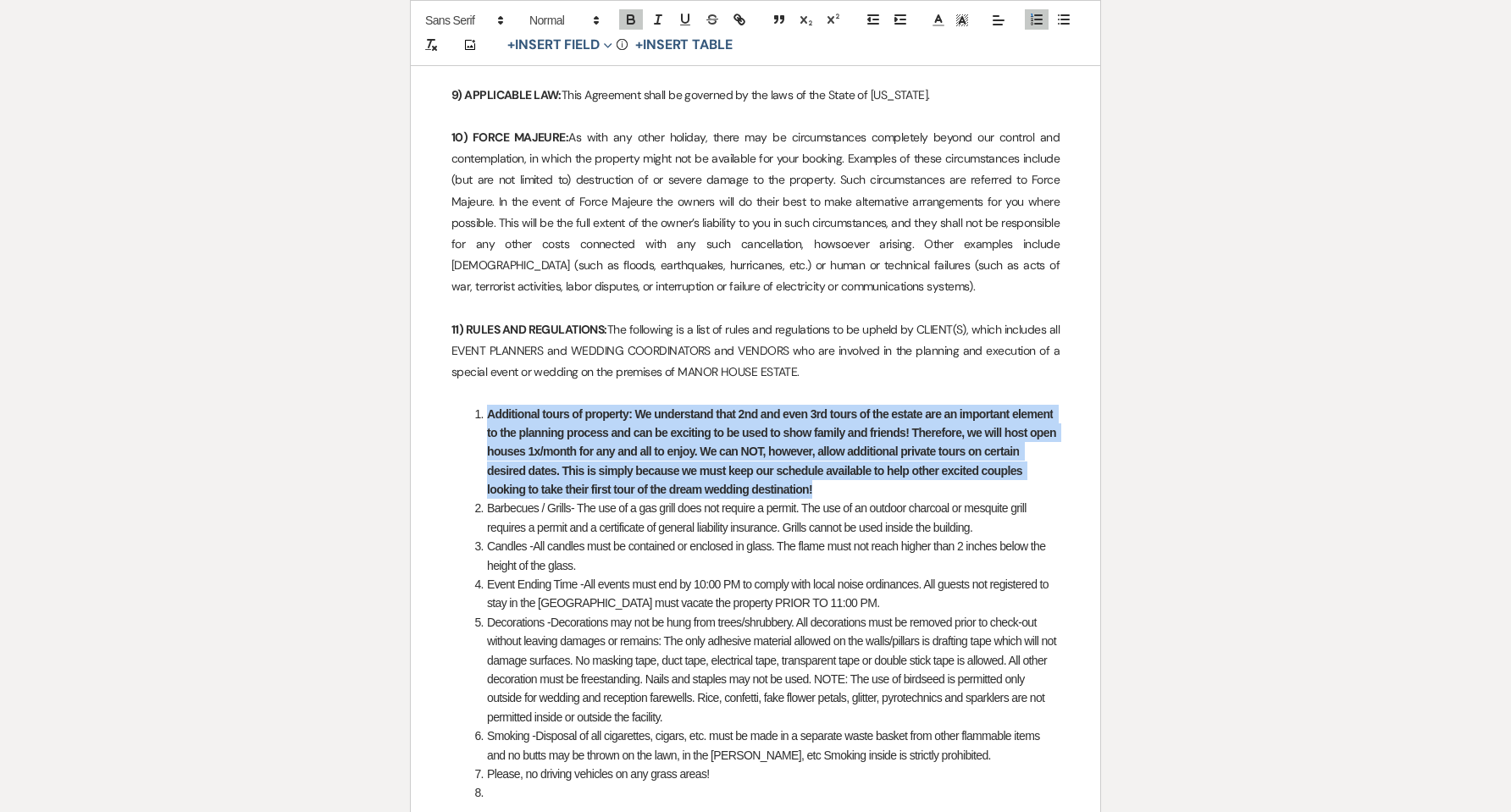
drag, startPoint x: 826, startPoint y: 470, endPoint x: 488, endPoint y: 387, distance: 348.0
click at [488, 405] on li "Additional tours of property: We understand that 2nd and even 3rd tours of the …" at bounding box center [764, 452] width 591 height 95
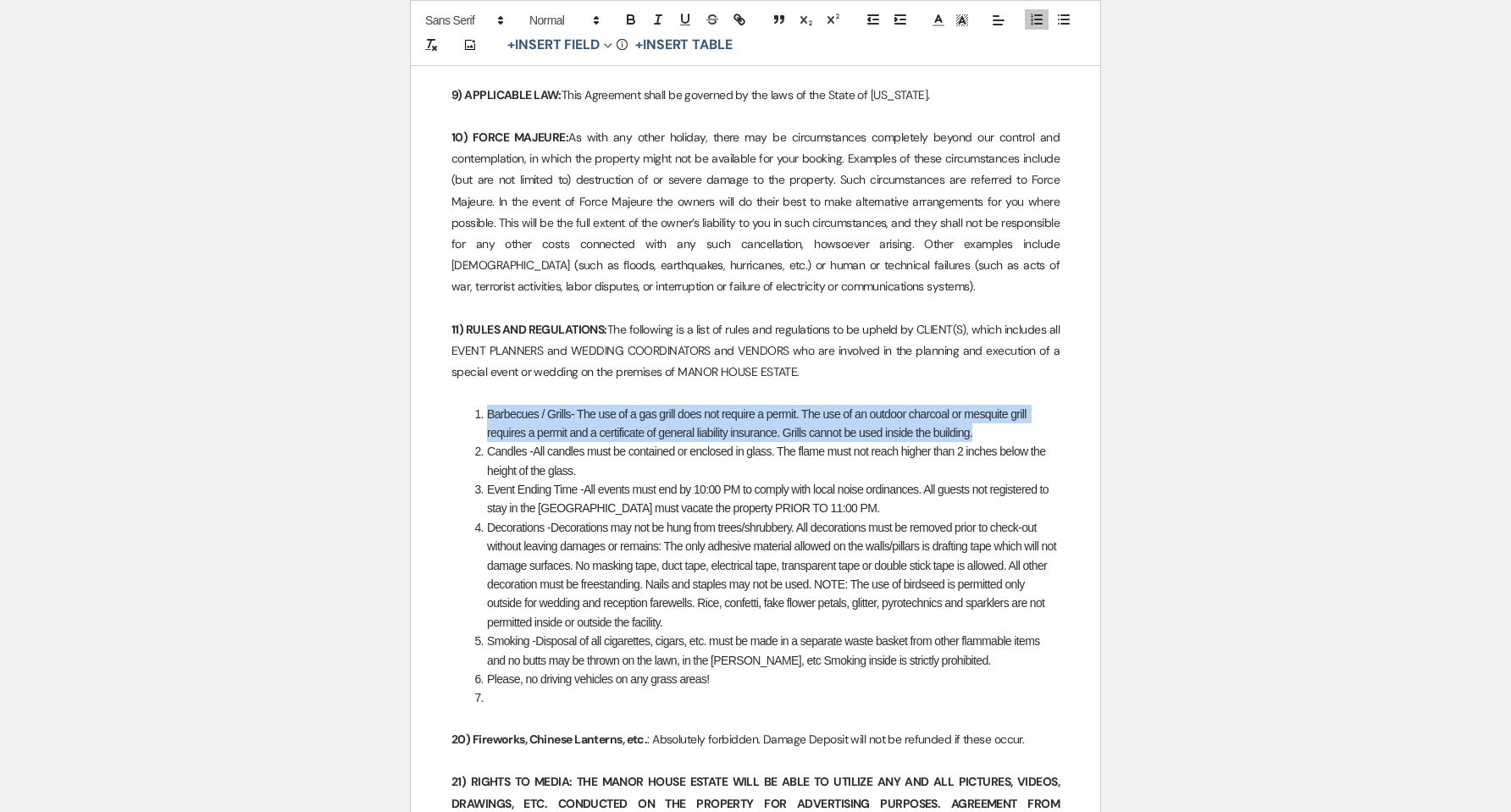
drag, startPoint x: 1004, startPoint y: 408, endPoint x: 470, endPoint y: 386, distance: 534.5
click at [470, 405] on li "Barbecues / Grills- The use of a gas grill does not require a permit. The use o…" at bounding box center [764, 424] width 591 height 38
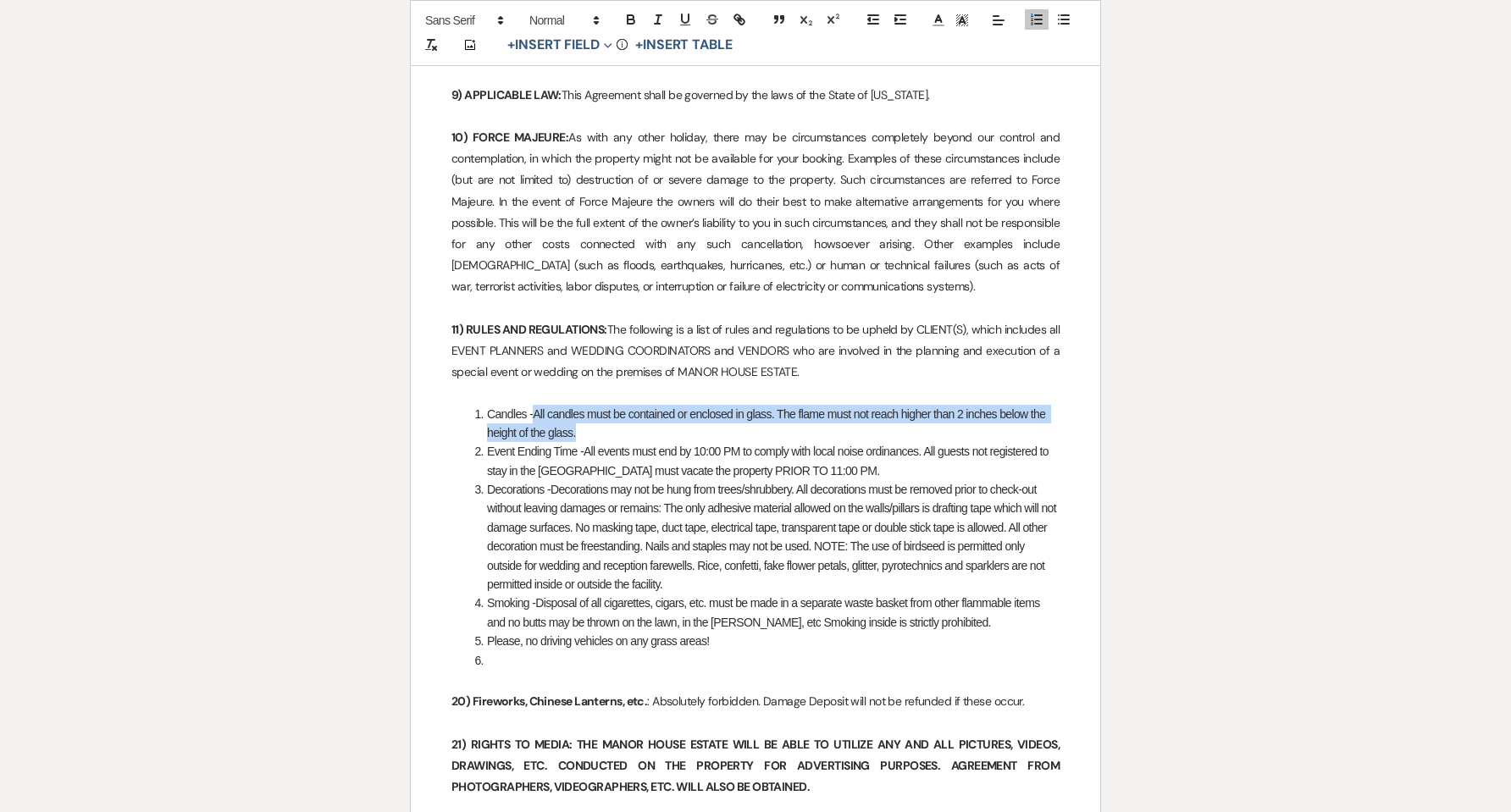
drag, startPoint x: 587, startPoint y: 413, endPoint x: 534, endPoint y: 398, distance: 55.1
click at [534, 405] on li "Candles -All candles must be contained or enclosed in glass. The flame must not…" at bounding box center [764, 424] width 591 height 38
click at [574, 413] on li "Candles -All candles must be contained or enclosed in glass. The flame must not…" at bounding box center [764, 424] width 591 height 38
drag, startPoint x: 587, startPoint y: 413, endPoint x: 476, endPoint y: 391, distance: 113.2
click at [476, 405] on li "Candles -All candles must be contained or enclosed in glass. The flame must not…" at bounding box center [764, 424] width 591 height 38
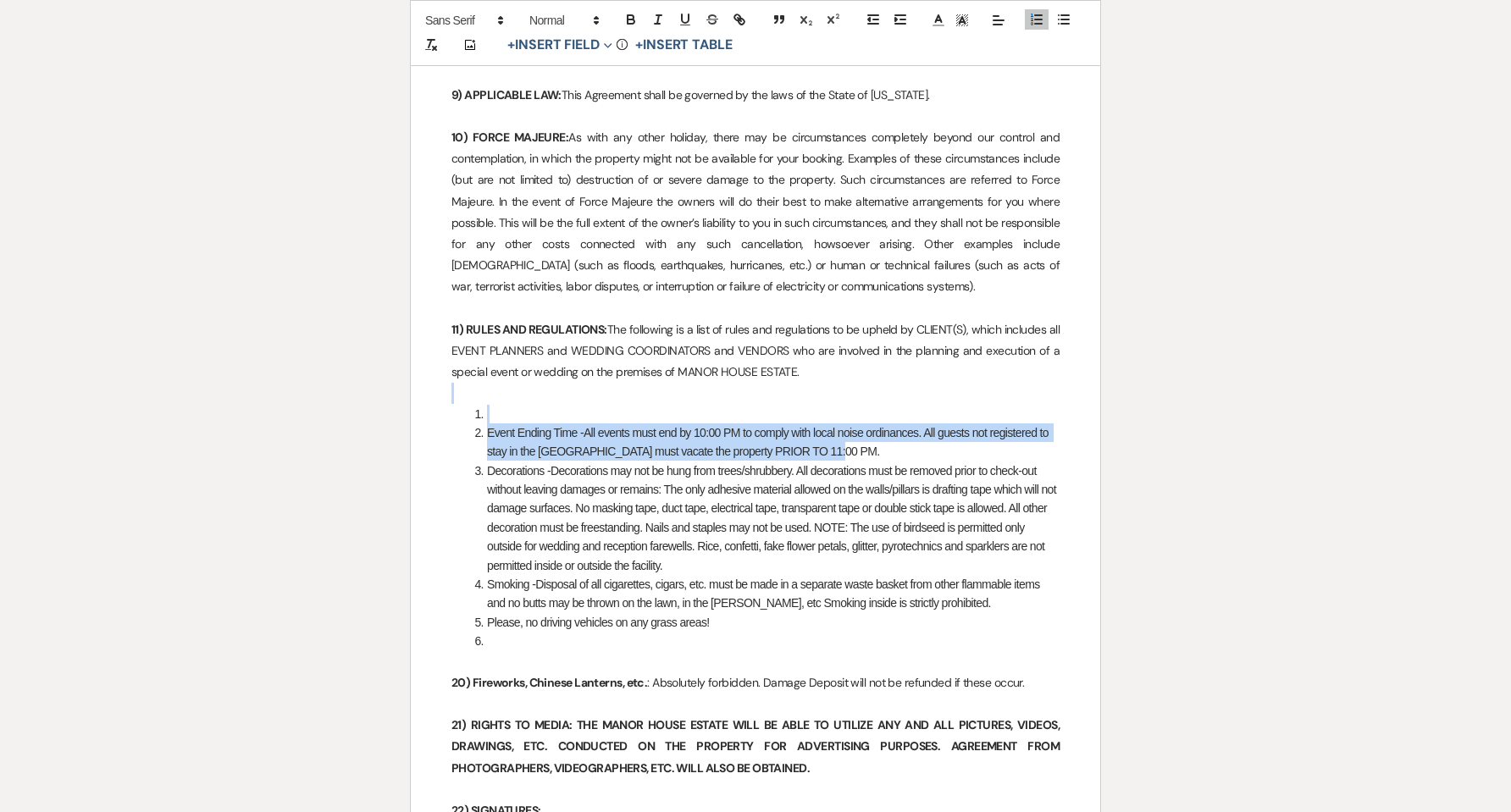
drag, startPoint x: 836, startPoint y: 432, endPoint x: 544, endPoint y: 377, distance: 297.1
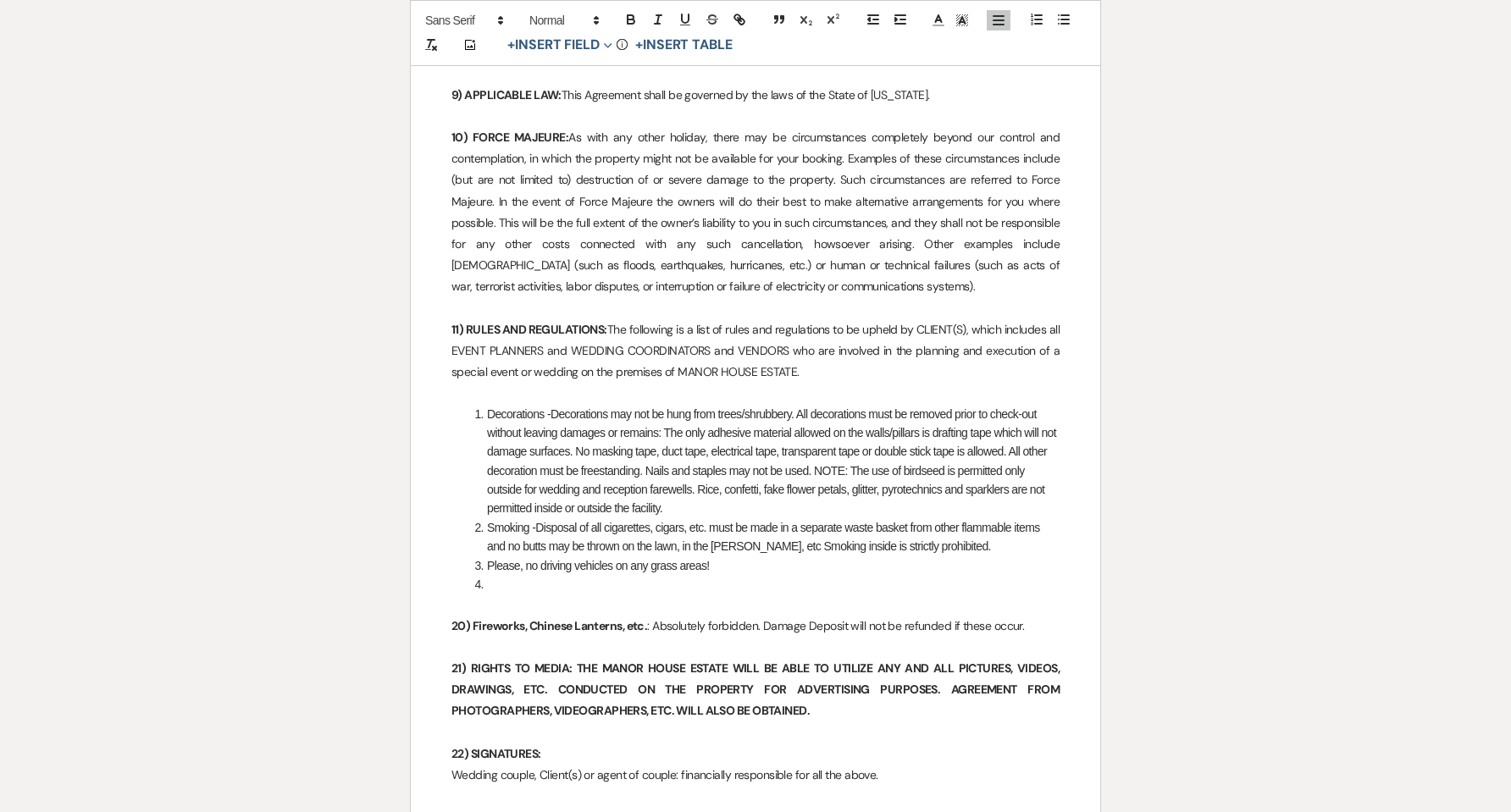
drag, startPoint x: 510, startPoint y: 561, endPoint x: 444, endPoint y: 562, distance: 66.0
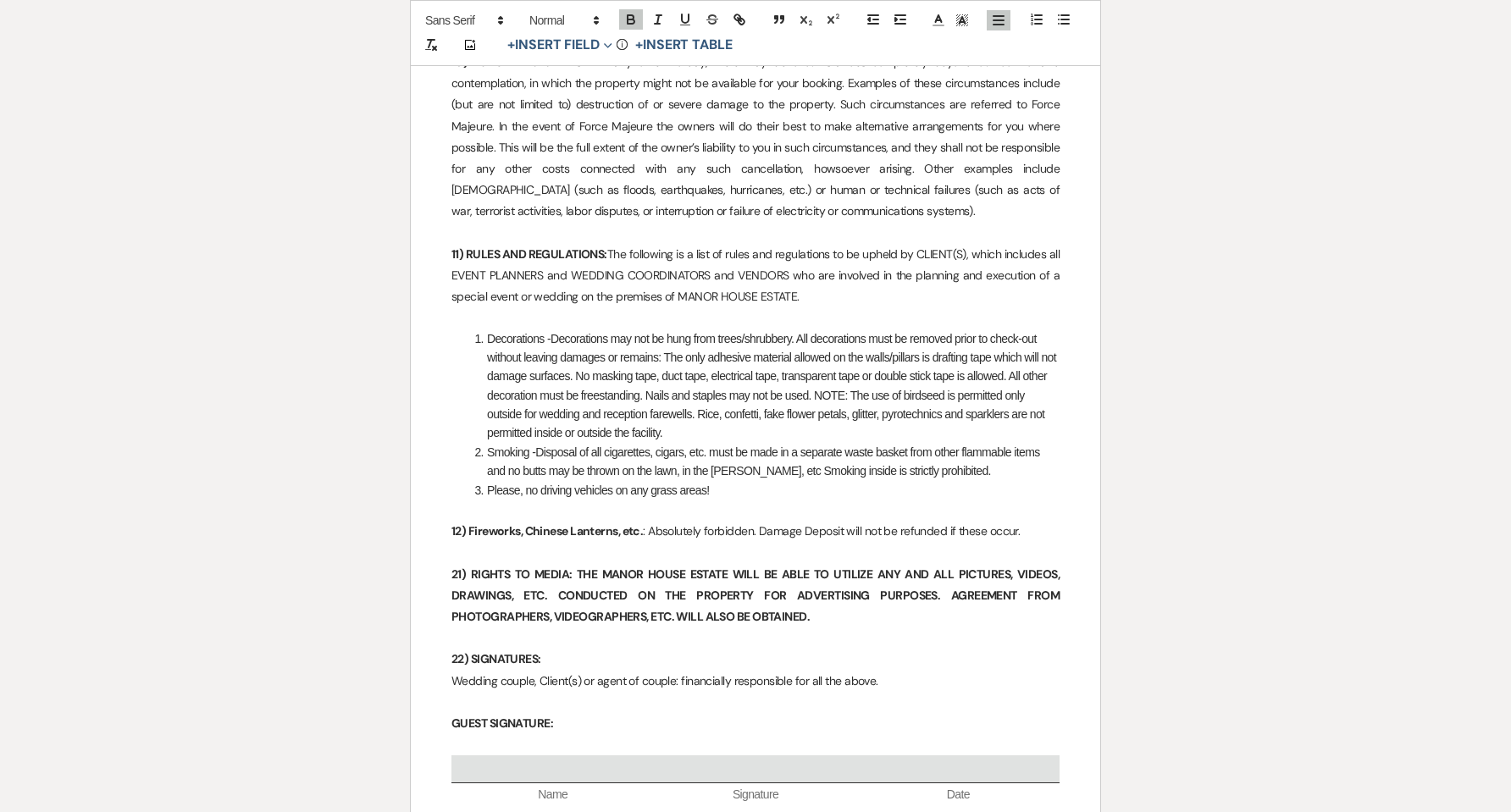
scroll to position [5198, 0]
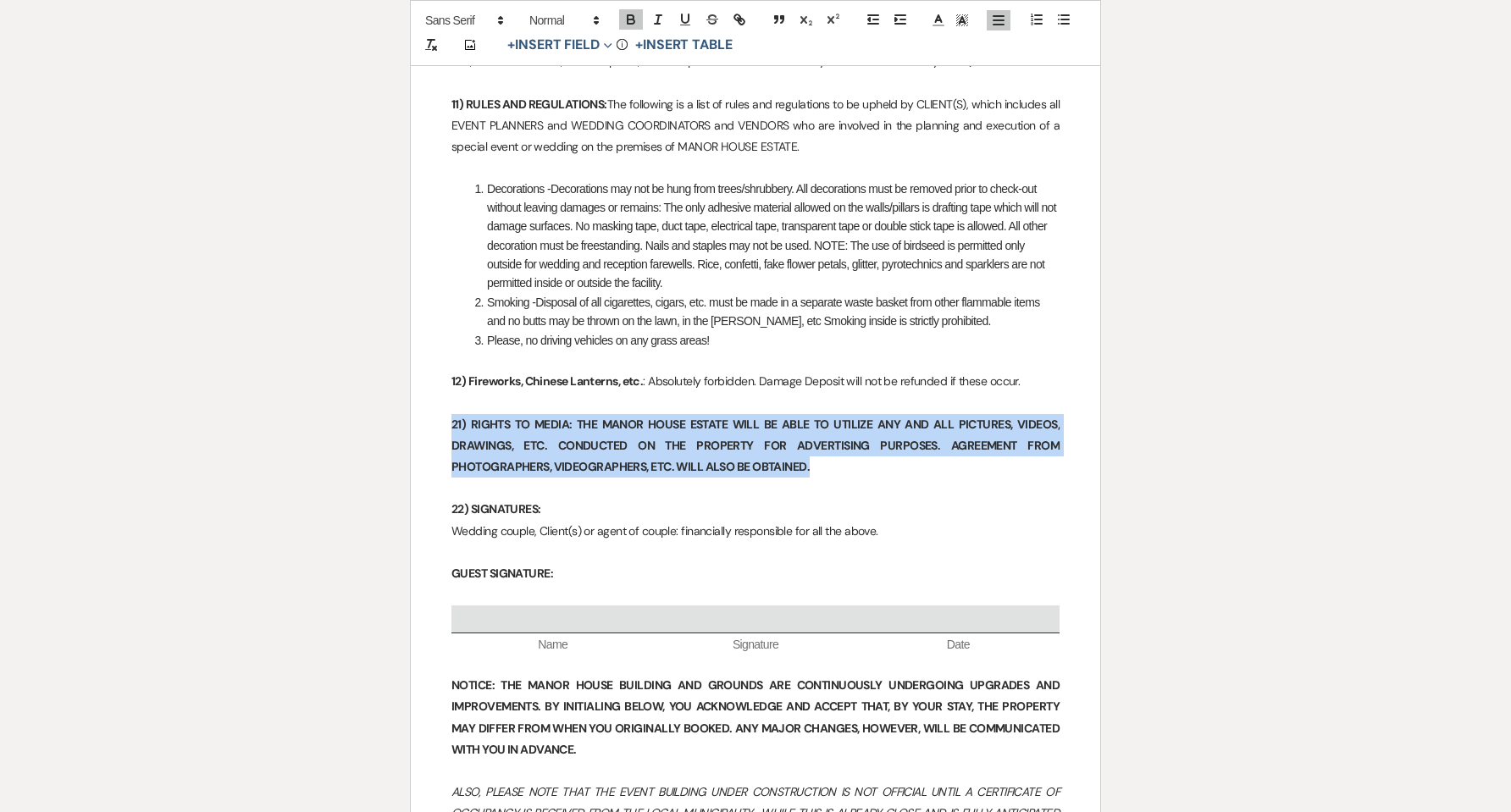
drag, startPoint x: 846, startPoint y: 454, endPoint x: 422, endPoint y: 409, distance: 426.4
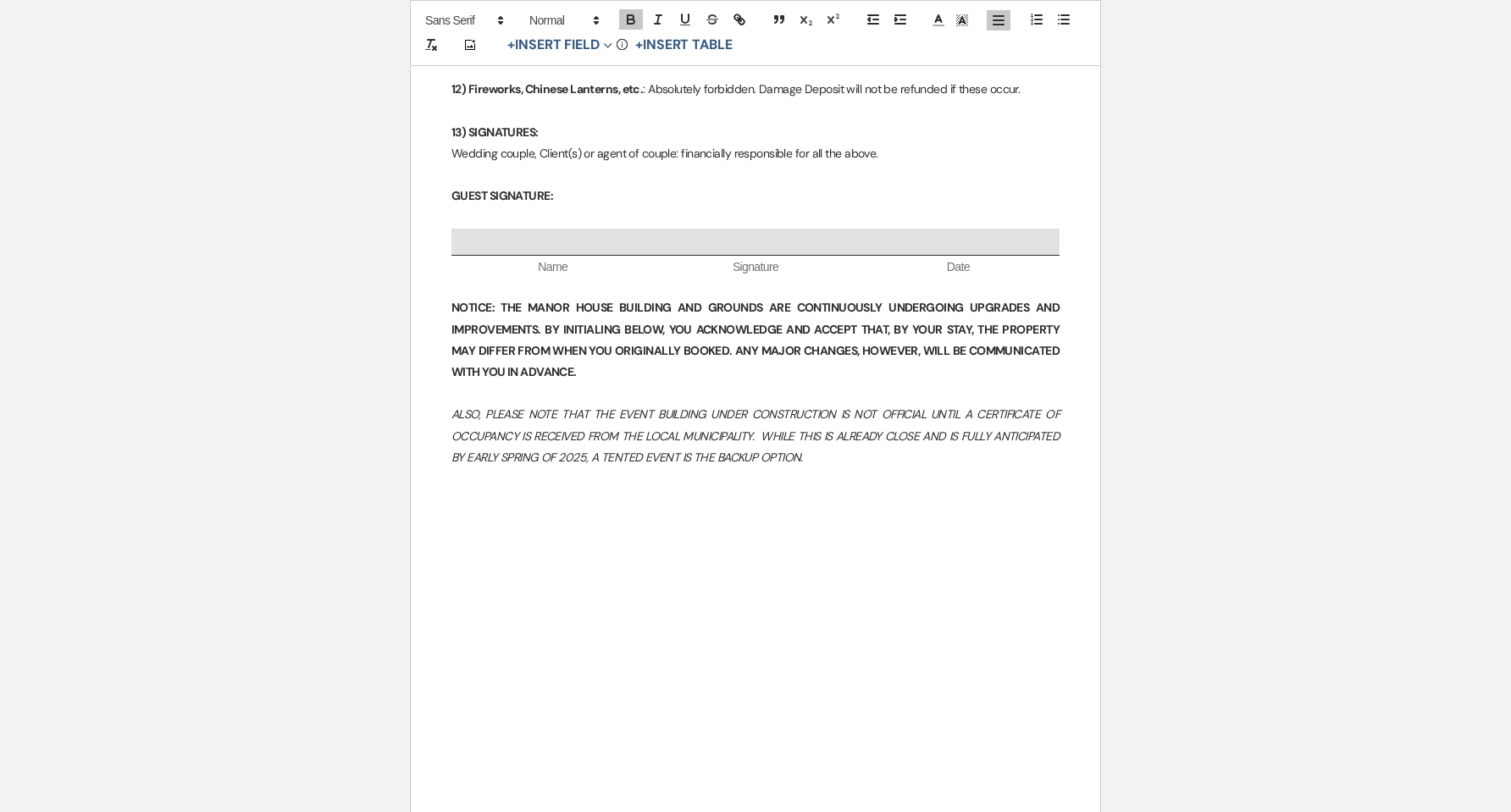
scroll to position [5536, 0]
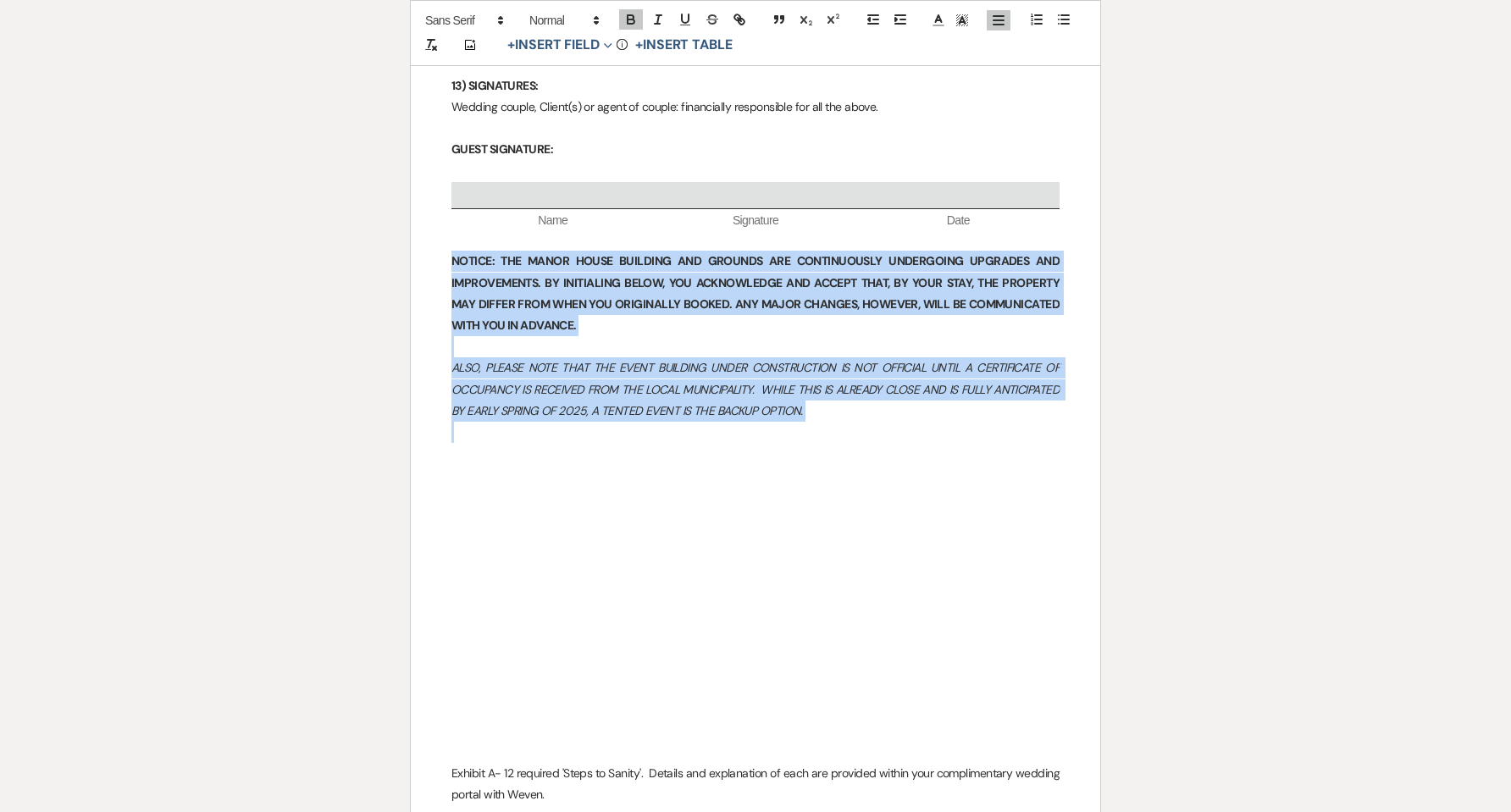
drag, startPoint x: 844, startPoint y: 409, endPoint x: 433, endPoint y: 246, distance: 442.1
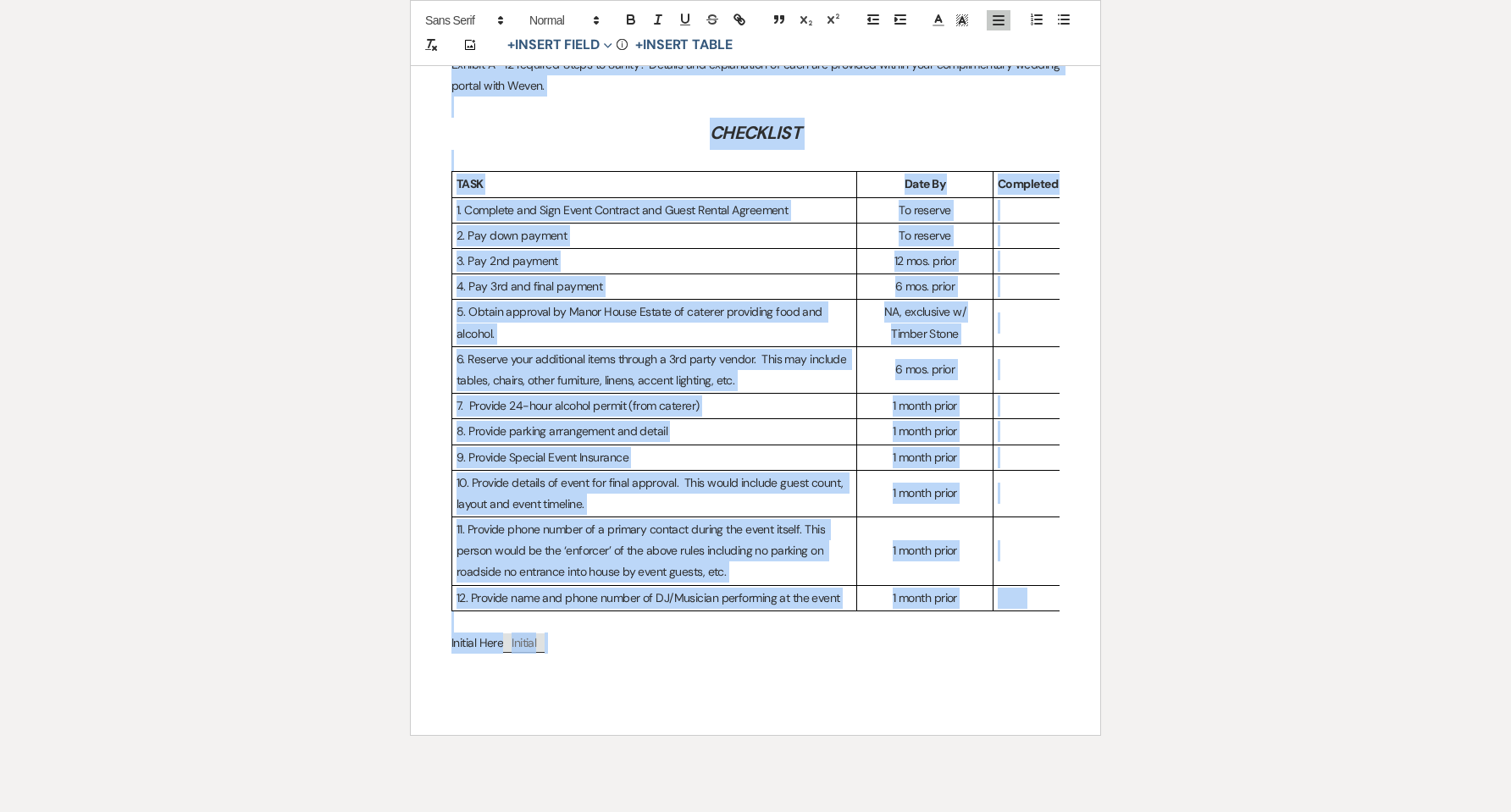
scroll to position [6086, 0]
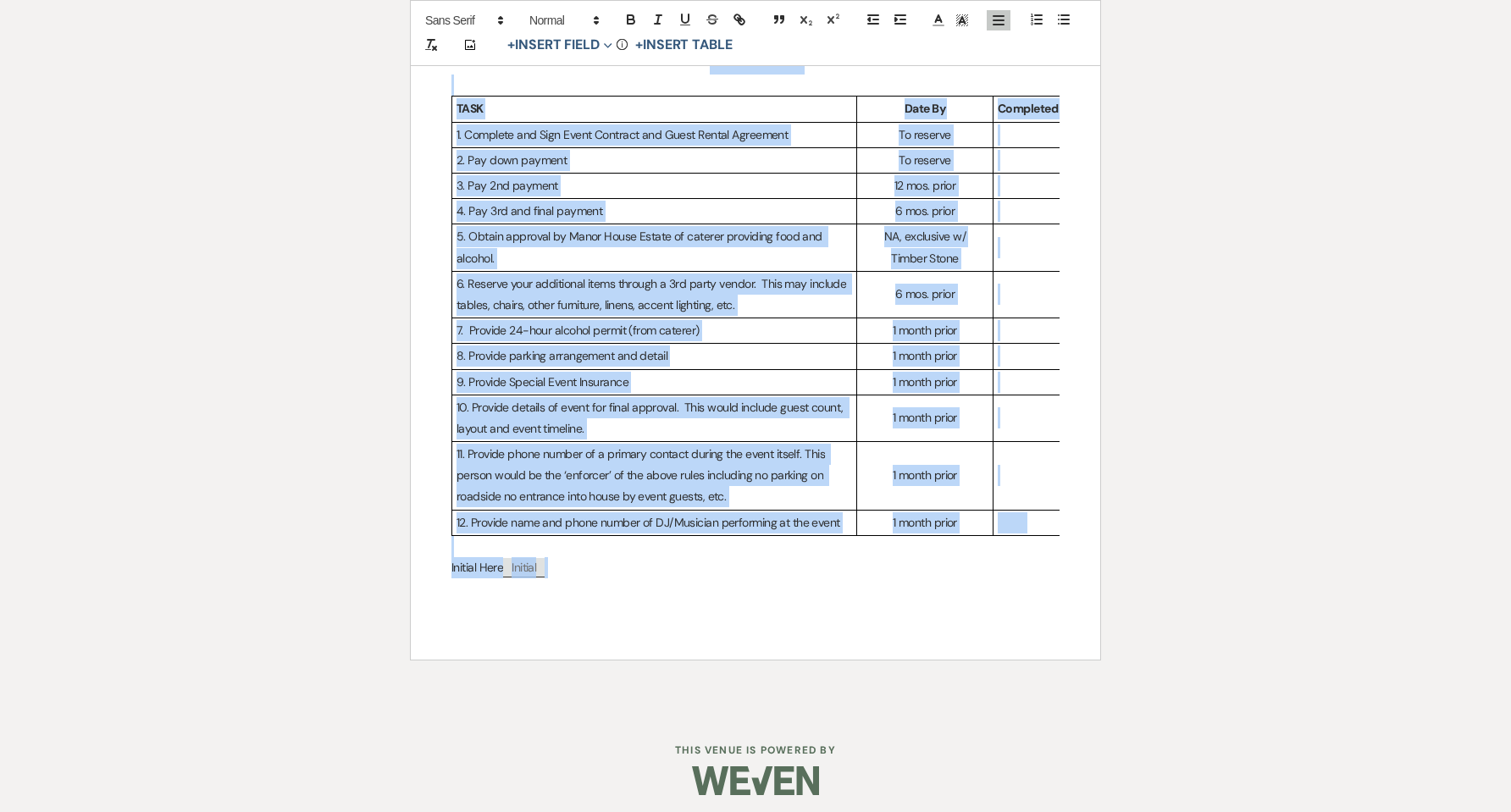
drag, startPoint x: 529, startPoint y: 433, endPoint x: 887, endPoint y: 811, distance: 520.6
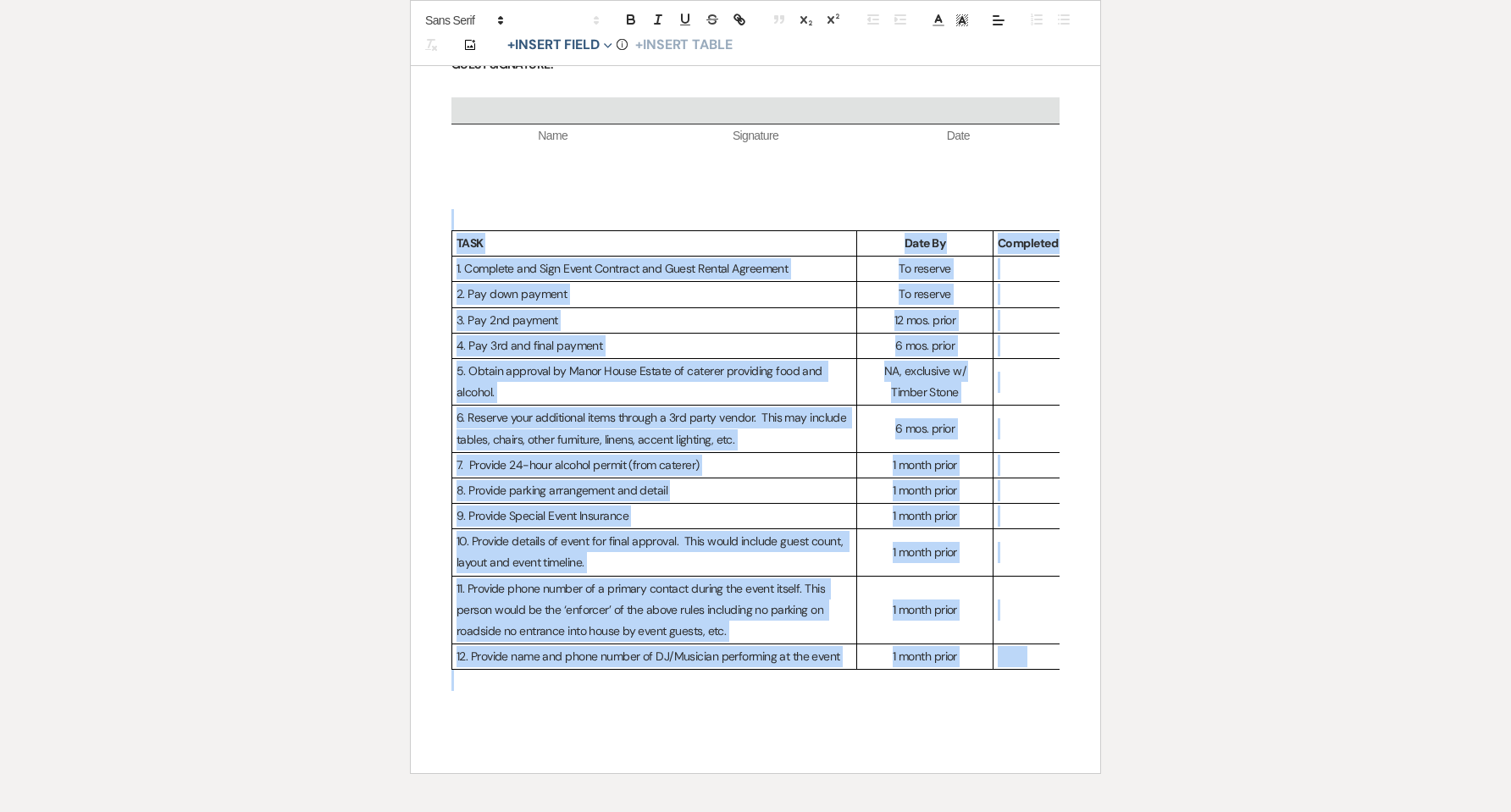
scroll to position [5395, 0]
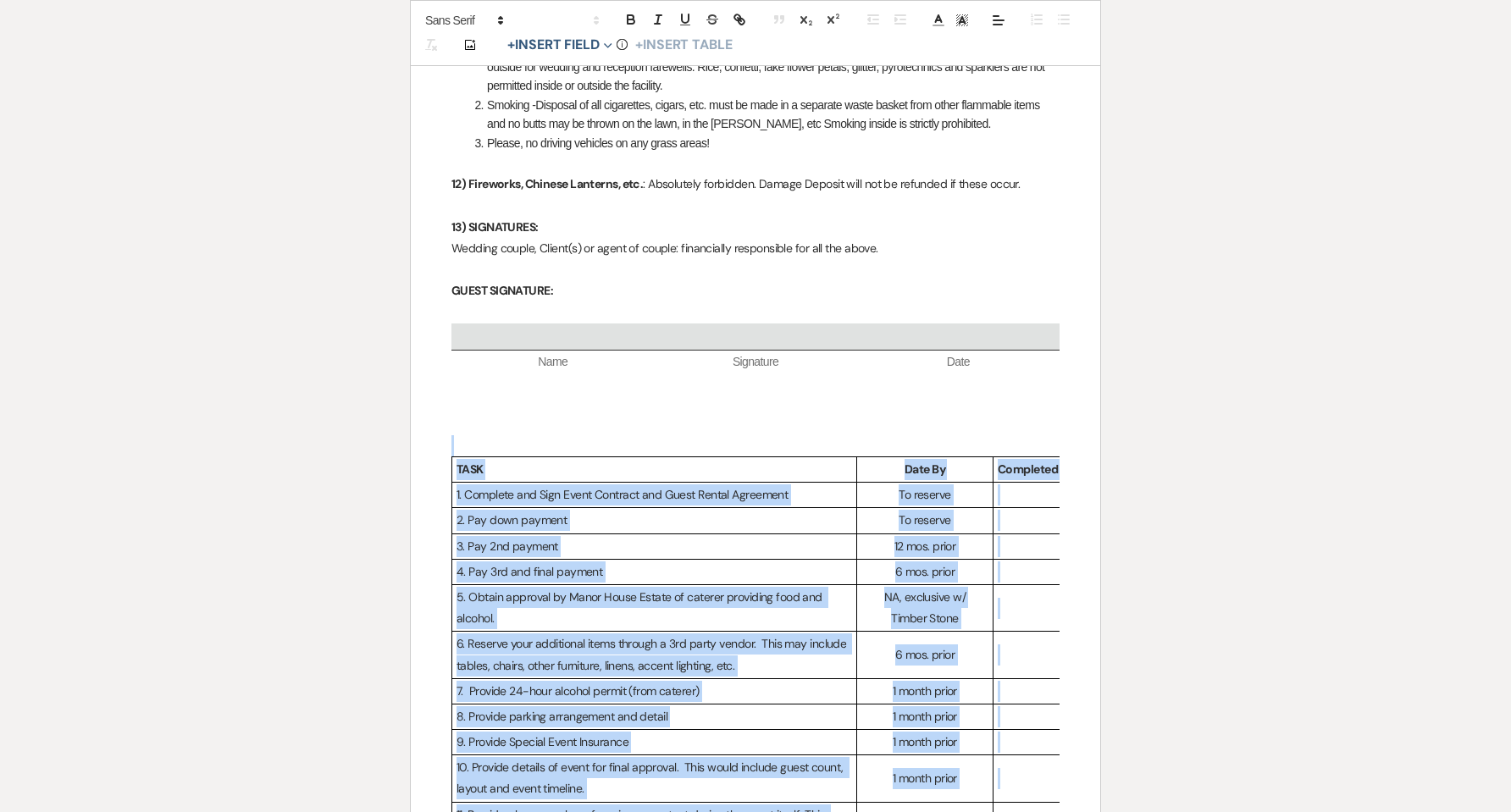
click at [704, 435] on p at bounding box center [755, 445] width 608 height 21
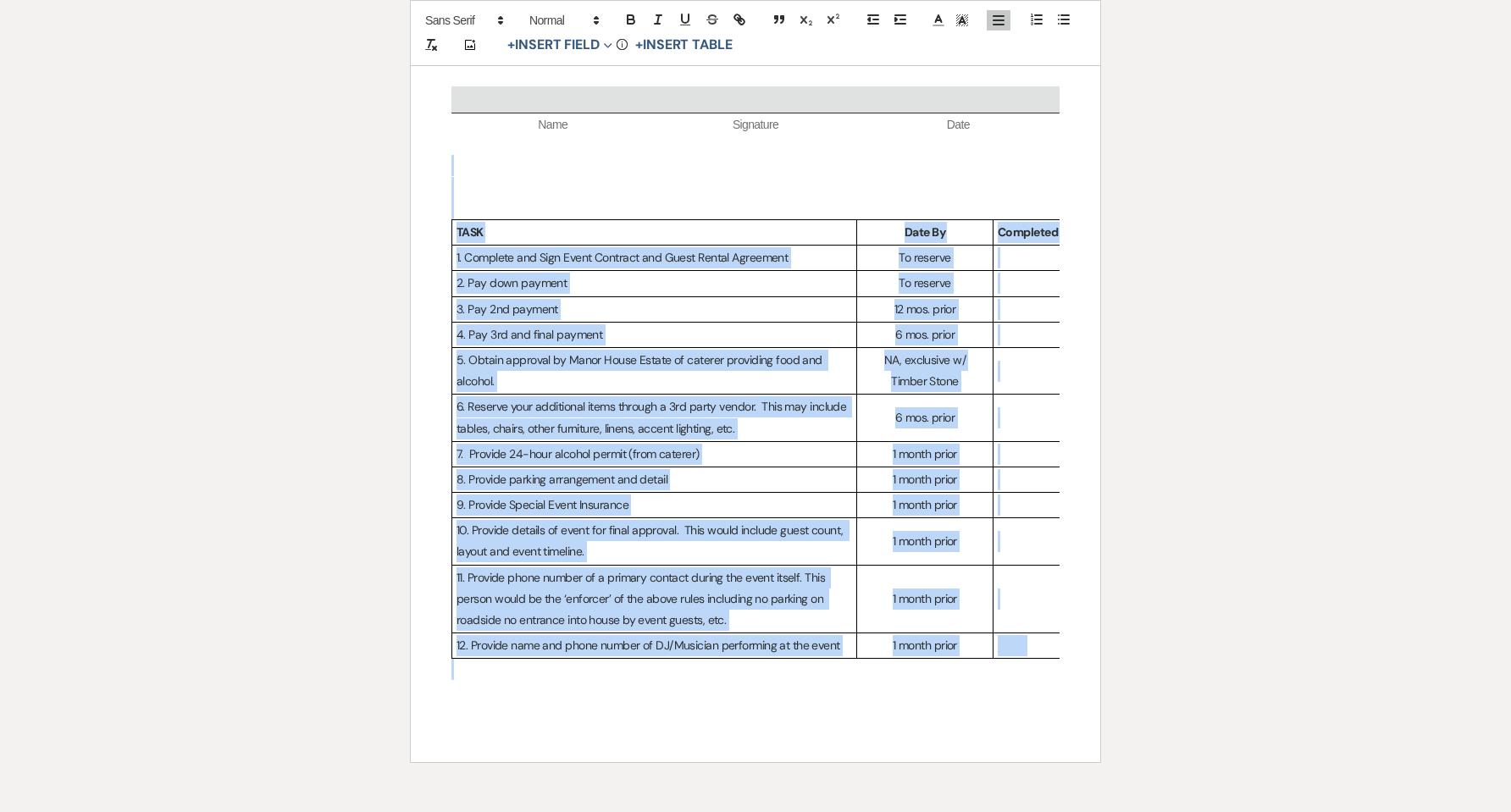
scroll to position [5734, 0]
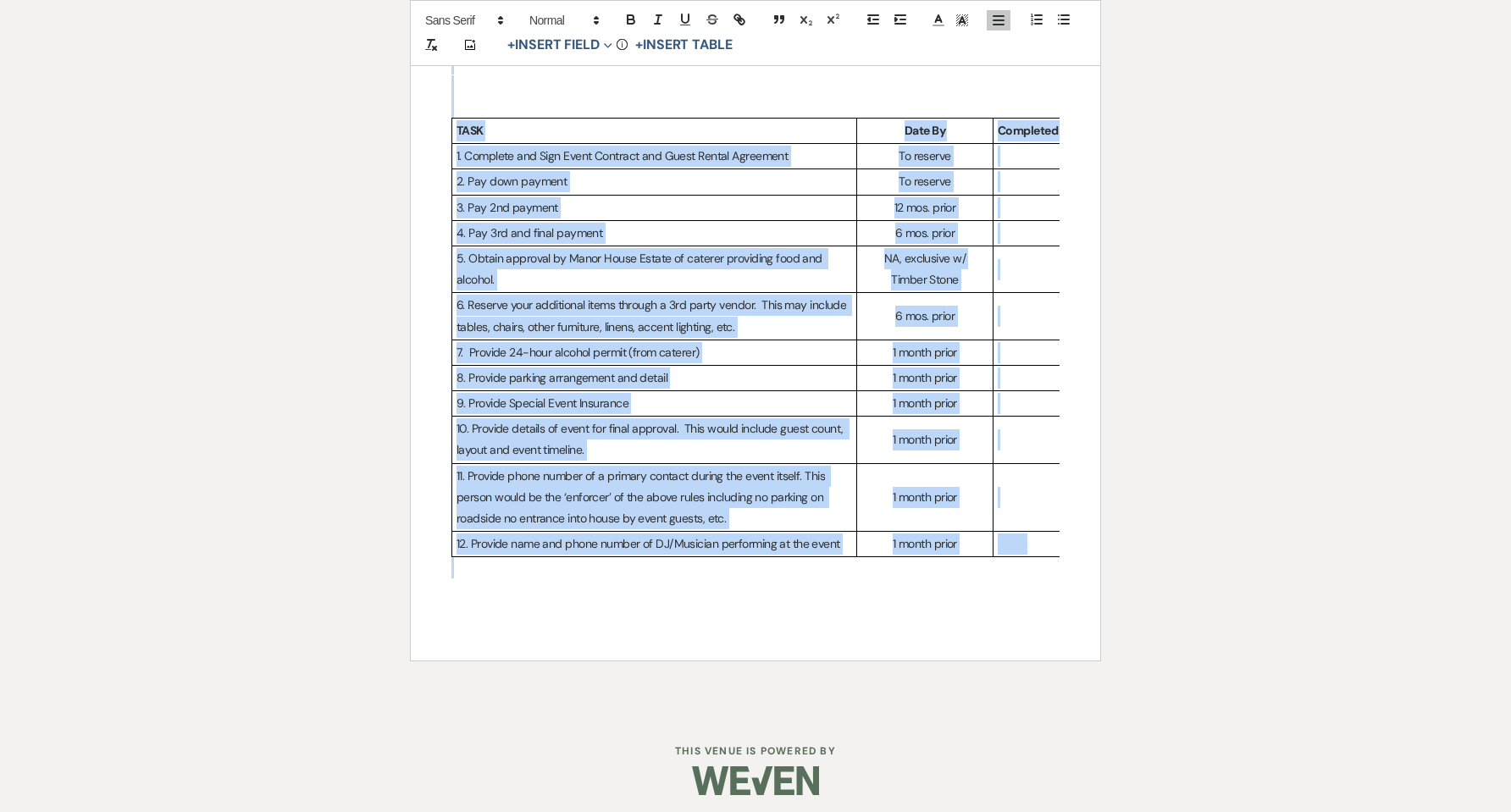
drag, startPoint x: 625, startPoint y: 380, endPoint x: 908, endPoint y: 811, distance: 515.6
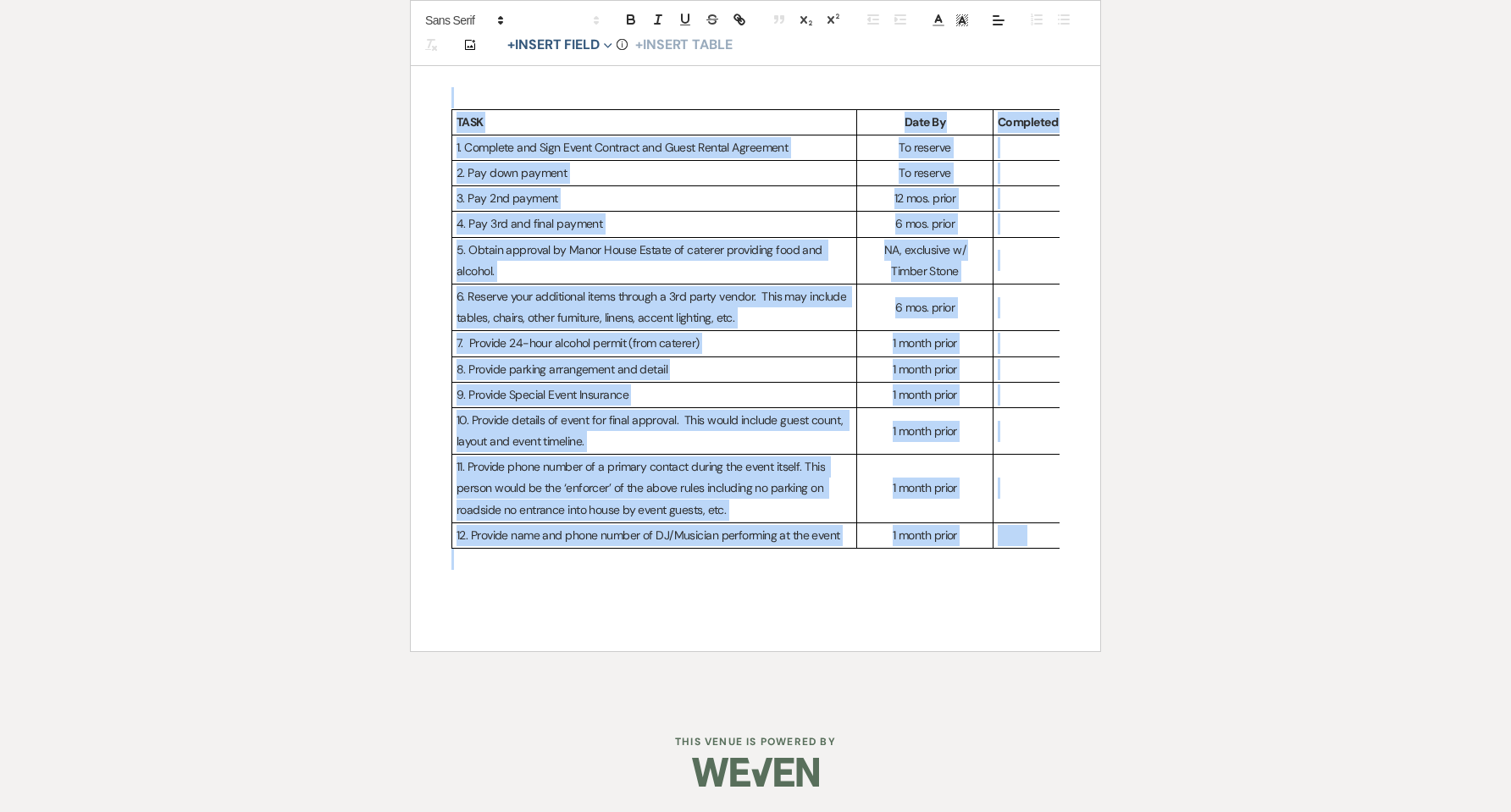
scroll to position [5691, 0]
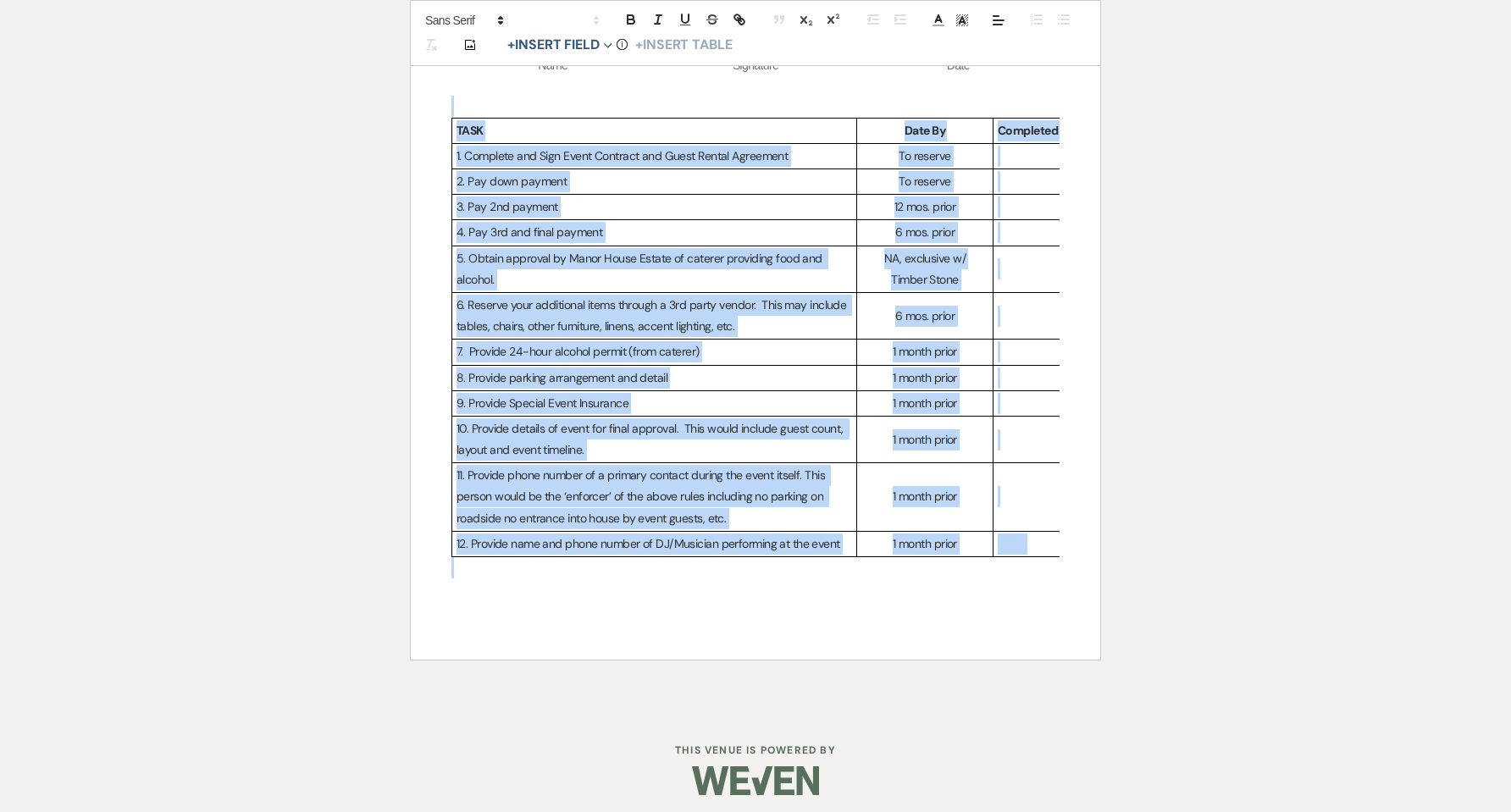
drag, startPoint x: 1049, startPoint y: 597, endPoint x: 466, endPoint y: 132, distance: 745.7
click at [565, 171] on p "2. Pay down payment" at bounding box center [654, 181] width 396 height 21
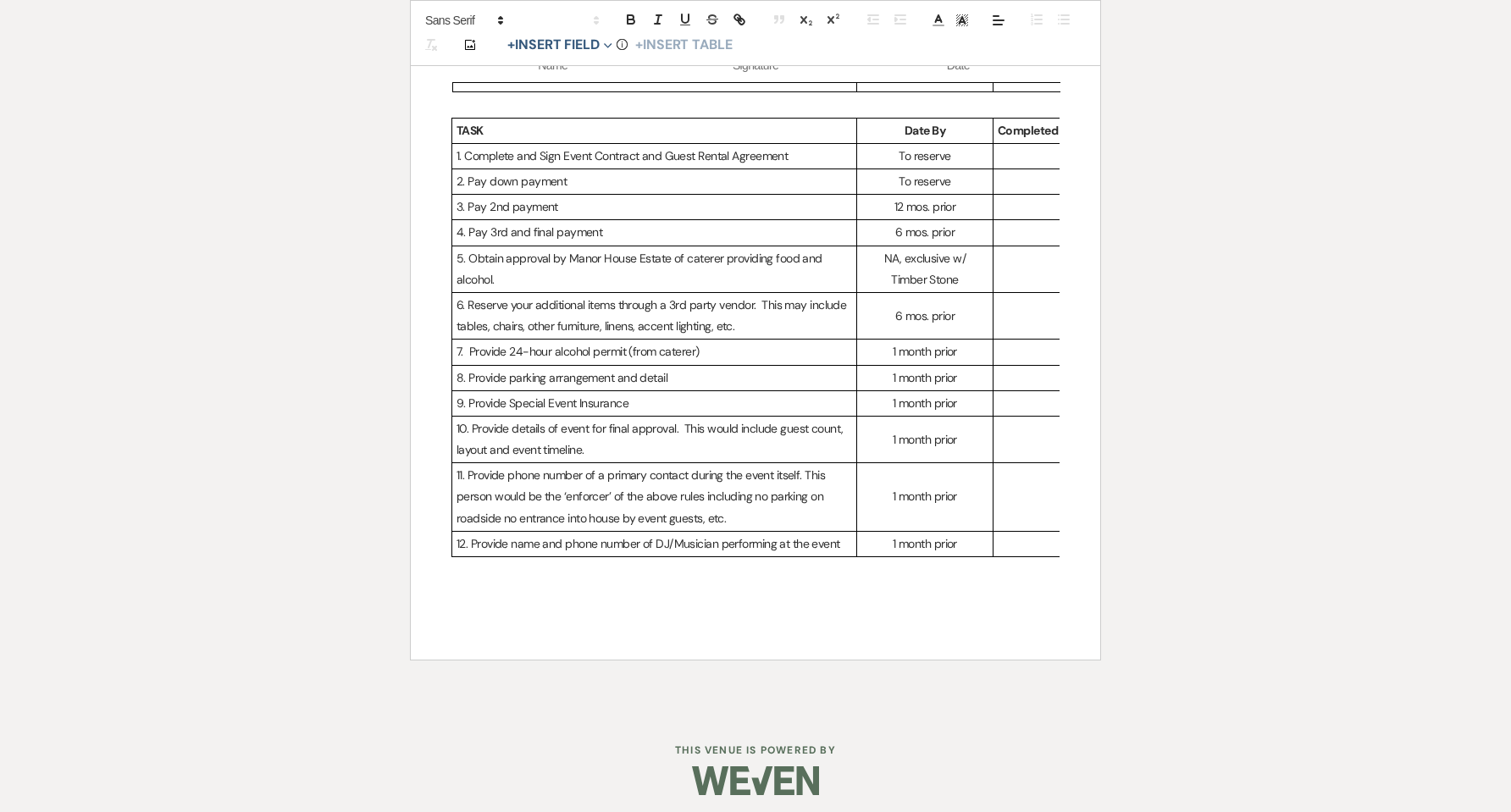
scroll to position [5579, 0]
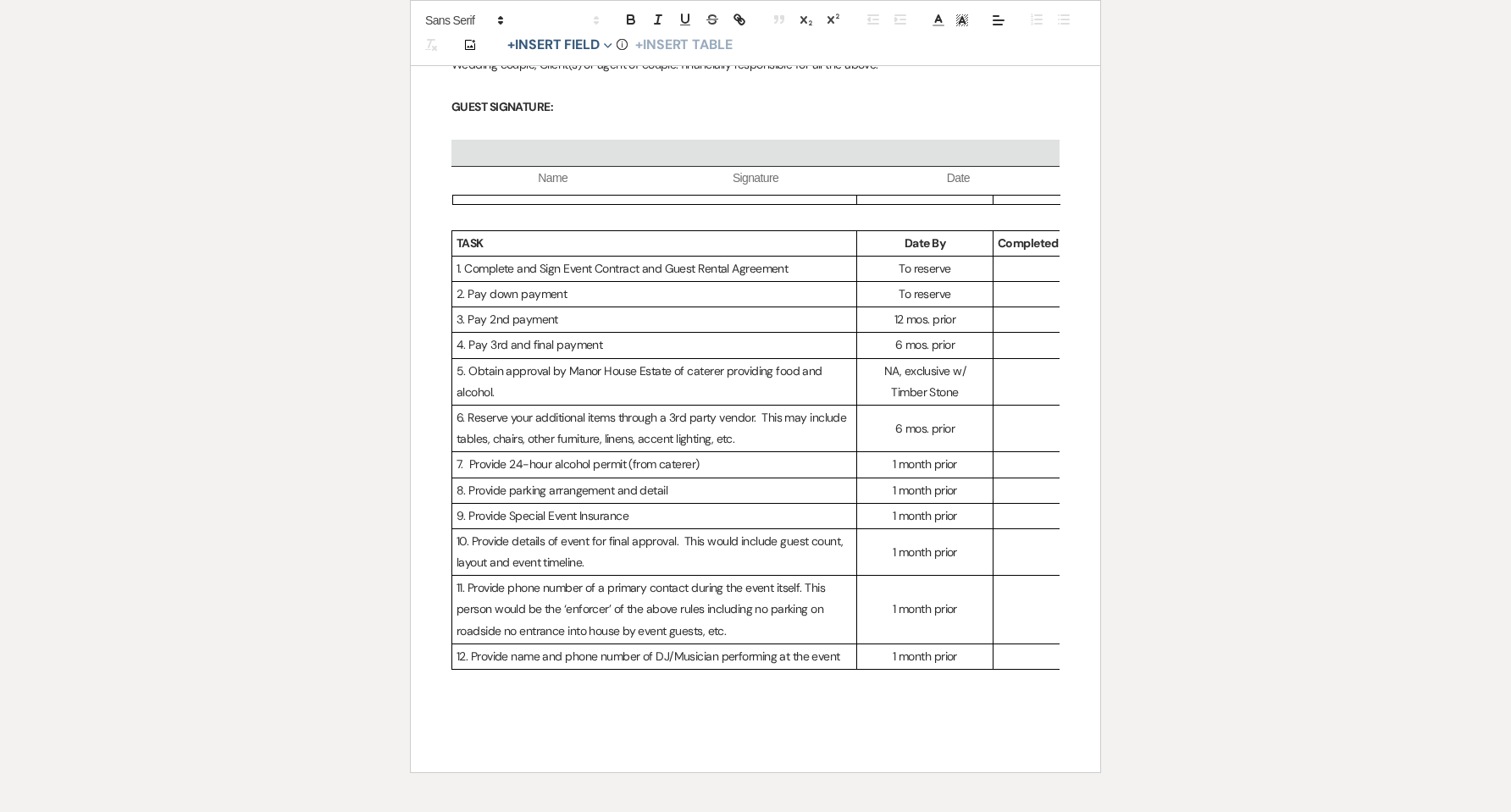
click at [618, 438] on tbody "TASK Date By Completed (x) 1. Complete and Sign Event Contract and Guest Rental…" at bounding box center [767, 449] width 631 height 438
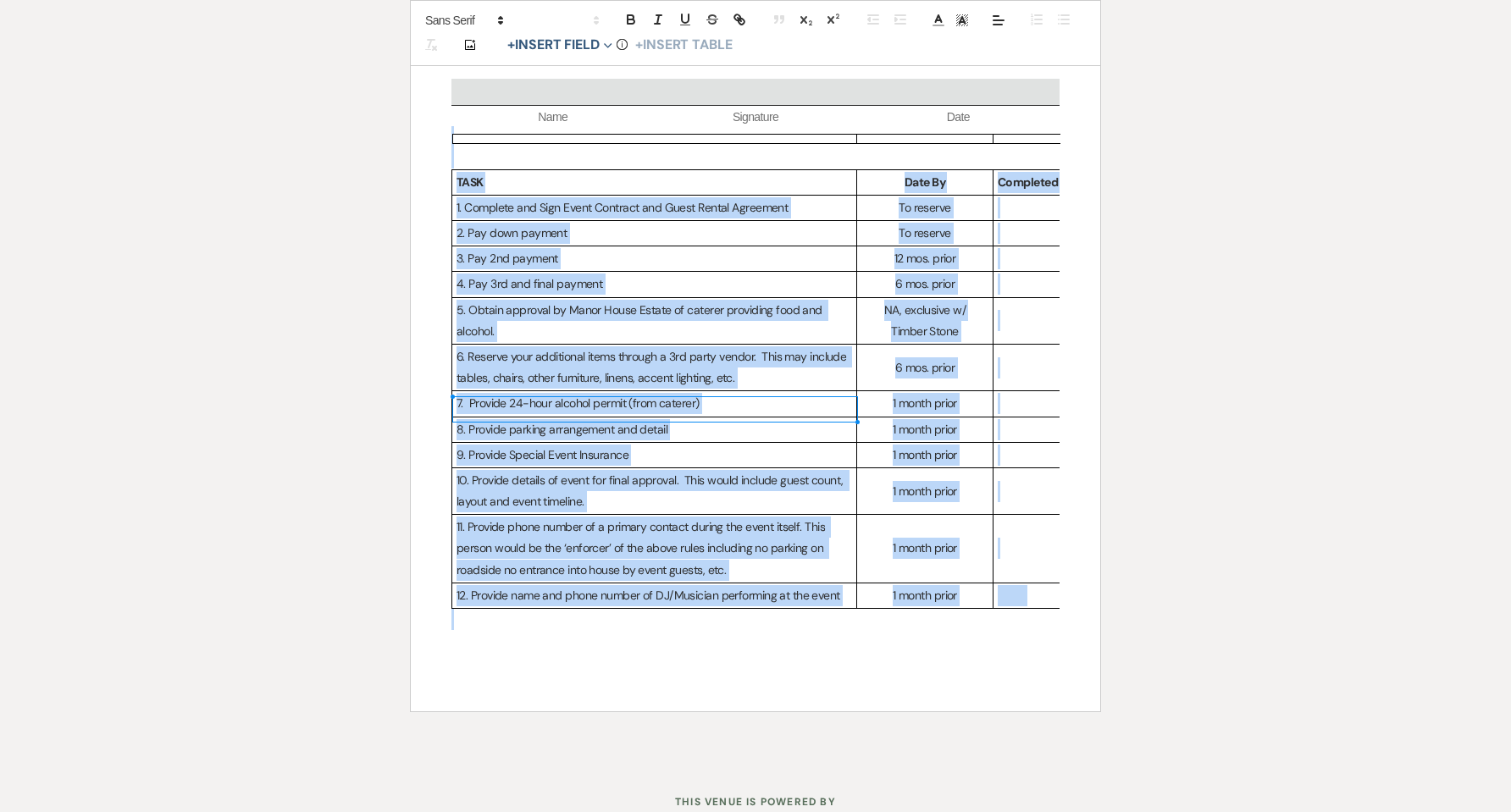
scroll to position [5691, 0]
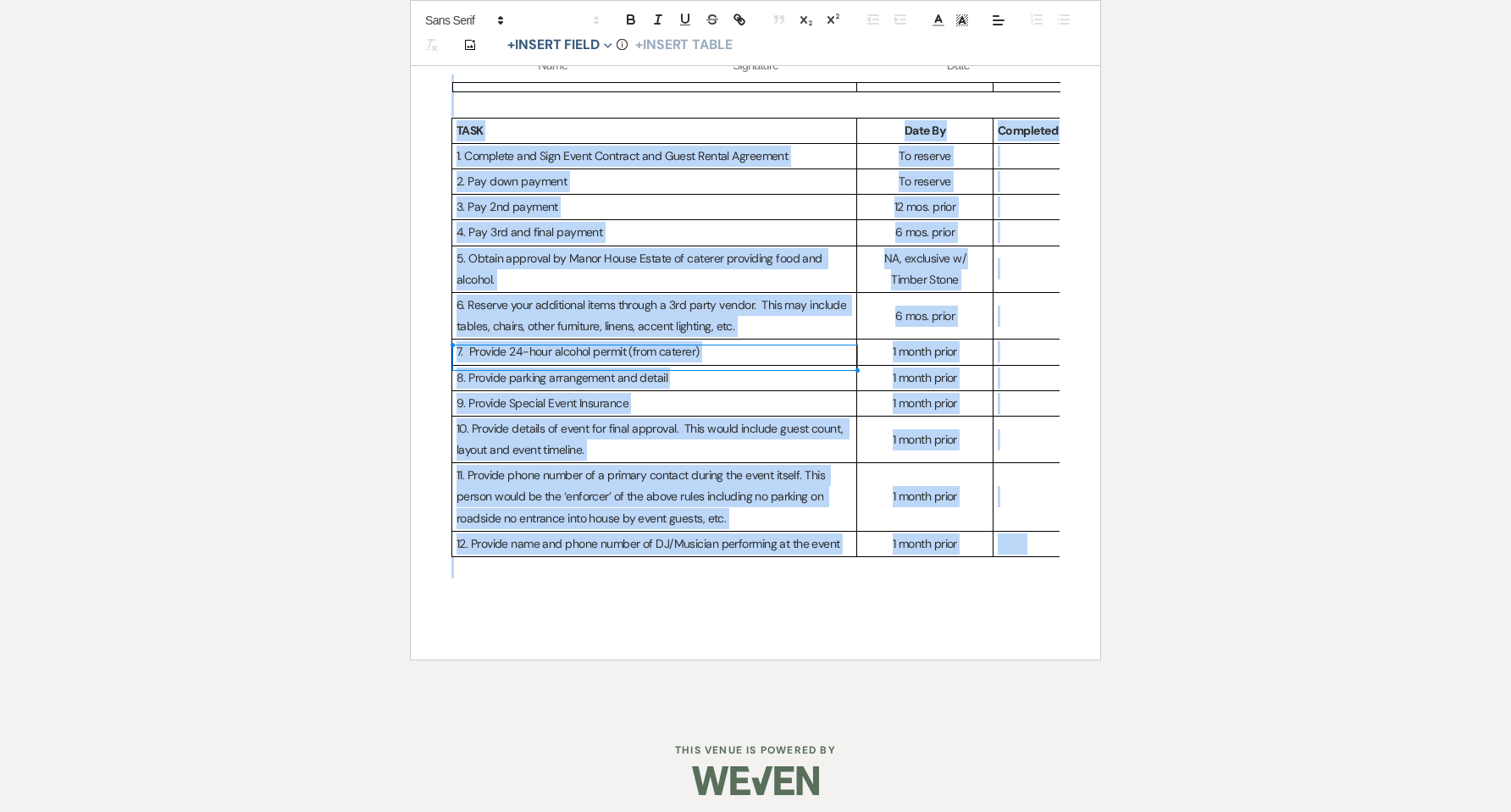
drag, startPoint x: 534, startPoint y: 181, endPoint x: 856, endPoint y: 811, distance: 707.5
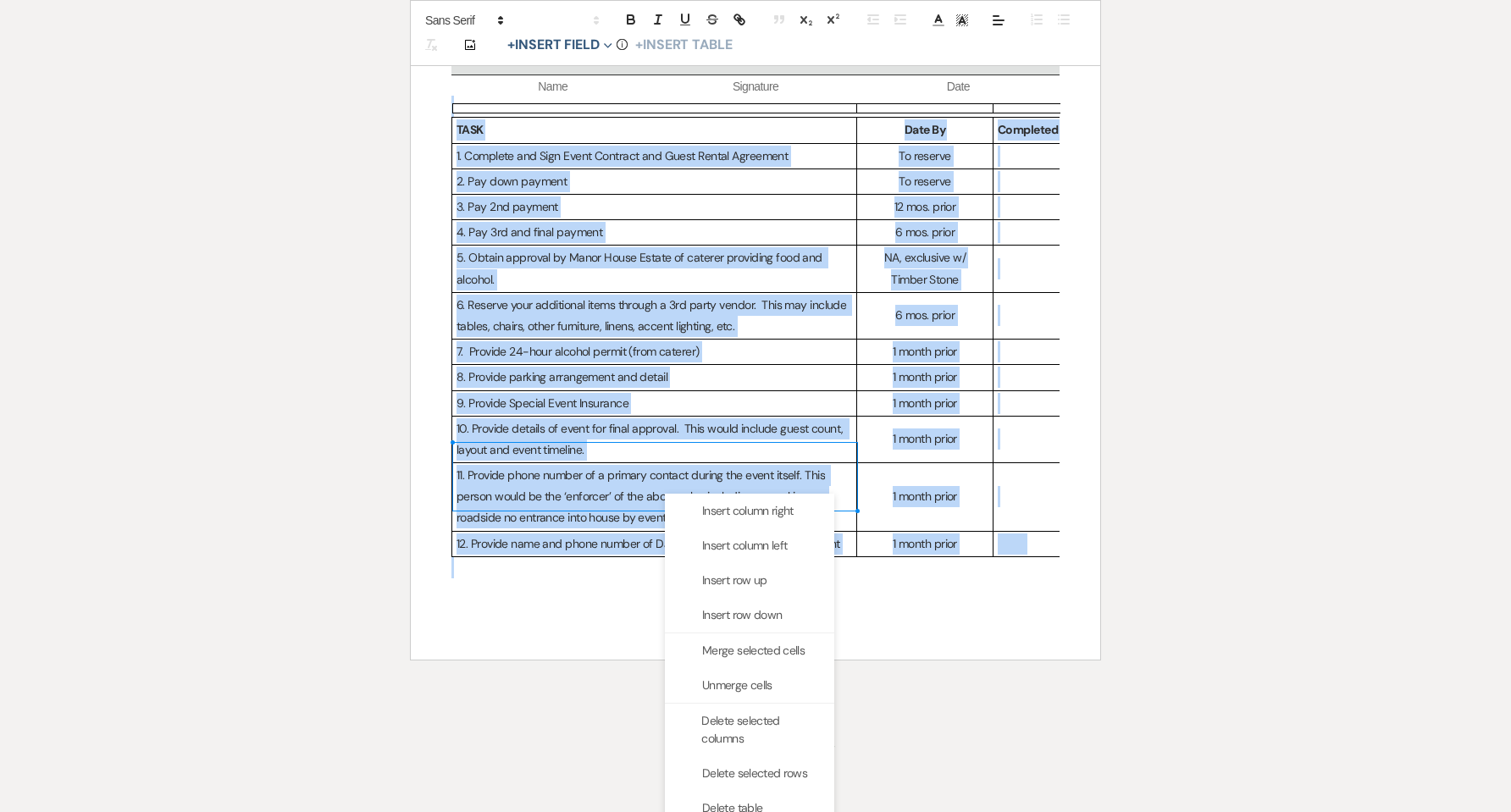
scroll to position [5684, 0]
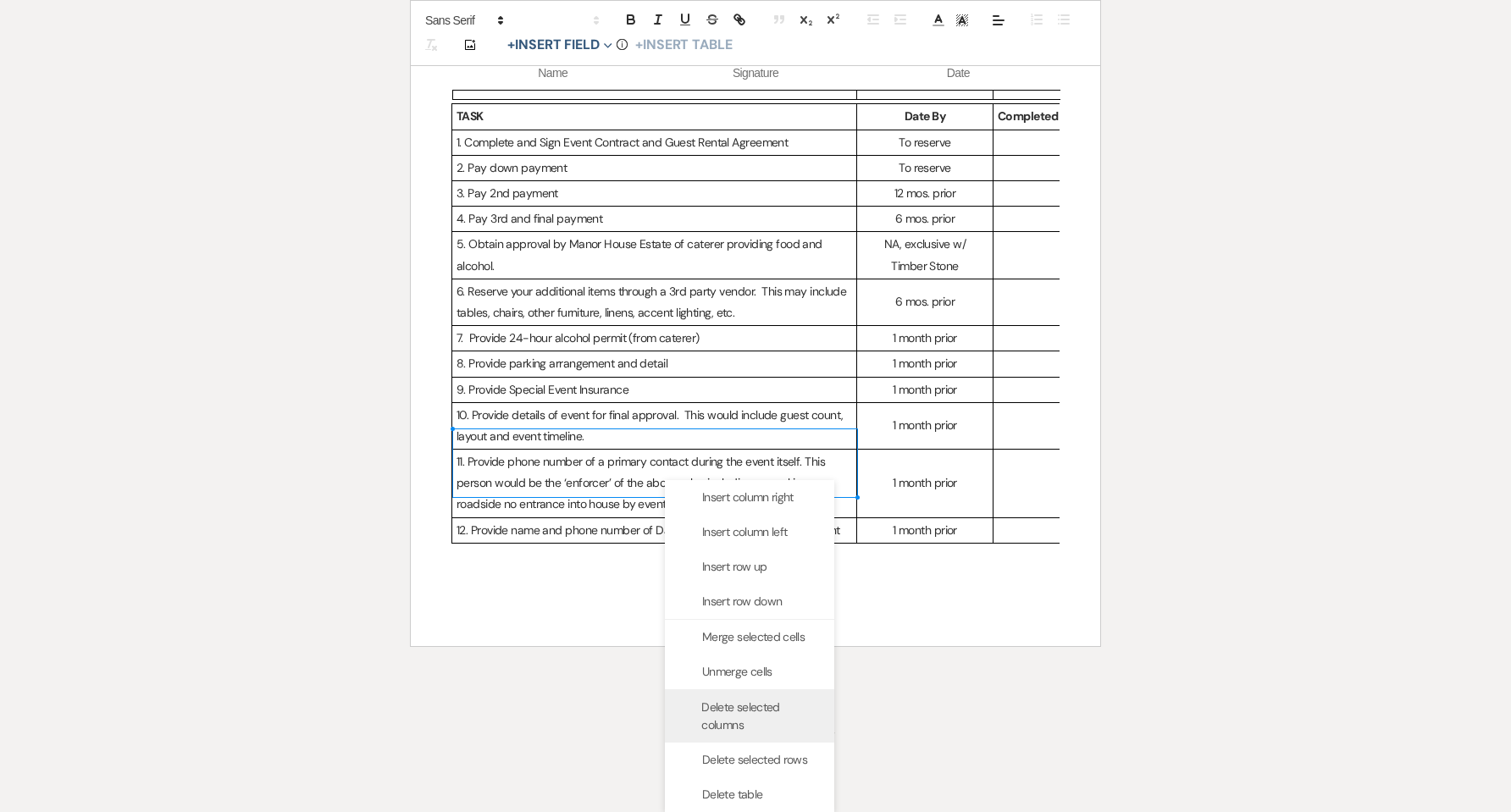
click at [760, 703] on span "Delete selected columns" at bounding box center [761, 716] width 120 height 35
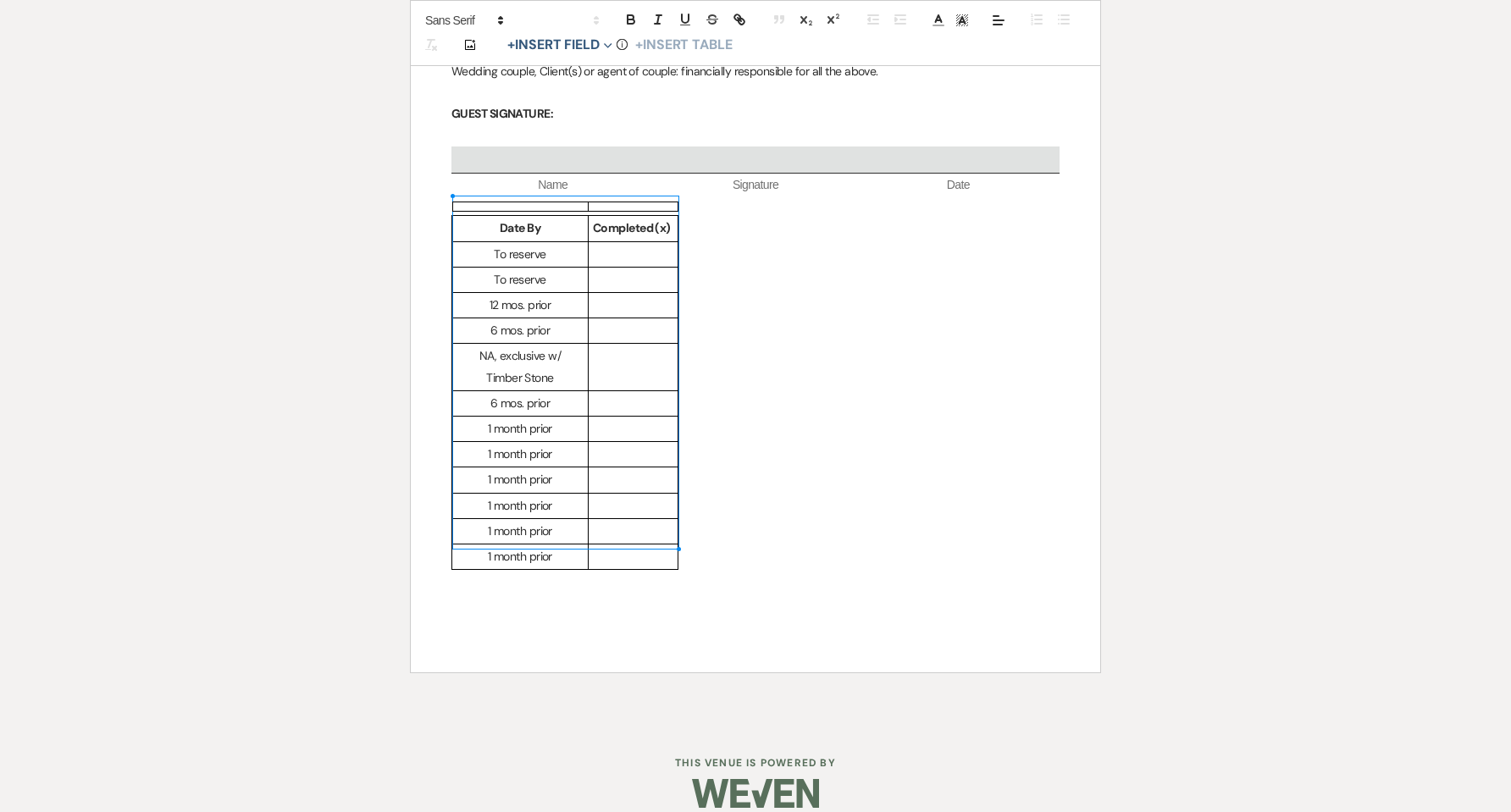
drag, startPoint x: 518, startPoint y: 196, endPoint x: 643, endPoint y: 554, distance: 379.2
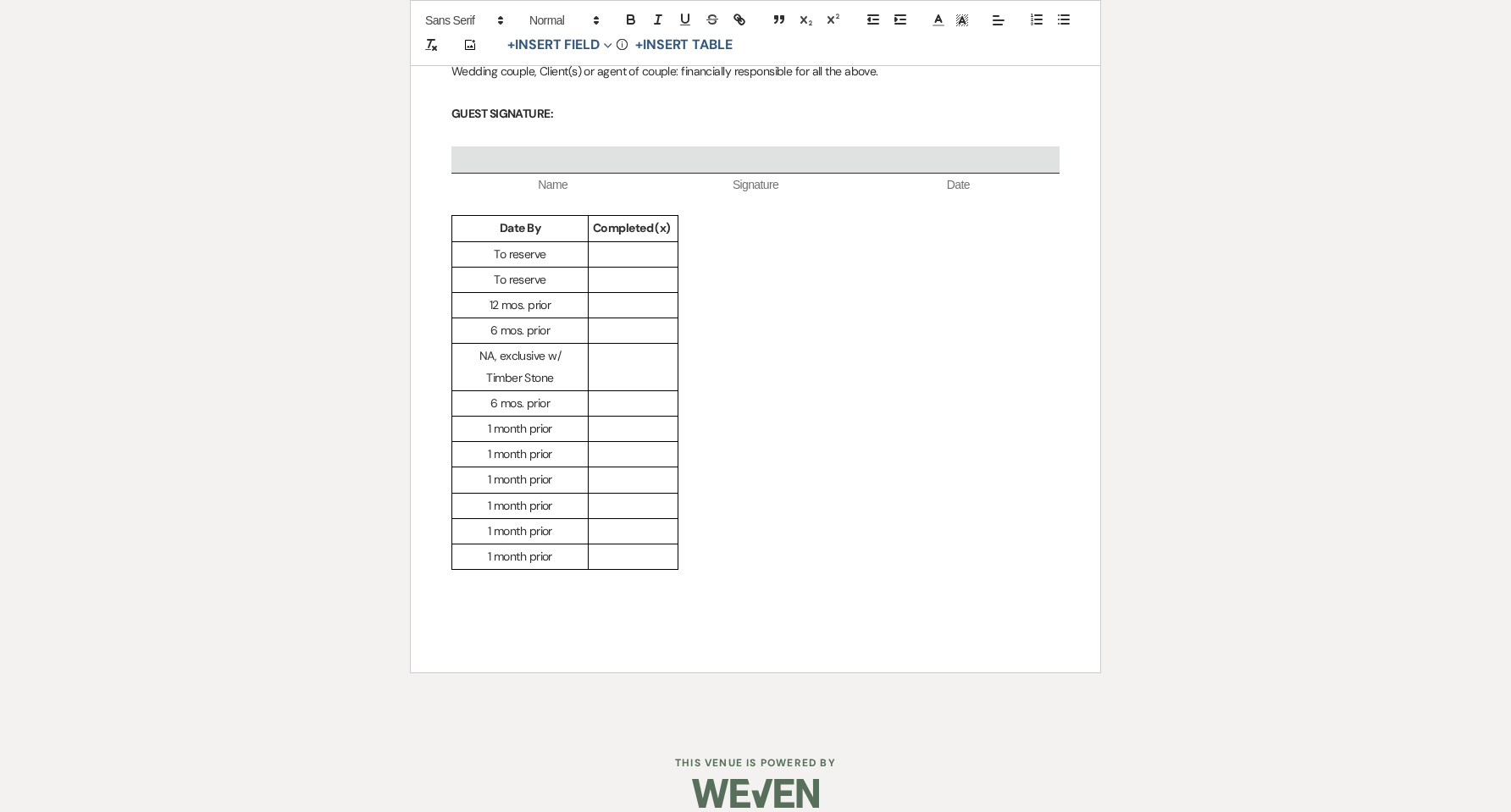
drag, startPoint x: 643, startPoint y: 554, endPoint x: 631, endPoint y: 522, distance: 34.2
drag, startPoint x: 631, startPoint y: 522, endPoint x: 631, endPoint y: 539, distance: 17.0
click at [631, 546] on p at bounding box center [633, 556] width 81 height 21
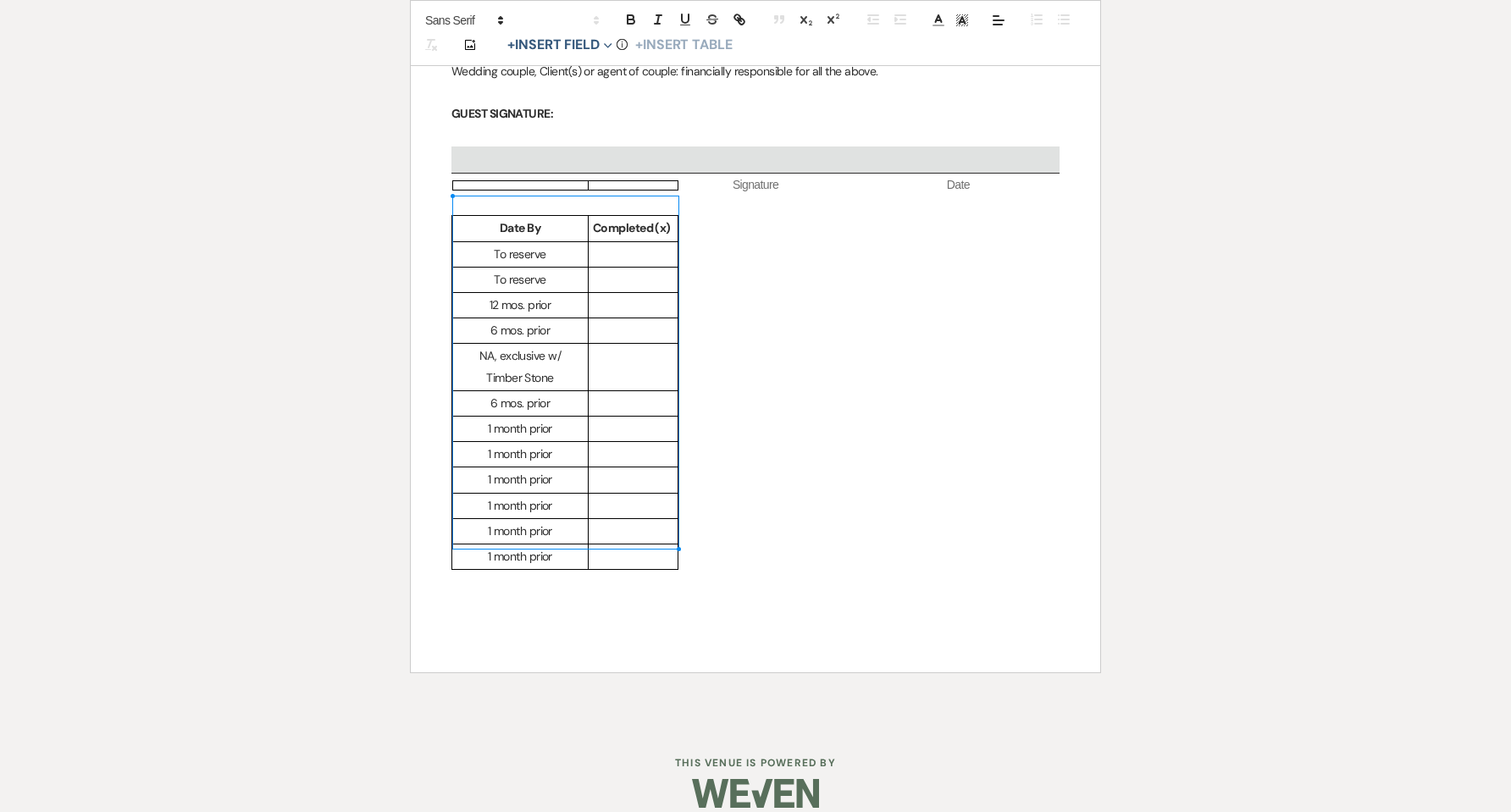
drag, startPoint x: 631, startPoint y: 539, endPoint x: 553, endPoint y: 180, distance: 367.4
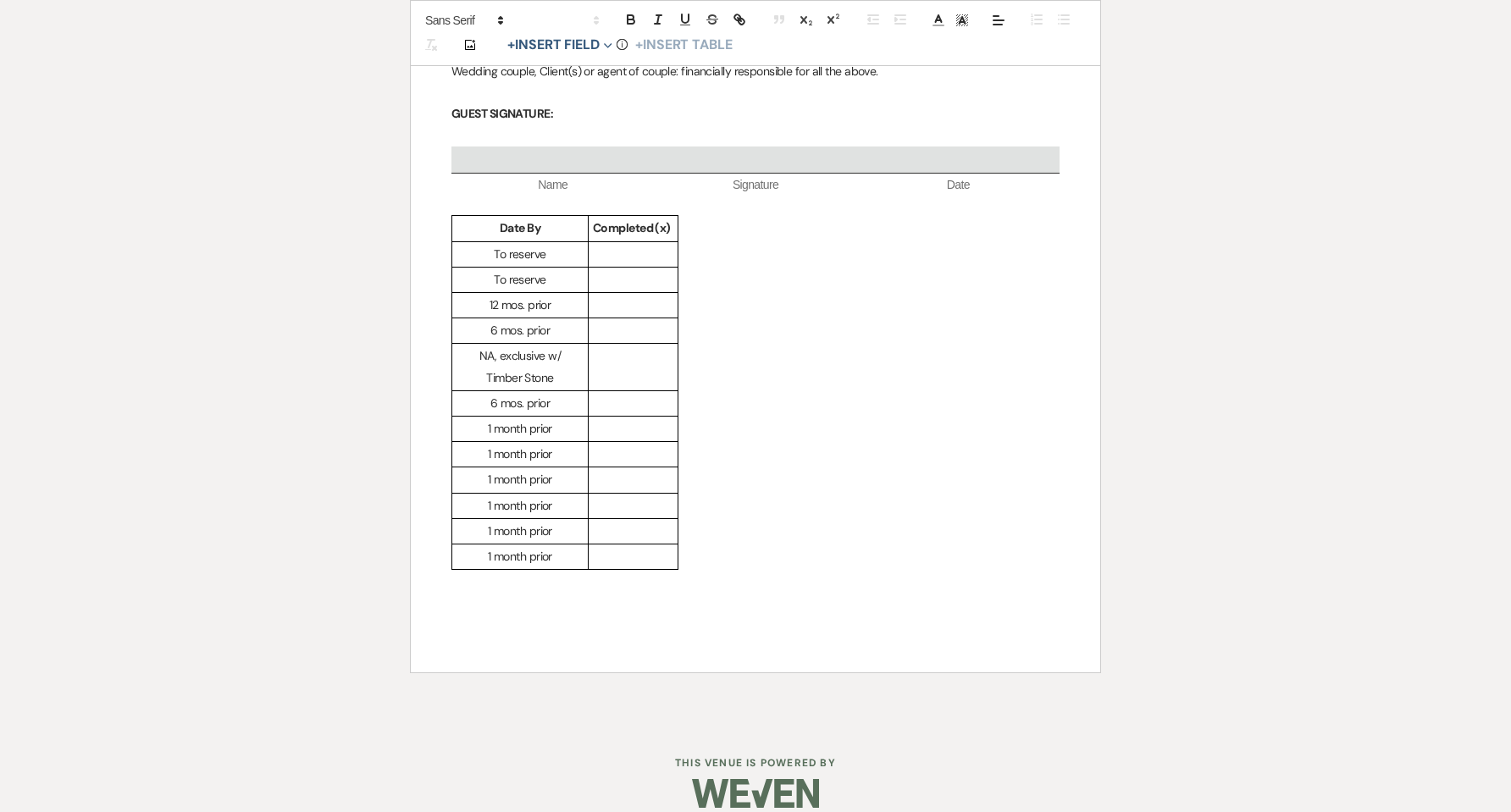
click at [547, 218] on p "Date By" at bounding box center [520, 228] width 127 height 21
drag, startPoint x: 547, startPoint y: 207, endPoint x: 600, endPoint y: 214, distance: 53.5
click at [600, 216] on tr "Date By Completed (x)" at bounding box center [564, 229] width 226 height 25
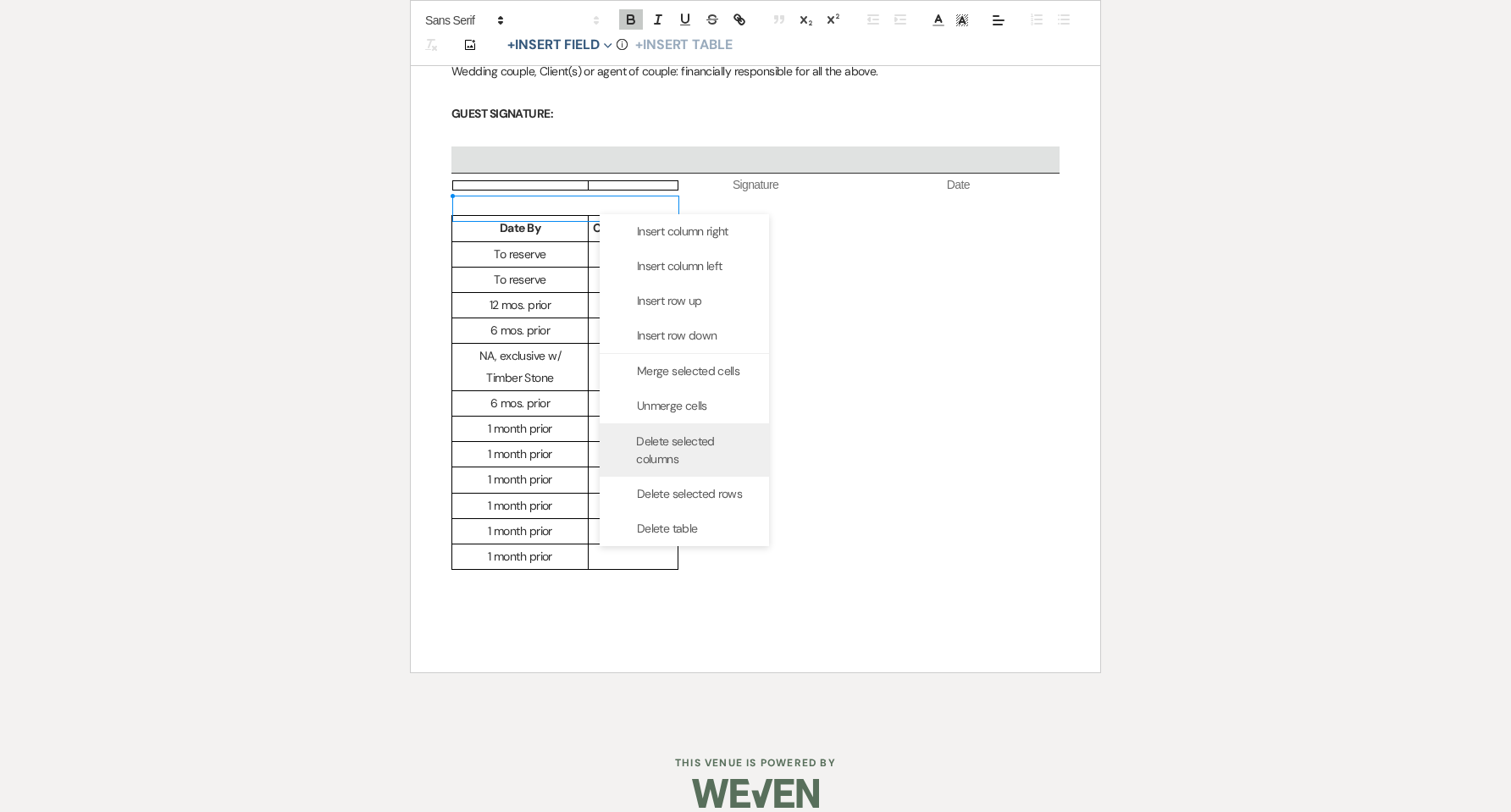
click at [672, 441] on span "Delete selected columns" at bounding box center [696, 450] width 120 height 35
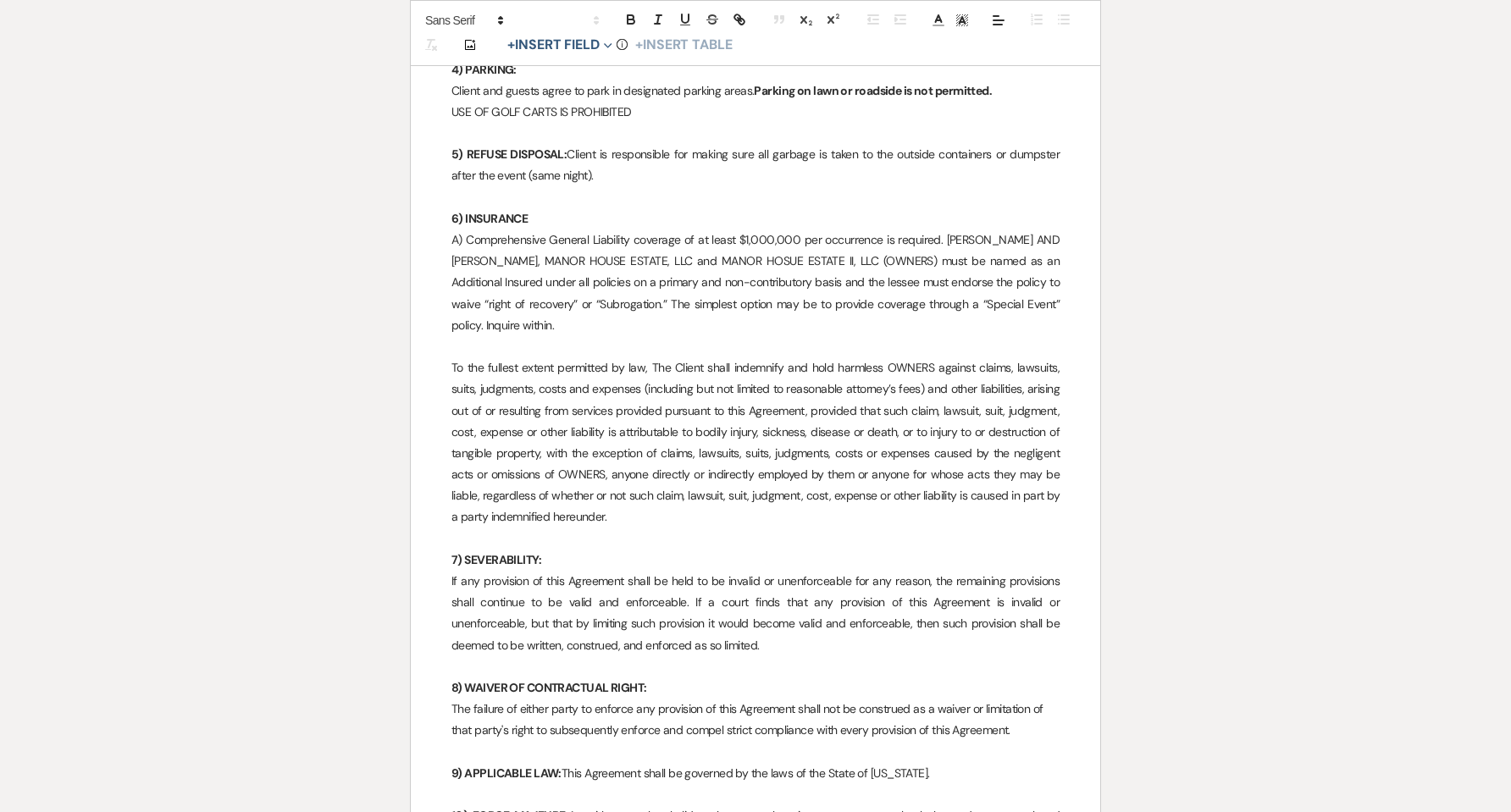
scroll to position [4087, 0]
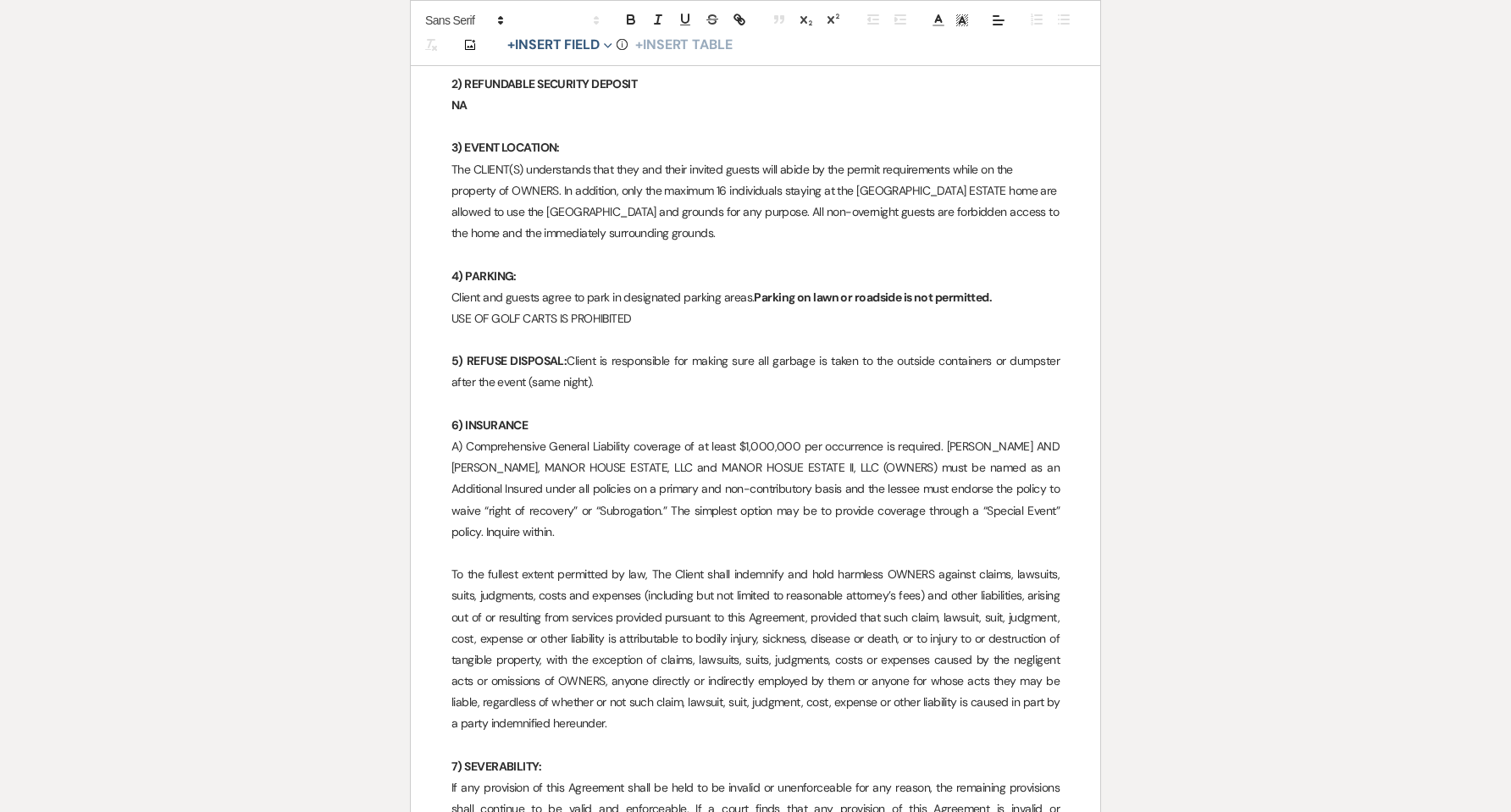
drag, startPoint x: 1509, startPoint y: 571, endPoint x: 1481, endPoint y: 172, distance: 400.0
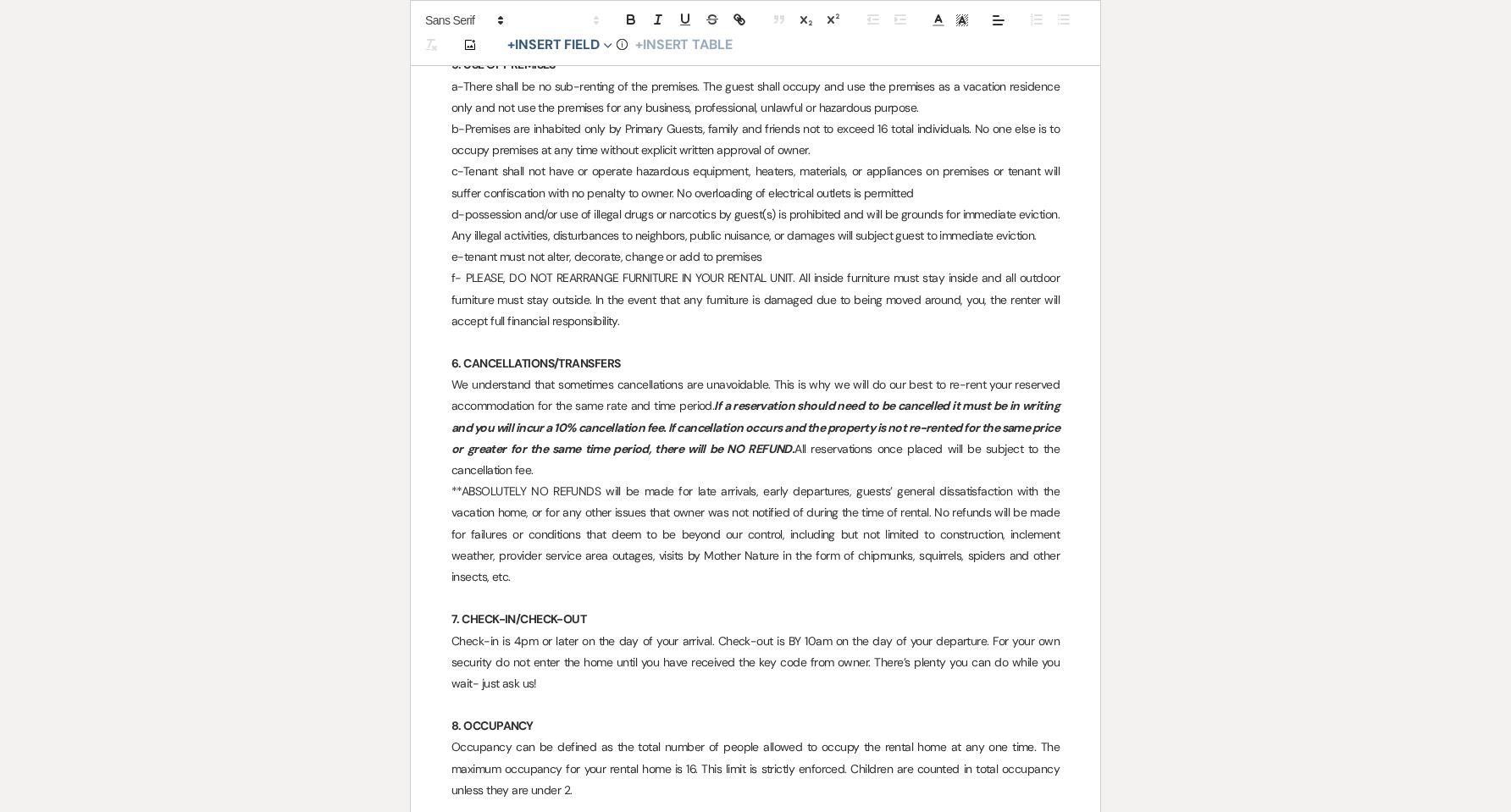
scroll to position [0, 0]
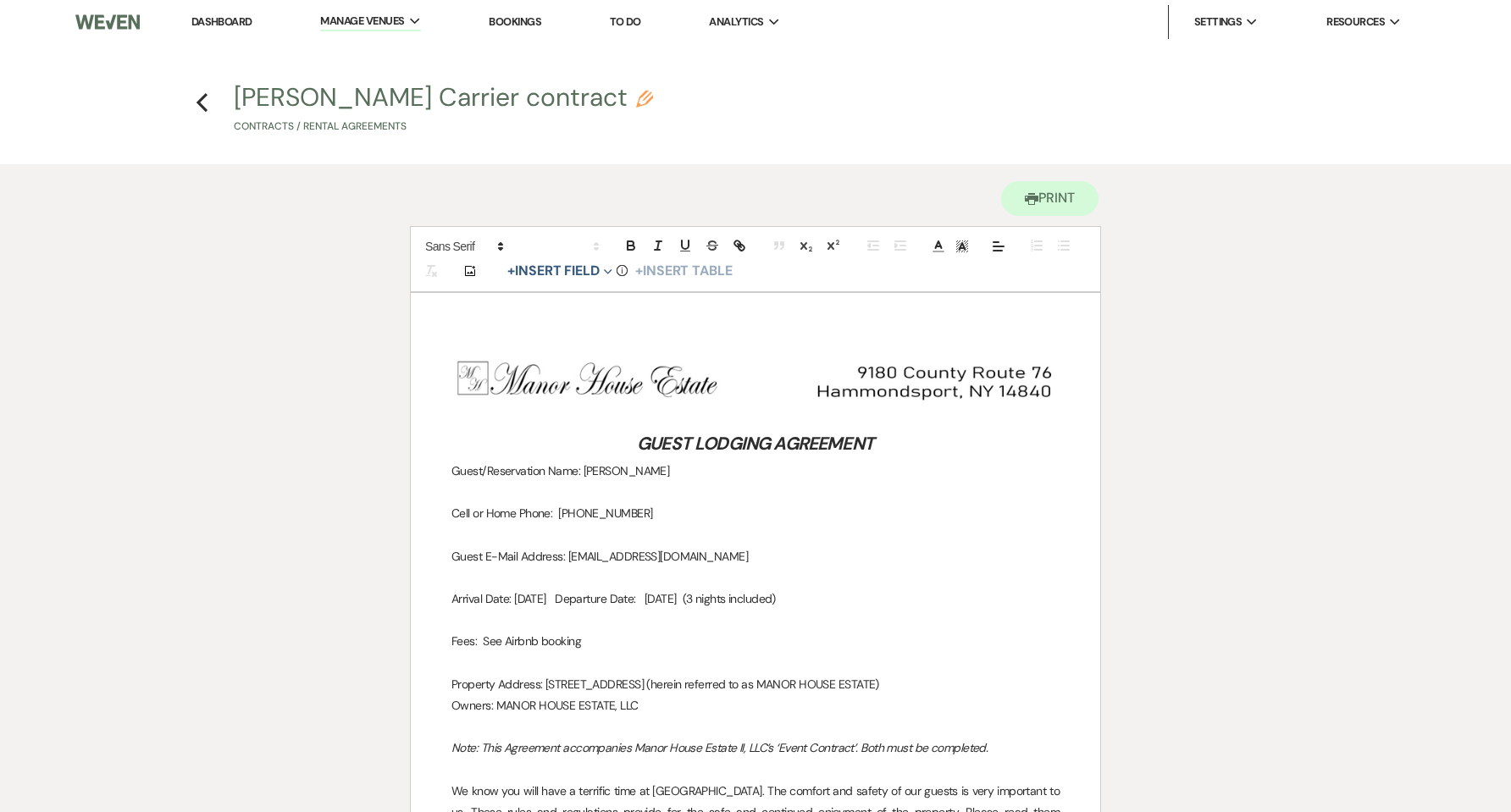
click at [240, 25] on link "Dashboard" at bounding box center [221, 22] width 61 height 15
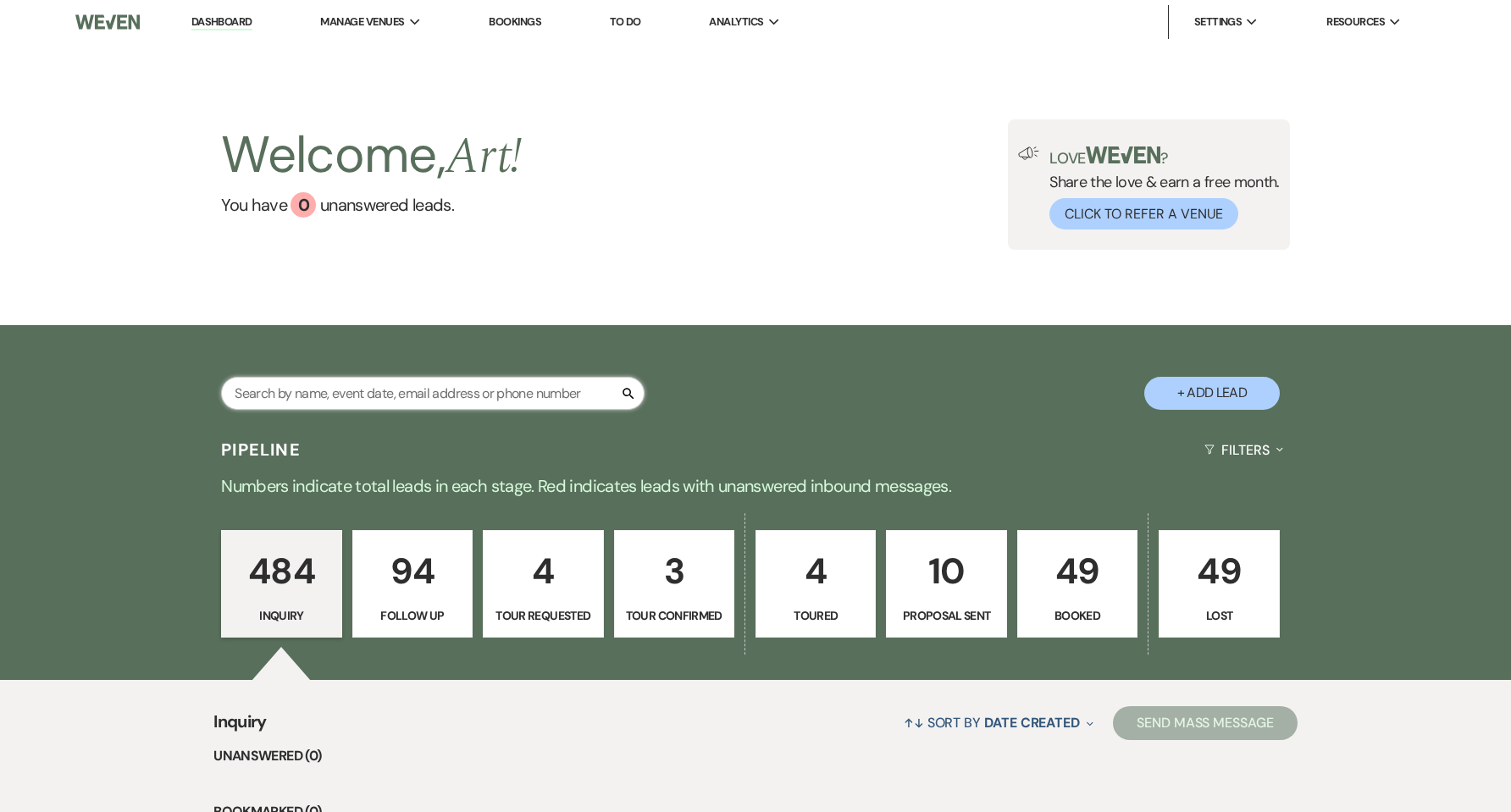
click at [474, 405] on input "text" at bounding box center [433, 393] width 424 height 33
type input "carrier"
select select "6"
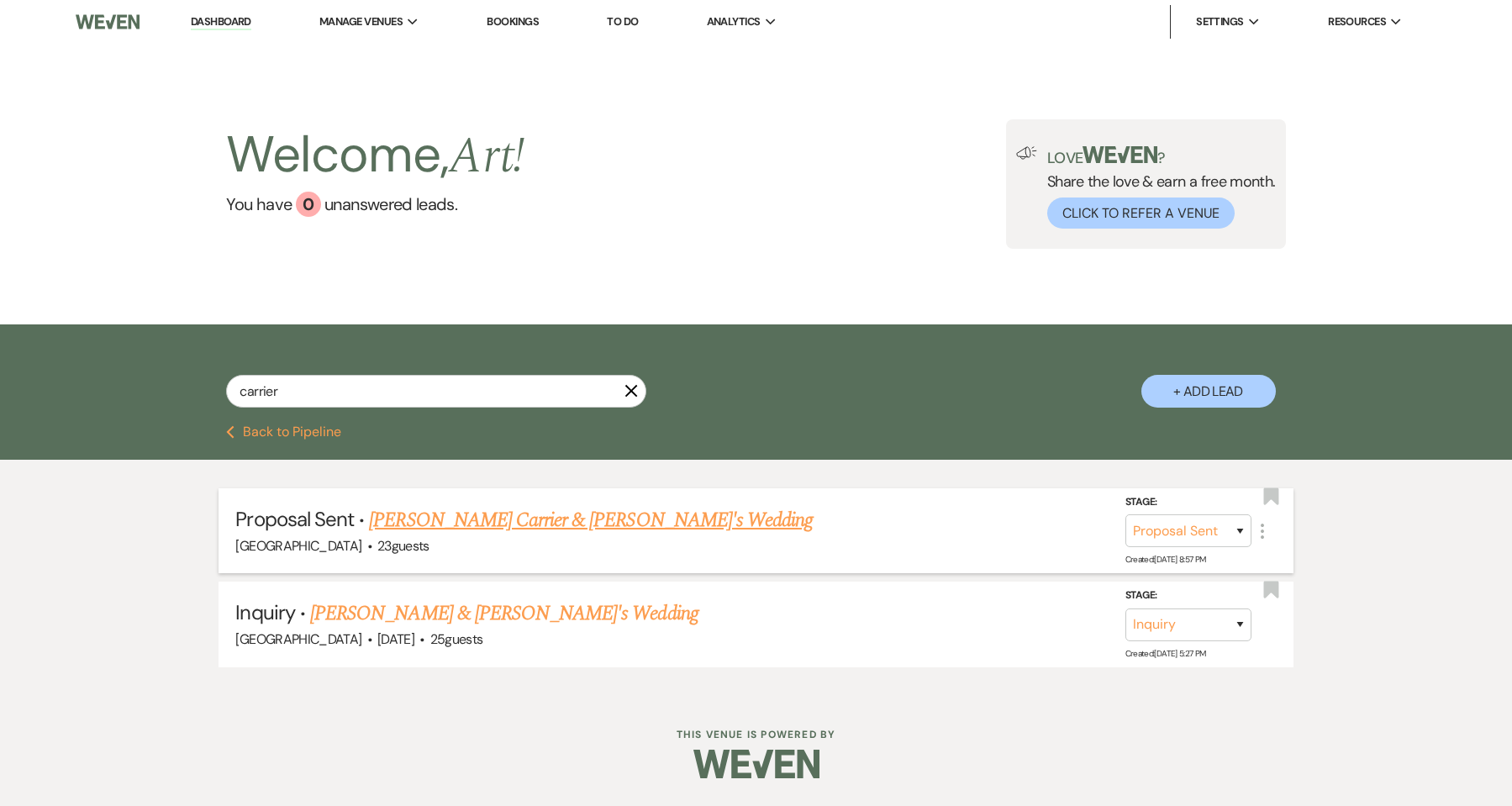
click at [500, 523] on link "[PERSON_NAME] Carrier & [PERSON_NAME]'s Wedding" at bounding box center [591, 521] width 444 height 31
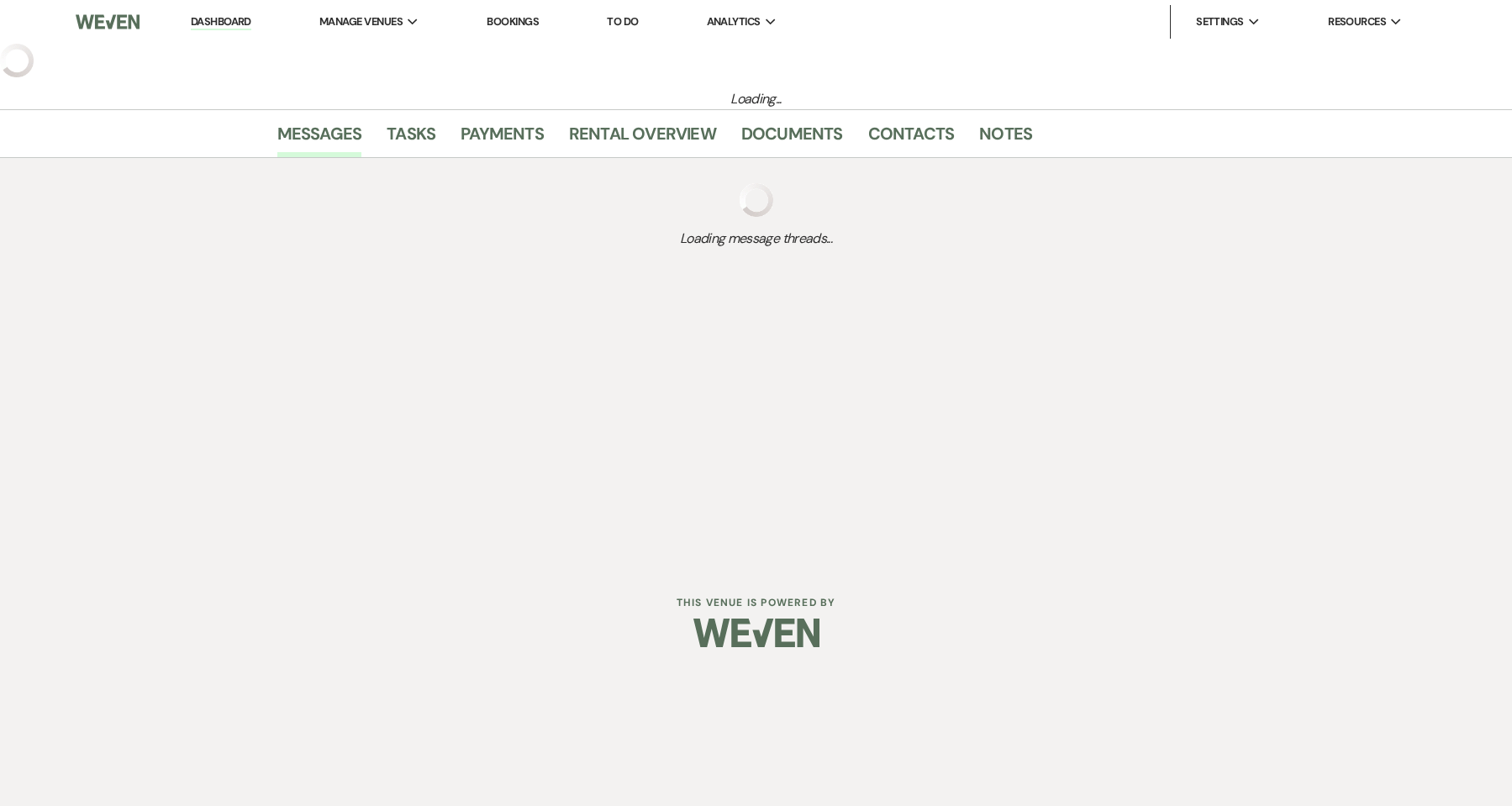
select select "6"
select select "11"
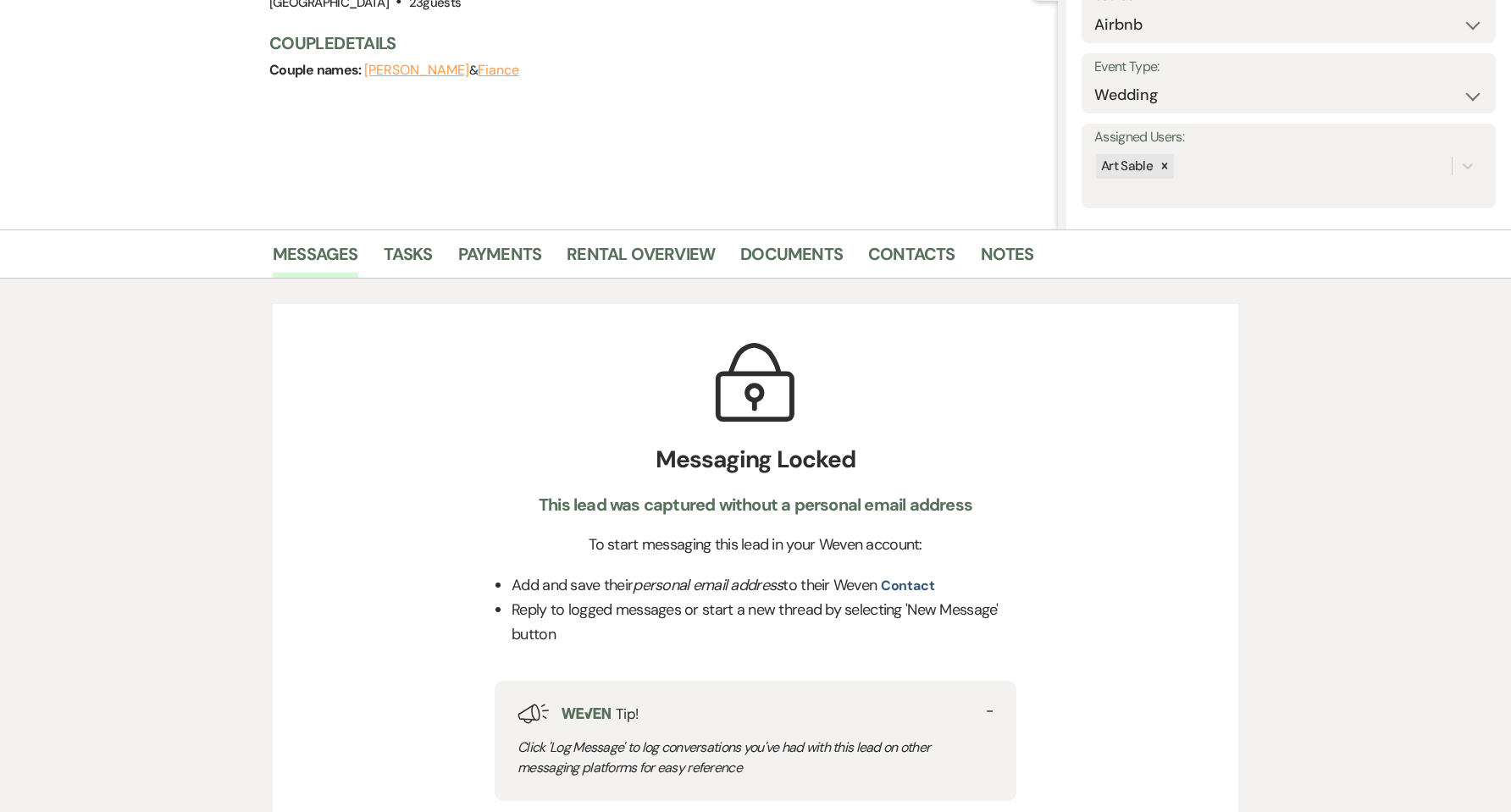
scroll to position [226, 0]
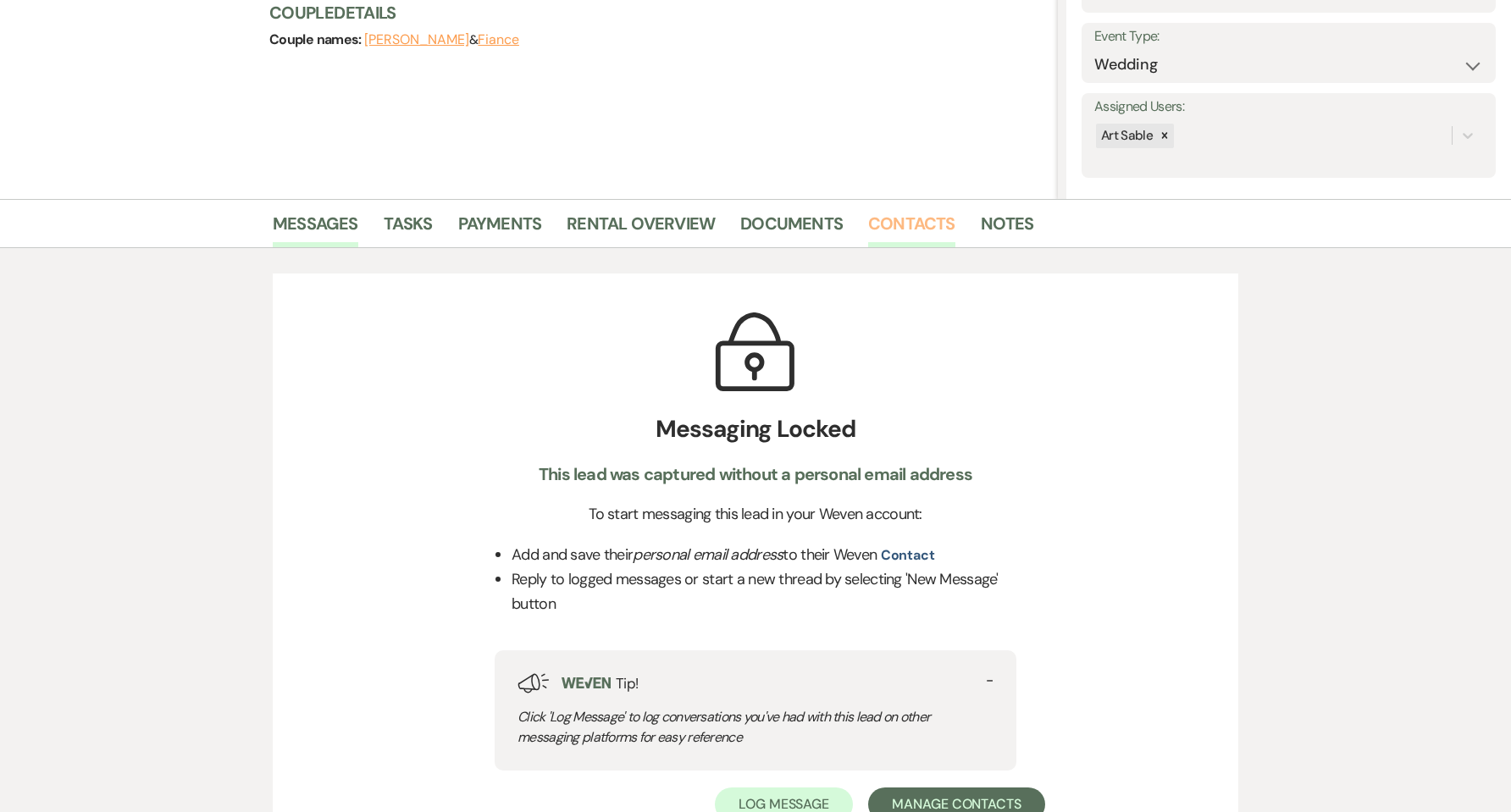
click at [924, 220] on link "Contacts" at bounding box center [912, 228] width 87 height 37
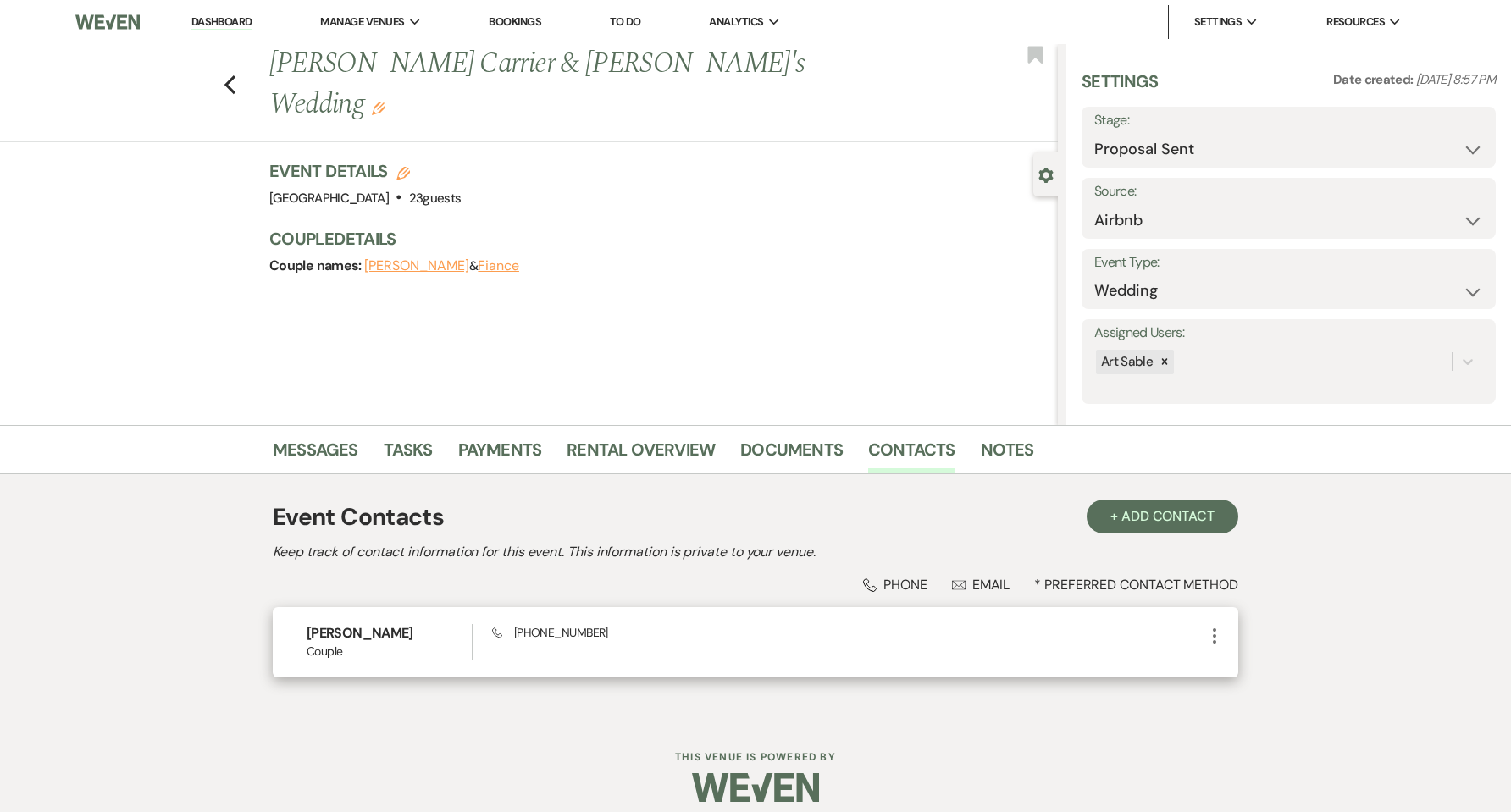
click at [1212, 637] on icon "More" at bounding box center [1214, 636] width 20 height 20
click at [1231, 666] on use "button" at bounding box center [1232, 669] width 13 height 13
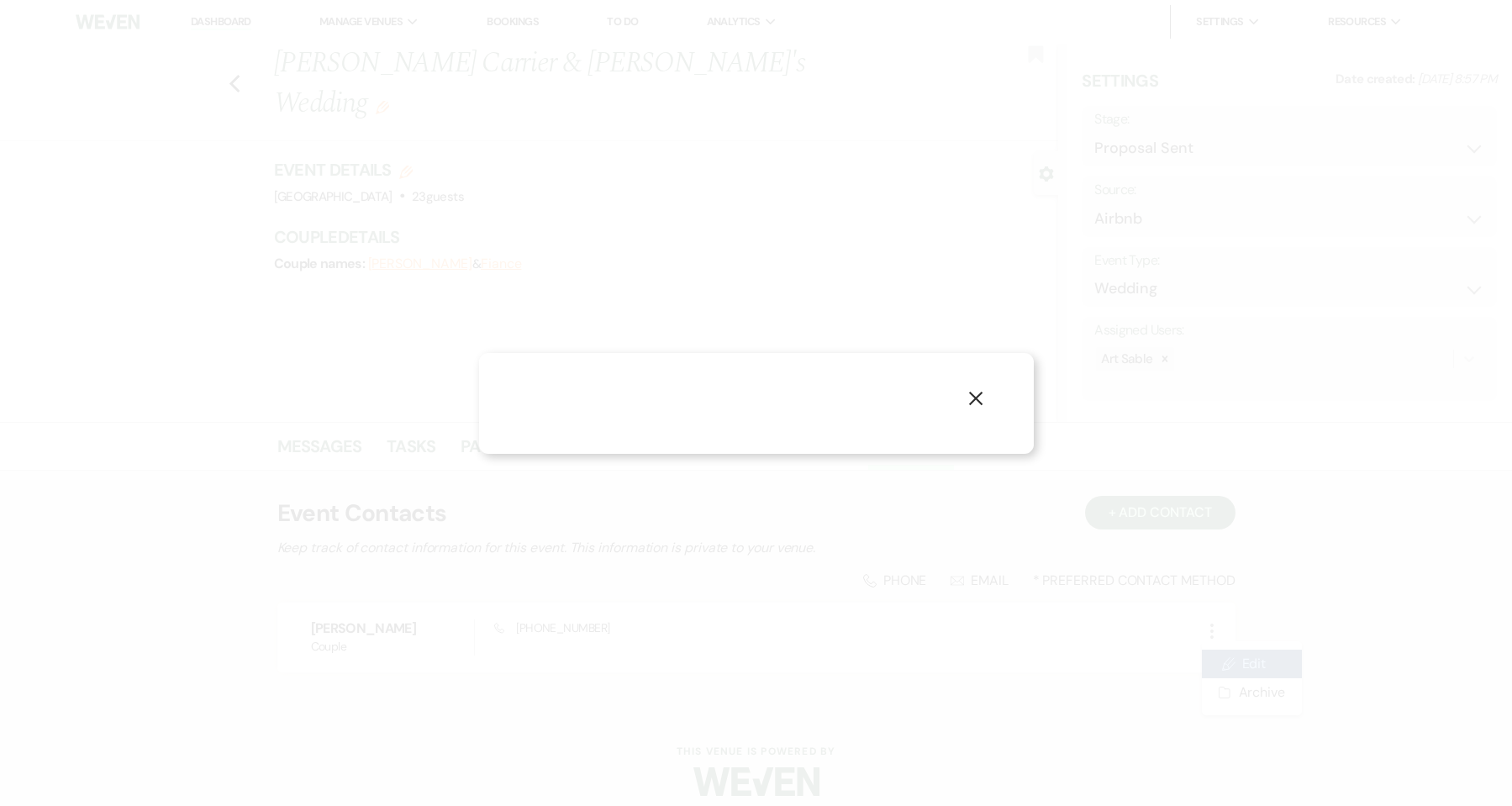
select select "1"
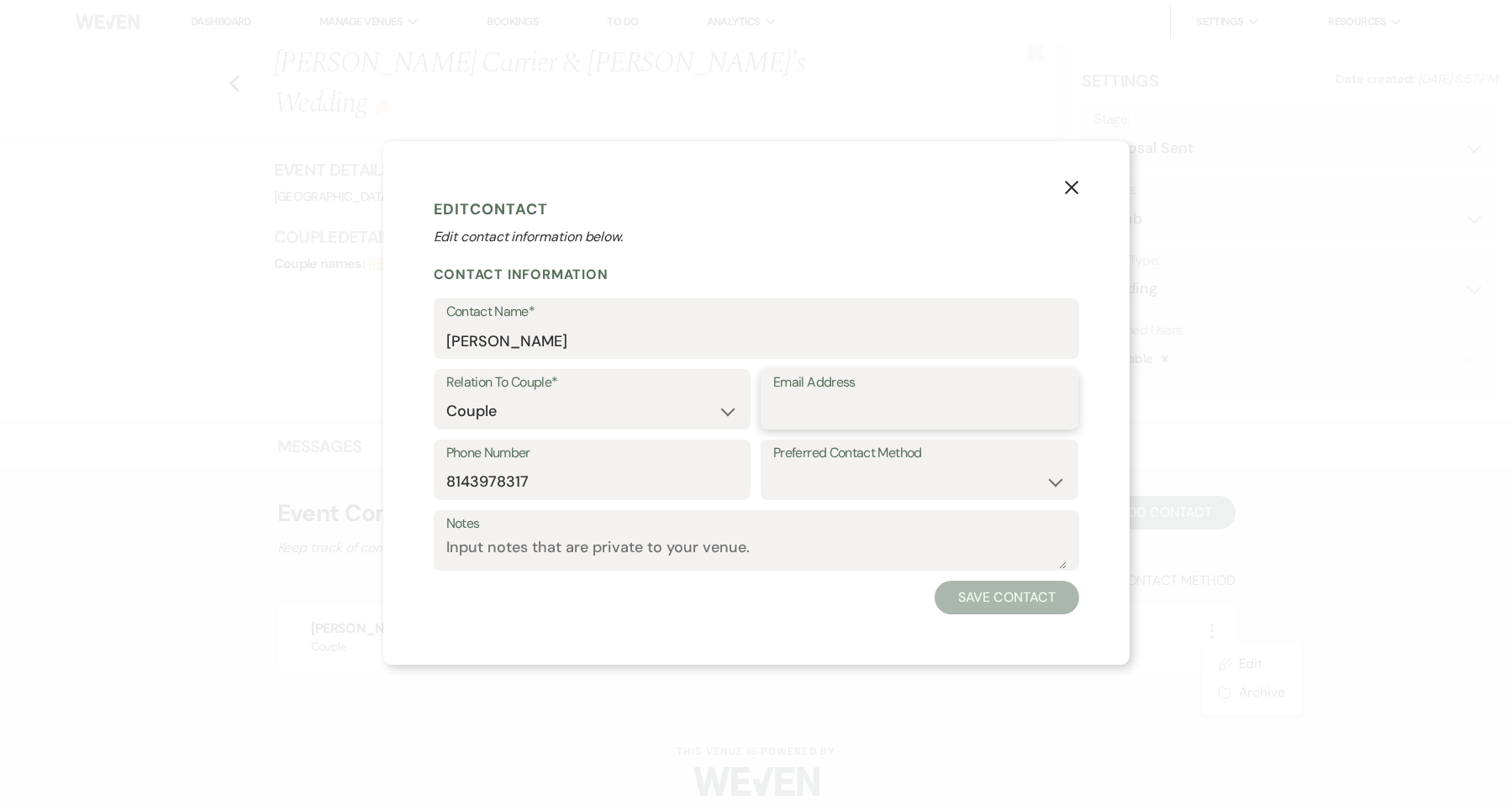
click at [833, 420] on input "Email Address" at bounding box center [919, 412] width 293 height 32
type input "[EMAIL_ADDRESS][DOMAIN_NAME]"
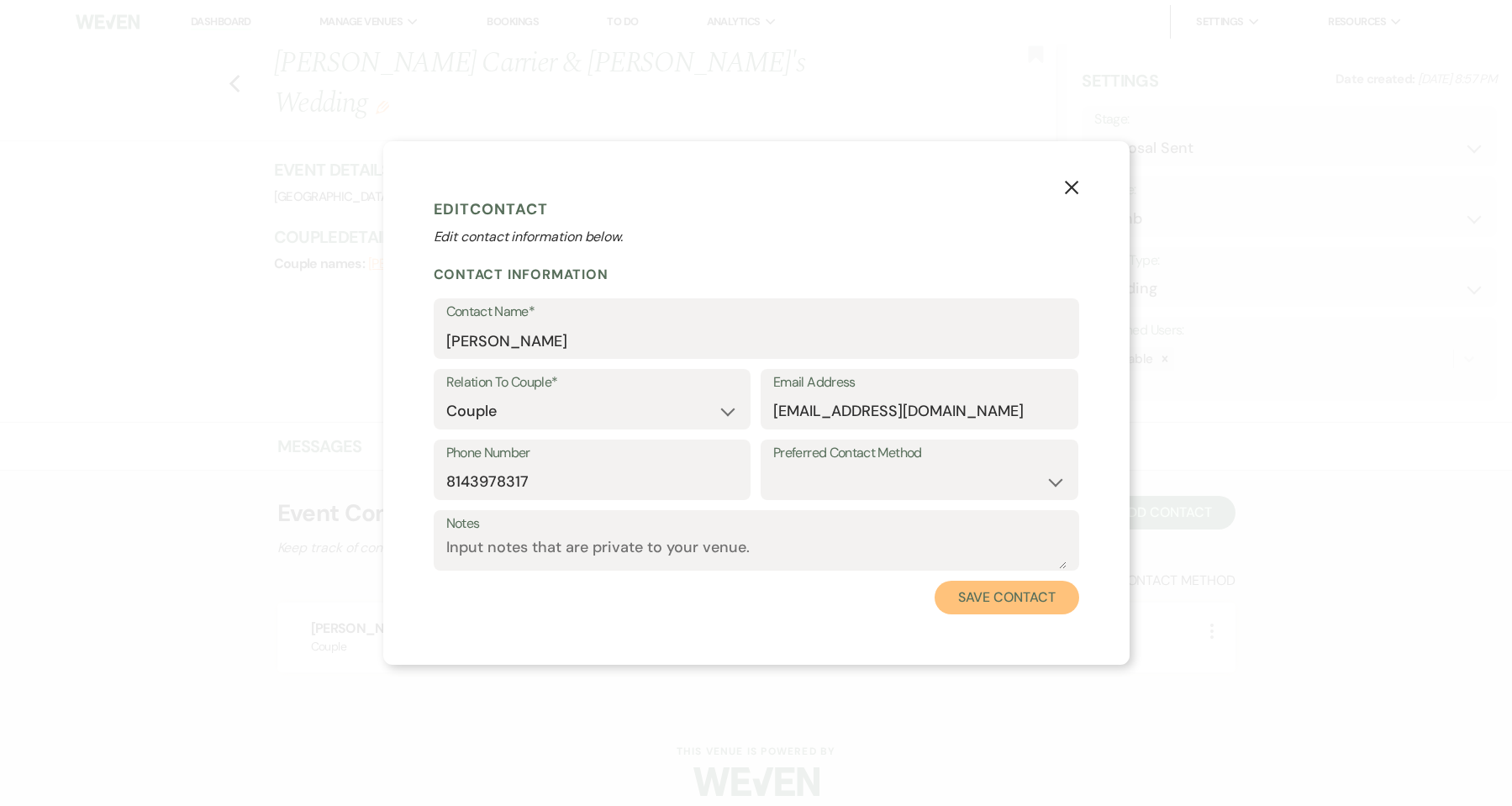
click at [970, 598] on button "Save Contact" at bounding box center [1007, 597] width 144 height 33
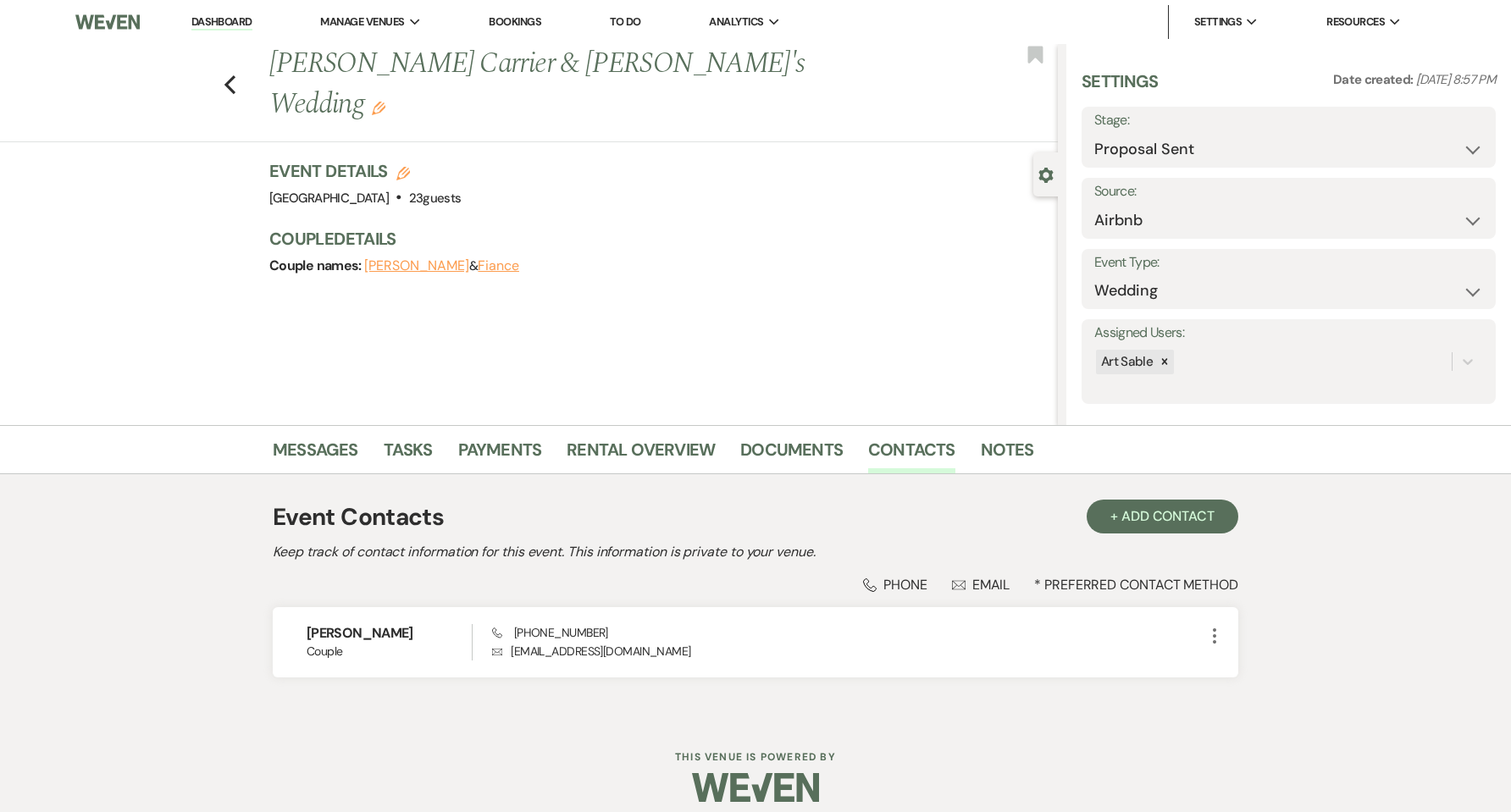
click at [1066, 730] on div "Dashboard Manage Venues [GEOGRAPHIC_DATA] The Factory at Sable Estate Bookings …" at bounding box center [755, 414] width 1511 height 827
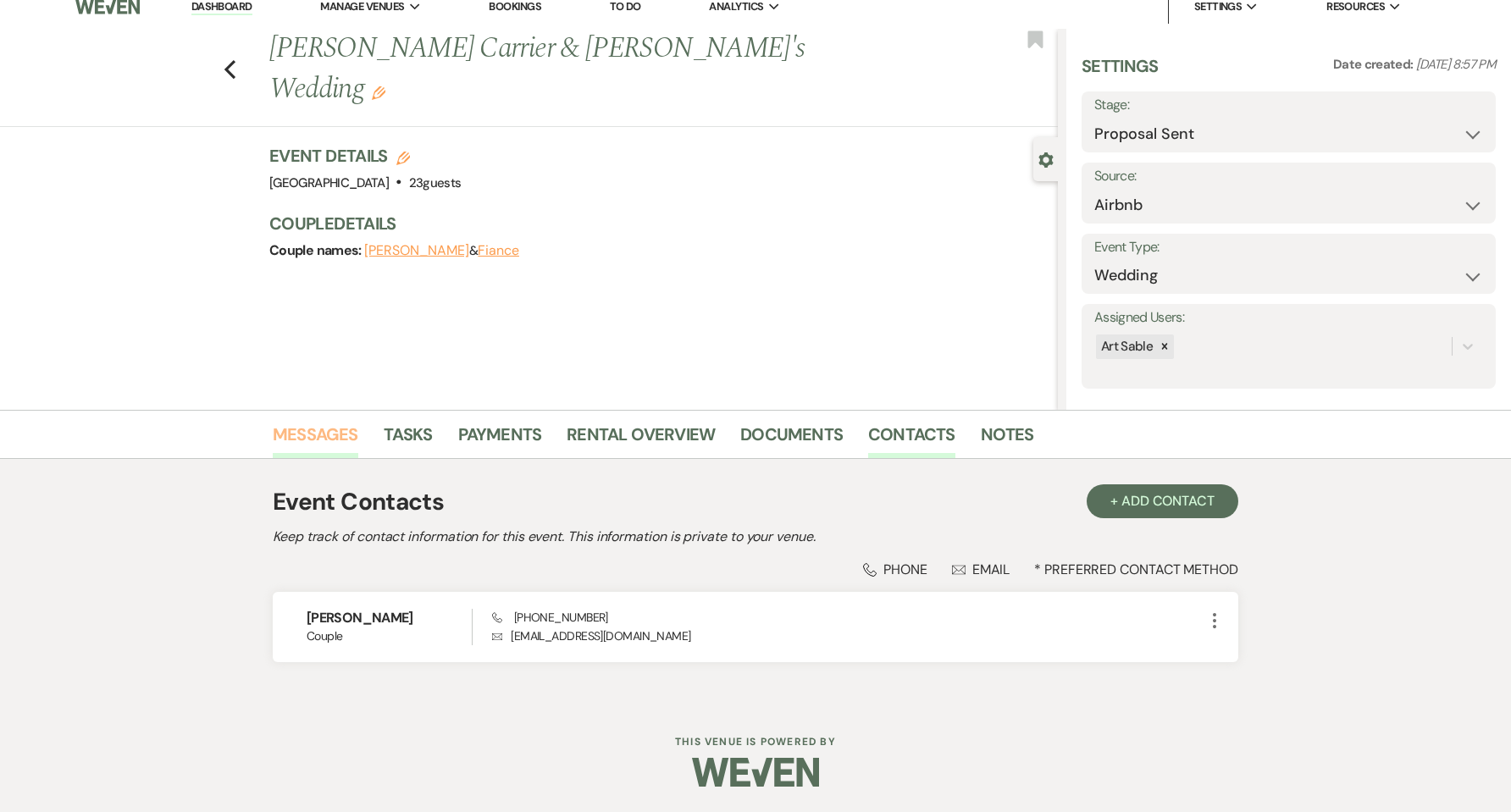
click at [347, 433] on link "Messages" at bounding box center [316, 439] width 85 height 37
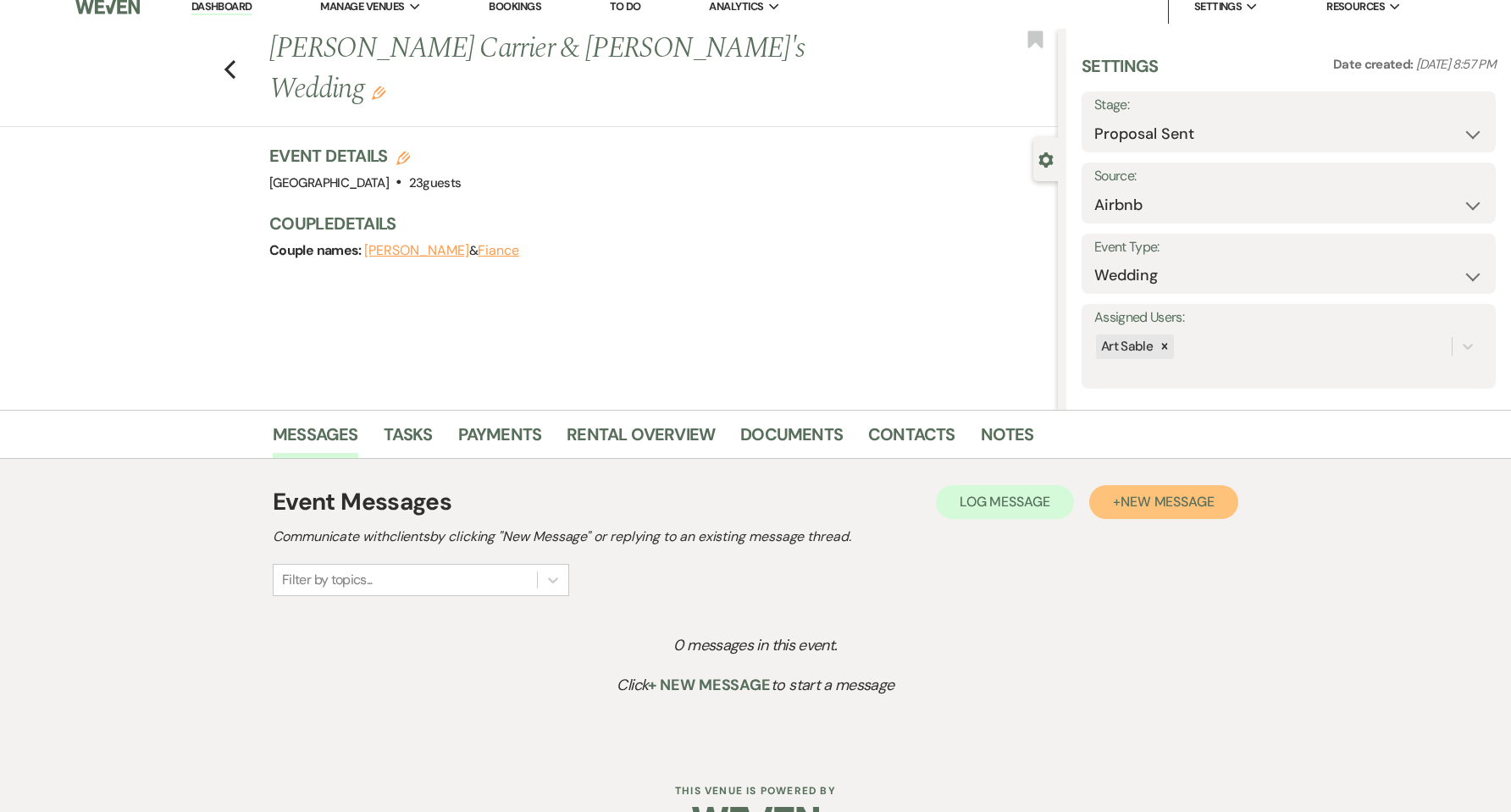
click at [1162, 507] on span "New Message" at bounding box center [1168, 502] width 94 height 18
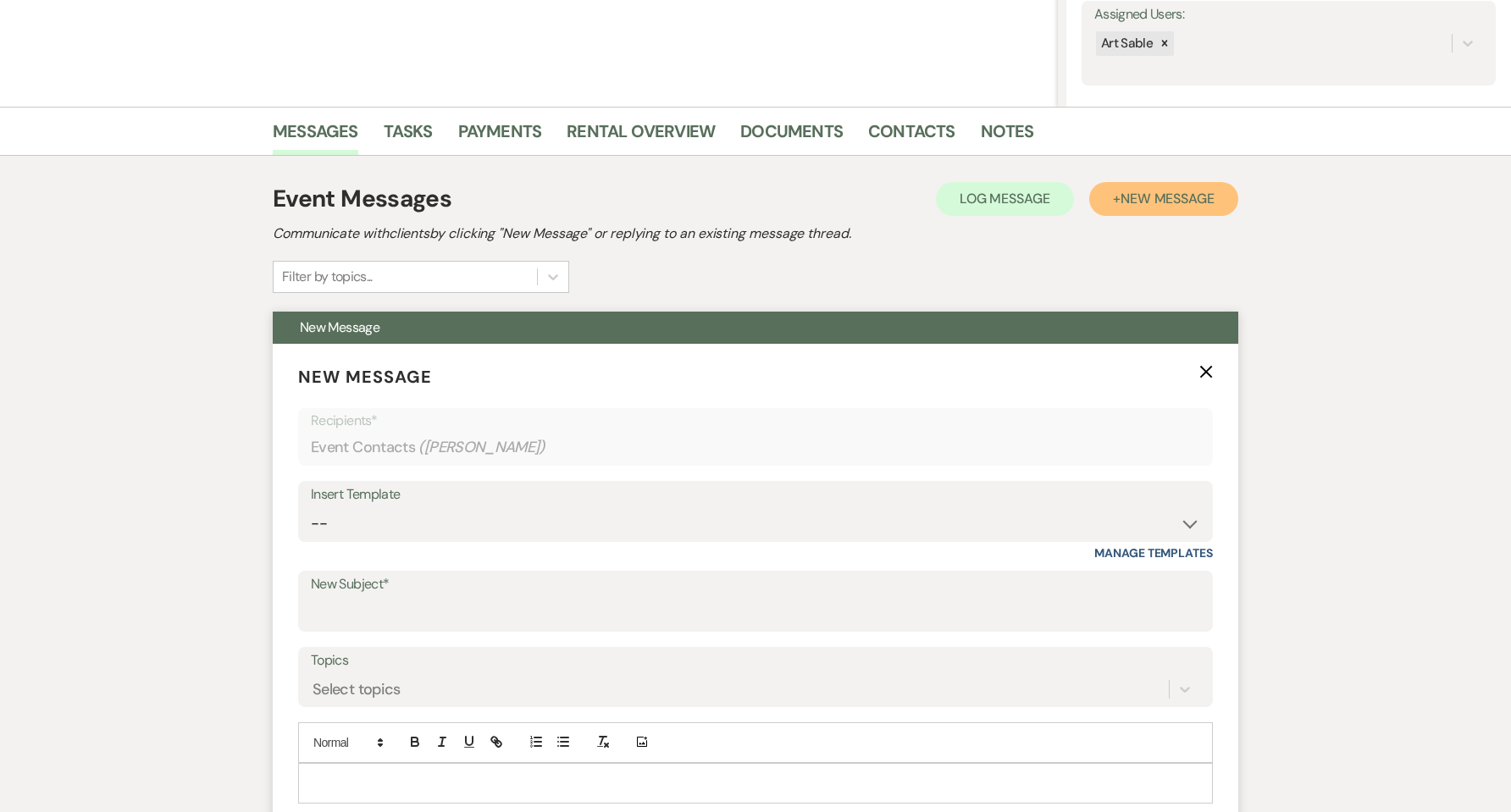
scroll to position [466, 0]
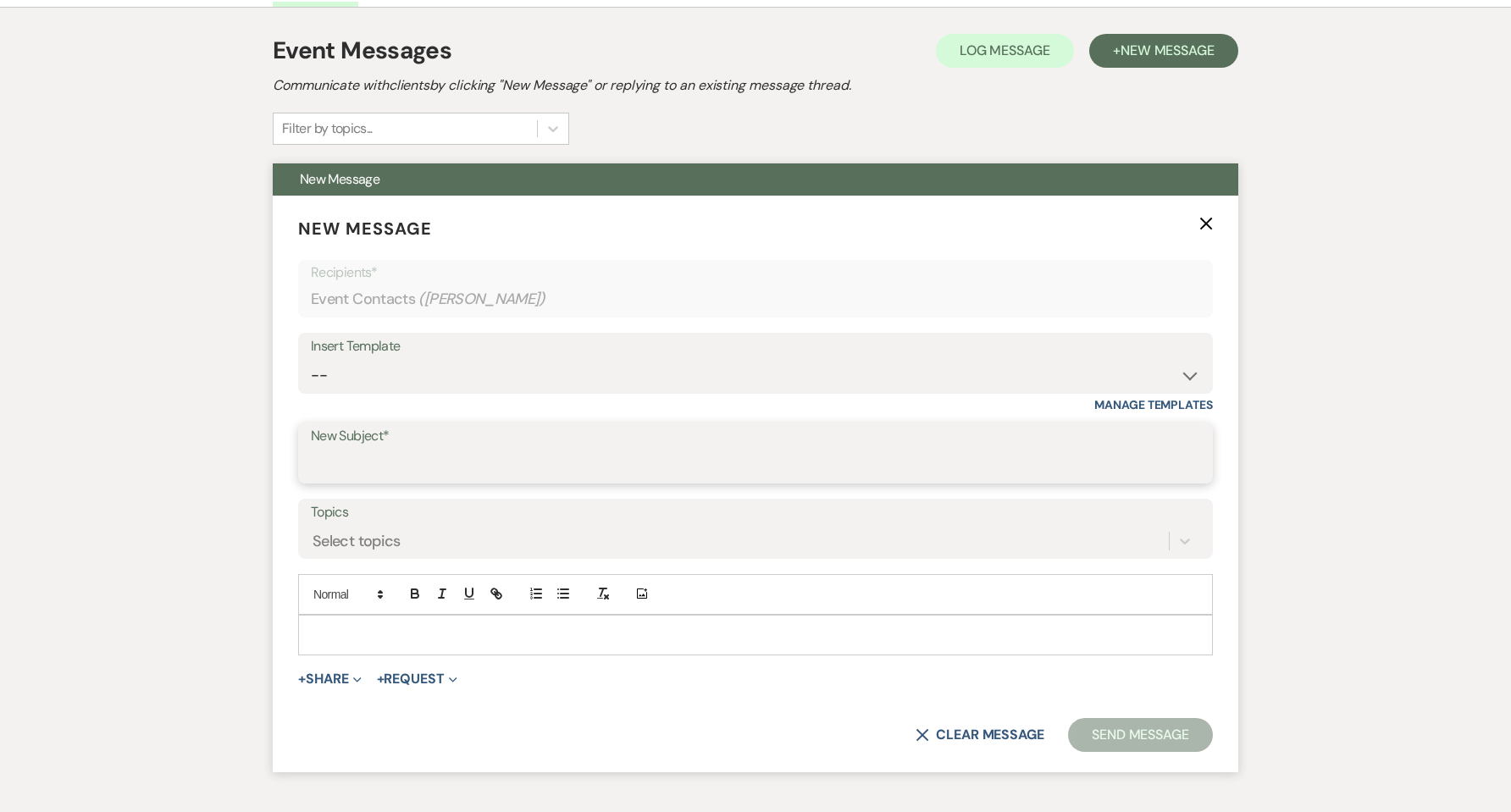
click at [509, 455] on input "New Subject*" at bounding box center [756, 465] width 889 height 33
type input "Contract and insurance"
click at [407, 621] on div at bounding box center [755, 635] width 913 height 39
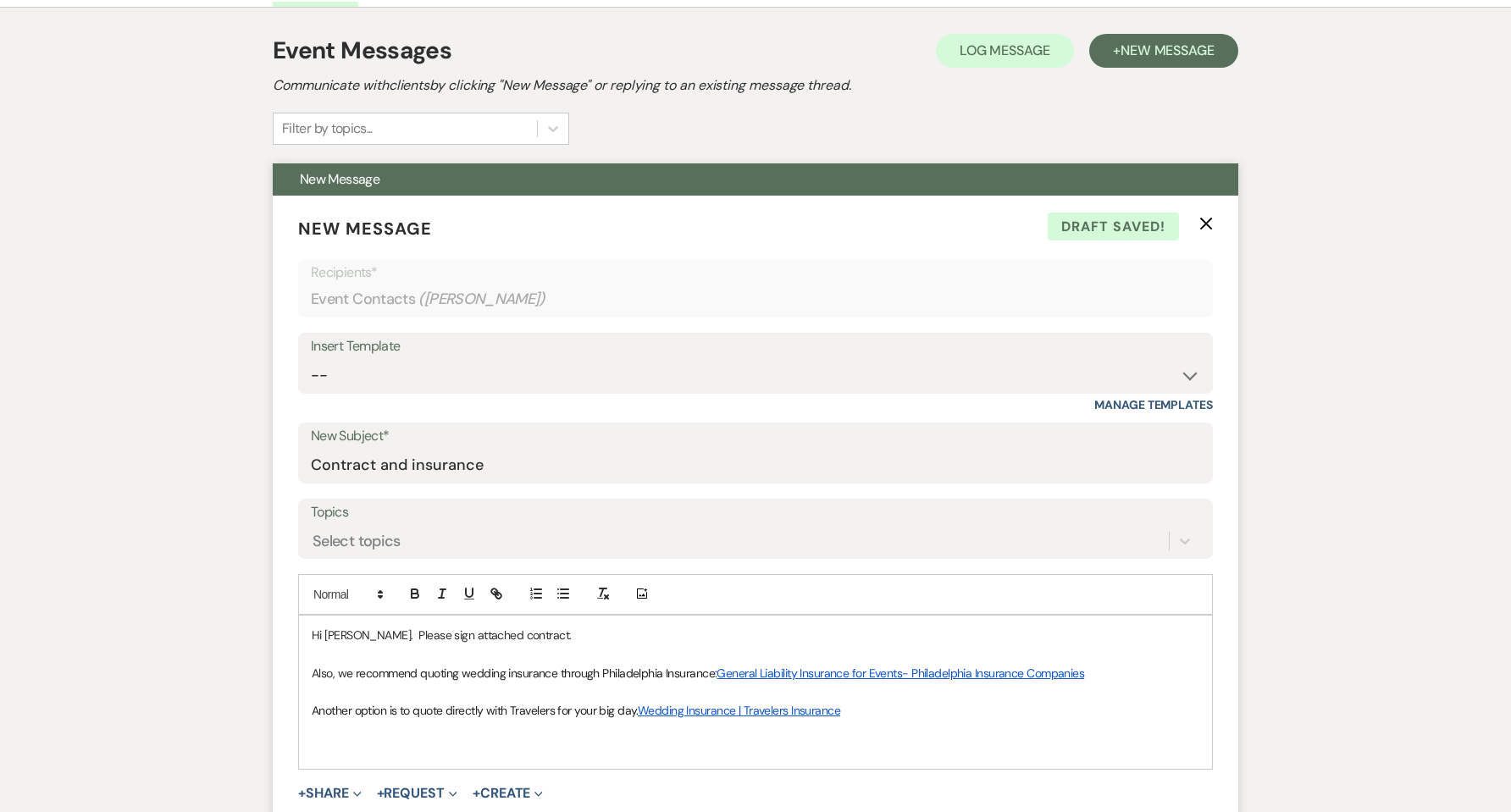
click at [424, 692] on p at bounding box center [755, 691] width 888 height 19
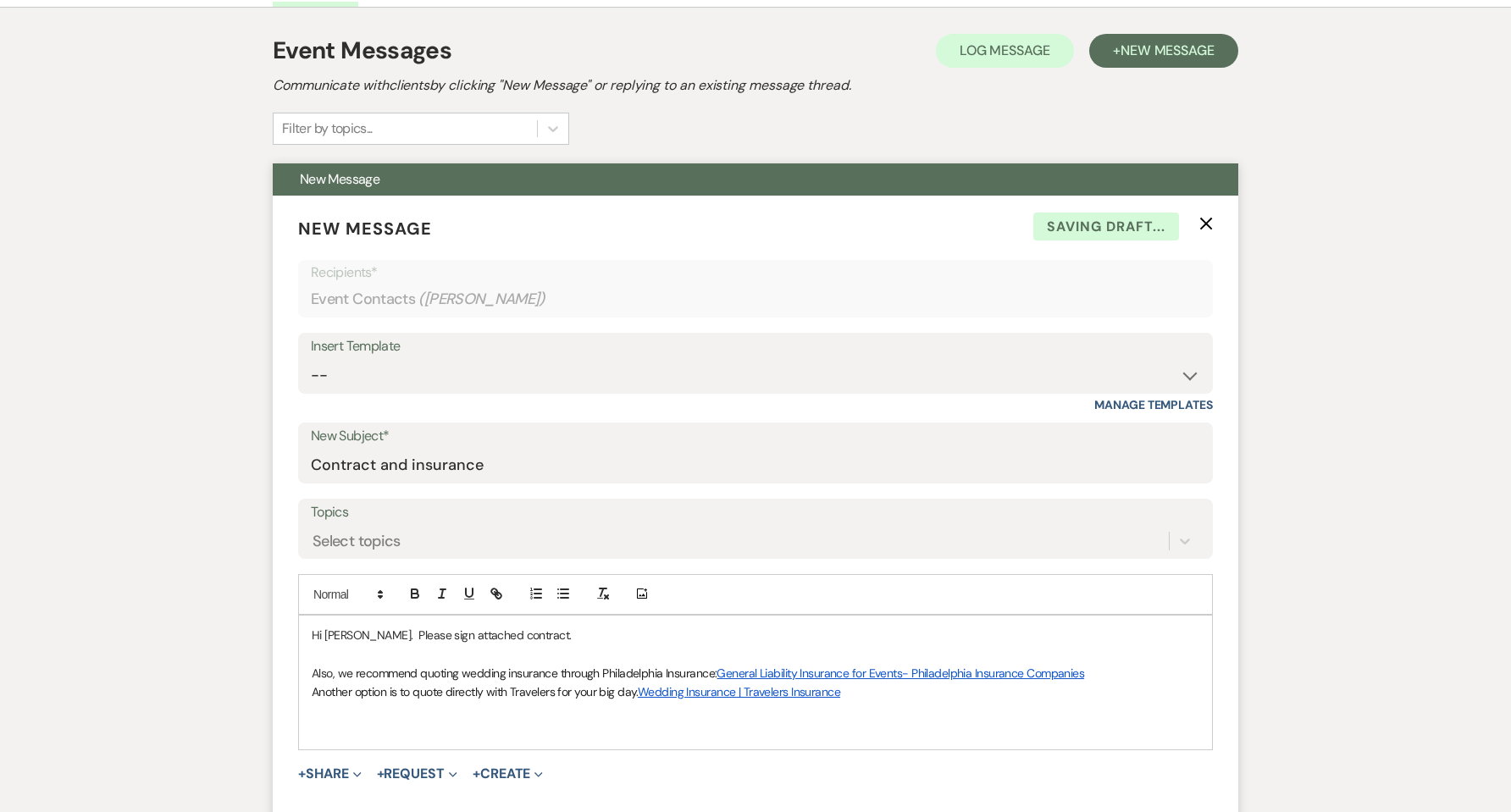
click at [399, 728] on p at bounding box center [755, 729] width 888 height 19
click at [294, 687] on form "New Message X Saving draft... Recipients* Event Contacts ( [PERSON_NAME] Carrie…" at bounding box center [756, 532] width 966 height 672
click at [304, 692] on div "Hi [PERSON_NAME]. Please sign attached contract. Also, w e recommend quoting we…" at bounding box center [755, 682] width 913 height 133
click at [411, 462] on input "Contract and insurance" at bounding box center [756, 465] width 889 height 33
type input "Contract and Insurance"
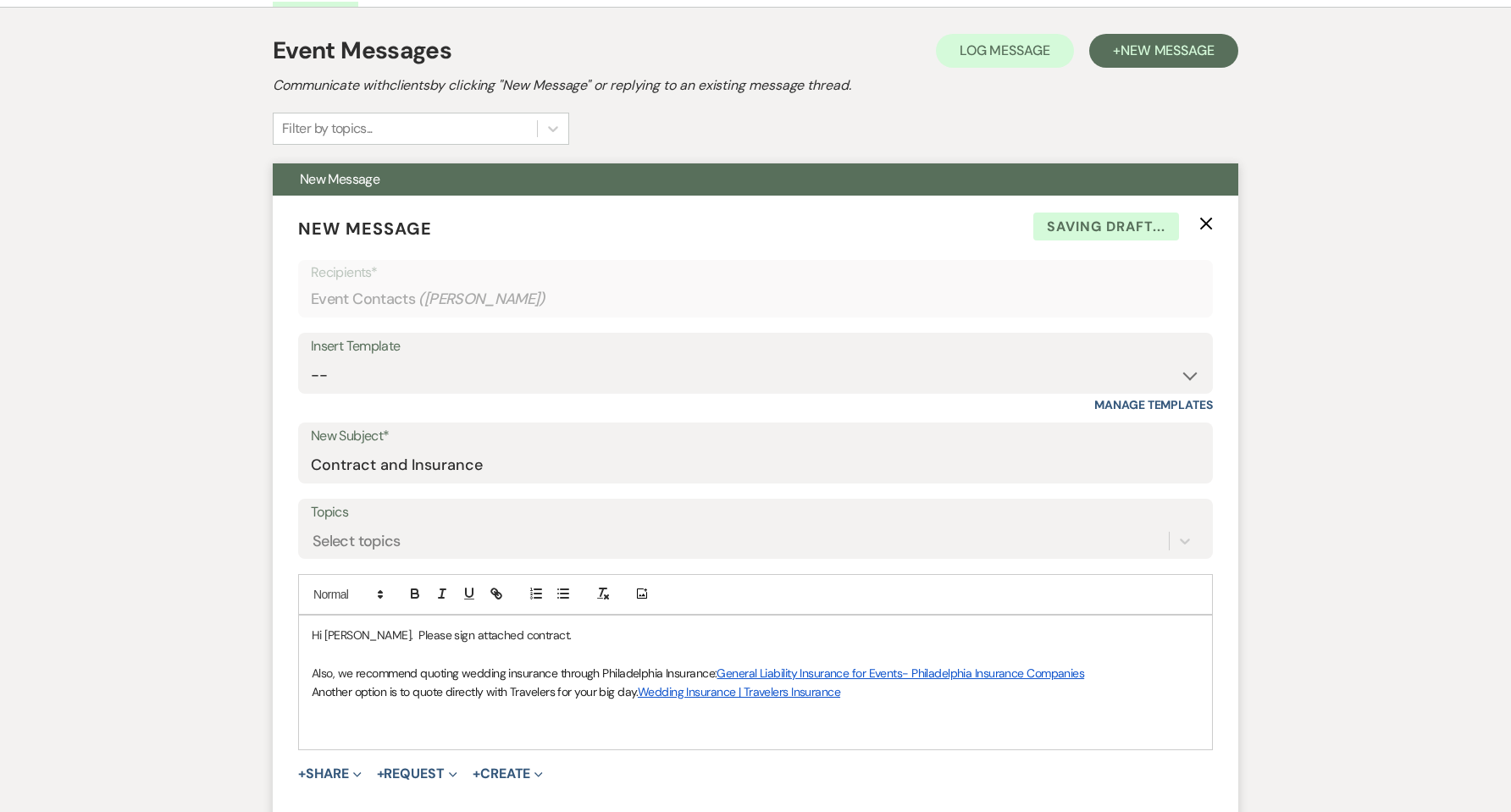
click at [356, 724] on p at bounding box center [755, 729] width 888 height 19
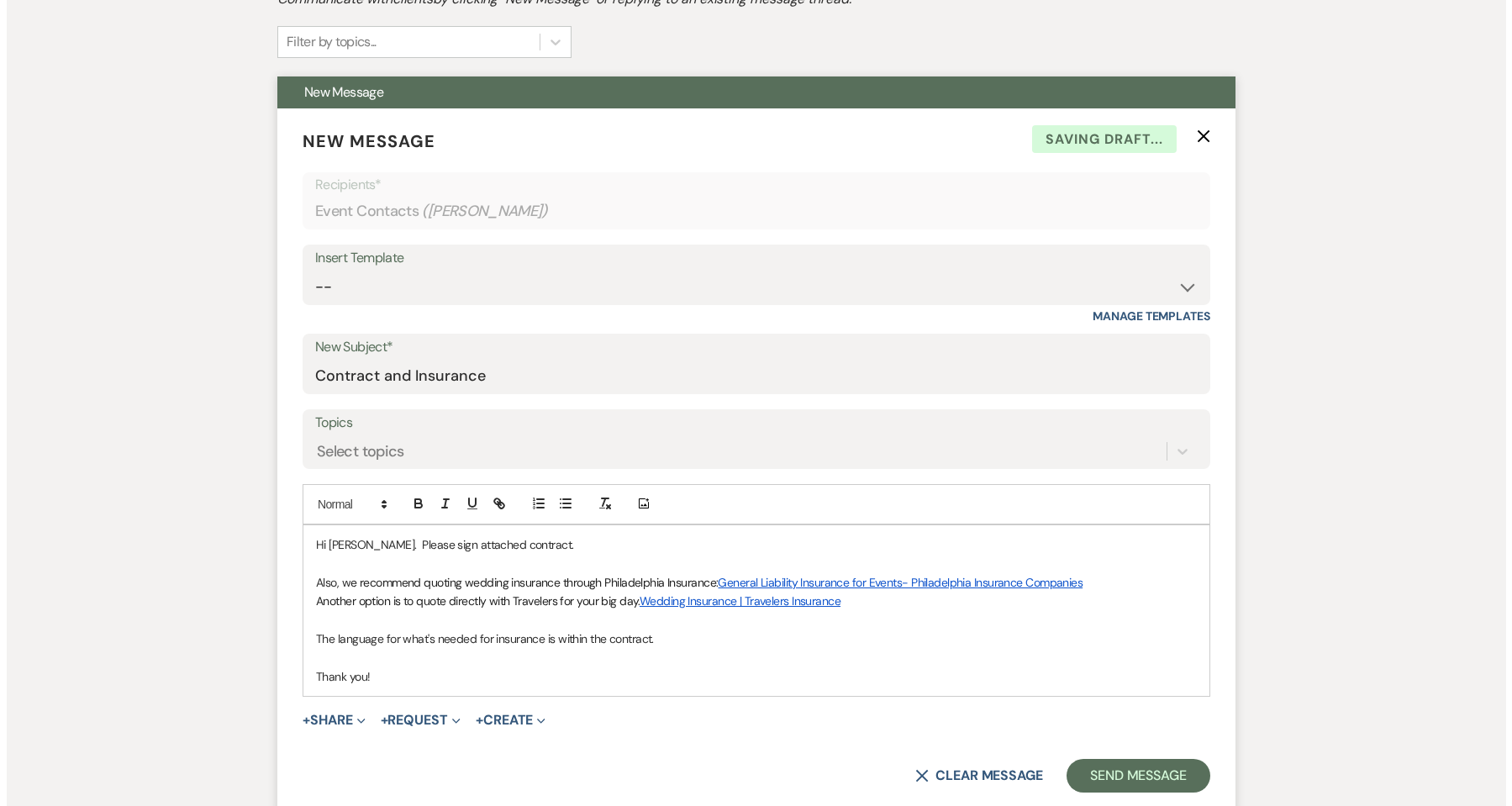
scroll to position [575, 0]
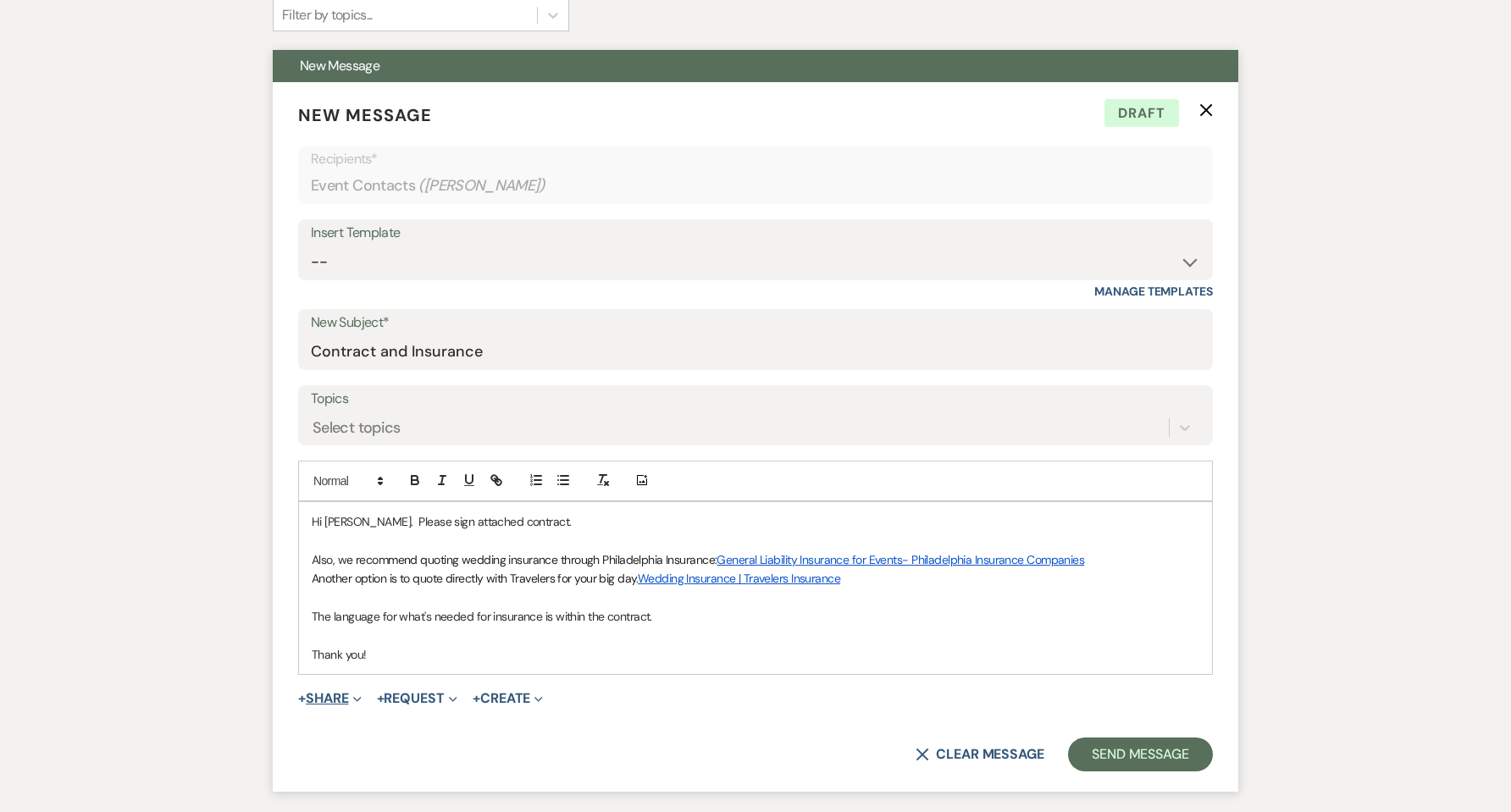
click at [362, 704] on button "+ Share Expand" at bounding box center [330, 699] width 64 height 14
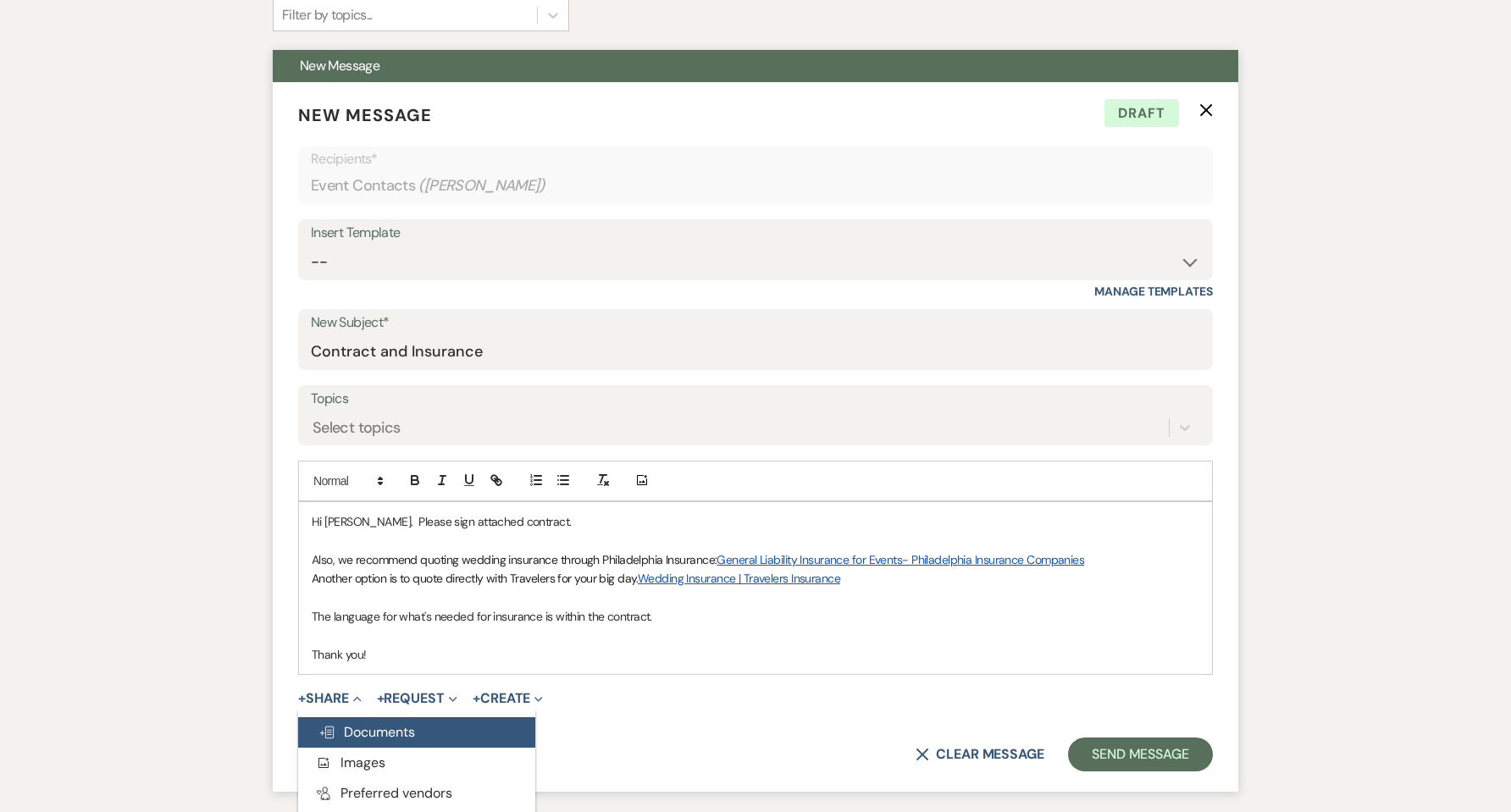
click at [369, 735] on span "Doc Upload Documents" at bounding box center [367, 732] width 96 height 18
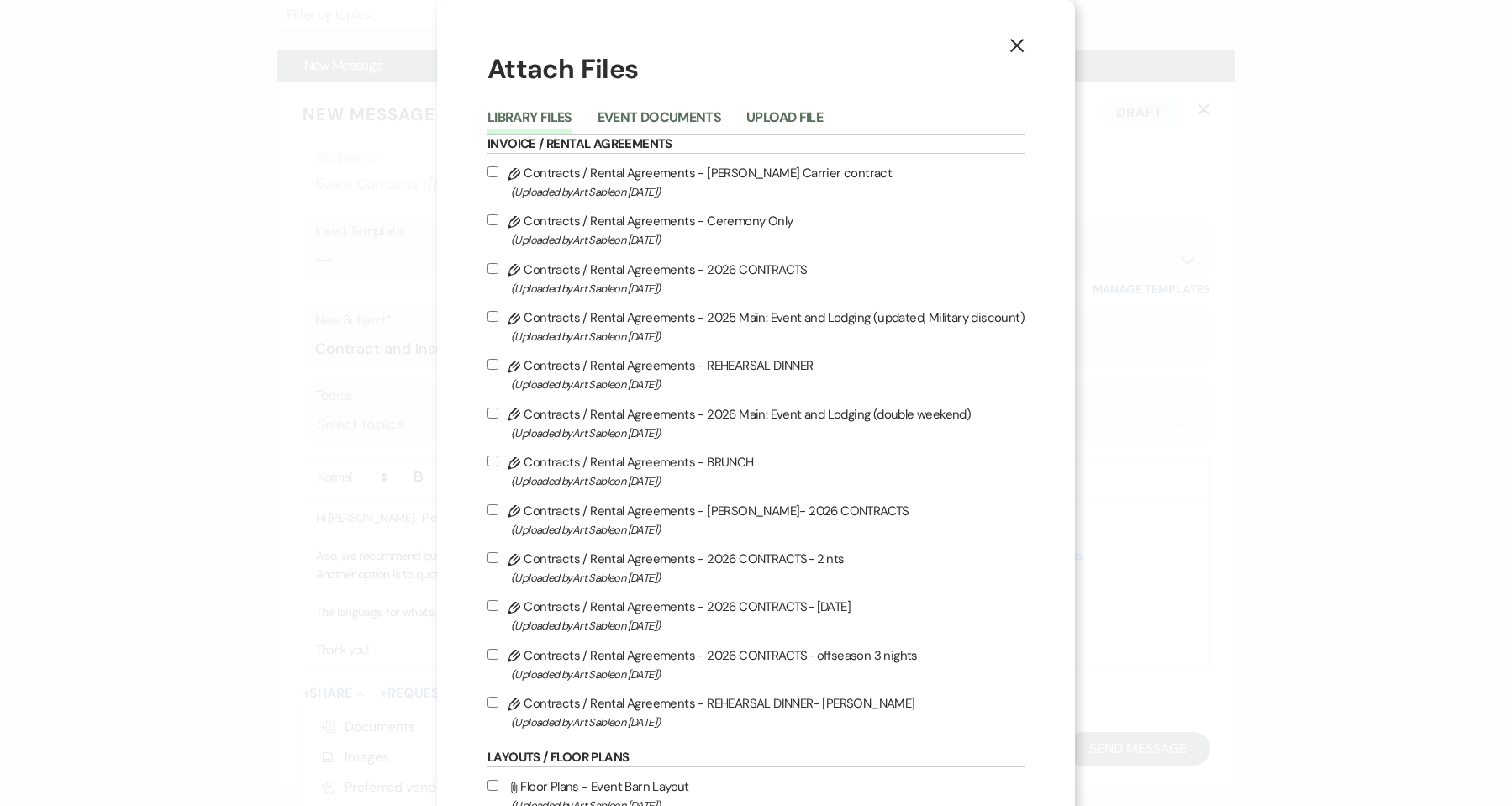
click at [592, 184] on span "(Uploaded by Art Sable on [DATE] )" at bounding box center [767, 192] width 513 height 19
click at [498, 177] on input "Pencil Contracts / Rental Agreements - [PERSON_NAME] Carrier contract (Uploaded…" at bounding box center [493, 172] width 11 height 11
checkbox input "true"
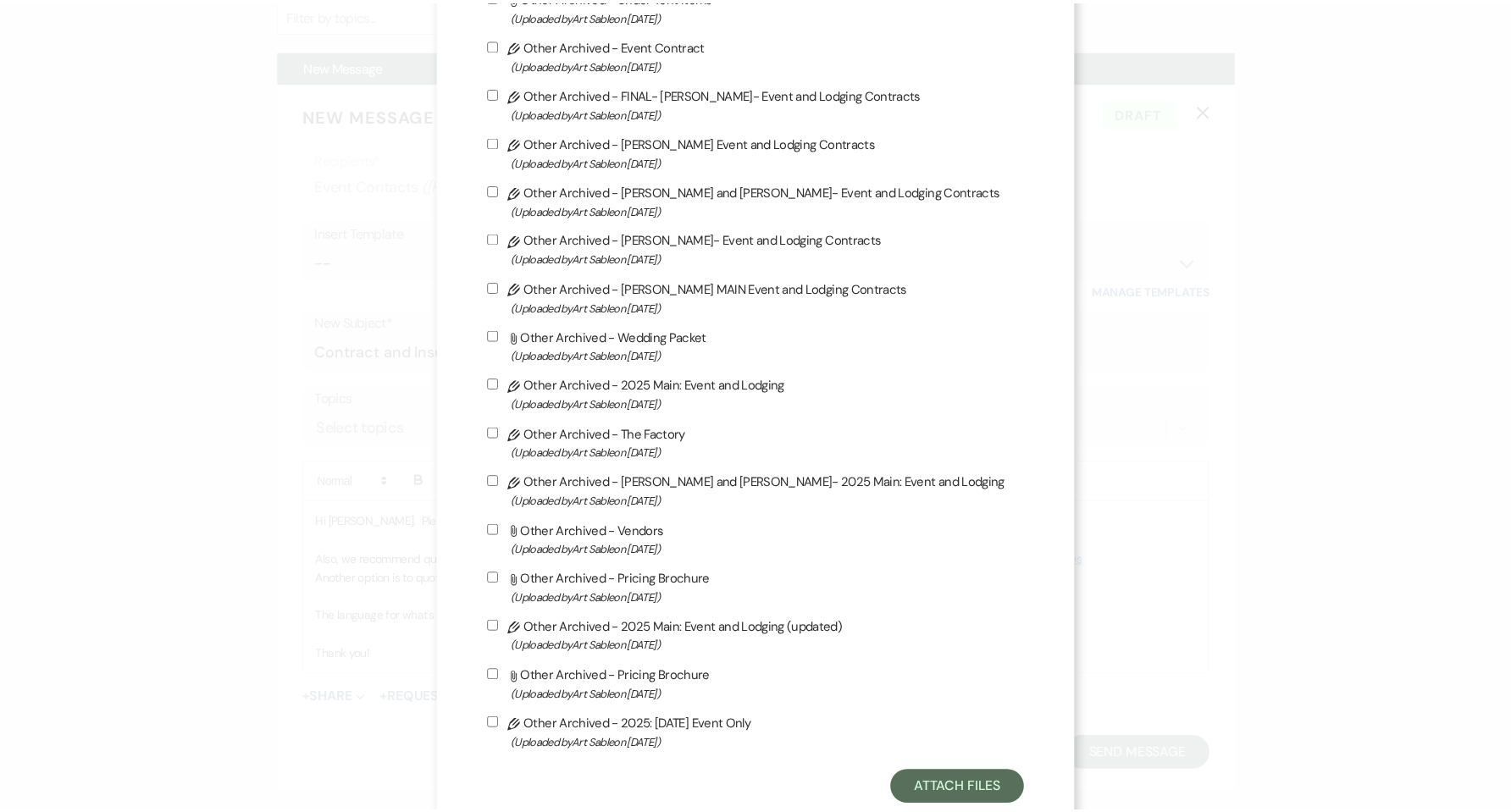
scroll to position [1784, 0]
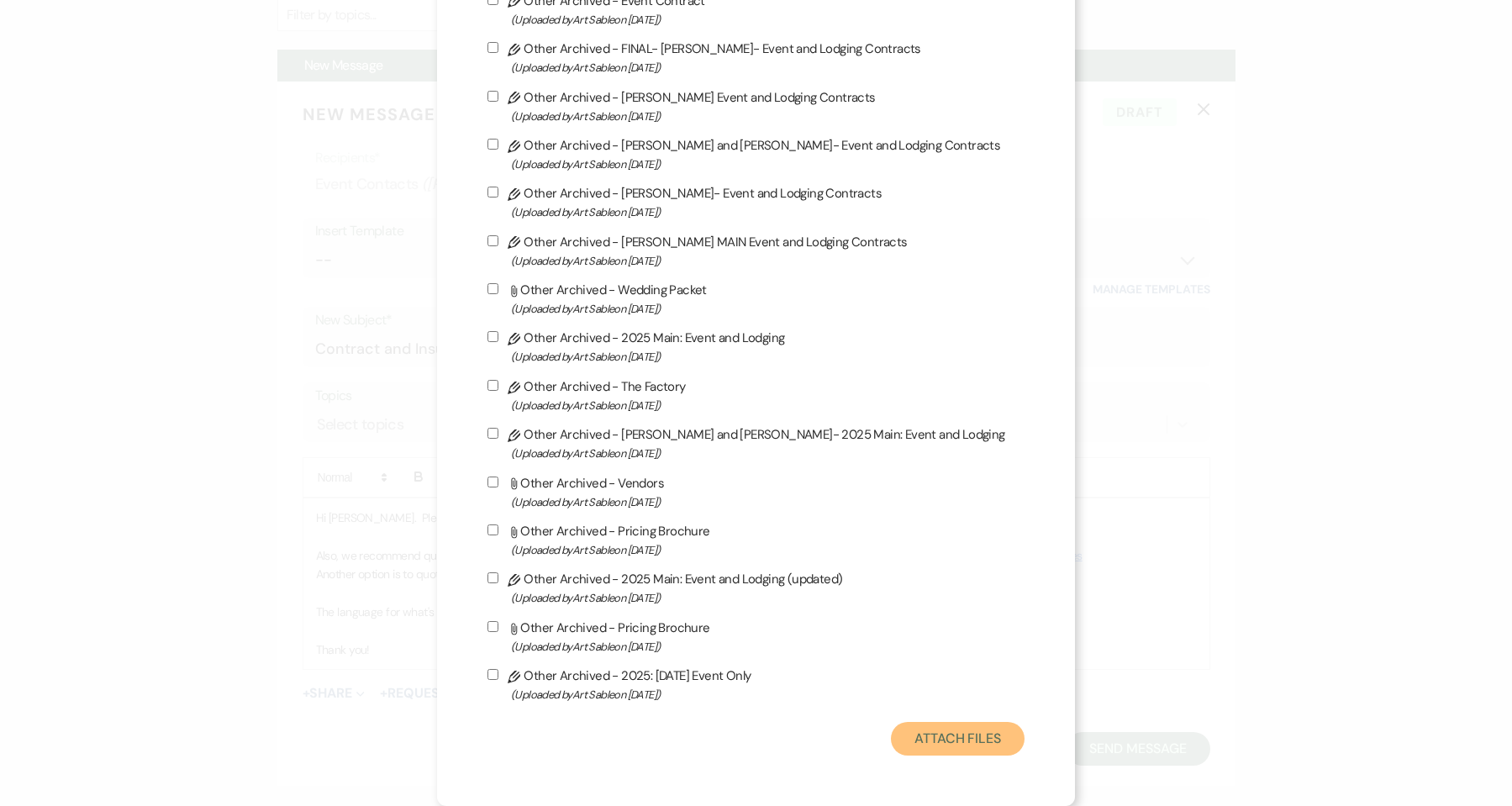
click at [953, 733] on button "Attach Files" at bounding box center [957, 738] width 133 height 33
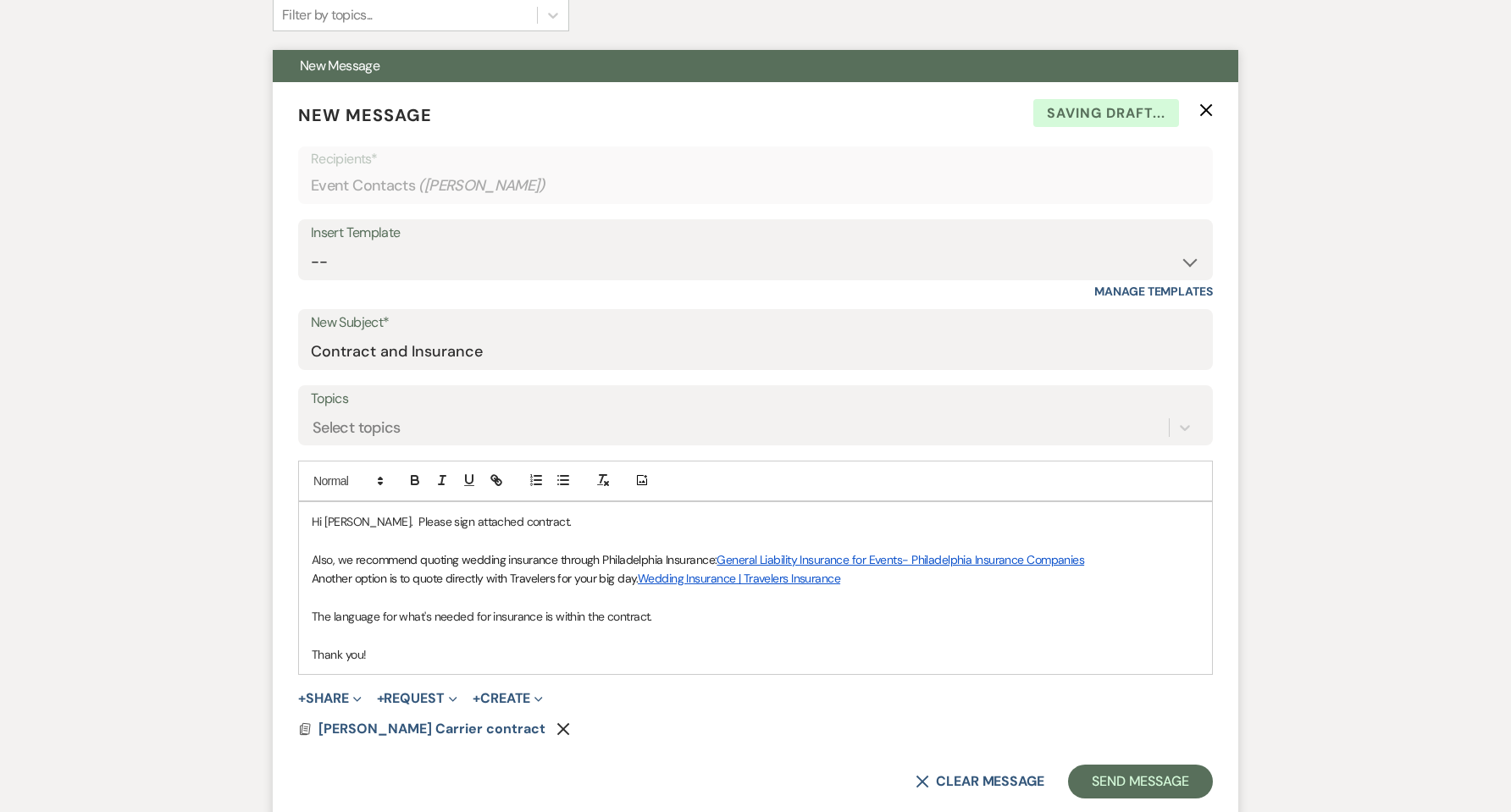
click at [397, 603] on p at bounding box center [755, 597] width 888 height 19
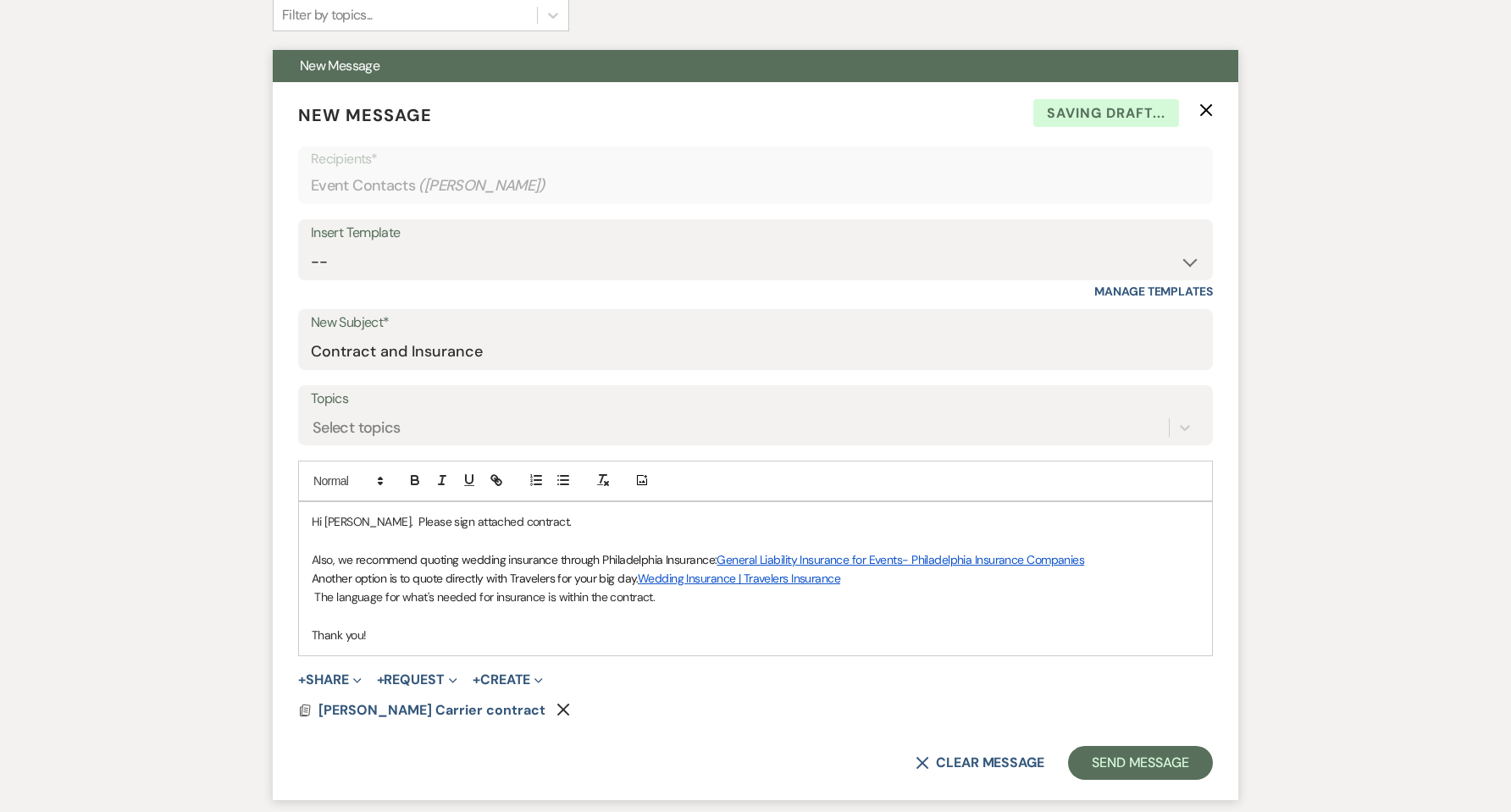
click at [590, 593] on p "The language for what's needed for insurance is within the contract." at bounding box center [755, 597] width 888 height 19
click at [1111, 764] on button "Send Message" at bounding box center [1141, 762] width 145 height 34
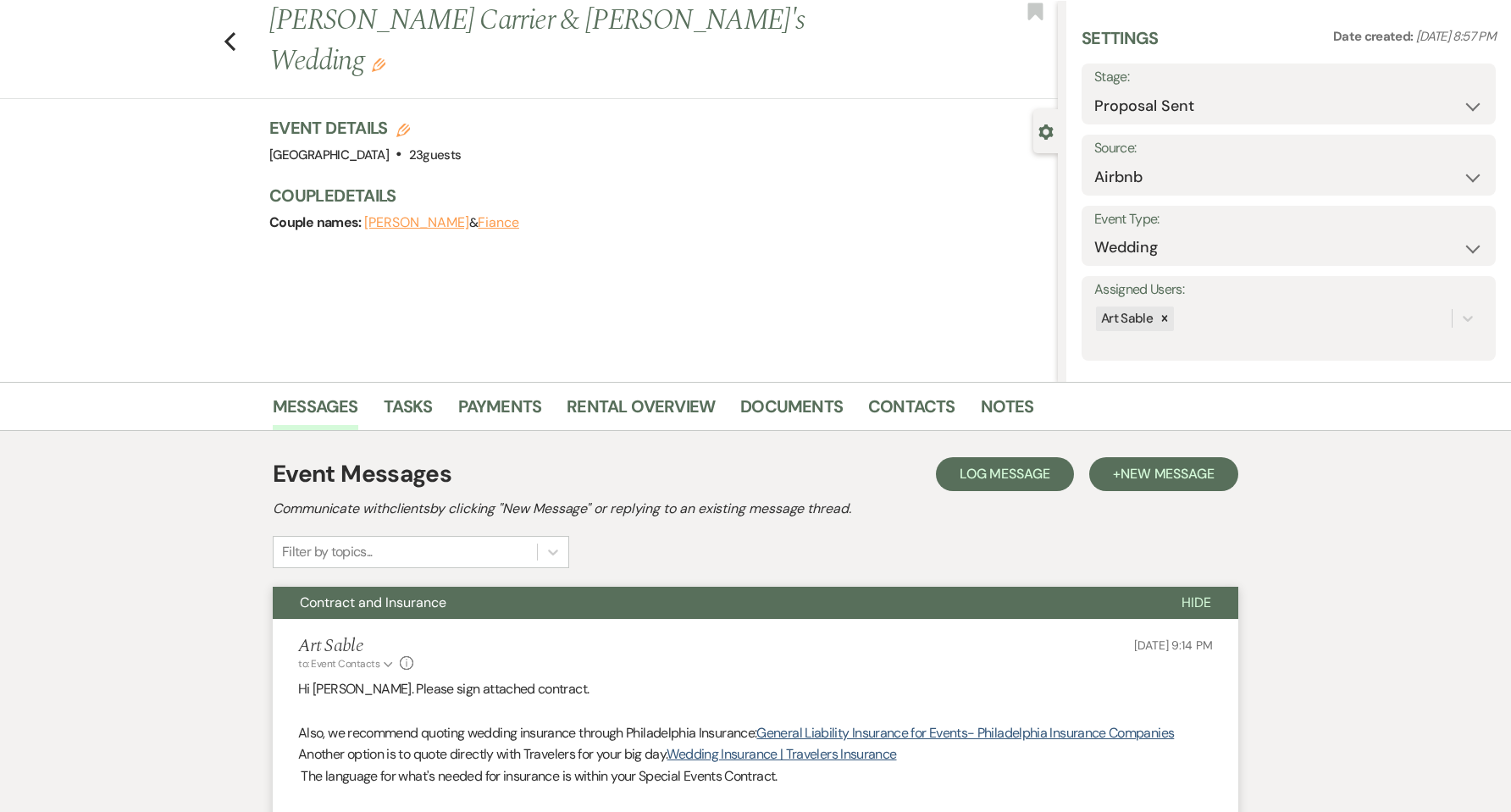
scroll to position [113, 0]
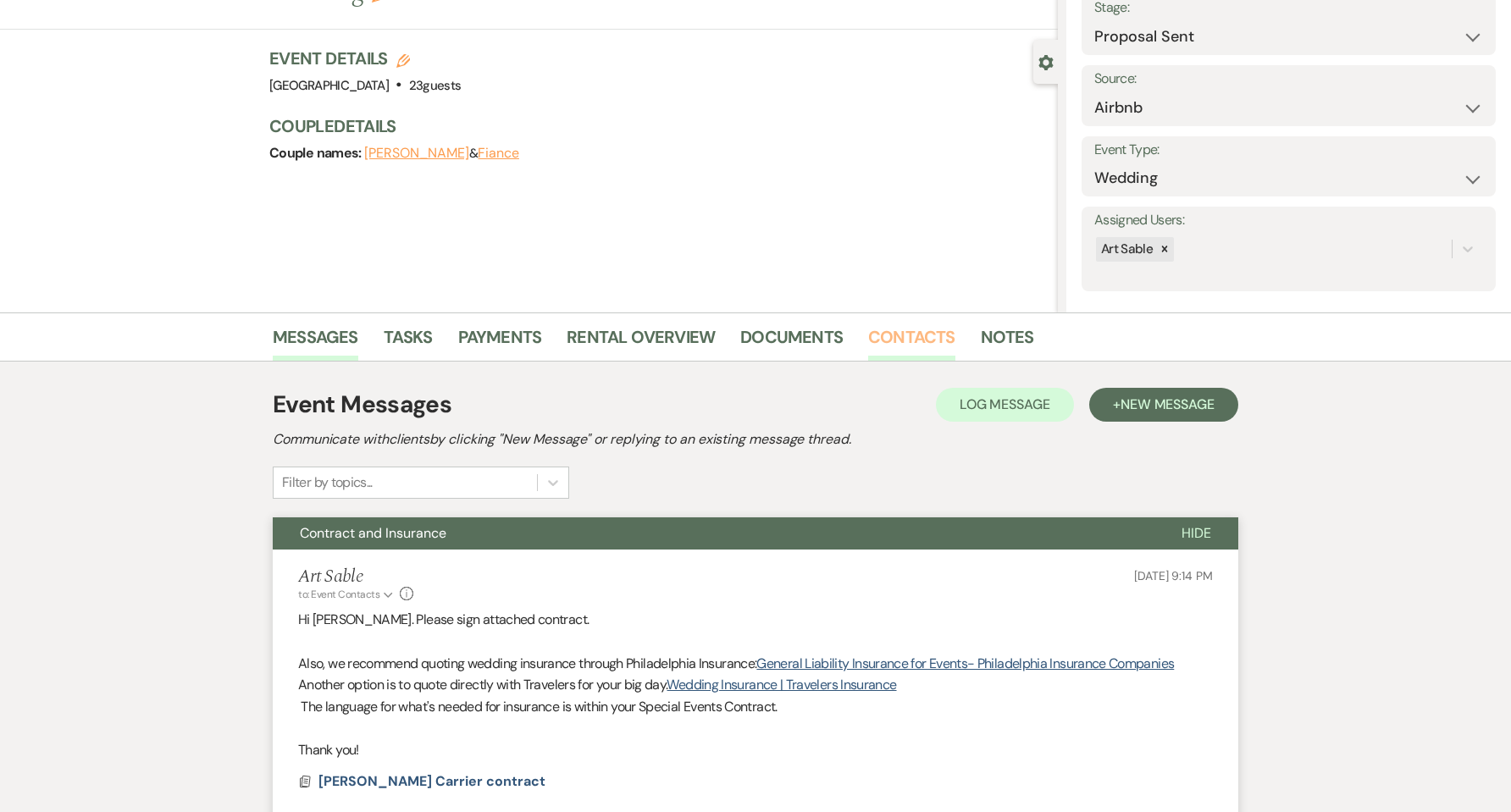
click at [920, 341] on link "Contacts" at bounding box center [912, 342] width 87 height 37
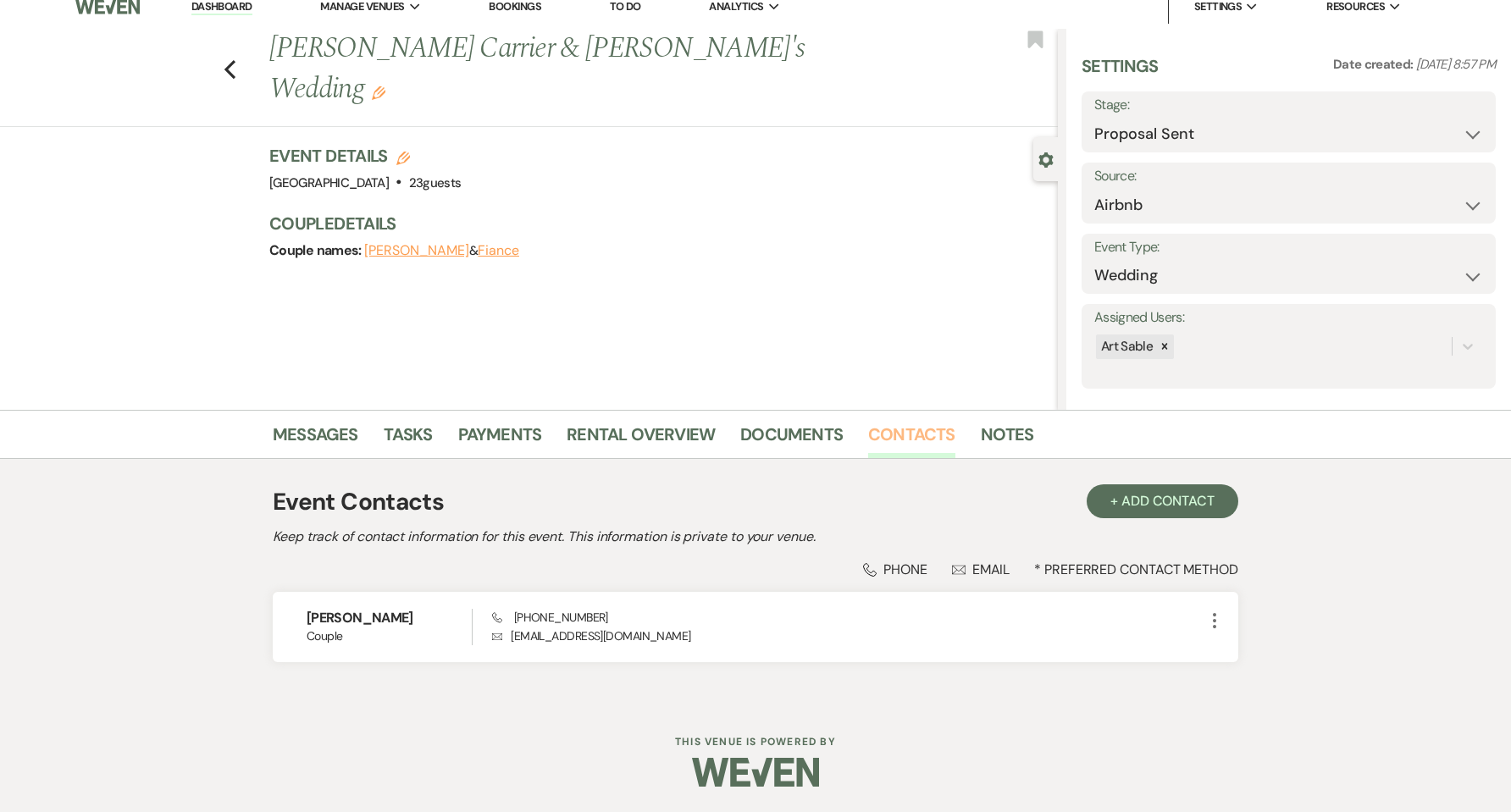
scroll to position [15, 0]
click at [1212, 616] on icon "More" at bounding box center [1214, 621] width 20 height 20
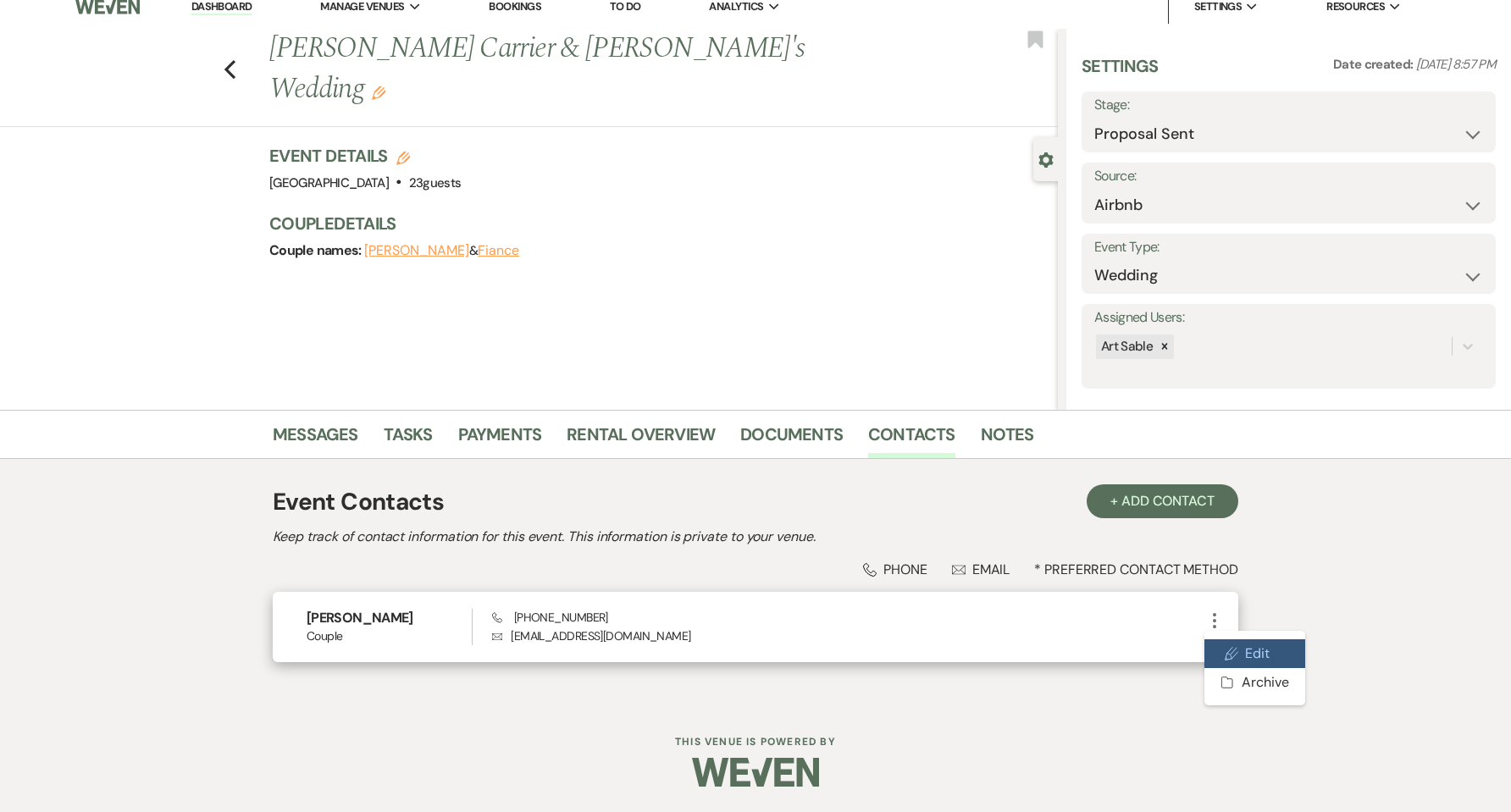
click at [1236, 651] on use "button" at bounding box center [1232, 653] width 13 height 13
select select "1"
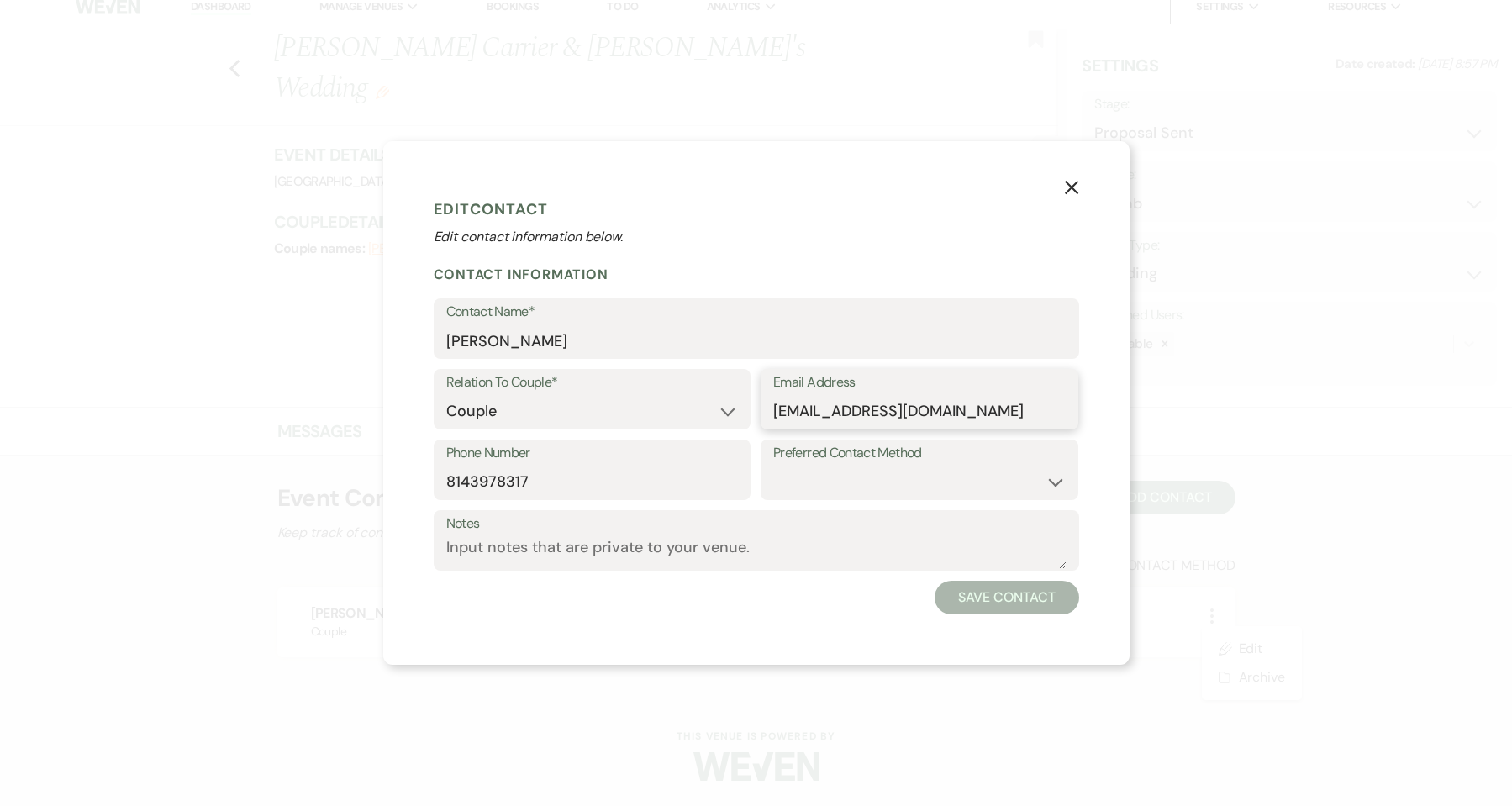
click at [814, 415] on input "[EMAIL_ADDRESS][DOMAIN_NAME]" at bounding box center [919, 412] width 293 height 32
type input "[EMAIL_ADDRESS][DOMAIN_NAME]"
click at [1000, 600] on button "Save Contact" at bounding box center [1007, 597] width 144 height 33
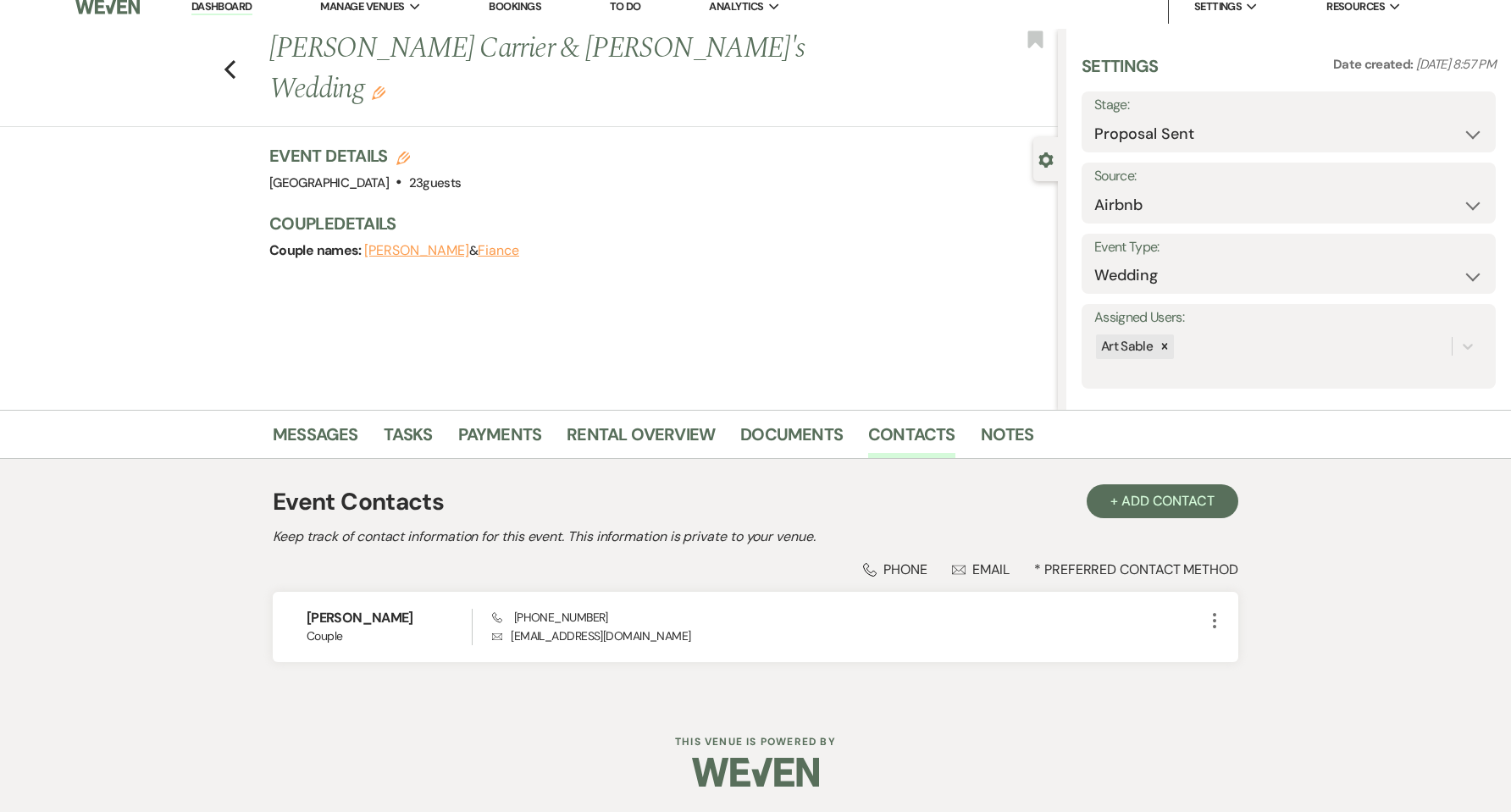
scroll to position [0, 0]
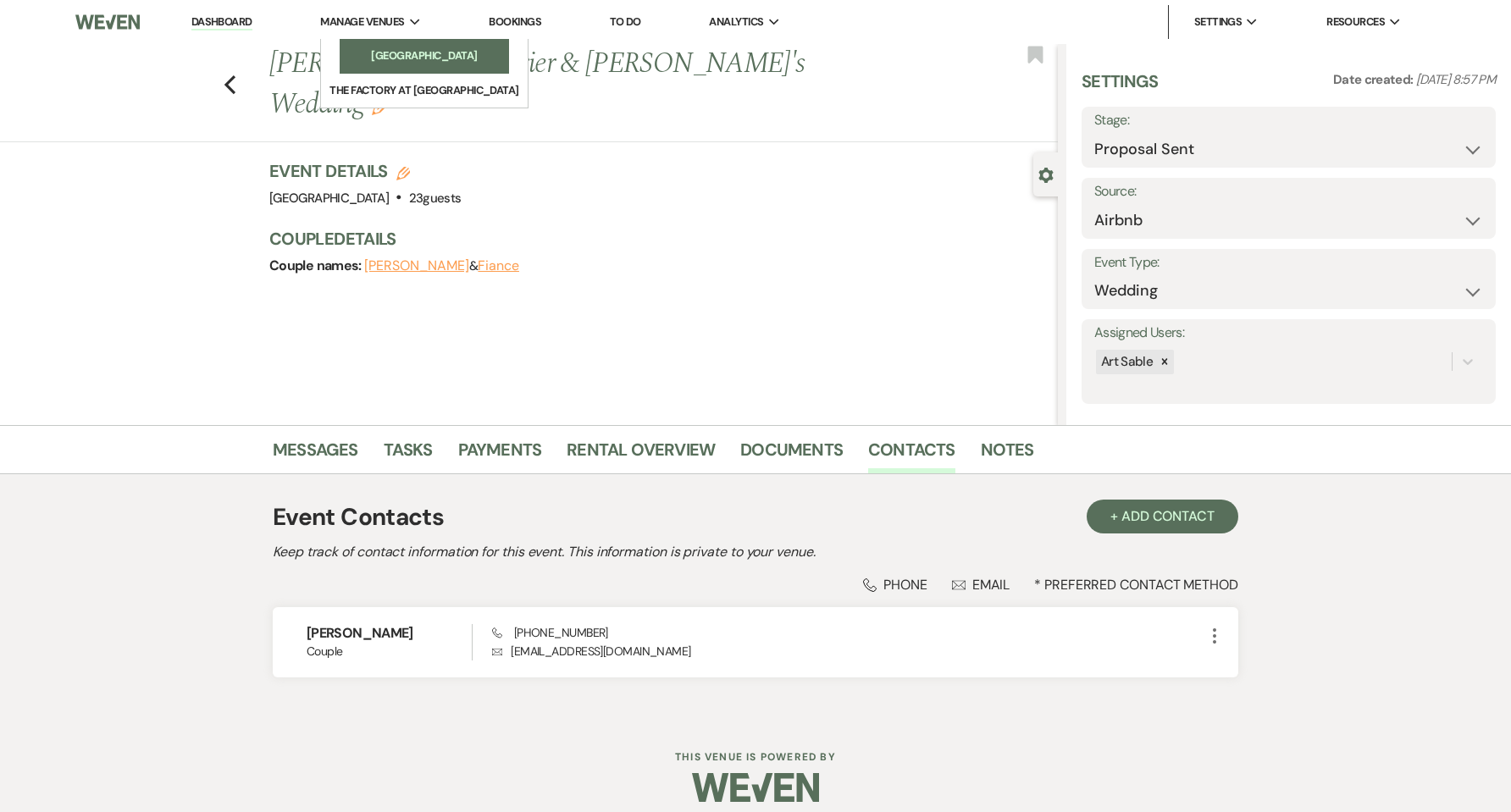
click at [407, 46] on link "[GEOGRAPHIC_DATA]" at bounding box center [424, 55] width 170 height 34
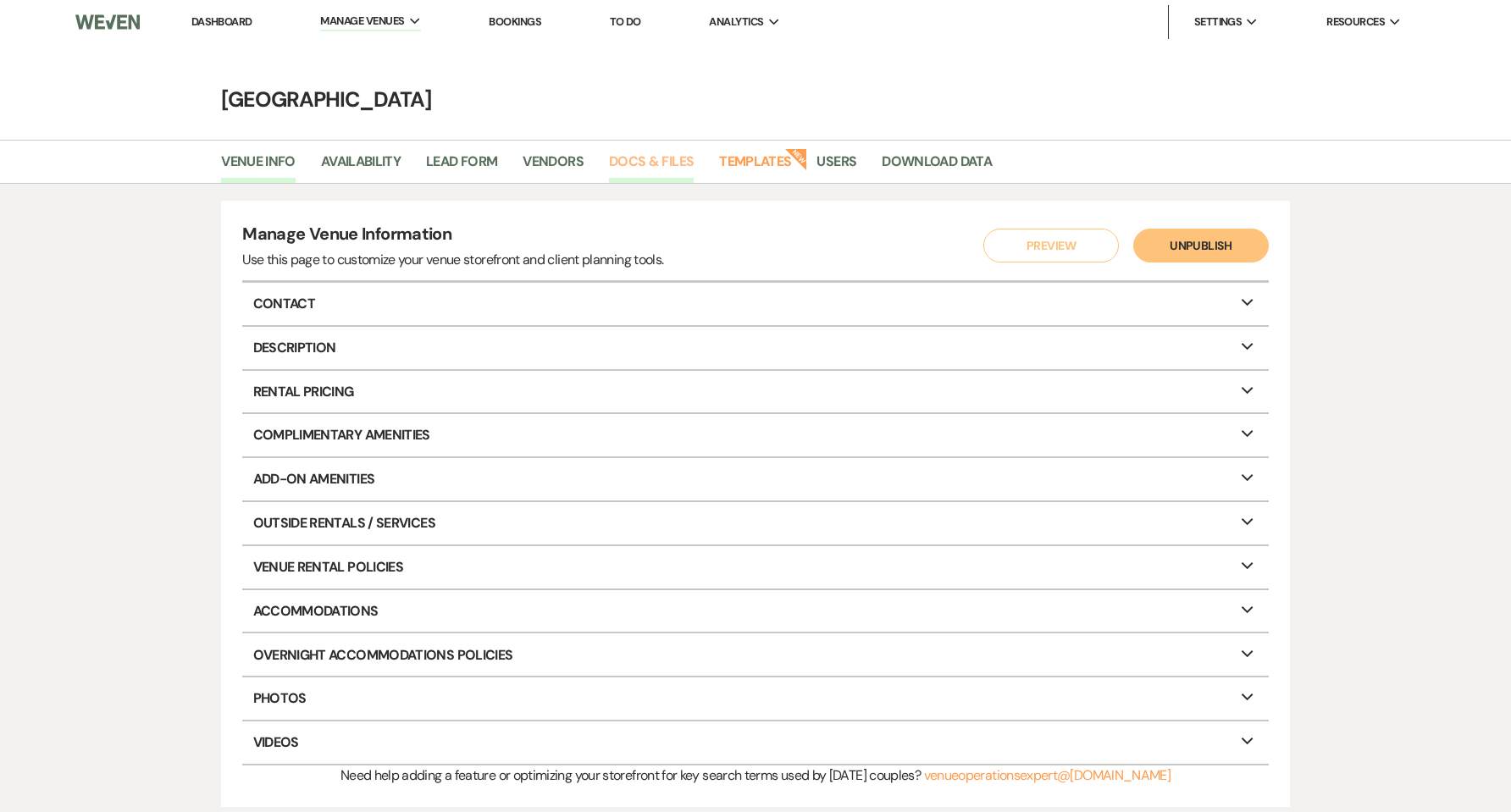
click at [667, 167] on link "Docs & Files" at bounding box center [651, 166] width 84 height 32
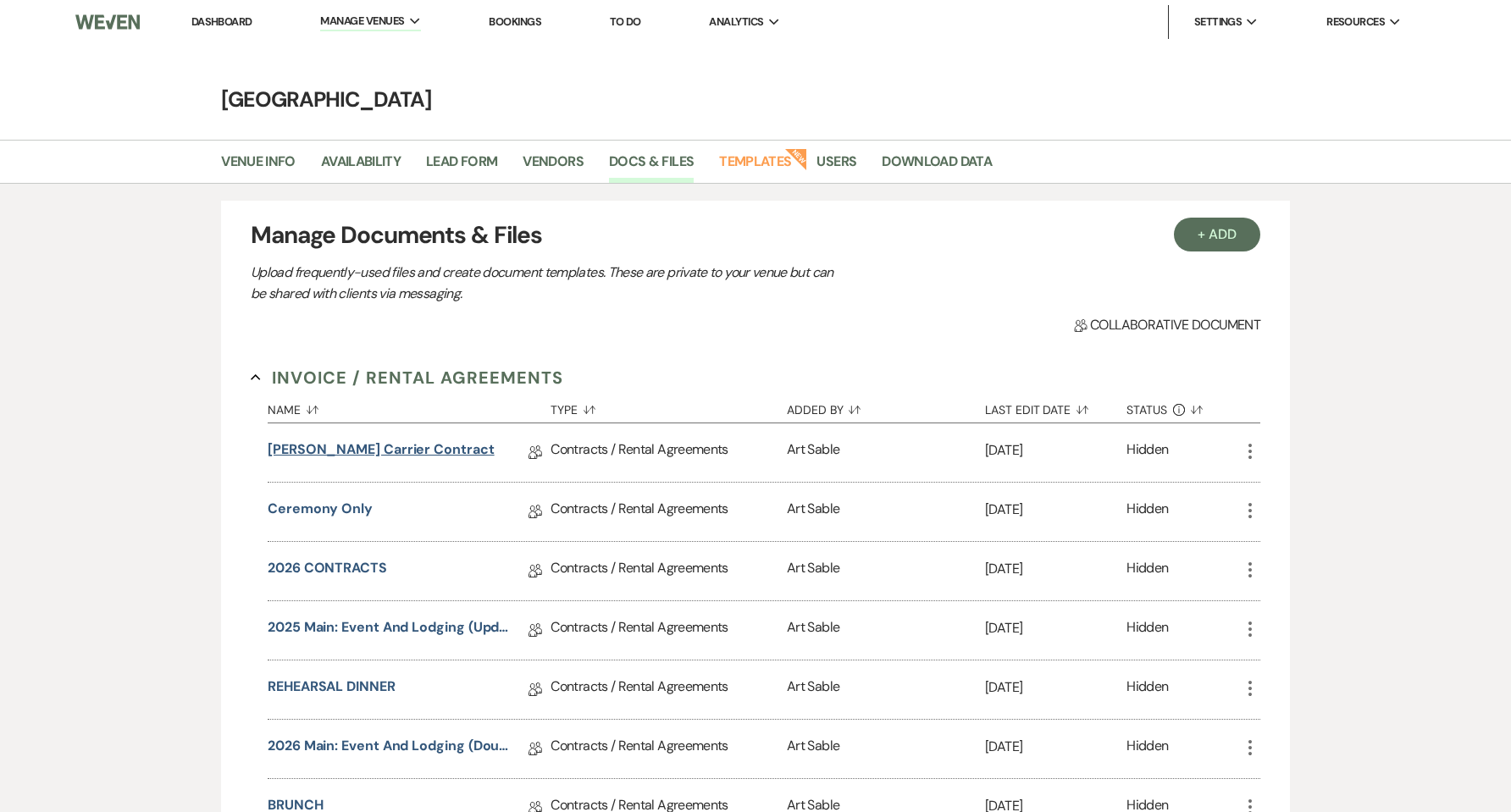
click at [392, 446] on link "[PERSON_NAME] Carrier contract" at bounding box center [381, 452] width 227 height 26
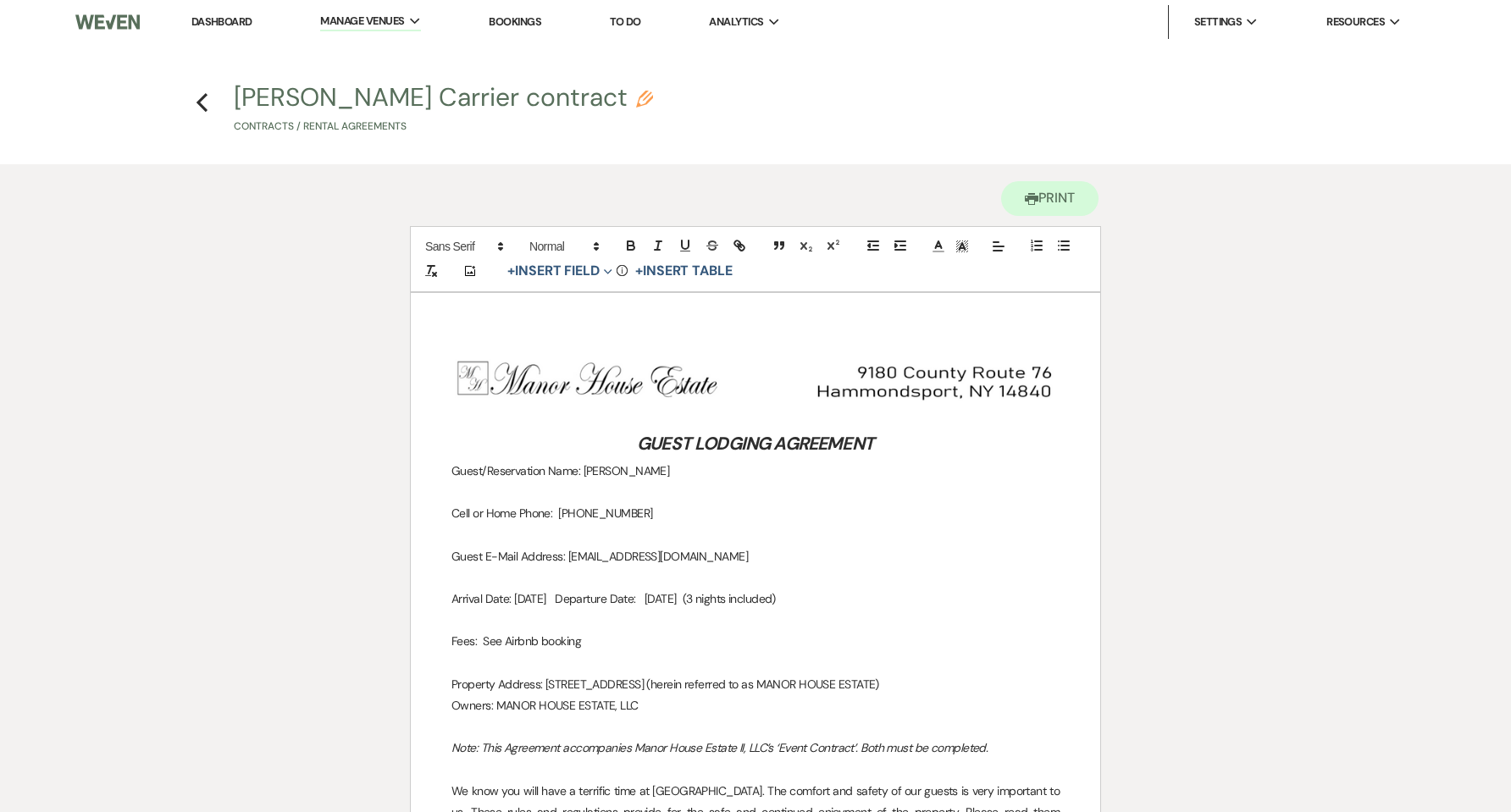
click at [588, 558] on p "Guest E-Mail Address: [EMAIL_ADDRESS][DOMAIN_NAME]" at bounding box center [755, 556] width 608 height 21
click at [205, 109] on use "button" at bounding box center [202, 103] width 11 height 19
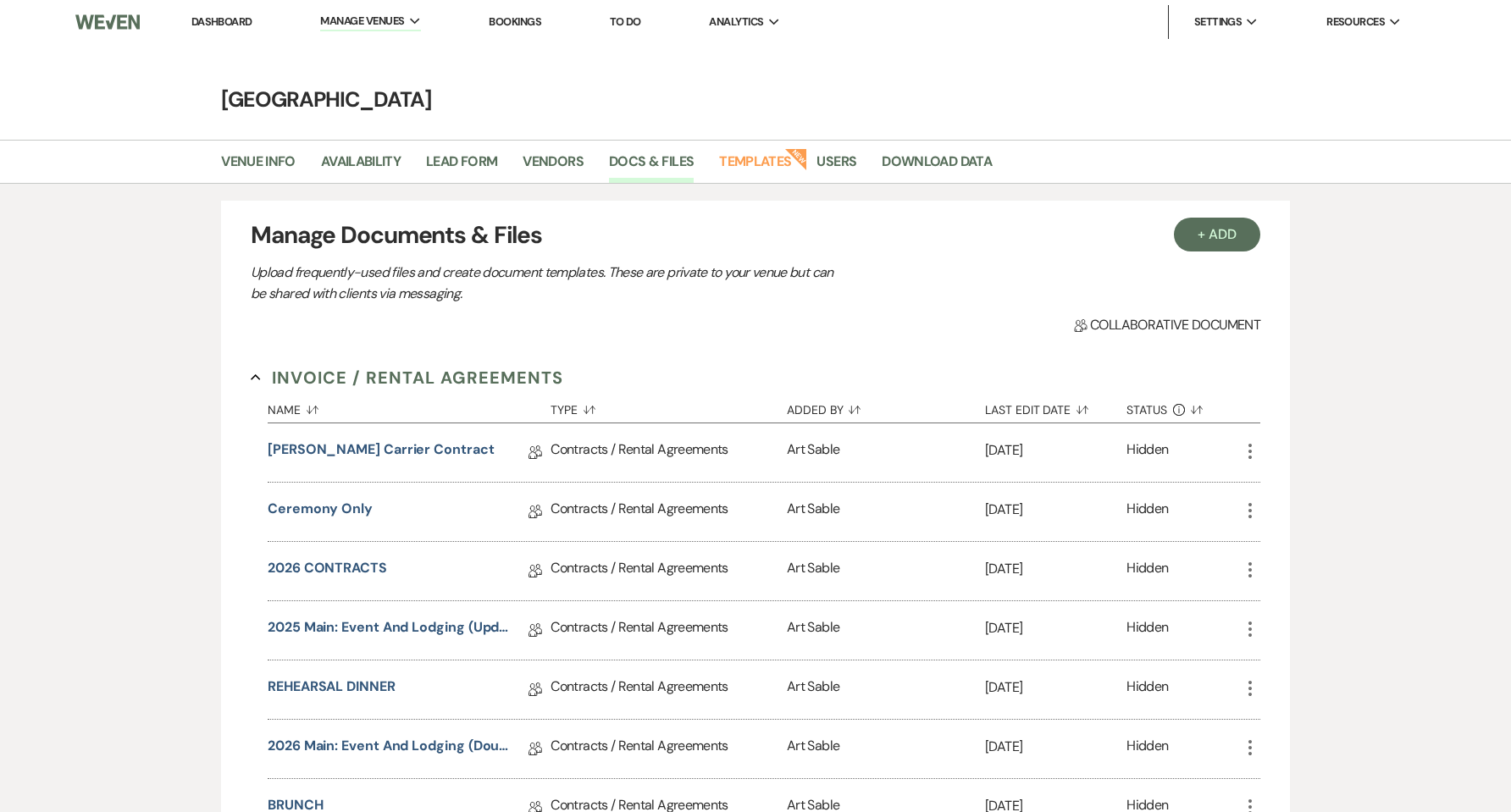
click at [221, 15] on link "Dashboard" at bounding box center [221, 22] width 61 height 15
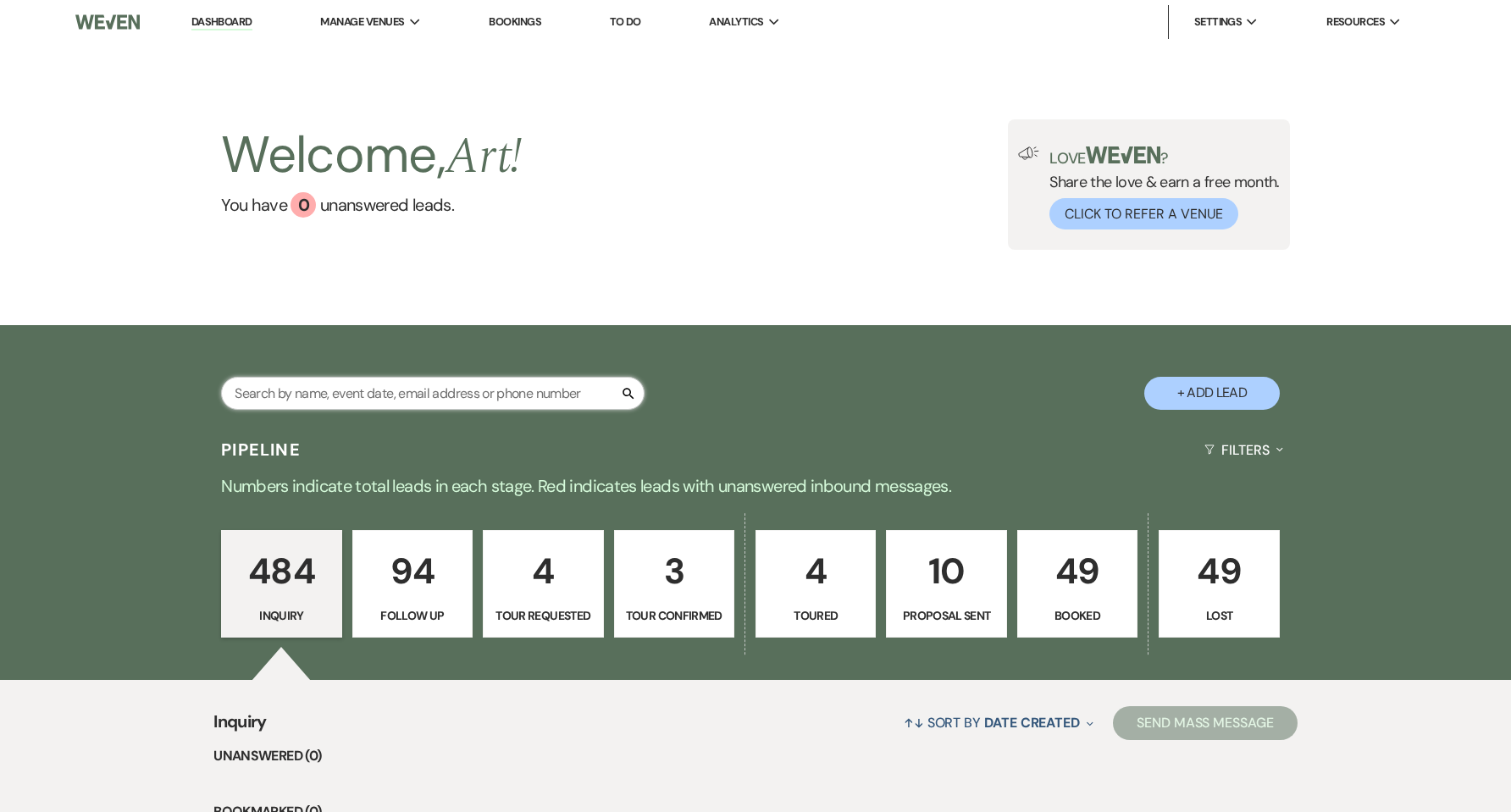
click at [422, 398] on input "text" at bounding box center [433, 393] width 424 height 33
type input "carrier"
select select "6"
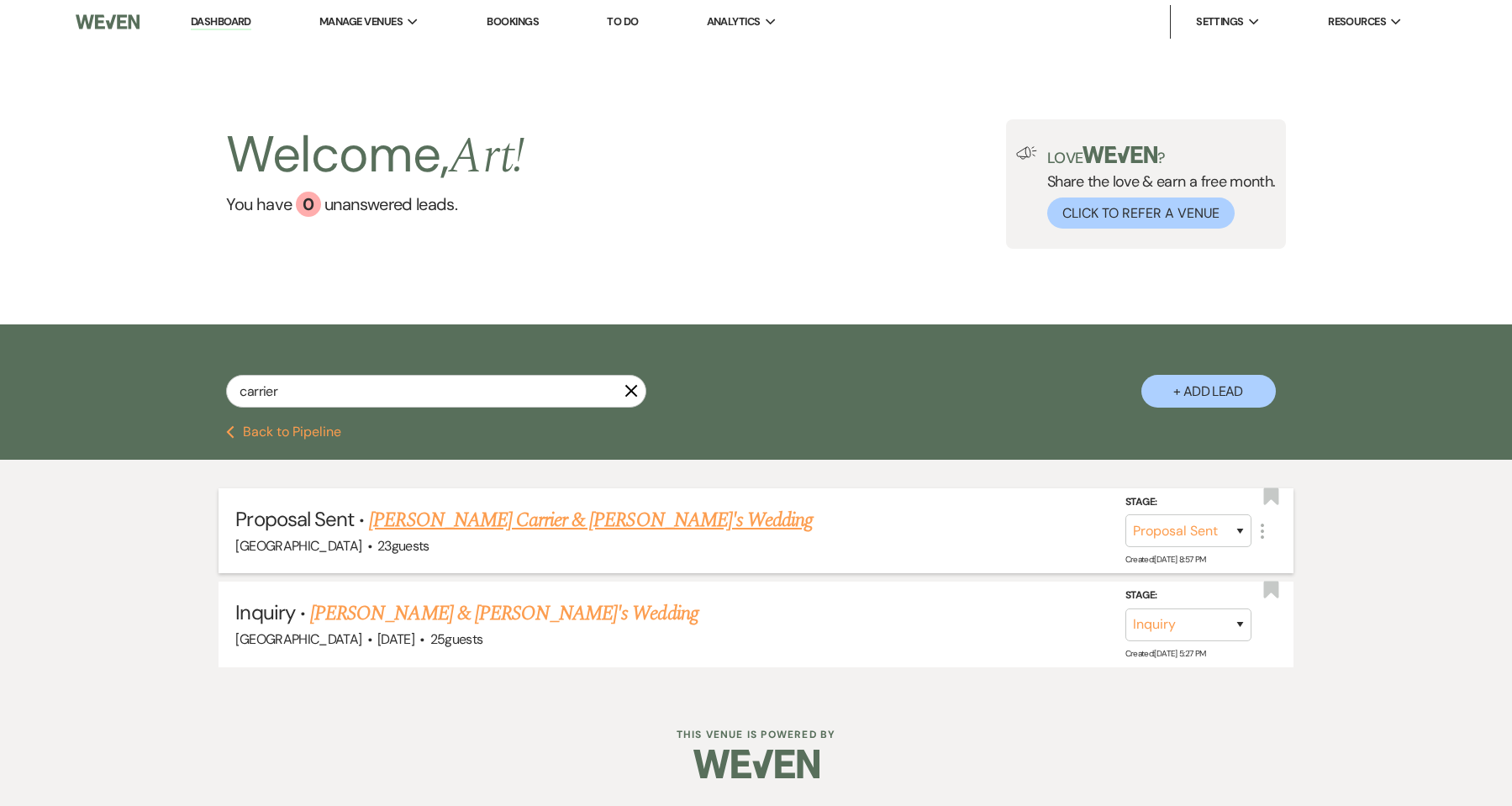
click at [520, 512] on link "[PERSON_NAME] Carrier & [PERSON_NAME]'s Wedding" at bounding box center [591, 521] width 444 height 31
select select "6"
select select "11"
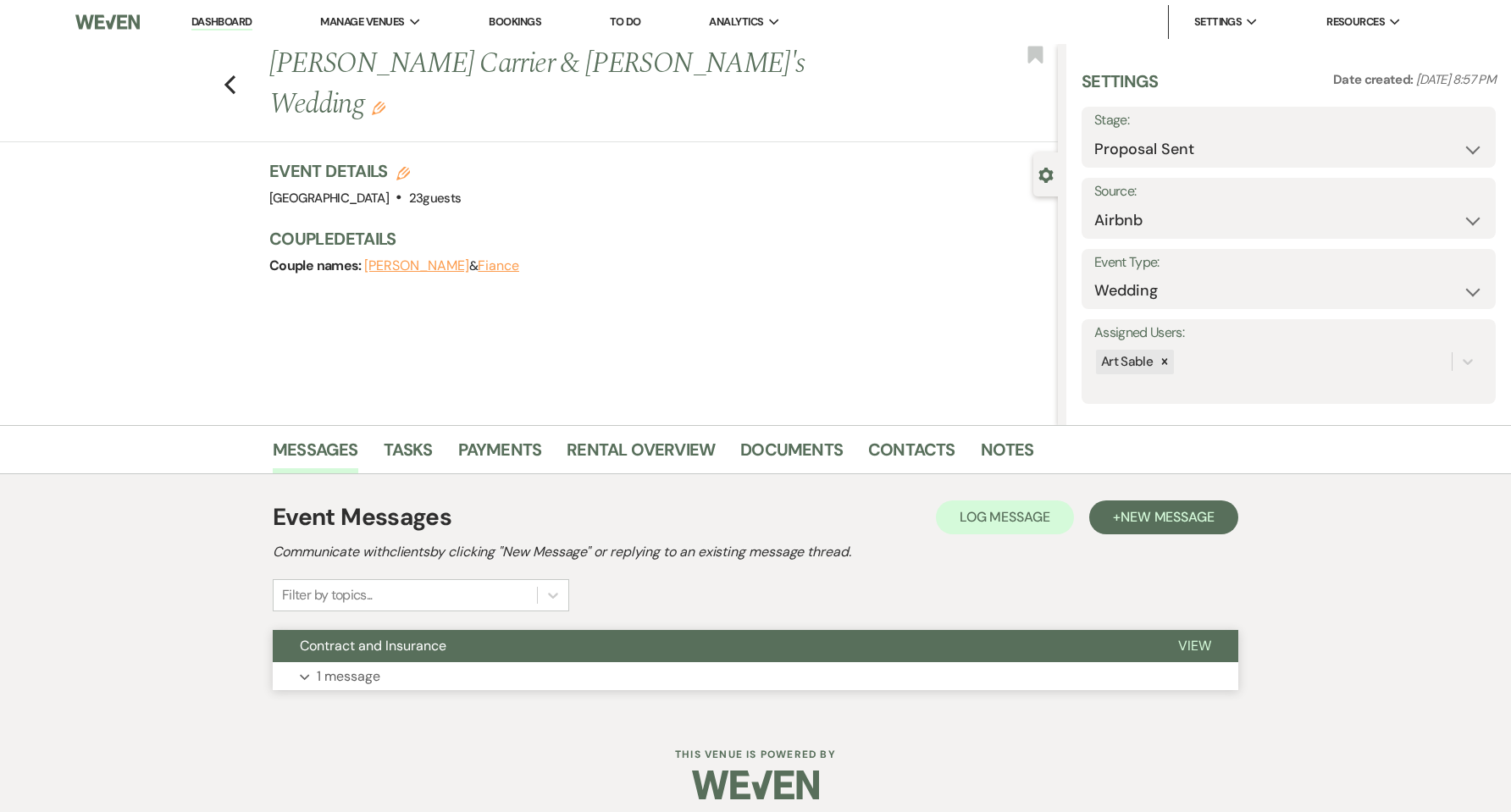
click at [461, 668] on button "Expand 1 message" at bounding box center [756, 677] width 966 height 29
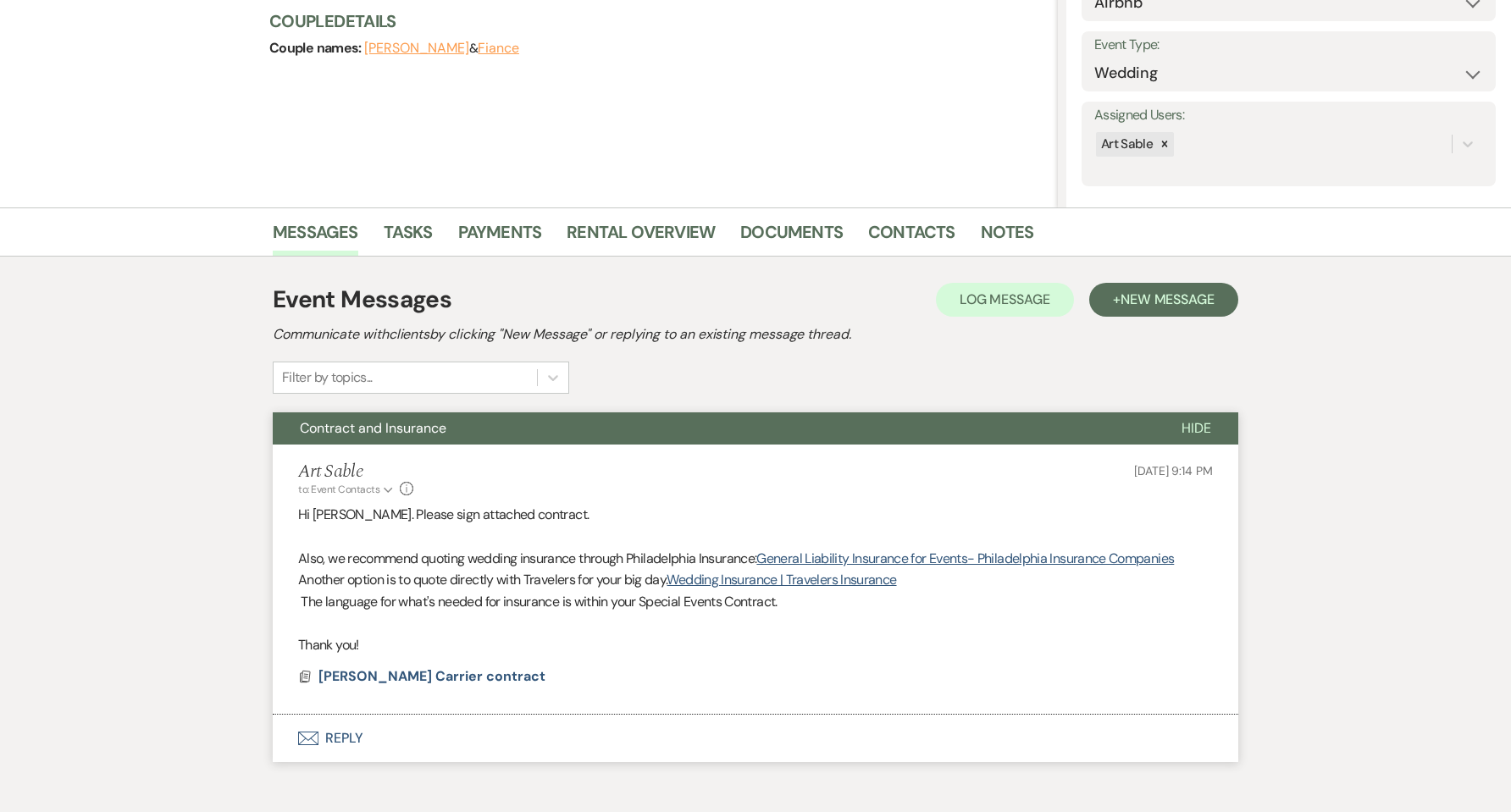
scroll to position [301, 0]
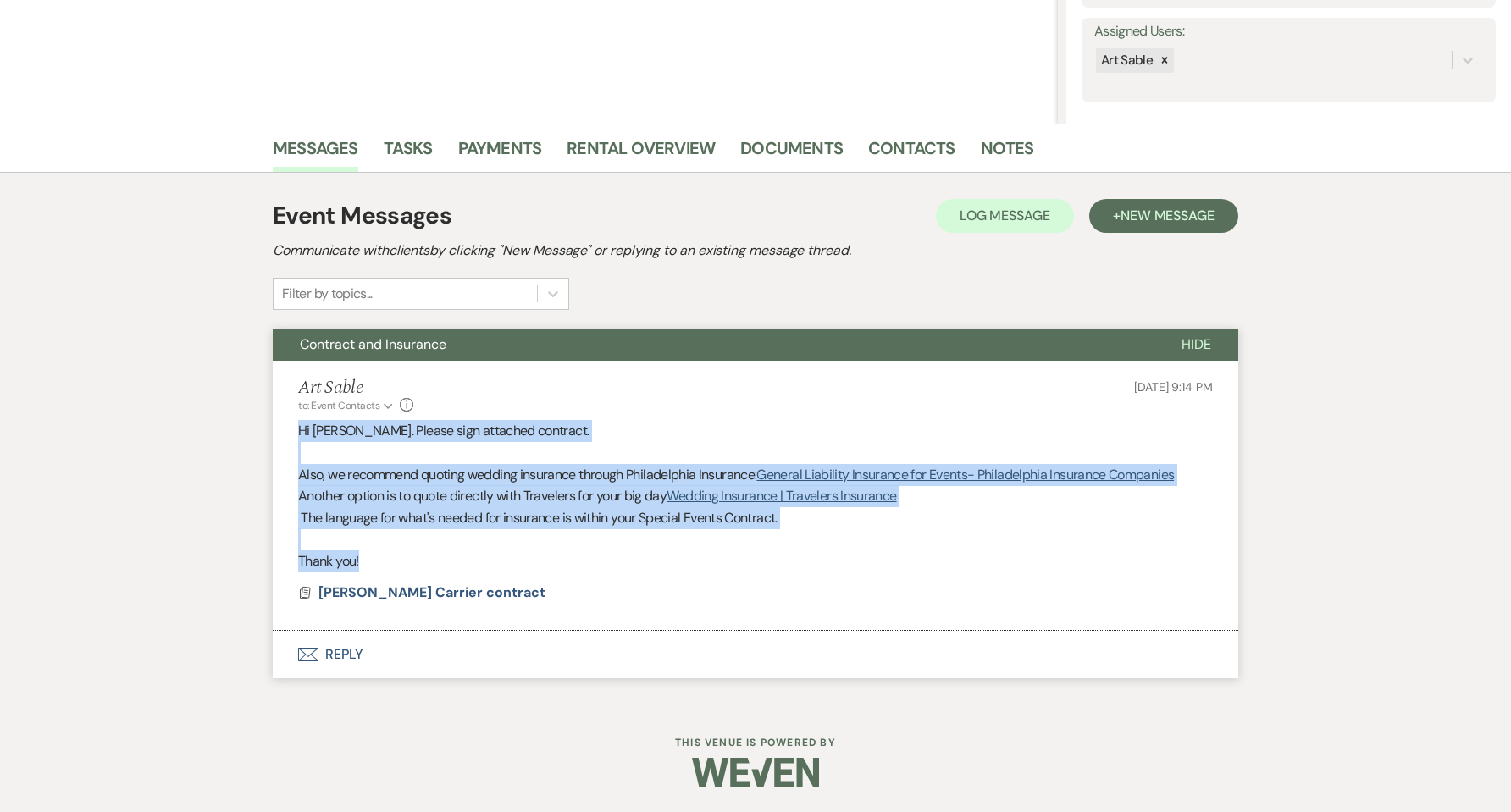
drag, startPoint x: 523, startPoint y: 569, endPoint x: 279, endPoint y: 435, distance: 278.4
click at [279, 435] on li "Art Sable to: Event Contacts Expand Info [DATE] 9:14 PM Hi [PERSON_NAME]. Pleas…" at bounding box center [756, 496] width 966 height 270
copy div "Hi [PERSON_NAME]. Please sign attached contract. Also, w e recommend quoting we…"
click at [1090, 225] on button "+ New Message" at bounding box center [1163, 215] width 149 height 34
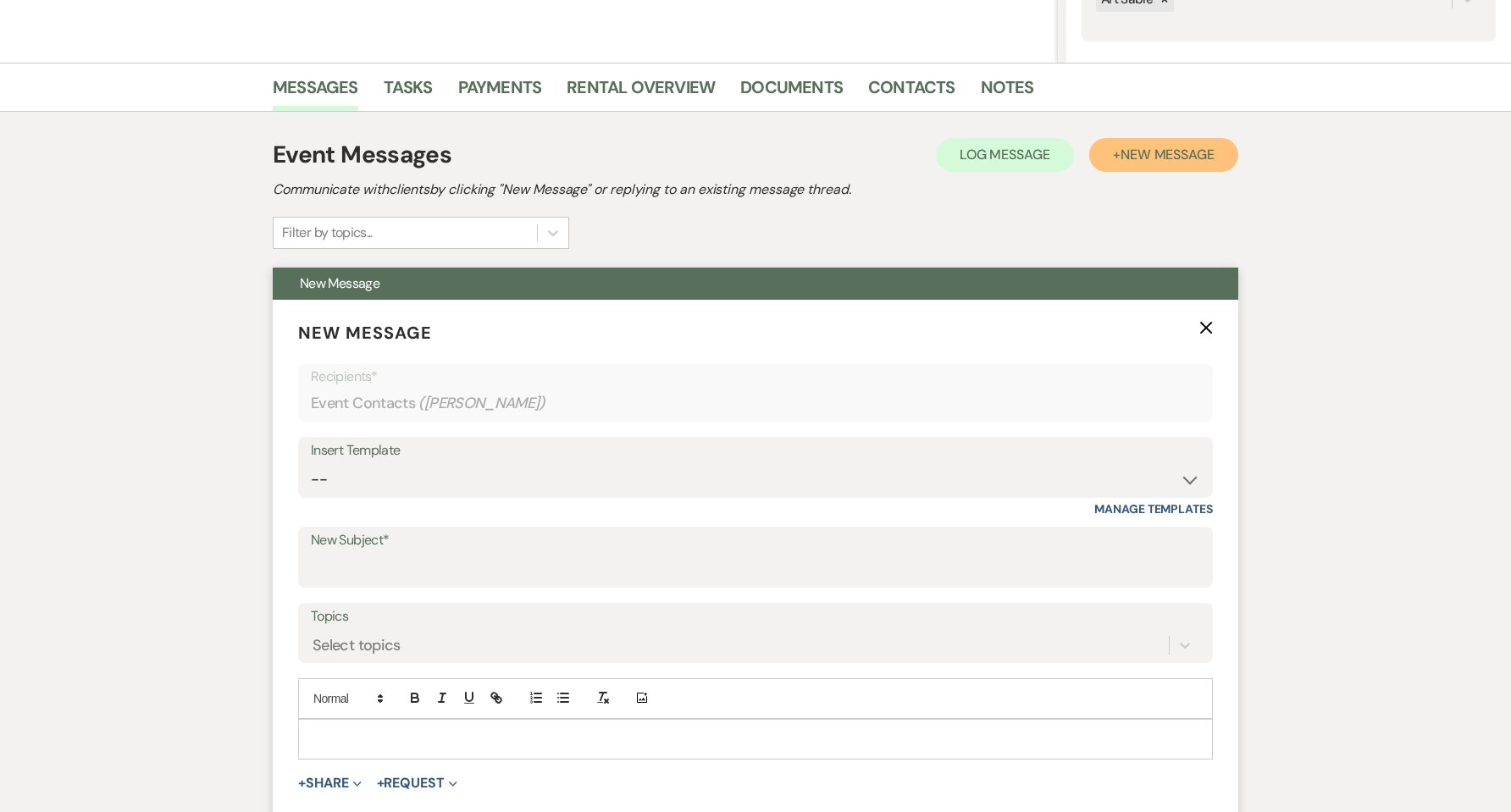
scroll to position [414, 0]
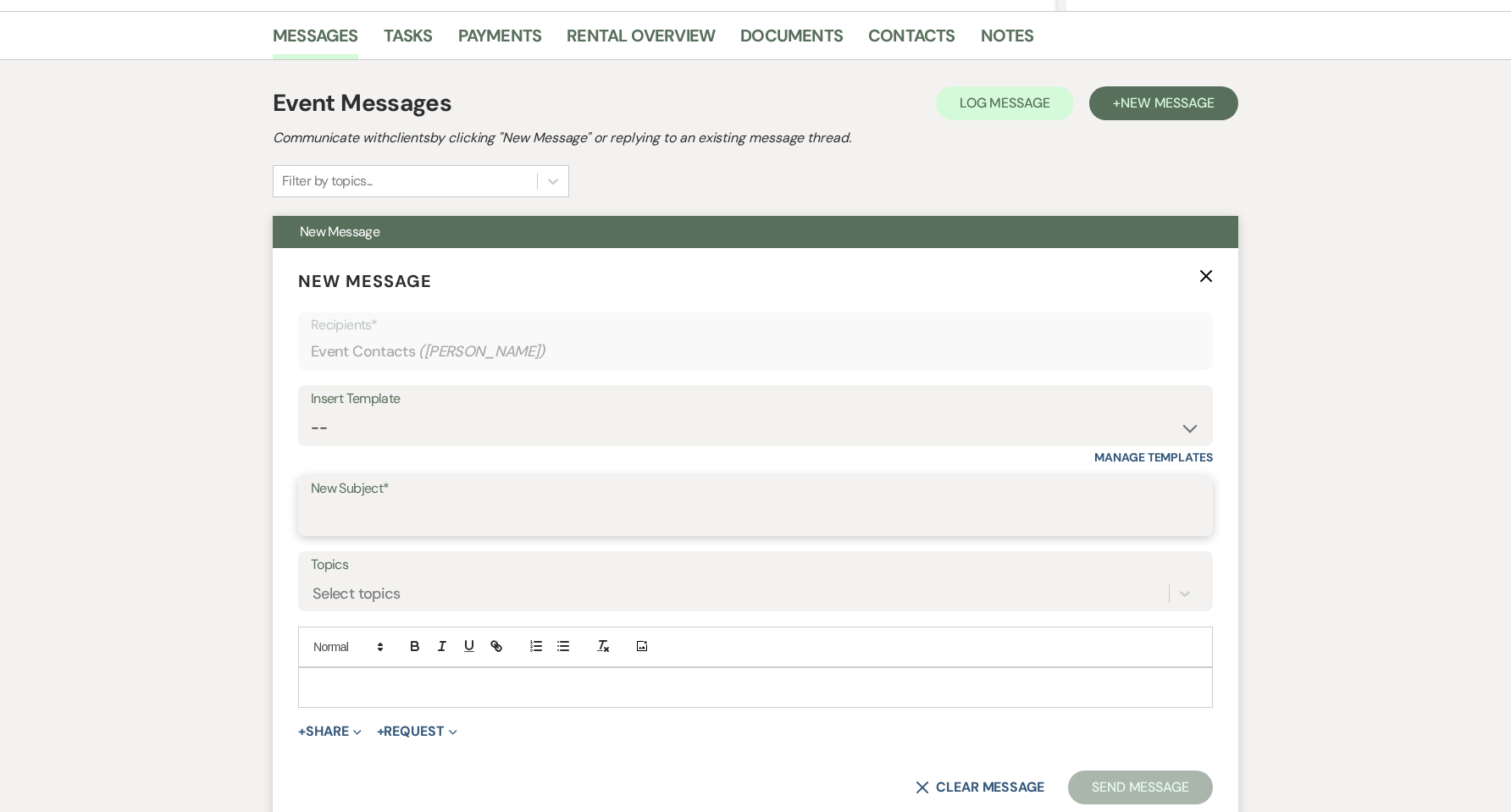
click at [400, 515] on input "New Subject*" at bounding box center [756, 518] width 889 height 33
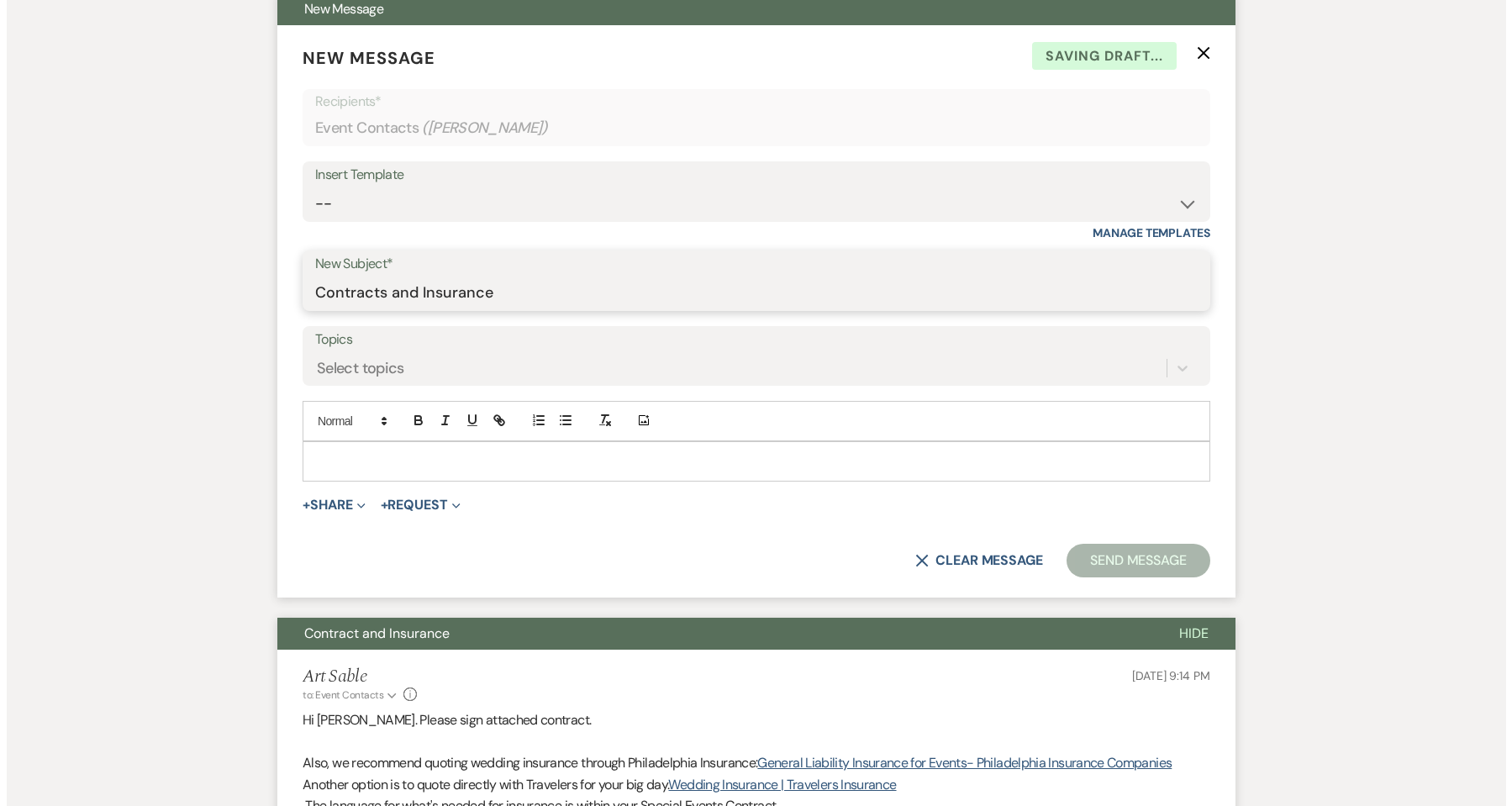
scroll to position [636, 0]
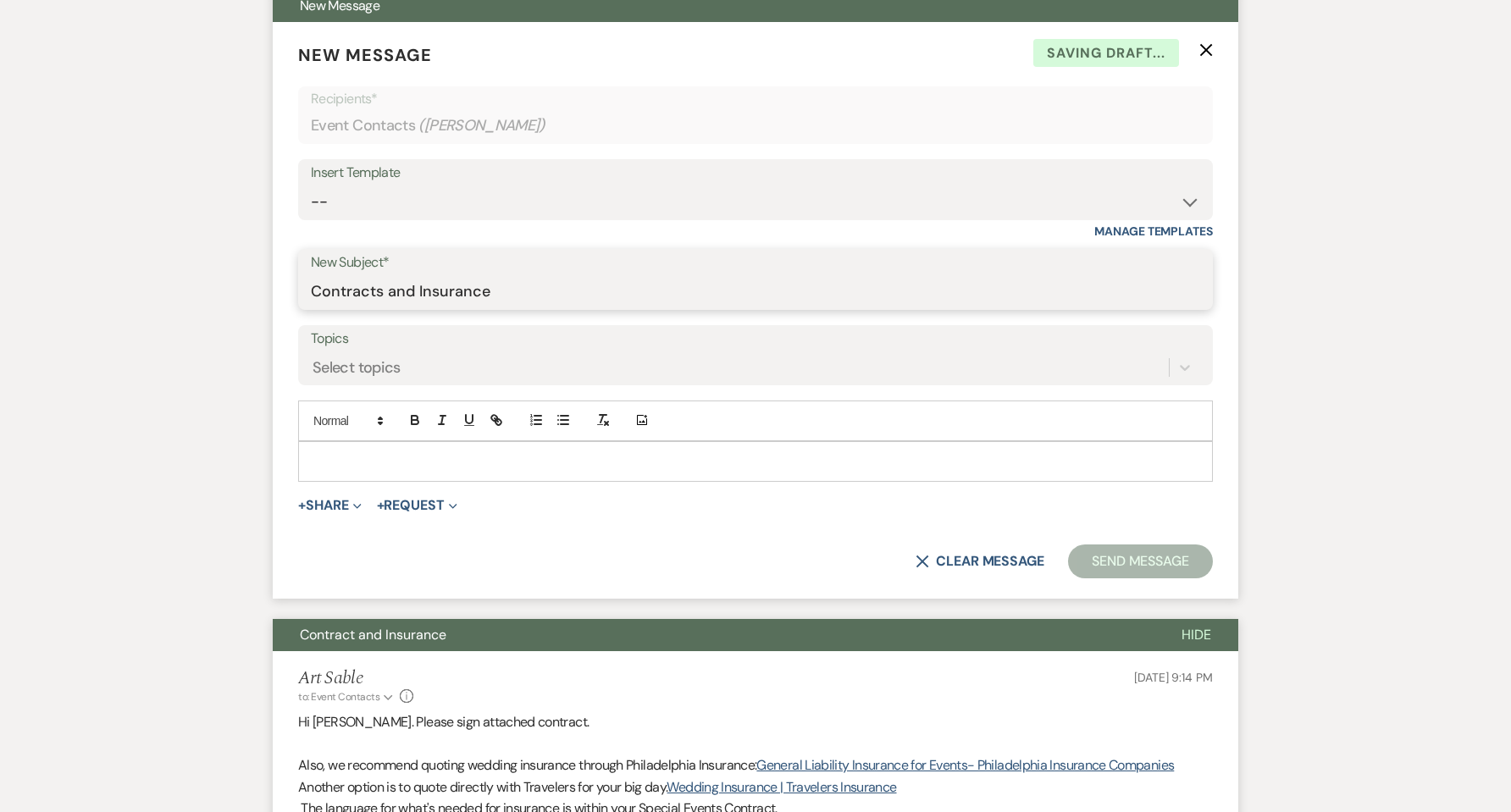
type input "Contracts and Insurance"
click at [383, 463] on p at bounding box center [755, 461] width 888 height 19
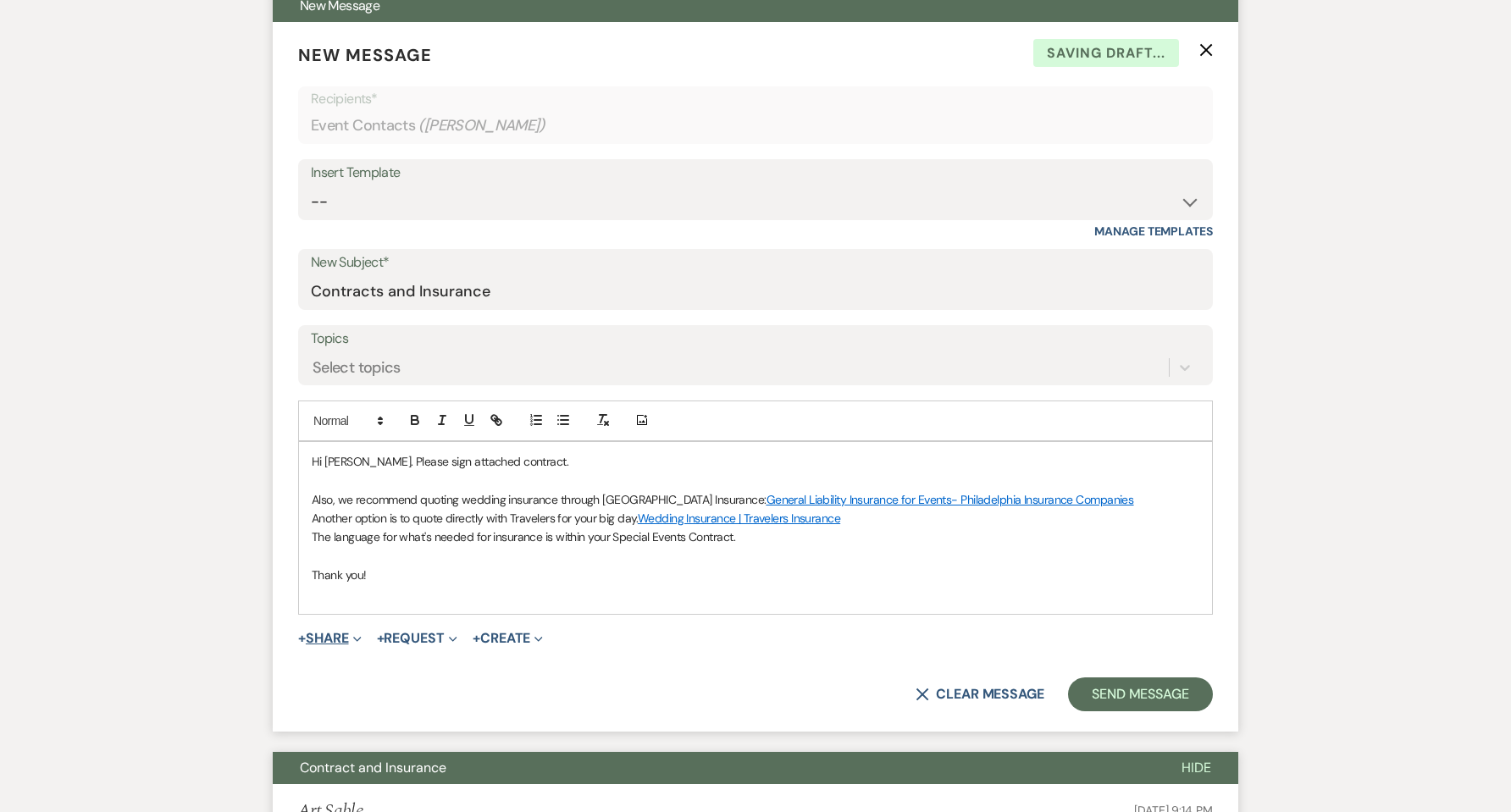
click at [358, 636] on icon "Expand" at bounding box center [357, 639] width 8 height 8
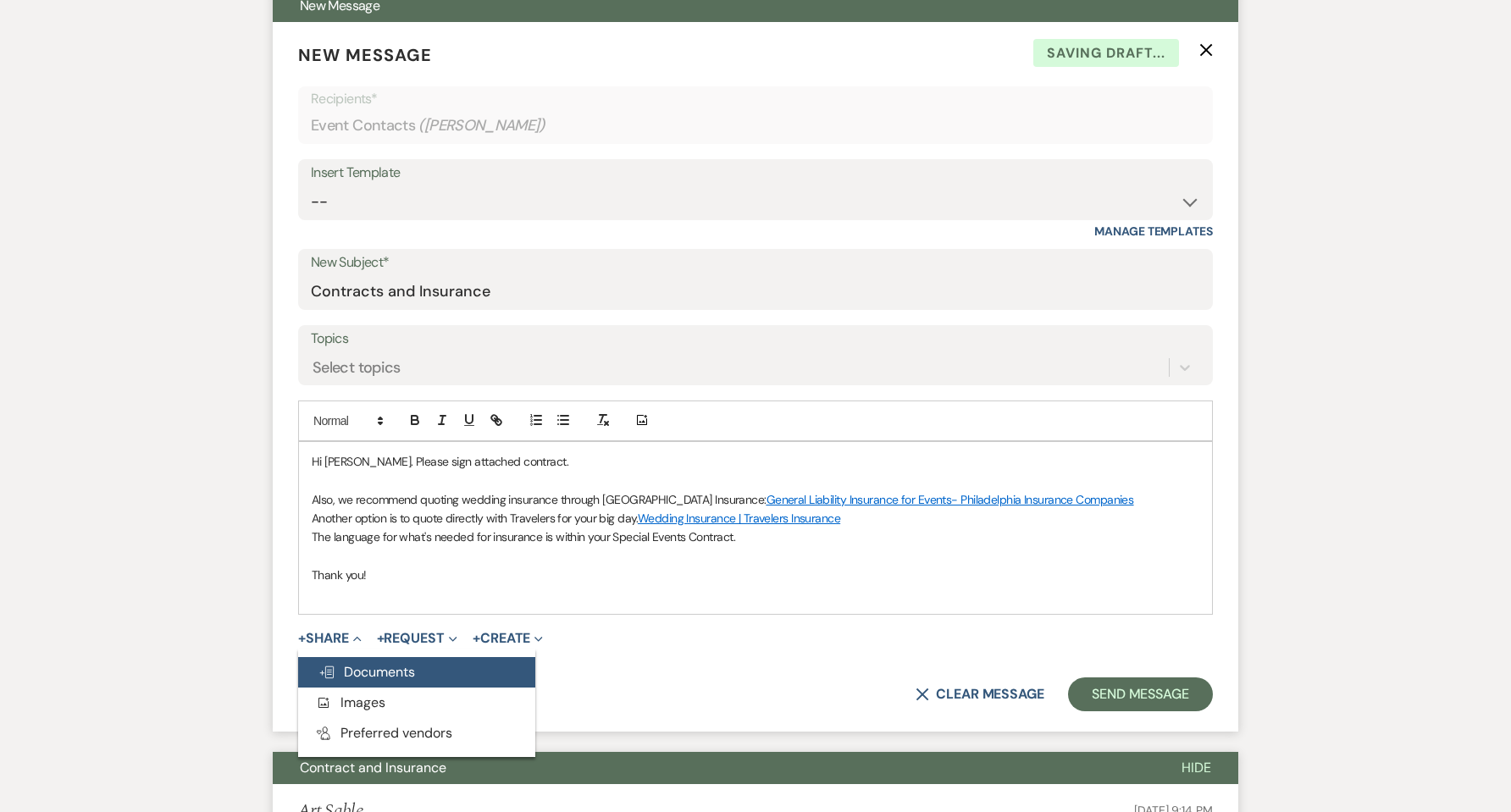
click at [368, 660] on button "Doc Upload Documents" at bounding box center [417, 672] width 237 height 31
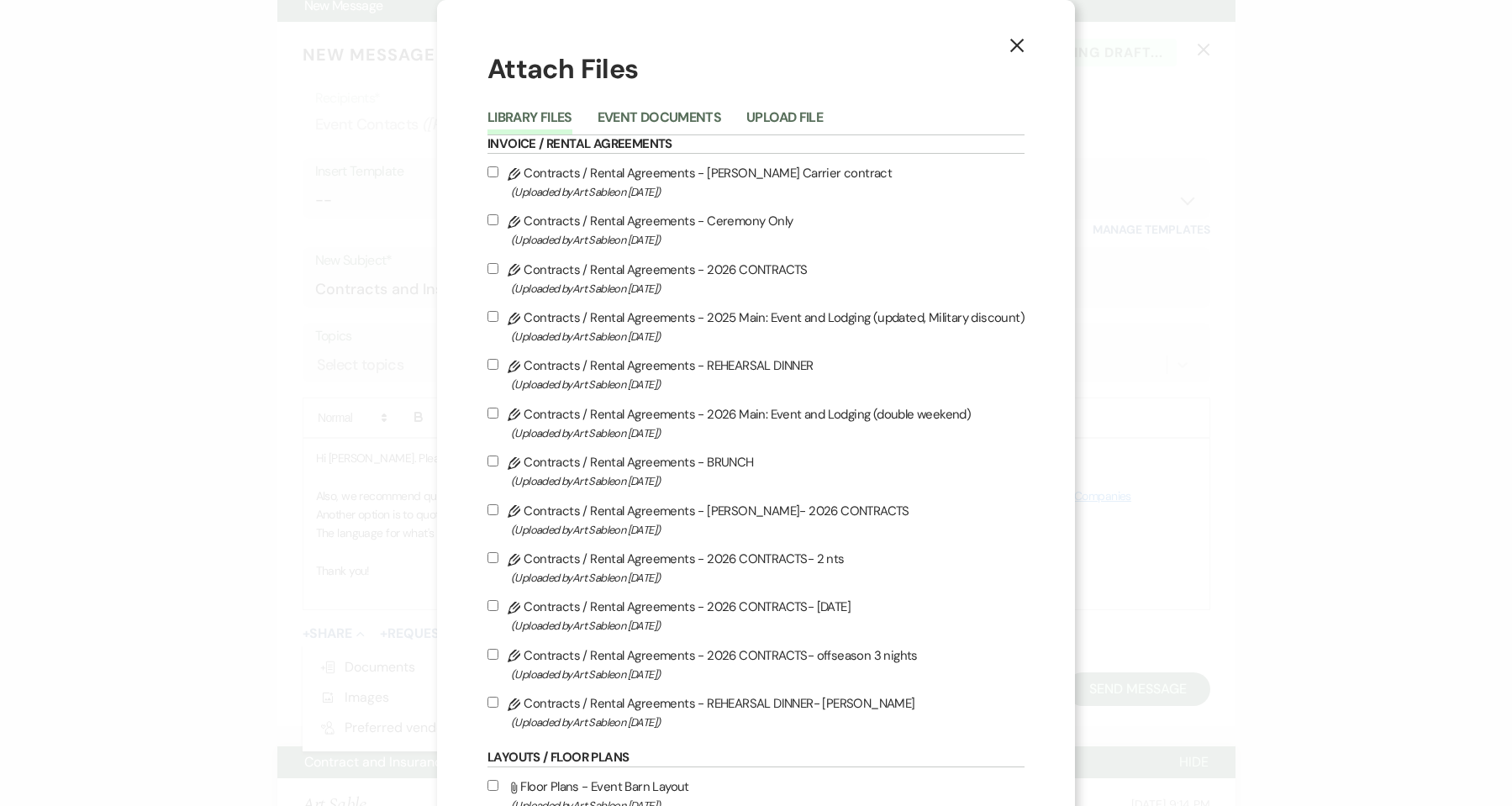
click at [642, 184] on span "(Uploaded by Art Sable on [DATE] )" at bounding box center [767, 192] width 513 height 19
click at [498, 177] on input "Pencil Contracts / Rental Agreements - [PERSON_NAME] Carrier contract (Uploaded…" at bounding box center [493, 172] width 11 height 11
checkbox input "true"
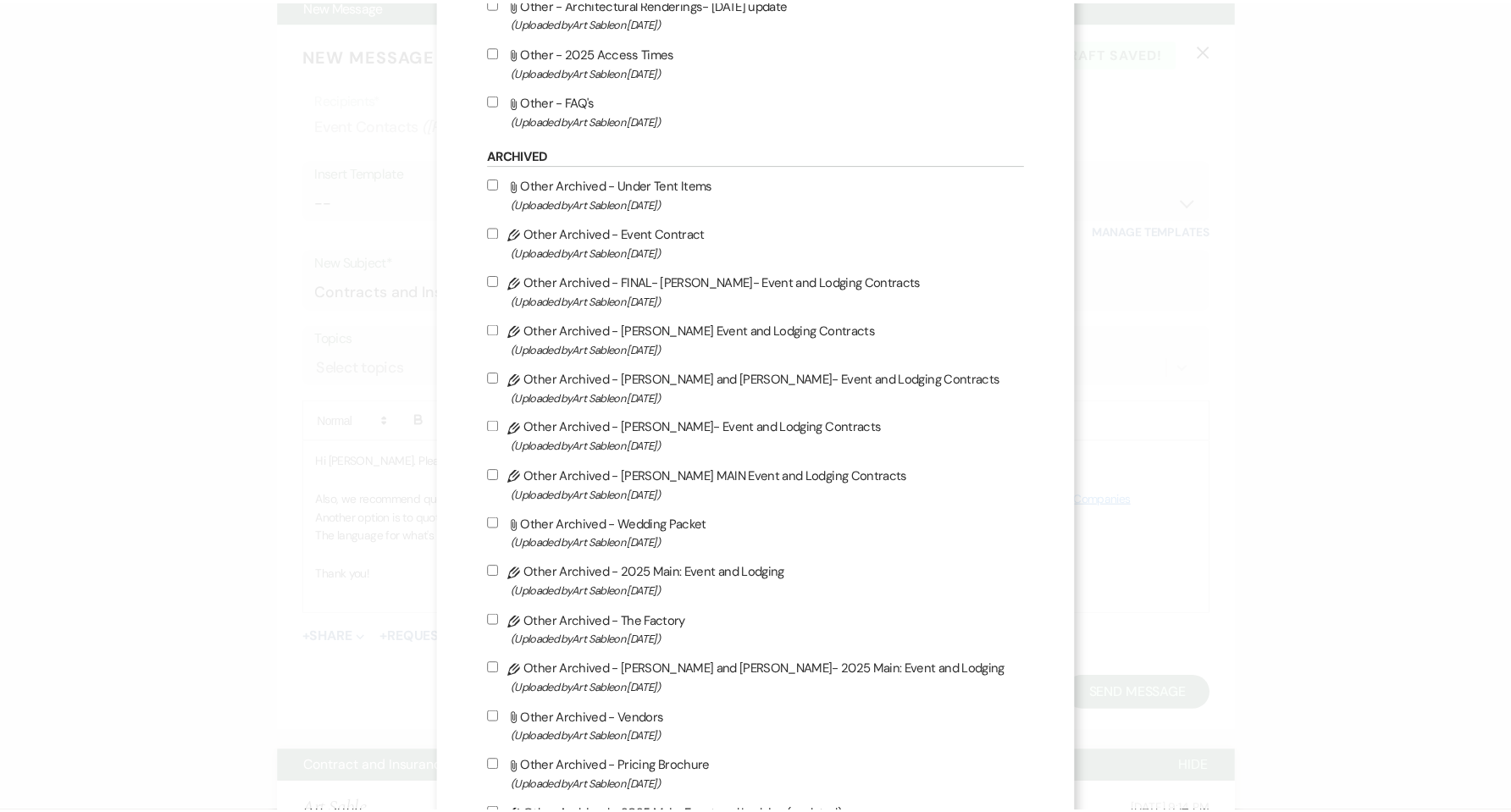
scroll to position [1784, 0]
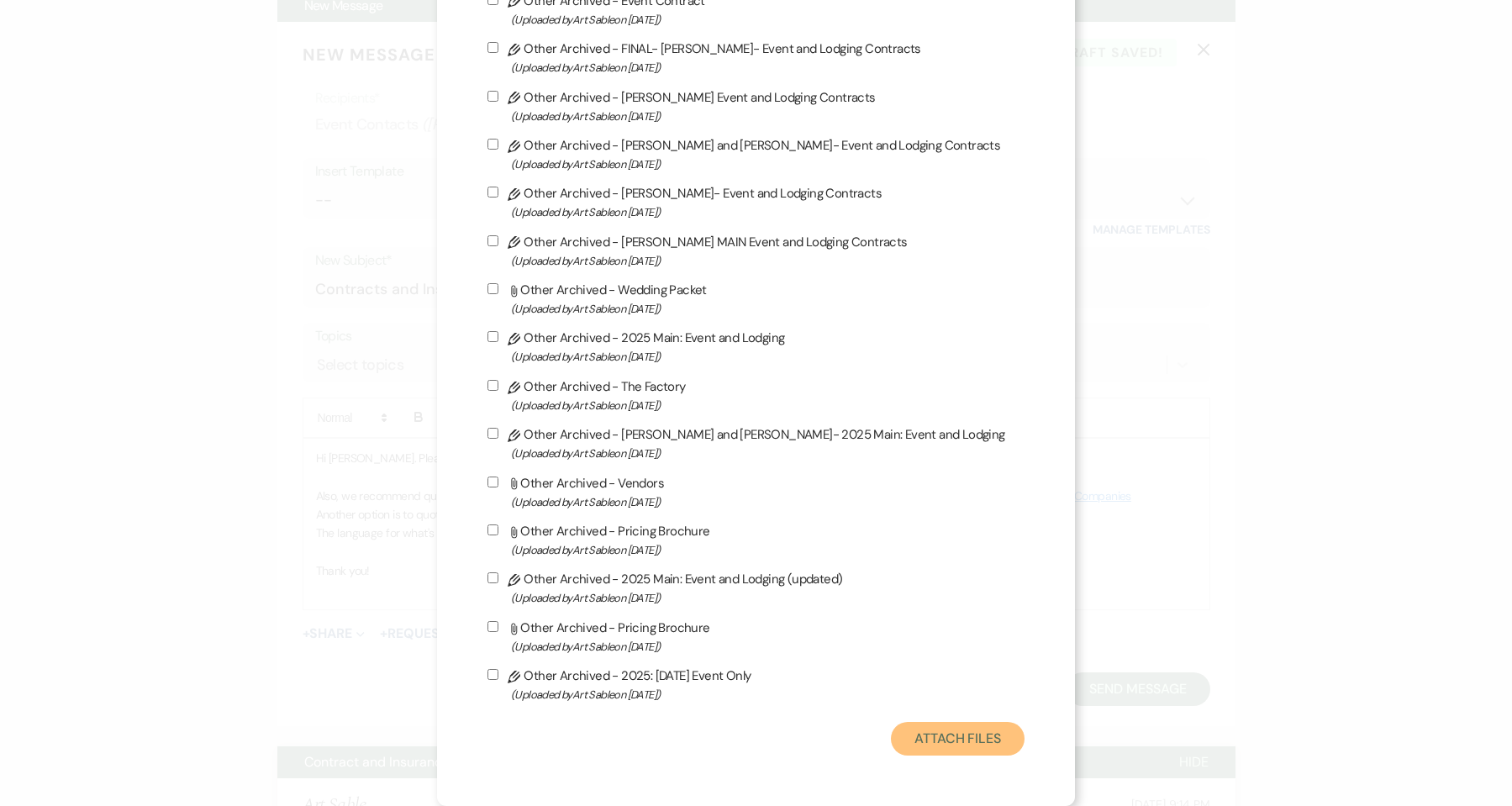
click at [939, 740] on button "Attach Files" at bounding box center [957, 738] width 133 height 33
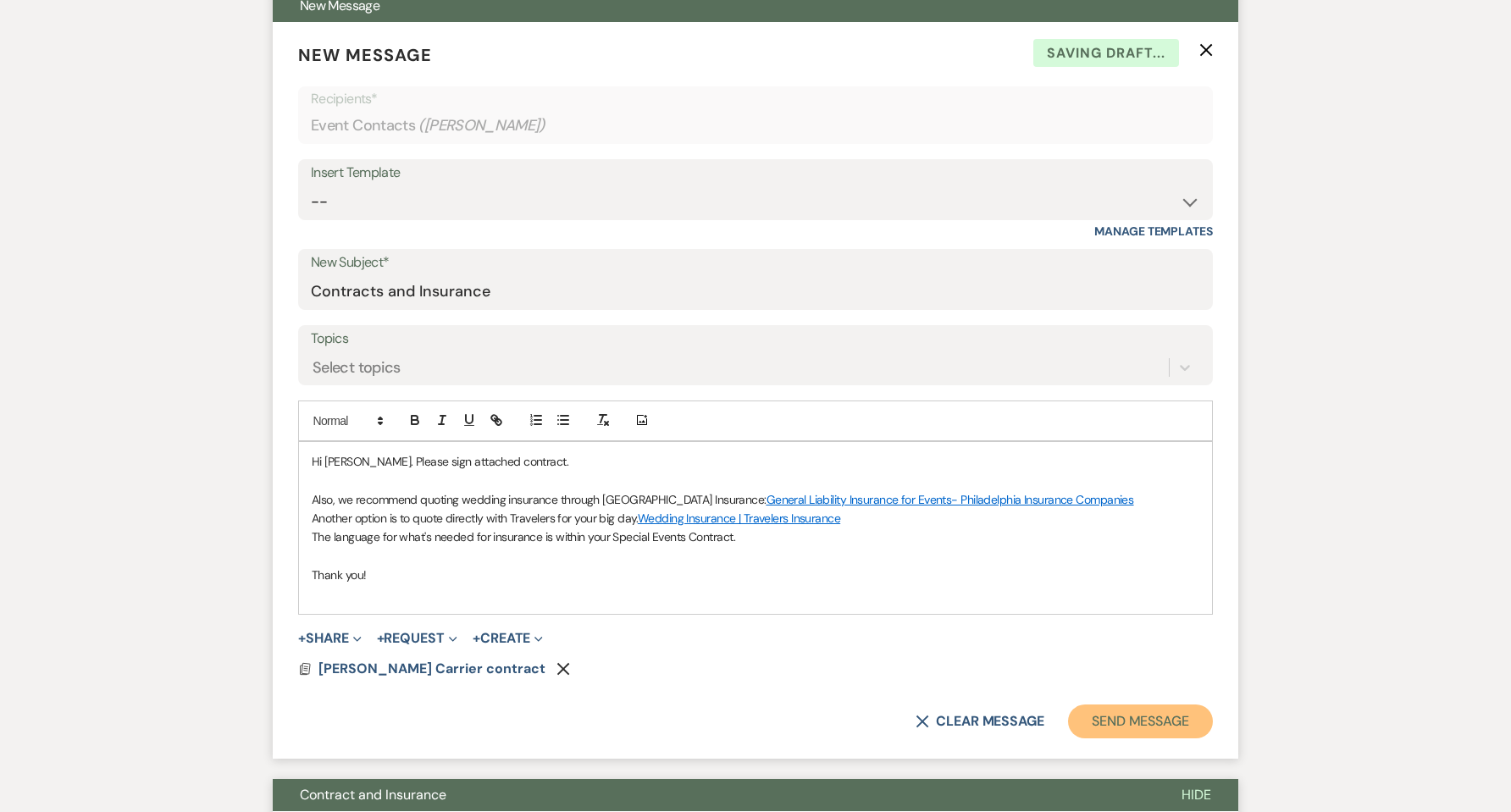
click at [1123, 718] on button "Send Message" at bounding box center [1141, 721] width 145 height 34
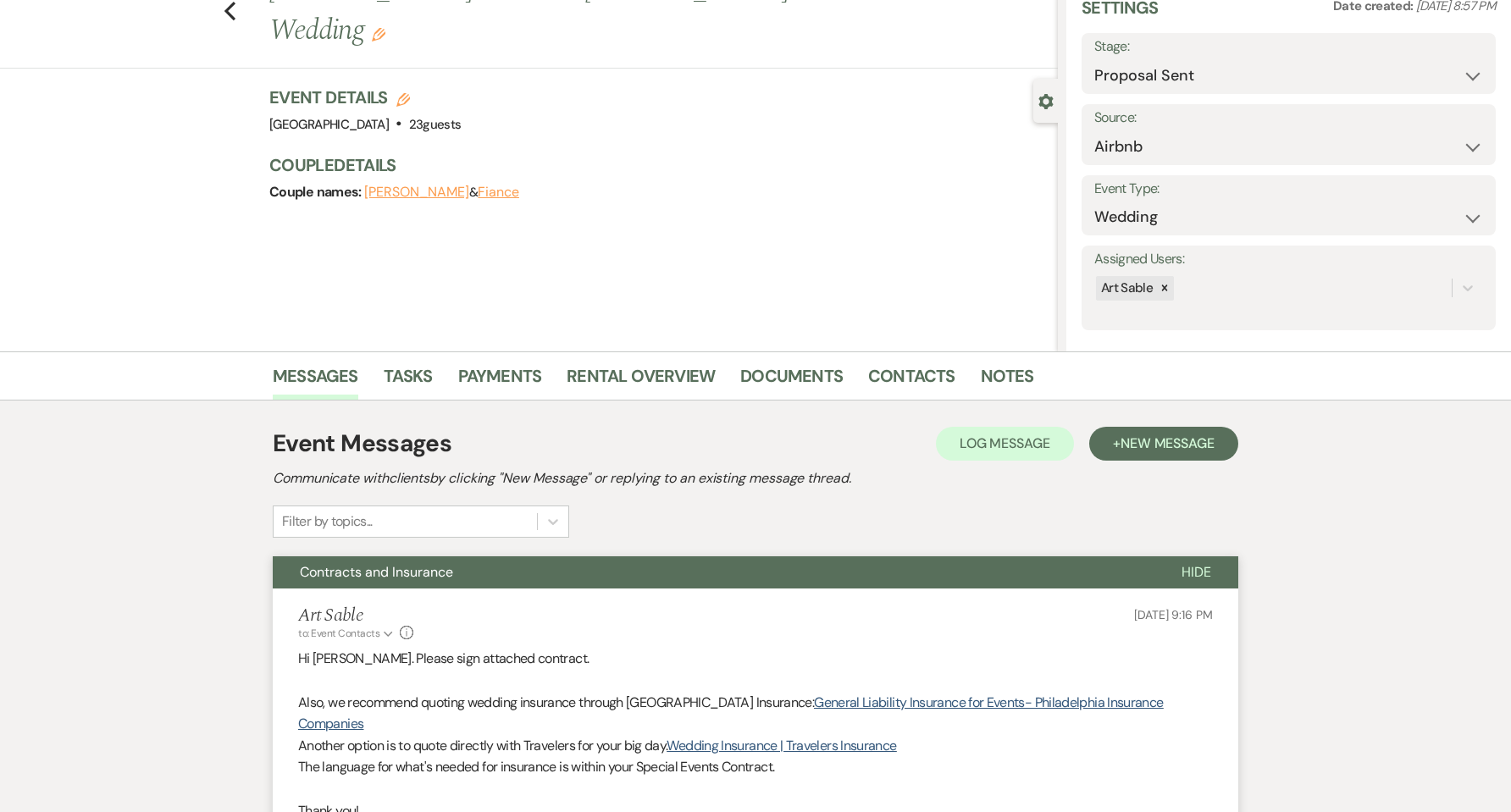
scroll to position [0, 0]
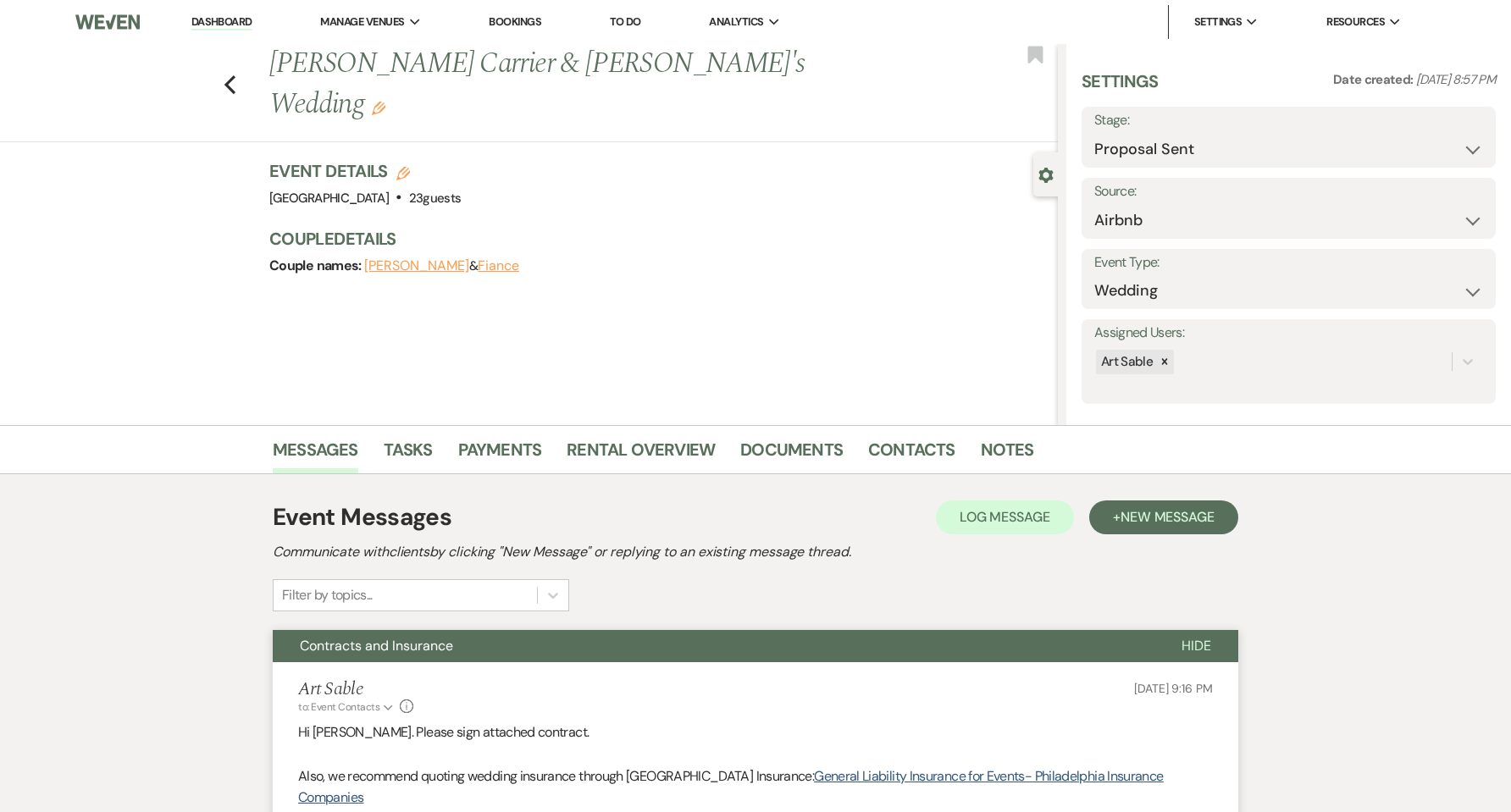
drag, startPoint x: 227, startPoint y: 24, endPoint x: 286, endPoint y: 0, distance: 63.7
click at [227, 24] on link "Dashboard" at bounding box center [221, 23] width 61 height 16
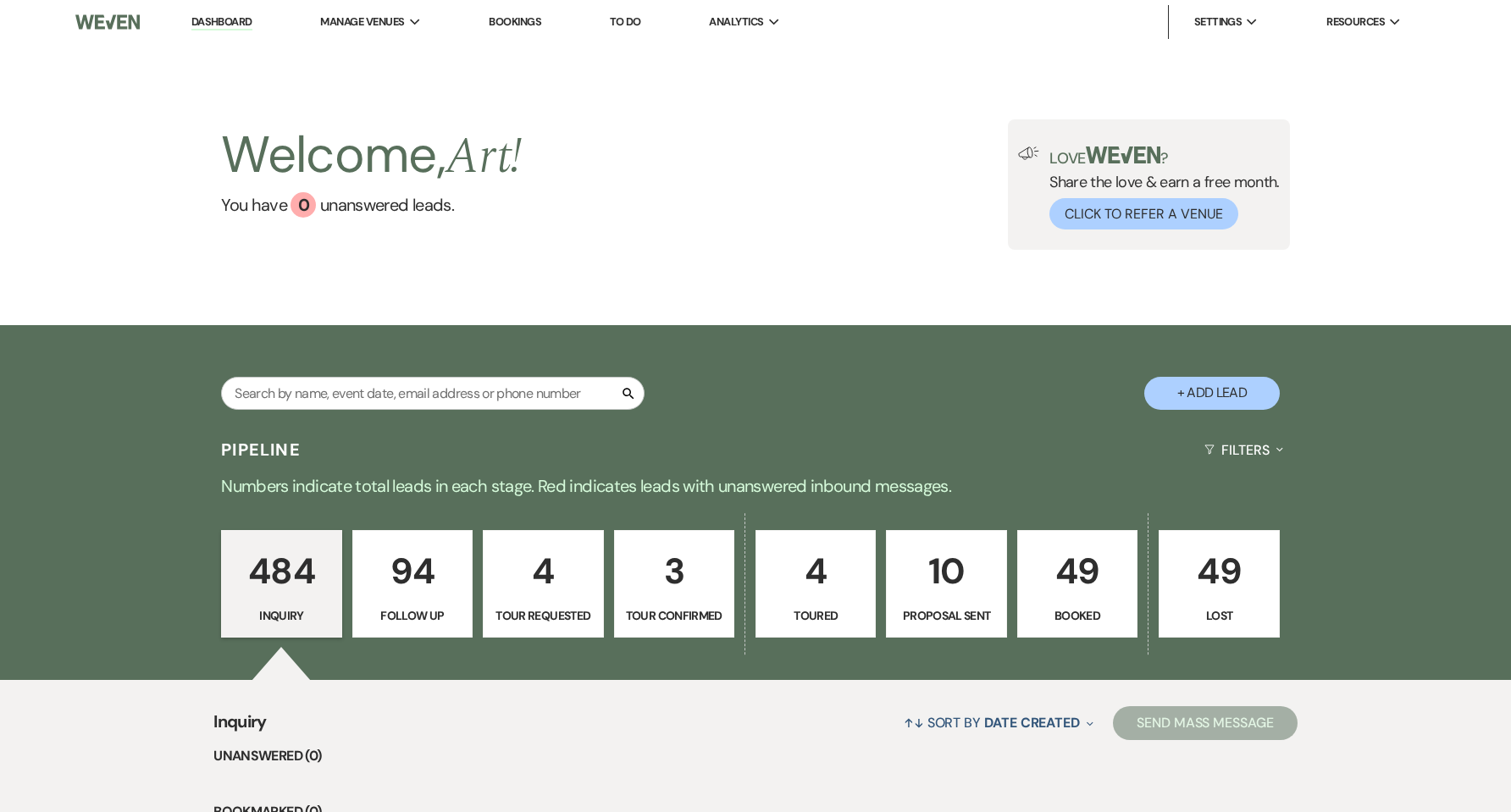
click at [954, 595] on p "10" at bounding box center [946, 571] width 98 height 57
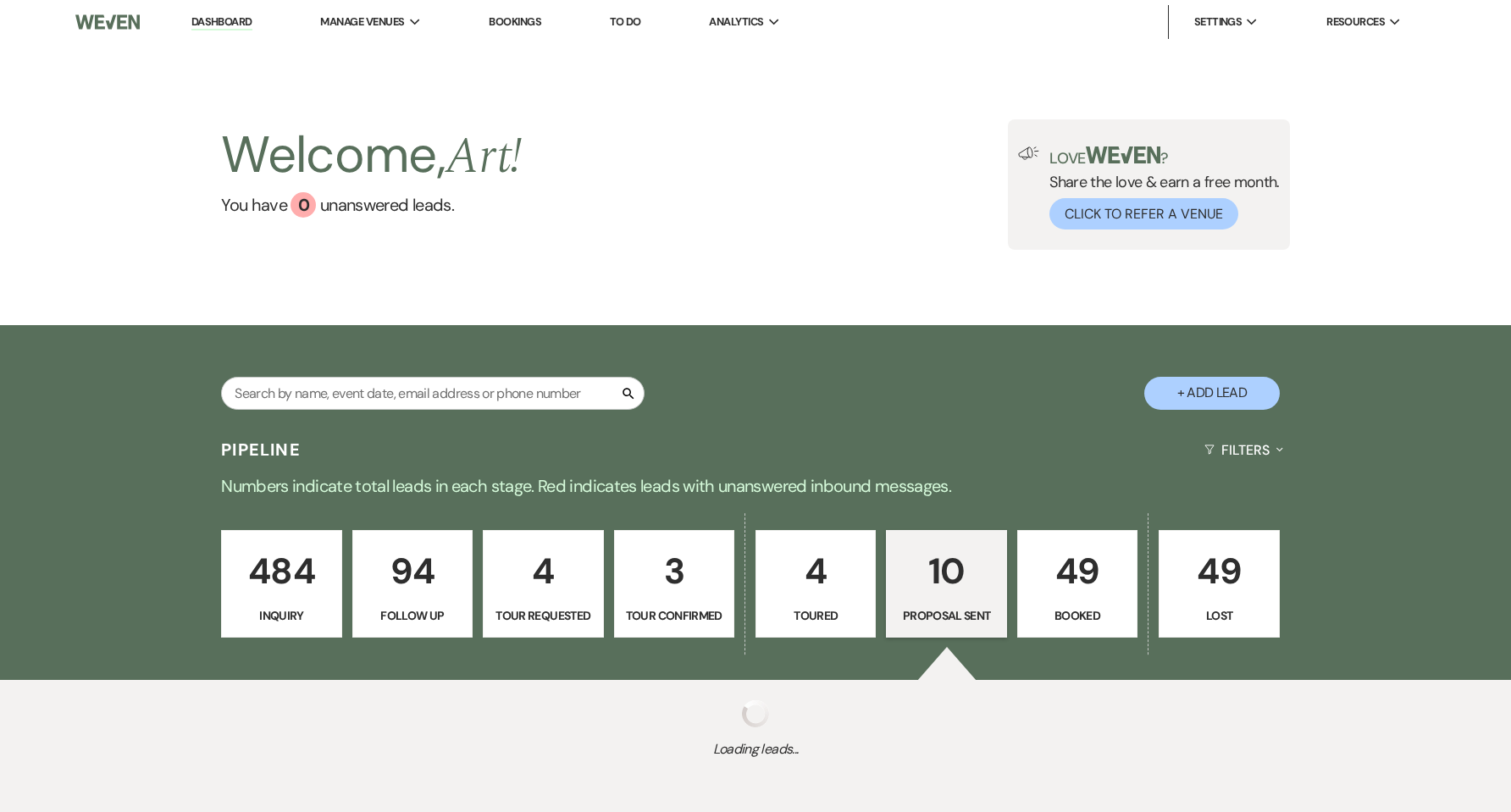
select select "6"
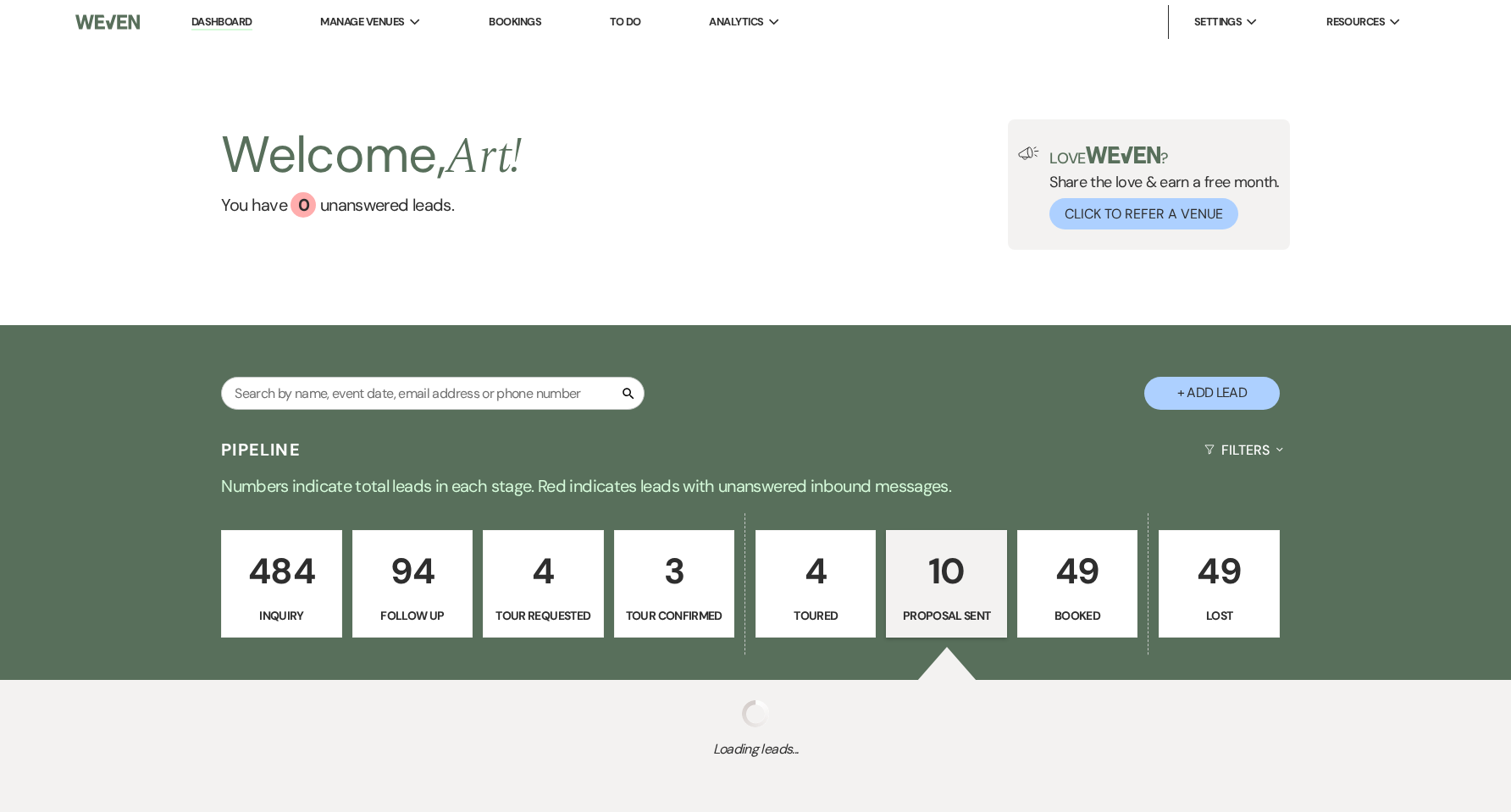
select select "6"
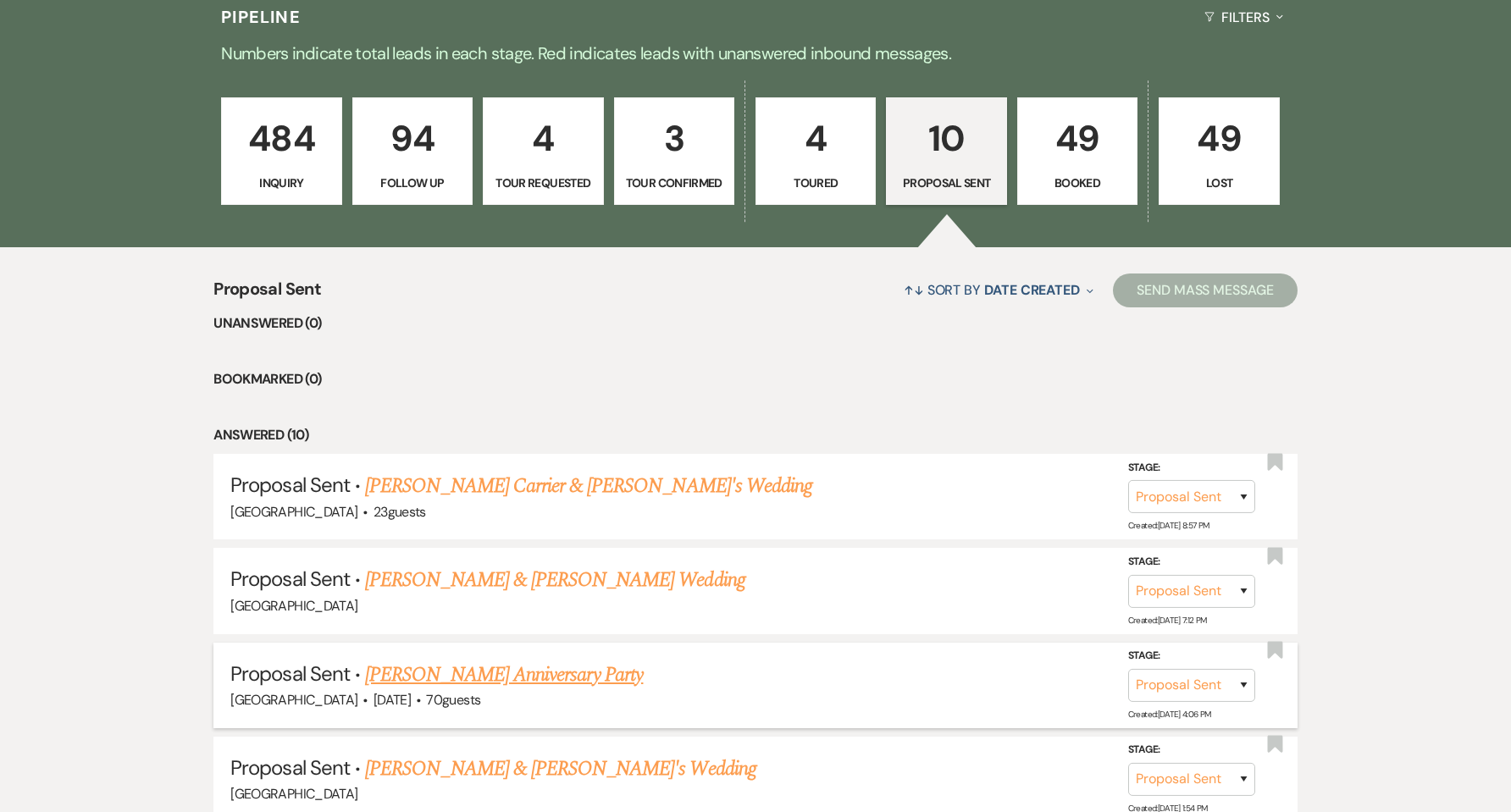
scroll to position [451, 0]
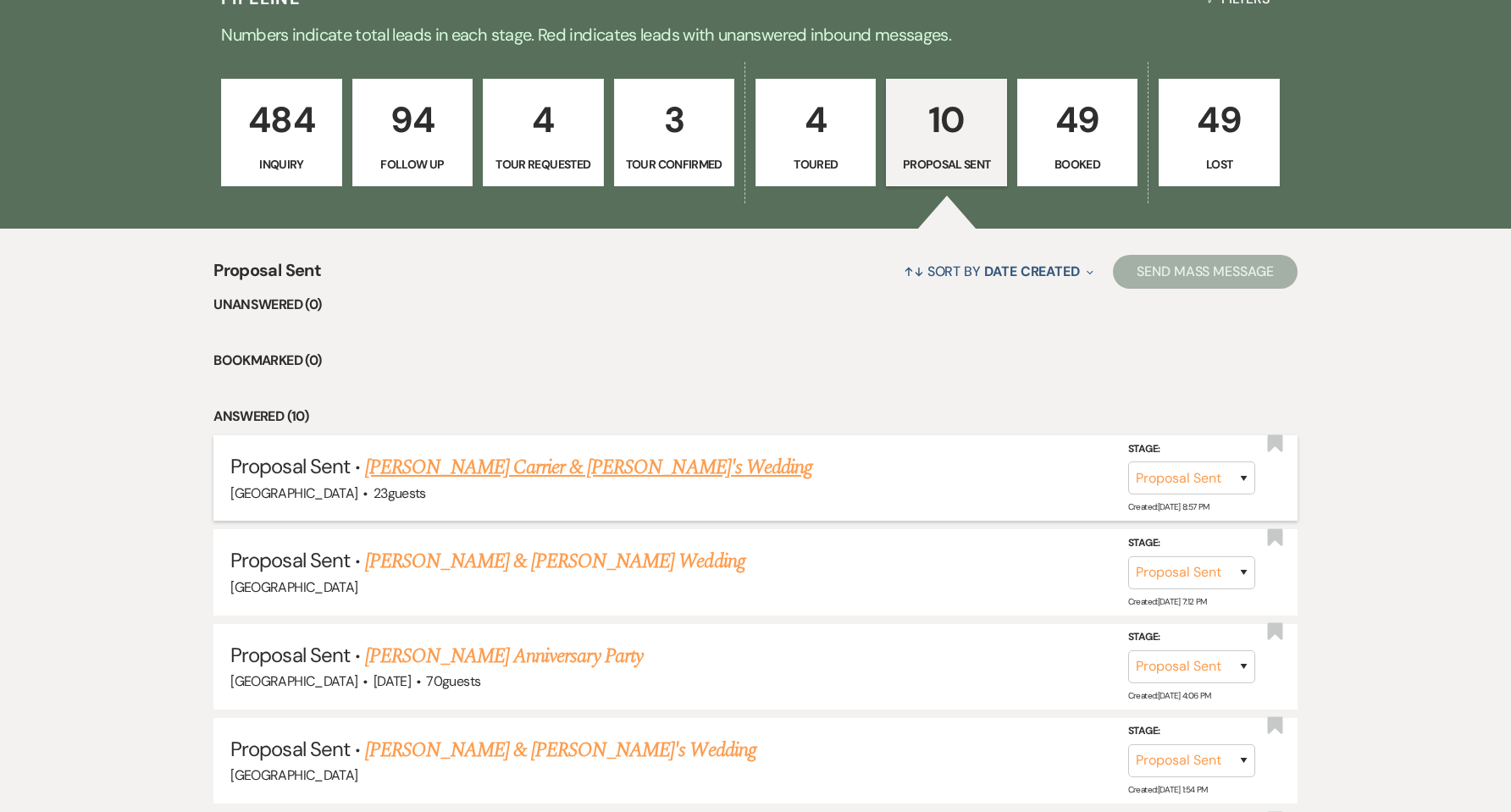
click at [546, 474] on link "[PERSON_NAME] Carrier & [PERSON_NAME]'s Wedding" at bounding box center [588, 467] width 447 height 31
select select "6"
select select "11"
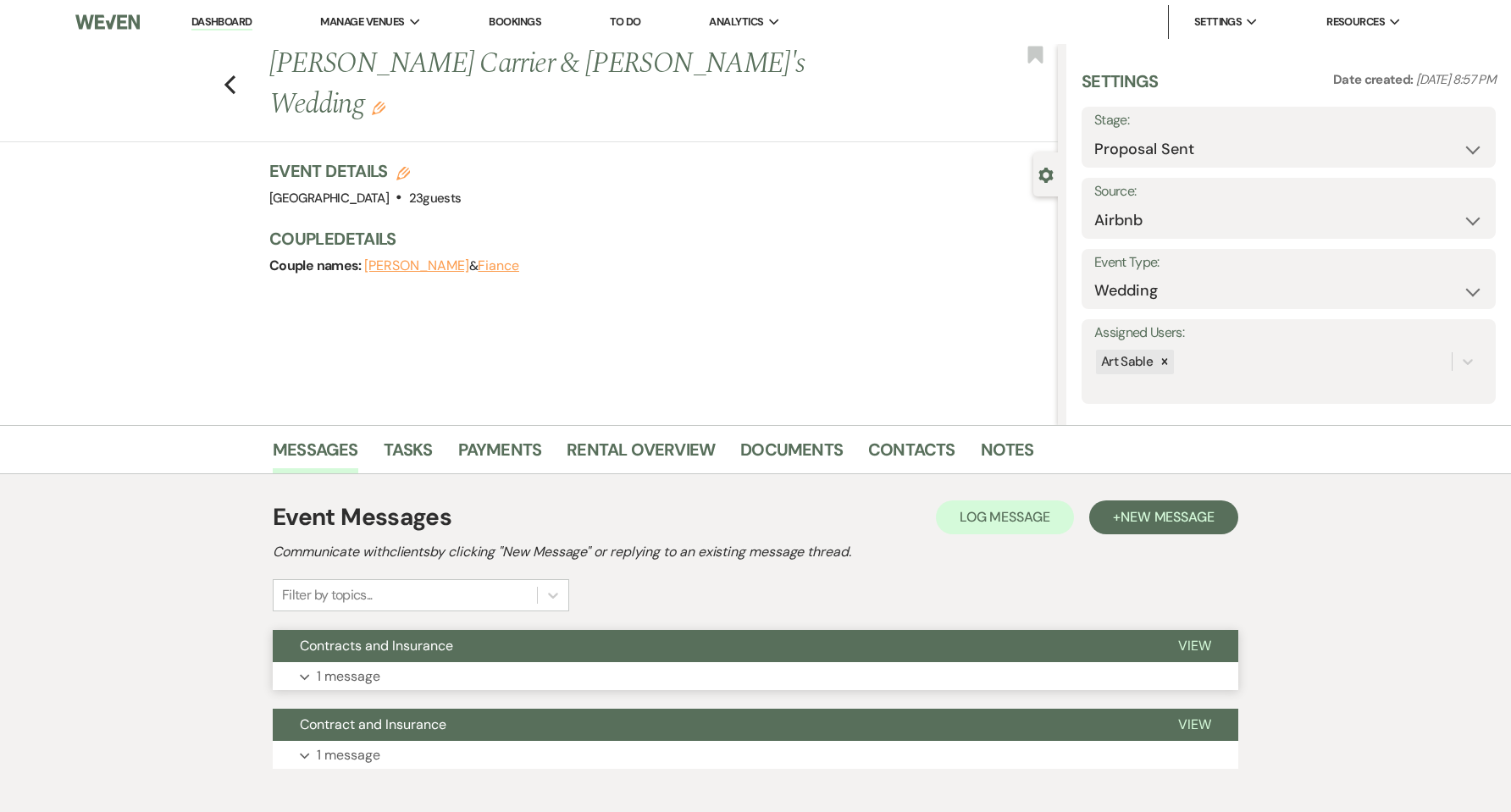
scroll to position [92, 0]
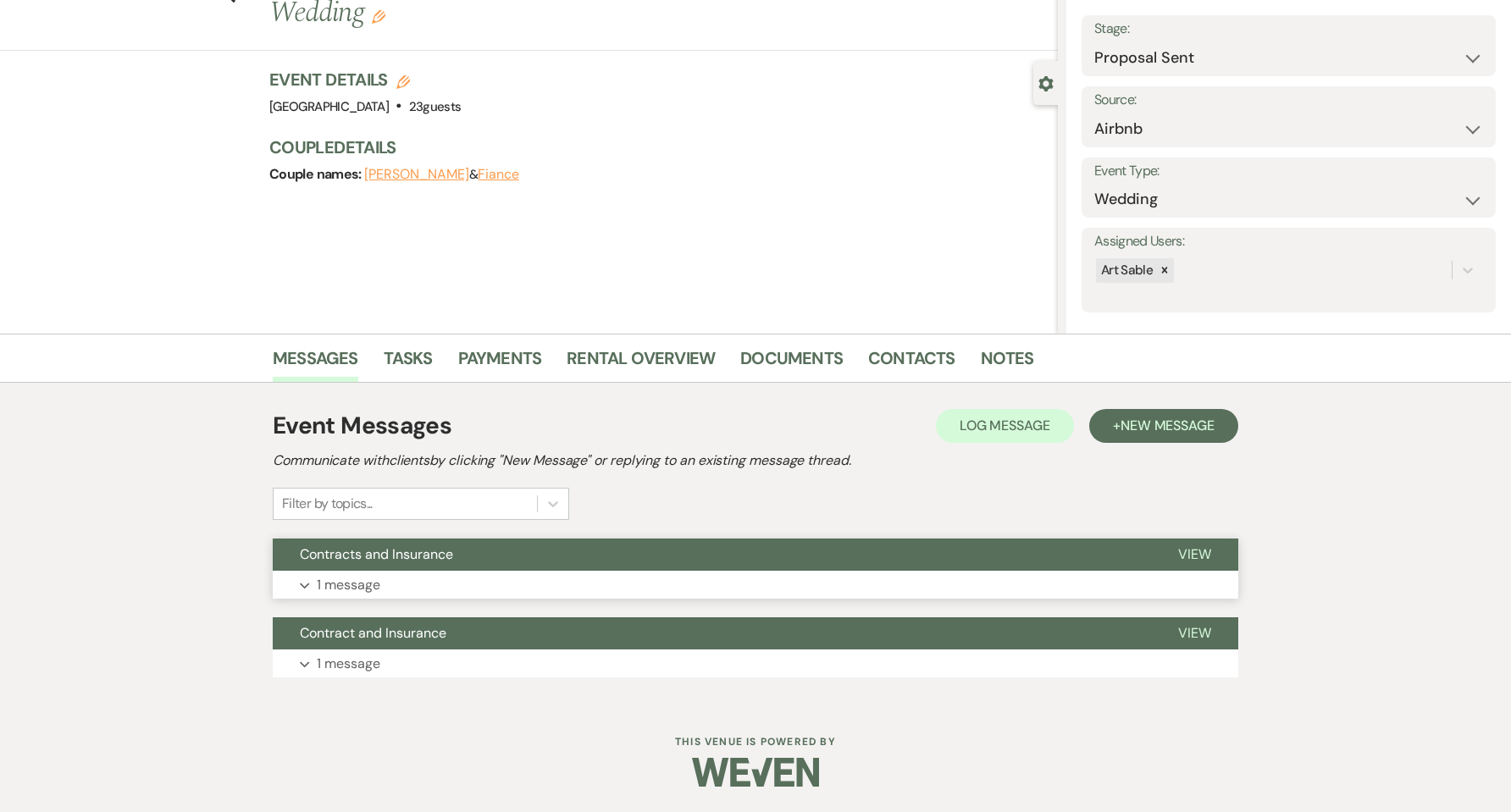
click at [1188, 554] on span "View" at bounding box center [1194, 554] width 33 height 18
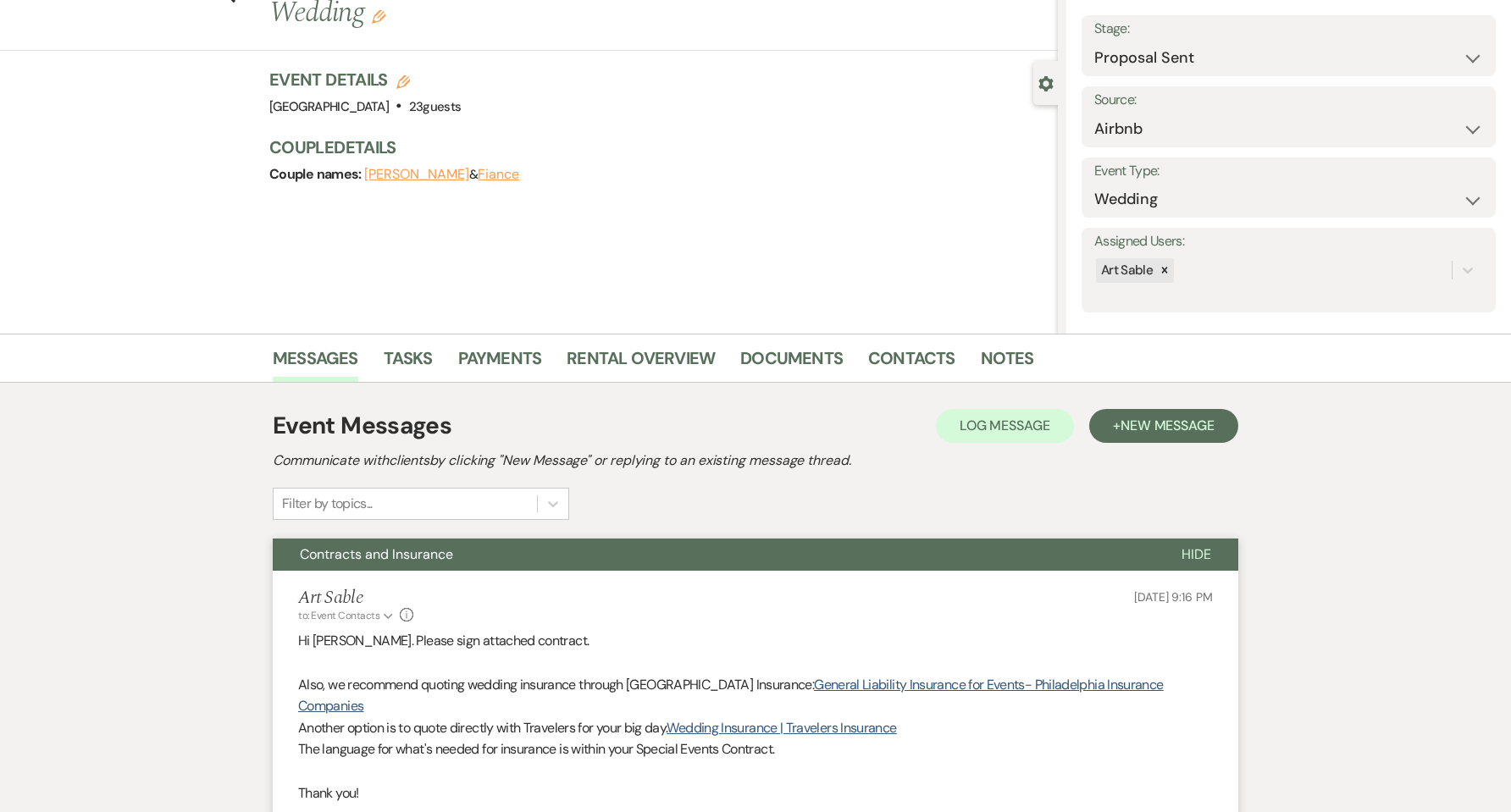
scroll to position [318, 0]
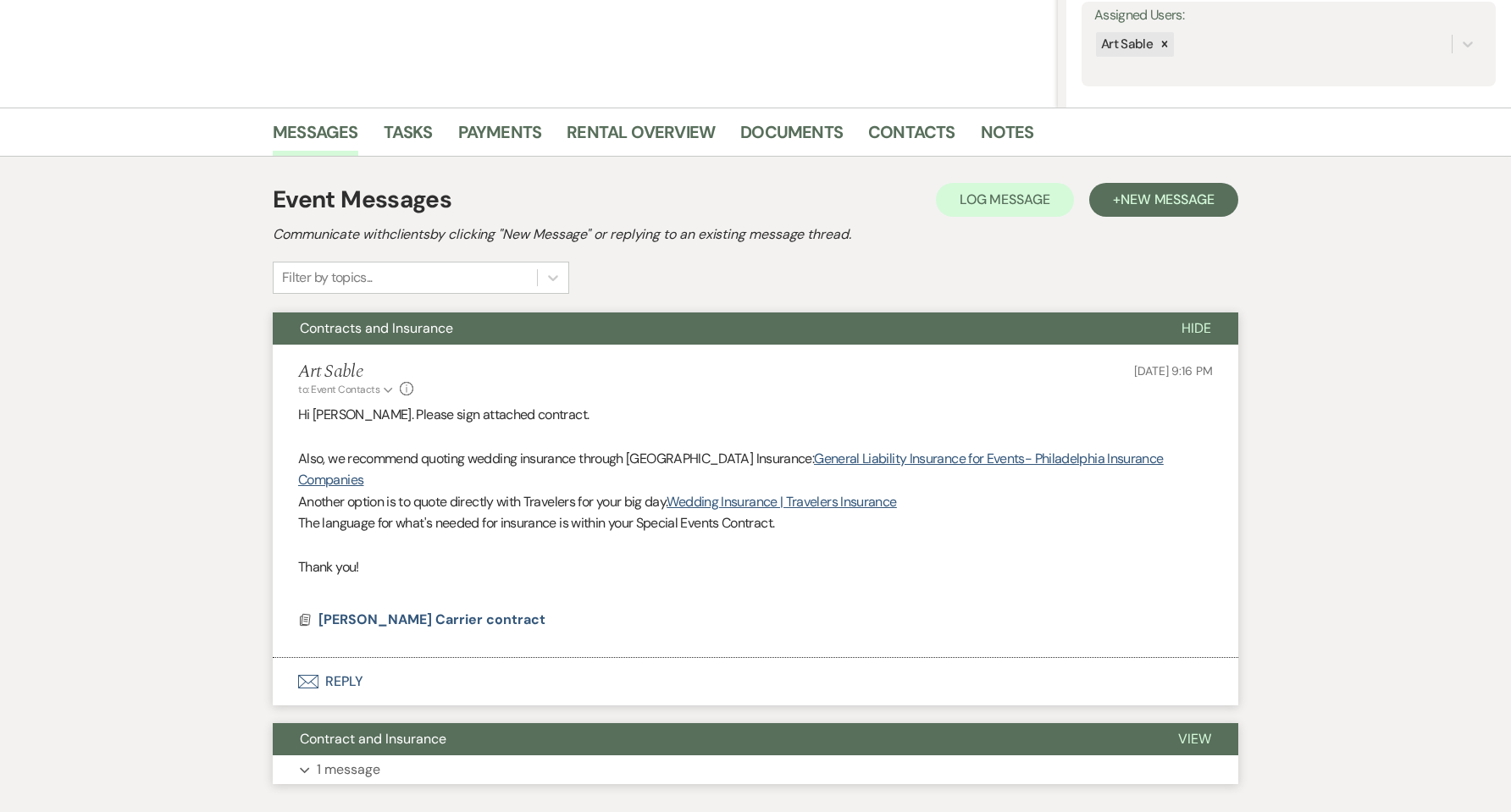
click at [1192, 730] on span "View" at bounding box center [1194, 739] width 33 height 18
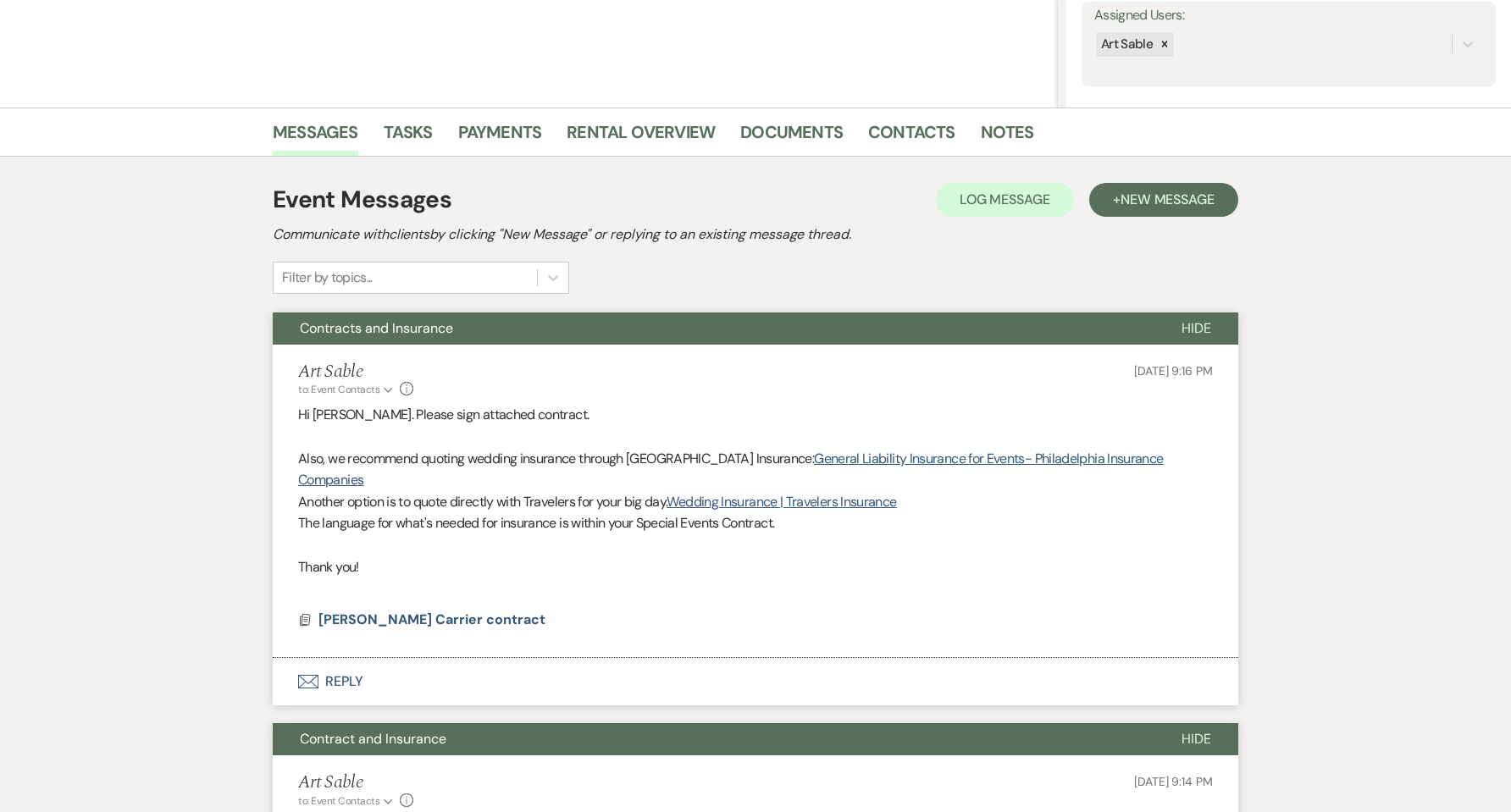
scroll to position [656, 0]
